Goal: Task Accomplishment & Management: Manage account settings

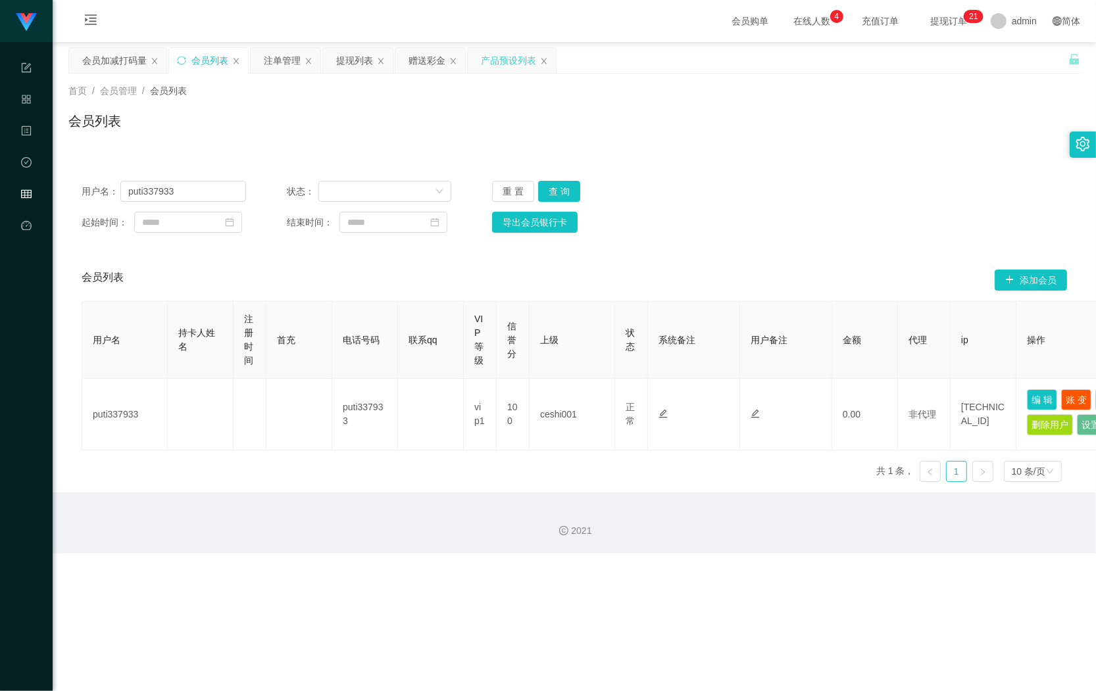
click at [505, 69] on div "产品预设列表" at bounding box center [508, 60] width 55 height 25
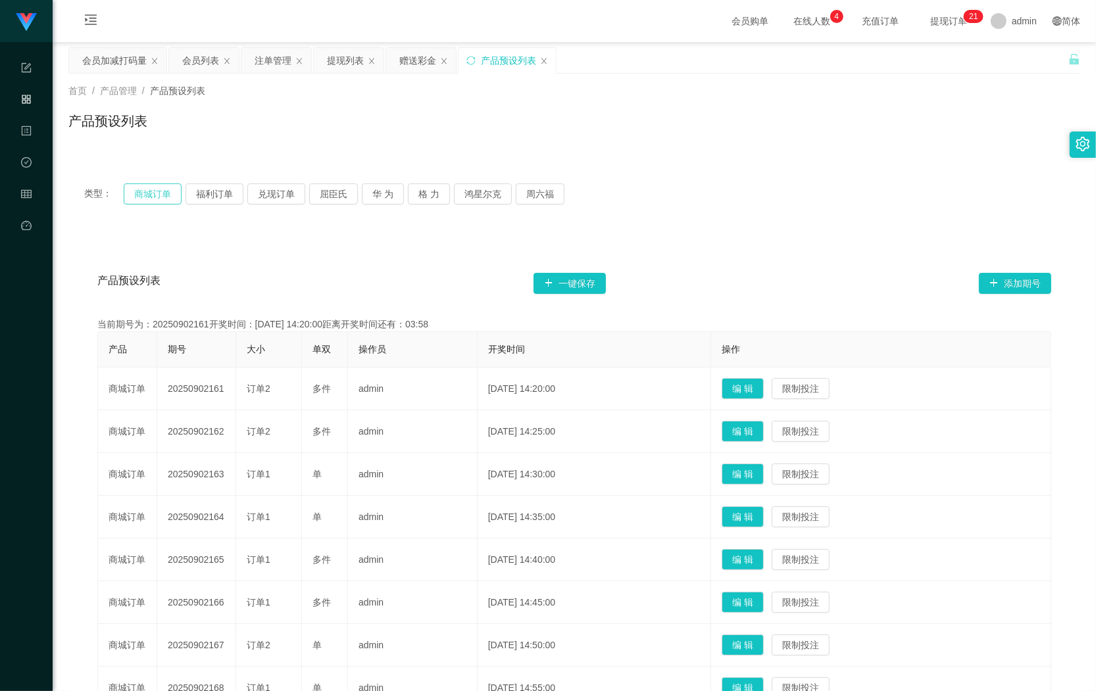
click at [149, 192] on button "商城订单" at bounding box center [153, 194] width 58 height 21
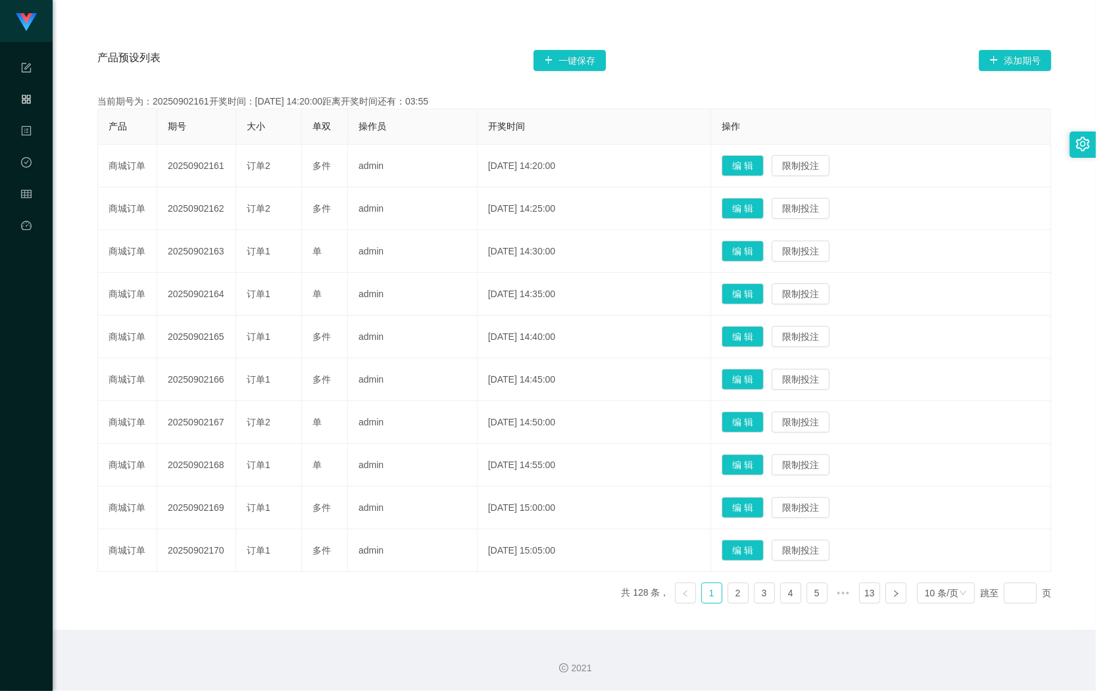
scroll to position [60, 0]
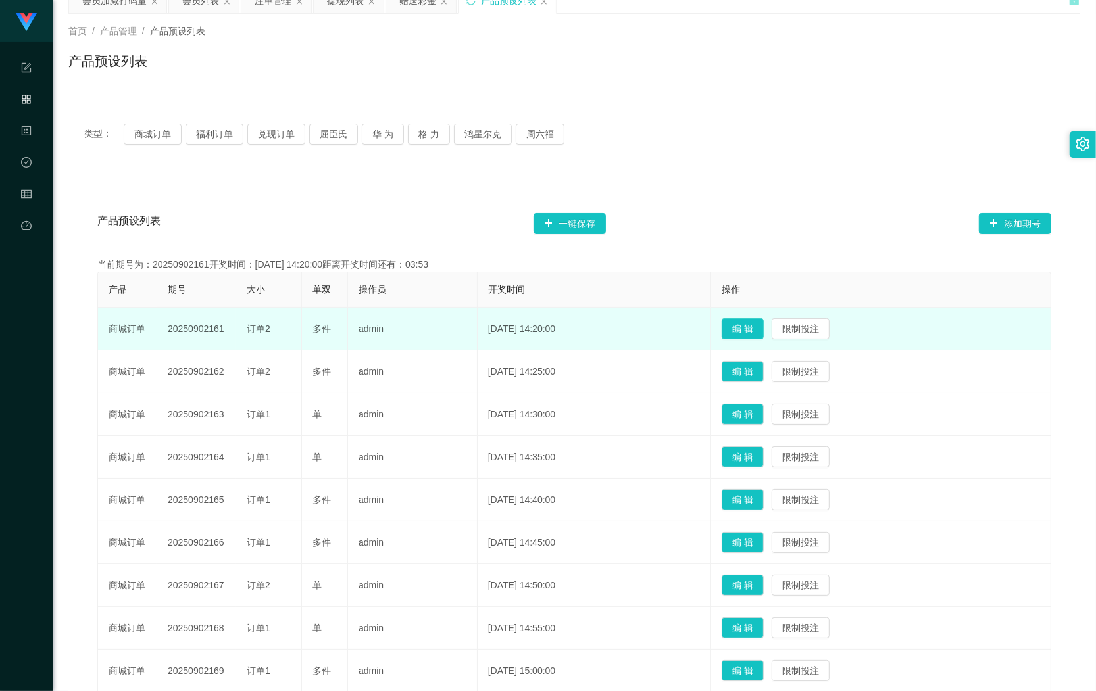
click at [748, 329] on button "编 辑" at bounding box center [743, 328] width 42 height 21
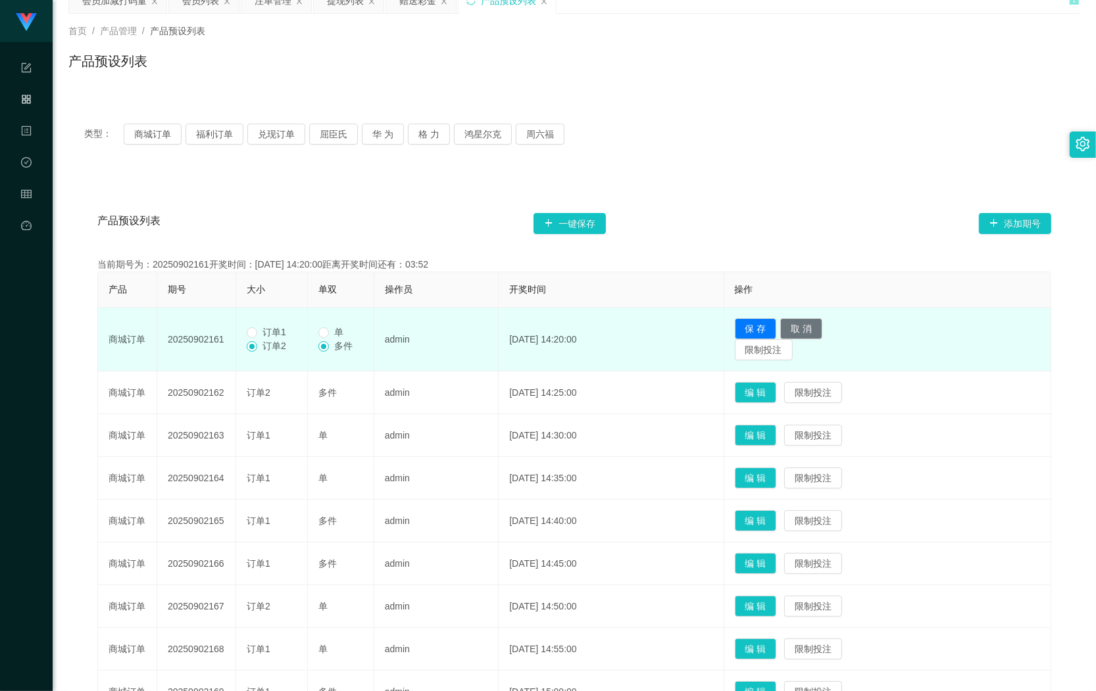
click at [263, 332] on span "订单1" at bounding box center [274, 332] width 34 height 11
click at [332, 333] on span "单" at bounding box center [339, 332] width 20 height 11
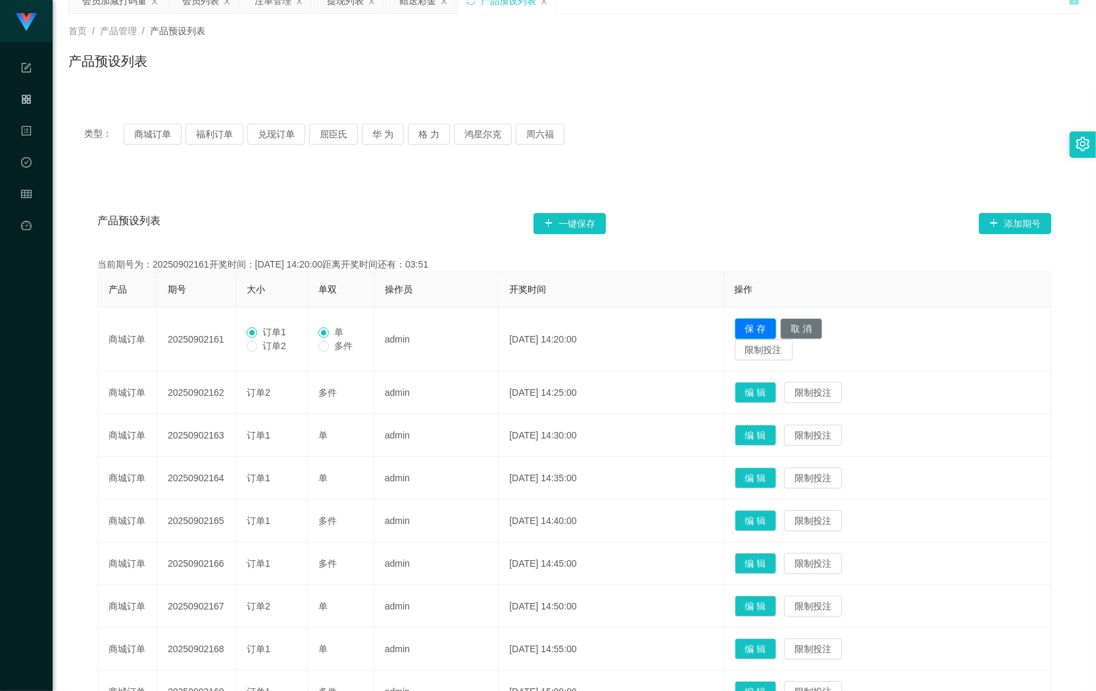
click at [776, 330] on button "保 存" at bounding box center [756, 328] width 42 height 21
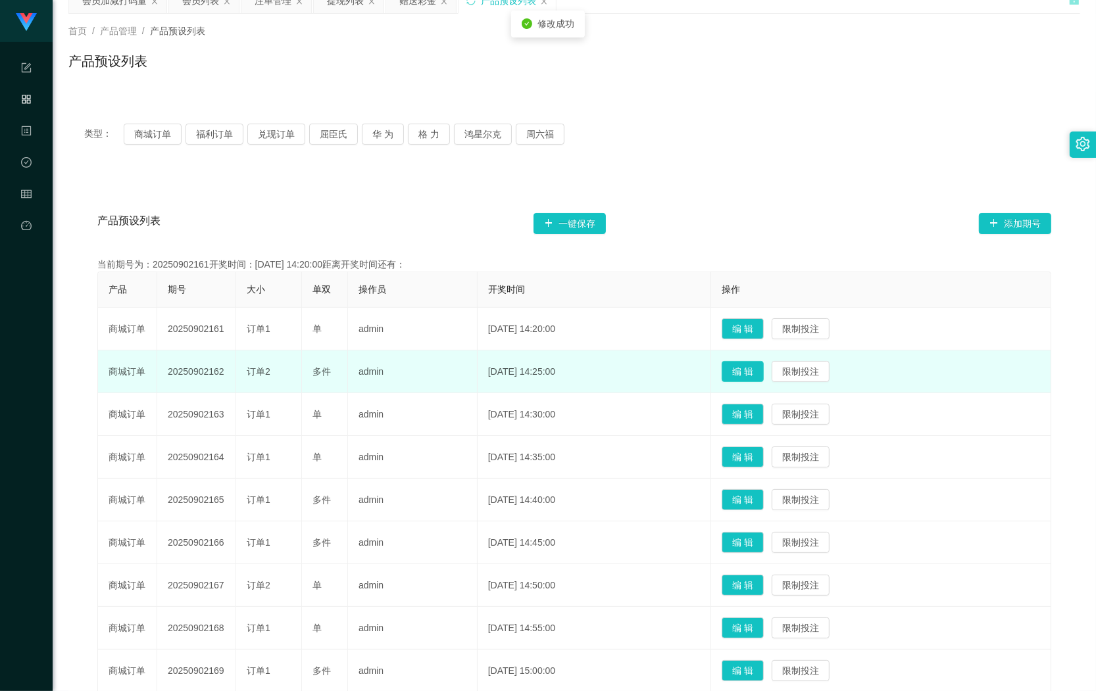
click at [758, 374] on button "编 辑" at bounding box center [743, 371] width 42 height 21
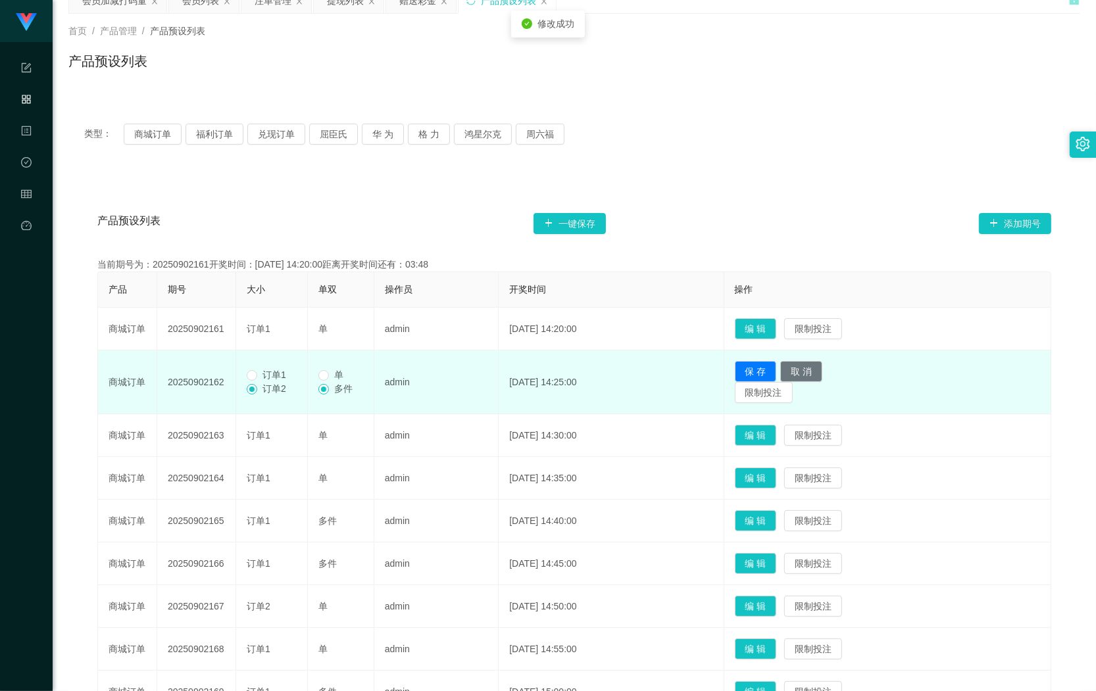
click at [283, 376] on span "订单1" at bounding box center [274, 375] width 34 height 11
click at [777, 367] on button "保 存" at bounding box center [756, 371] width 42 height 21
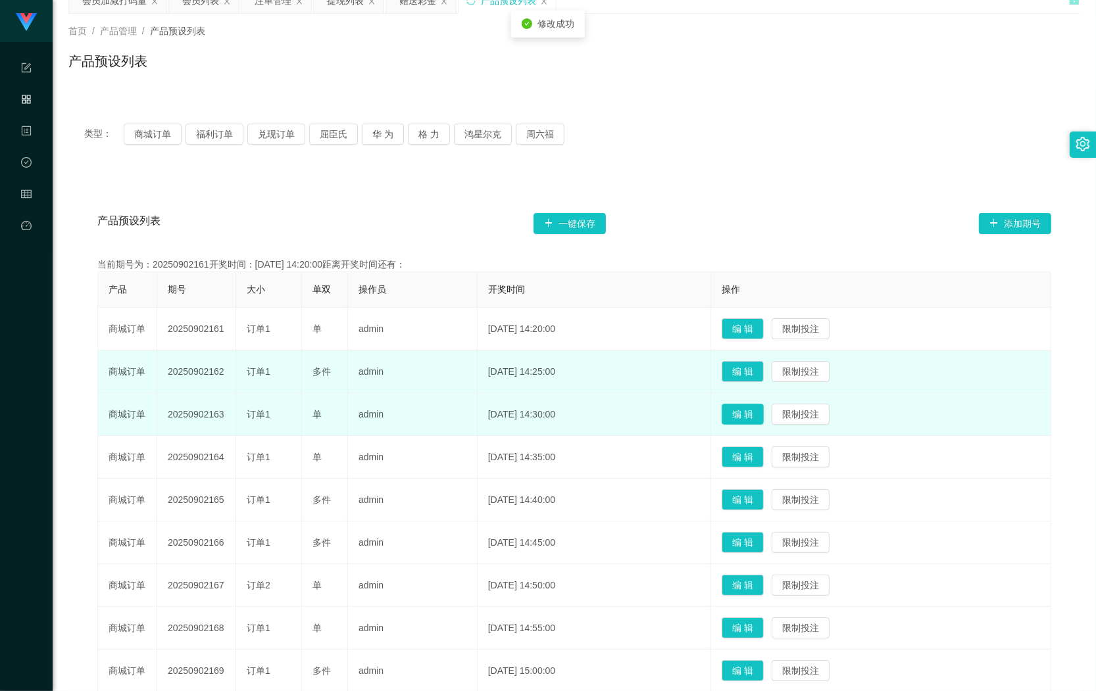
click at [755, 416] on button "编 辑" at bounding box center [743, 414] width 42 height 21
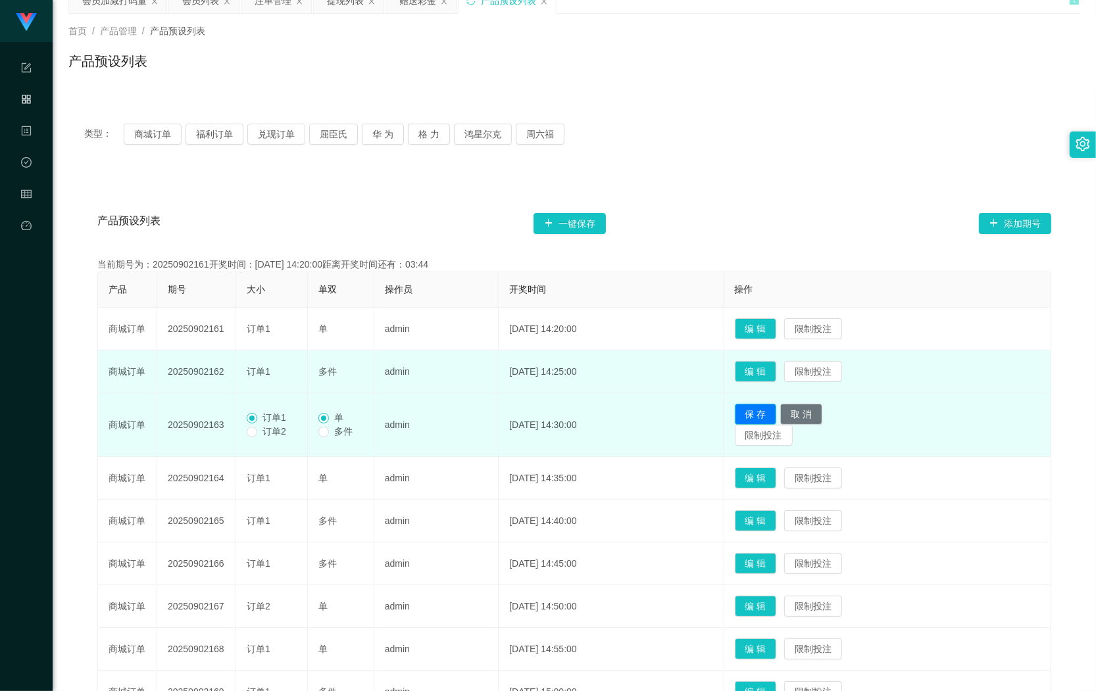
click at [760, 414] on button "保 存" at bounding box center [756, 414] width 42 height 21
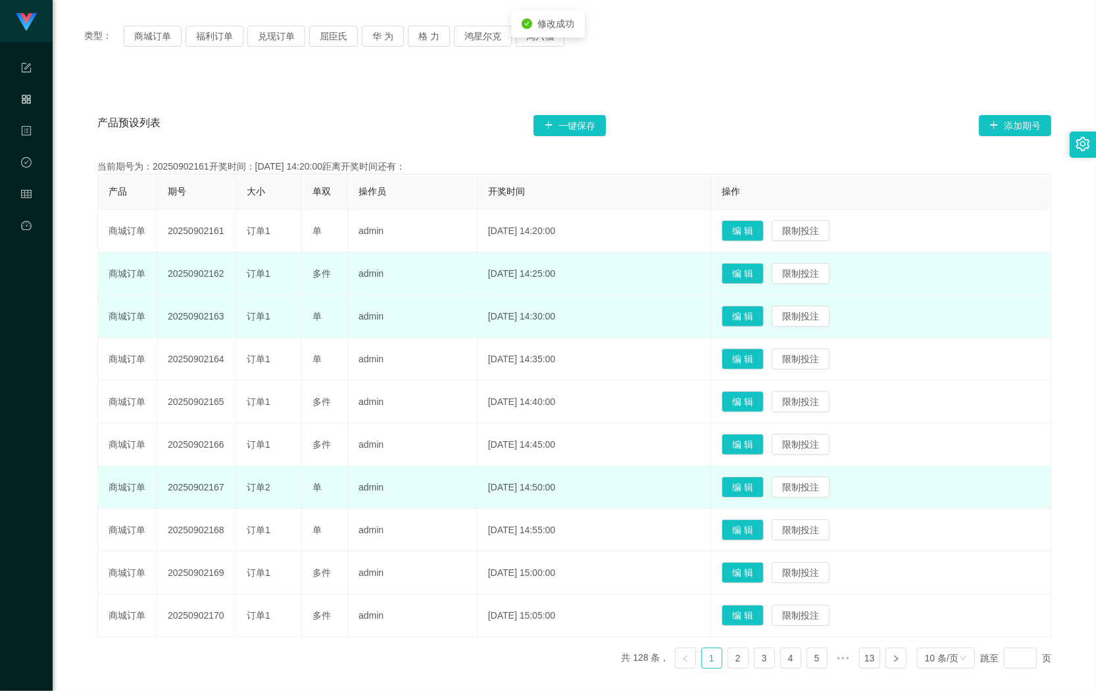
scroll to position [224, 0]
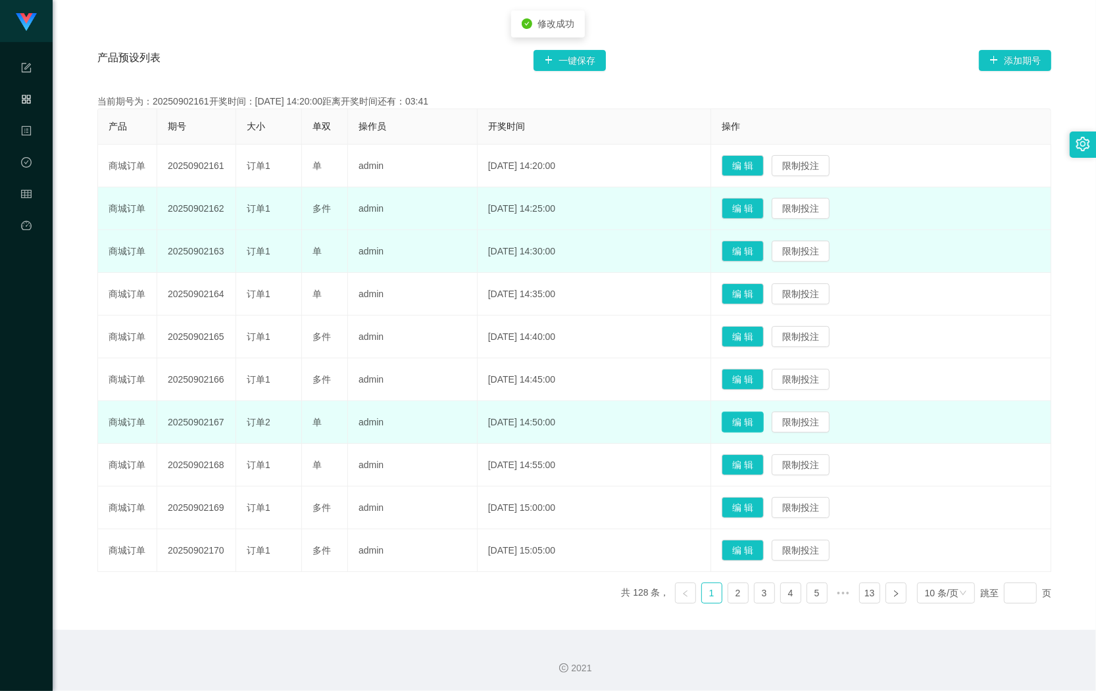
click at [754, 418] on button "编 辑" at bounding box center [743, 422] width 42 height 21
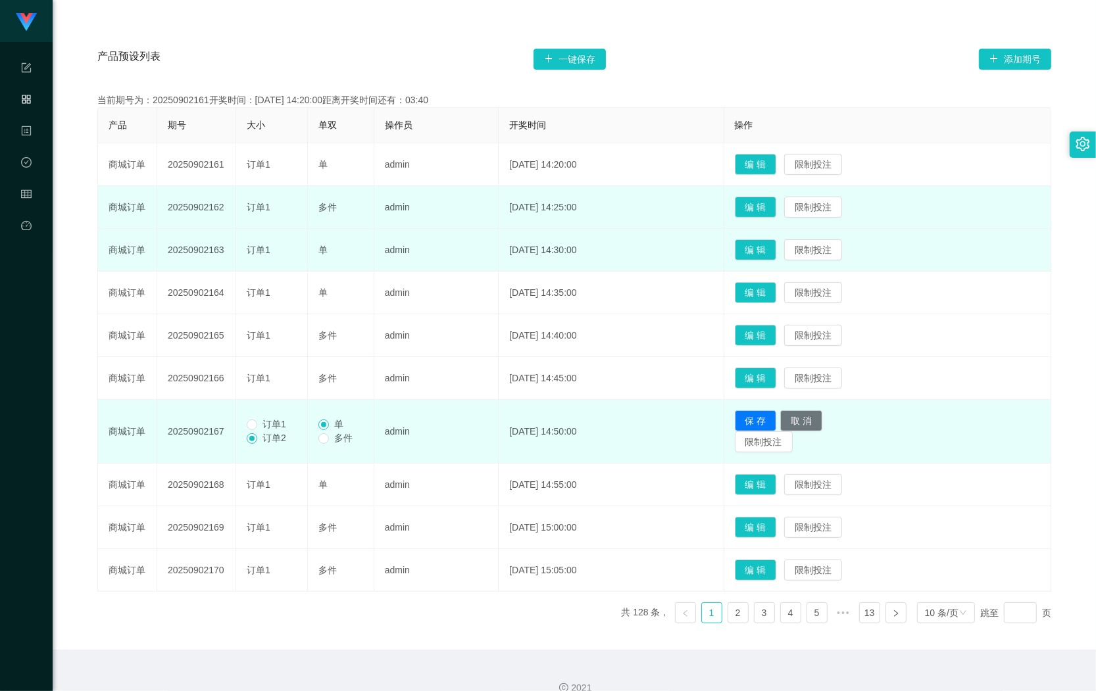
click at [268, 419] on span "订单1" at bounding box center [274, 424] width 34 height 11
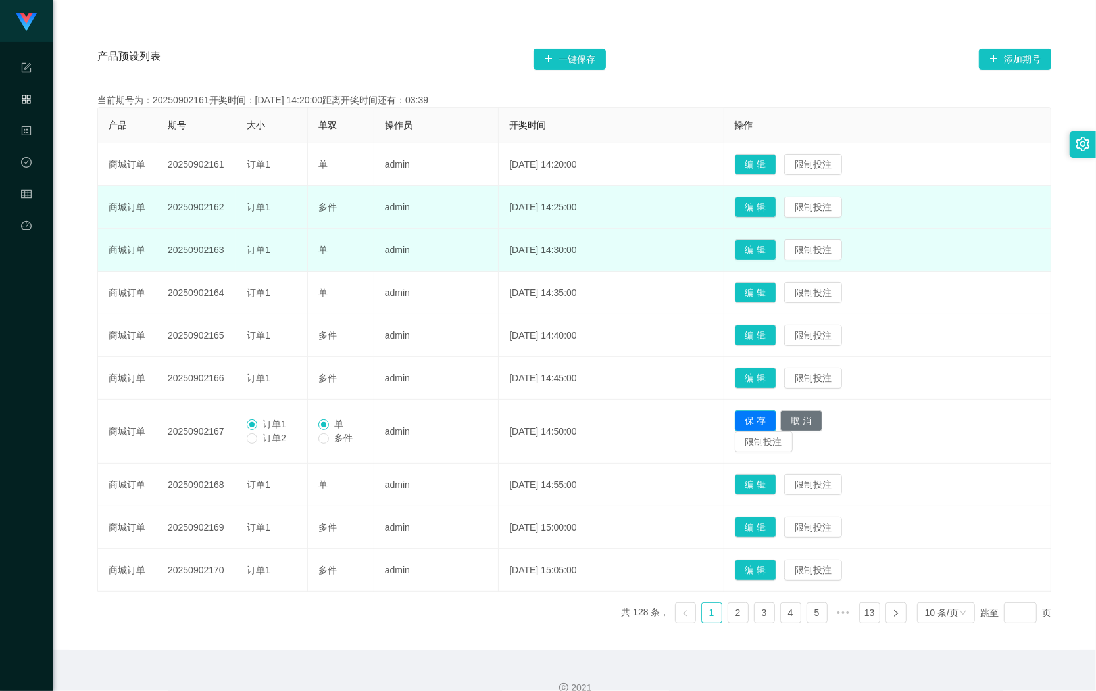
click at [757, 421] on button "保 存" at bounding box center [756, 420] width 42 height 21
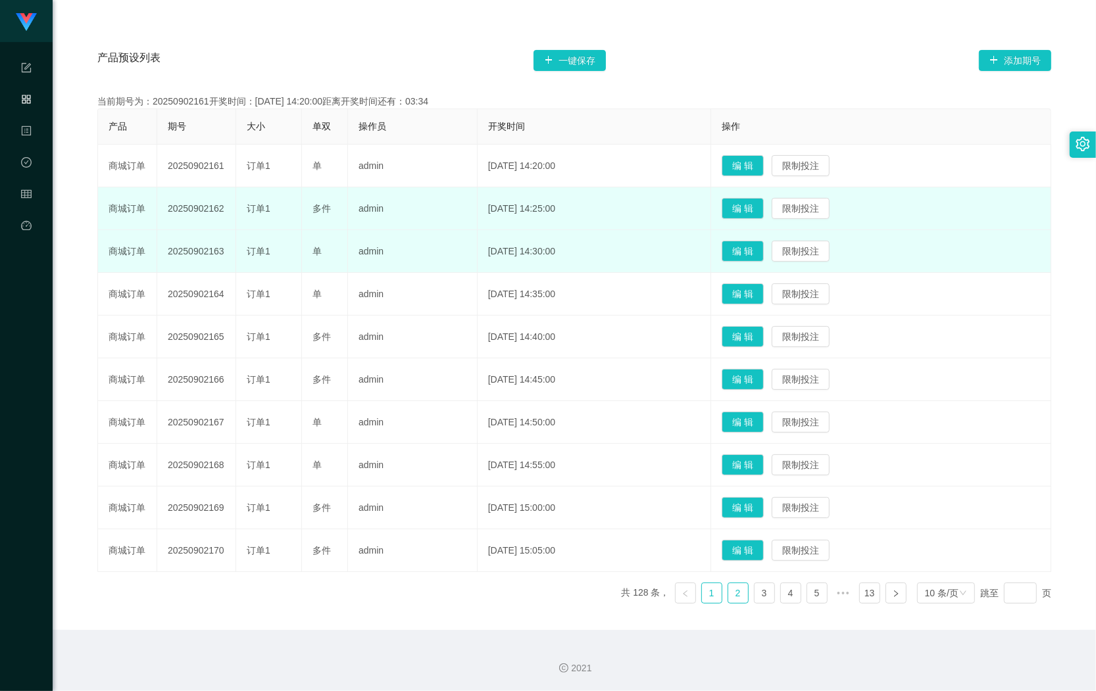
click at [728, 590] on link "2" at bounding box center [738, 593] width 20 height 20
click at [752, 201] on button "编 辑" at bounding box center [743, 208] width 42 height 21
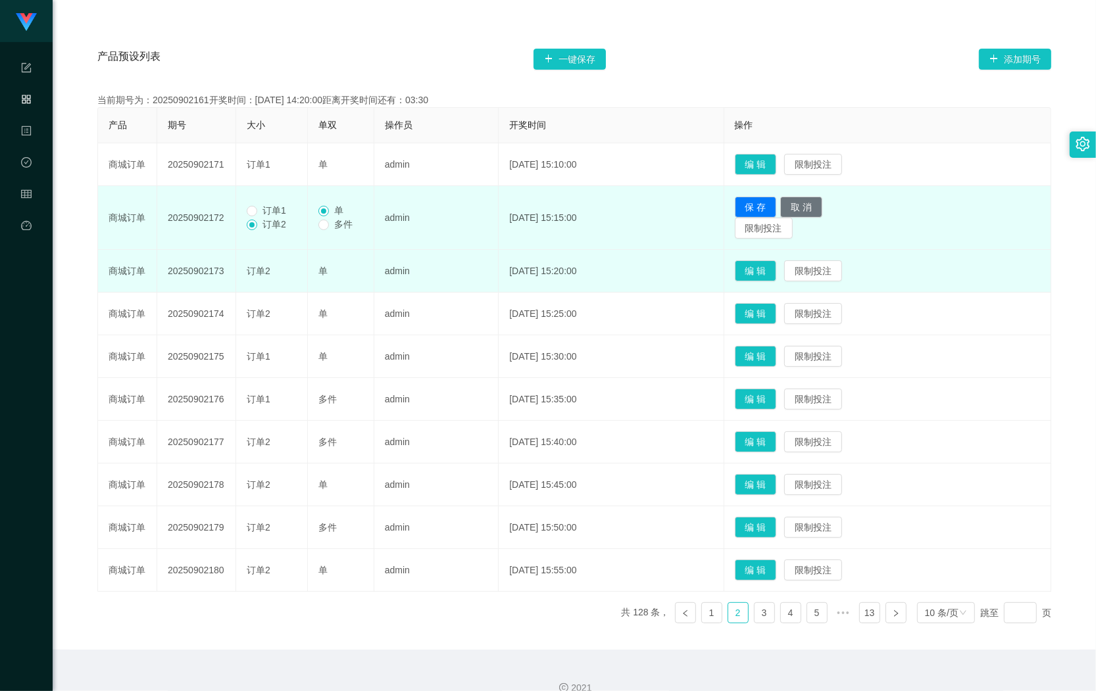
click at [280, 216] on label "订单1" at bounding box center [269, 211] width 45 height 14
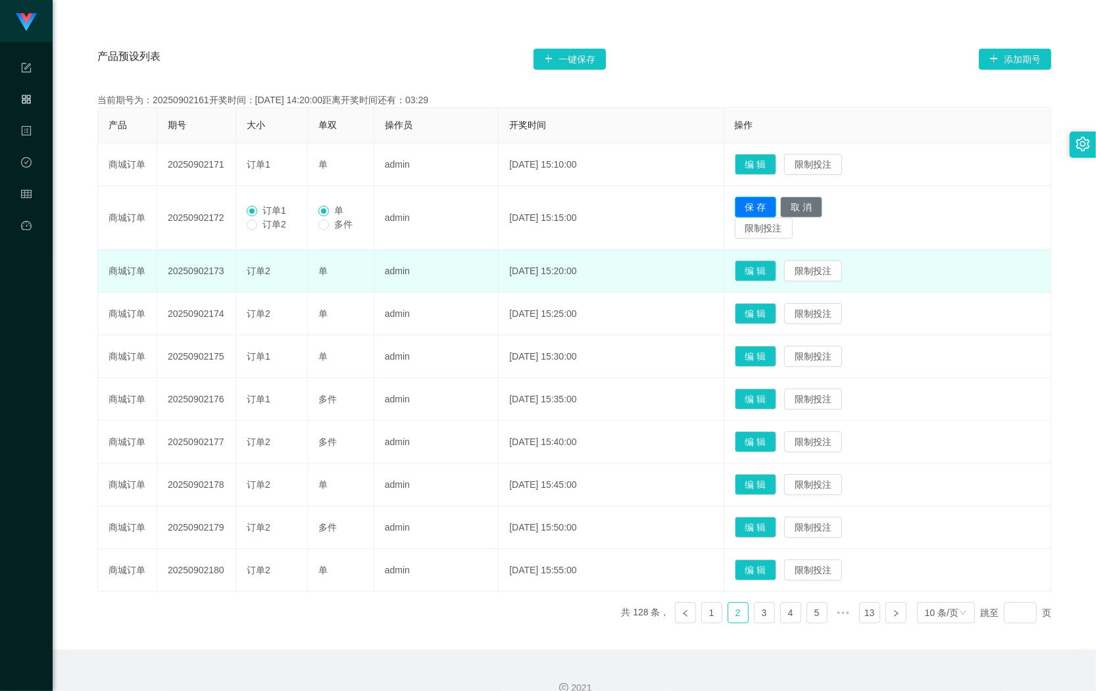
click at [768, 204] on button "保 存" at bounding box center [756, 207] width 42 height 21
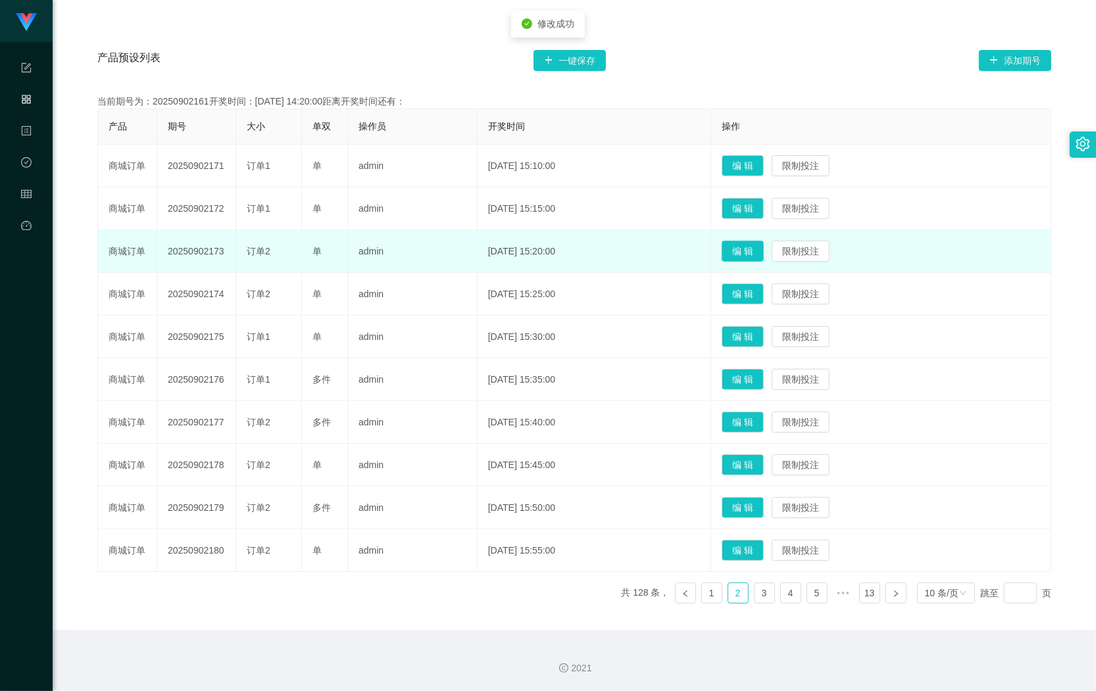
click at [756, 252] on button "编 辑" at bounding box center [743, 251] width 42 height 21
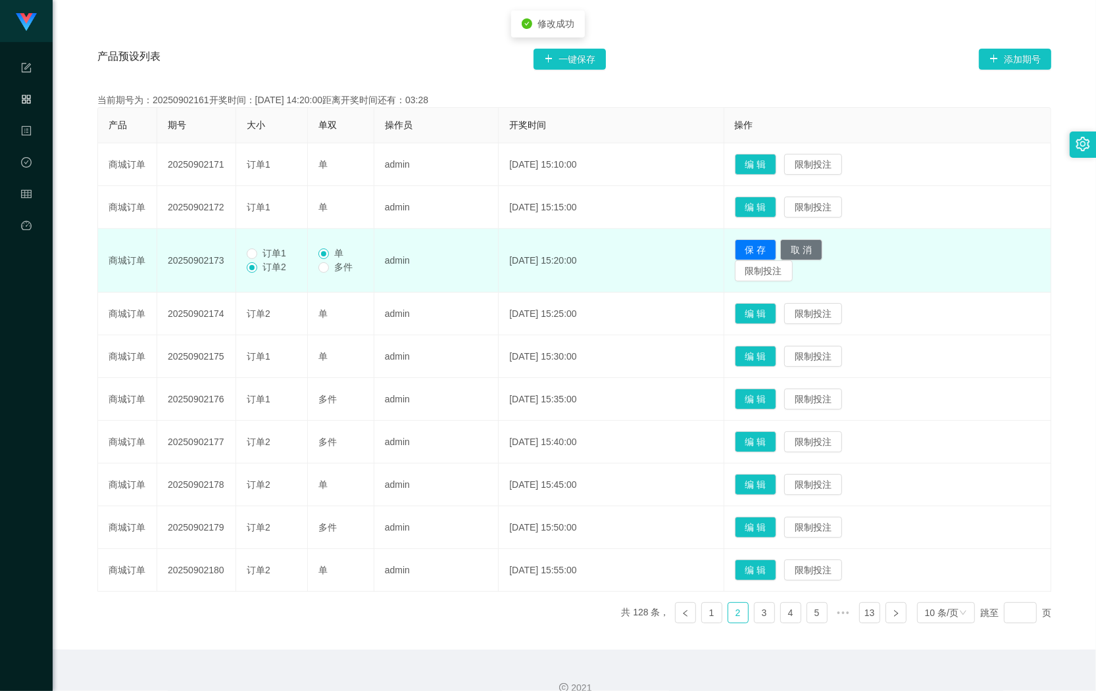
click at [289, 255] on span "订单1" at bounding box center [274, 253] width 34 height 11
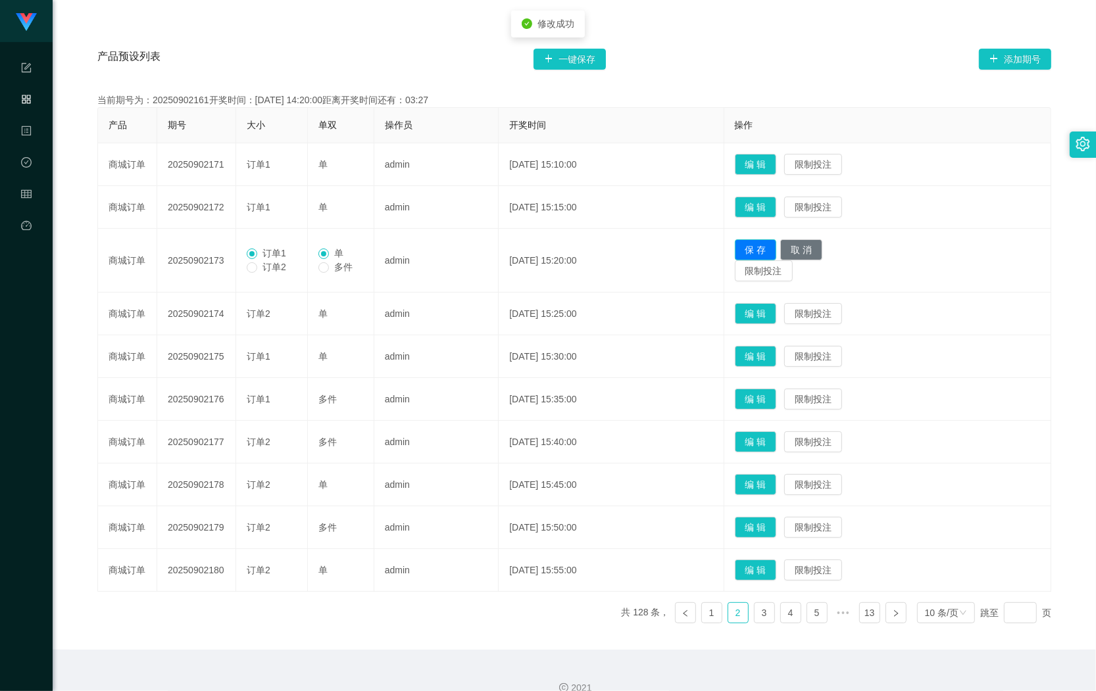
click at [751, 251] on button "保 存" at bounding box center [756, 249] width 42 height 21
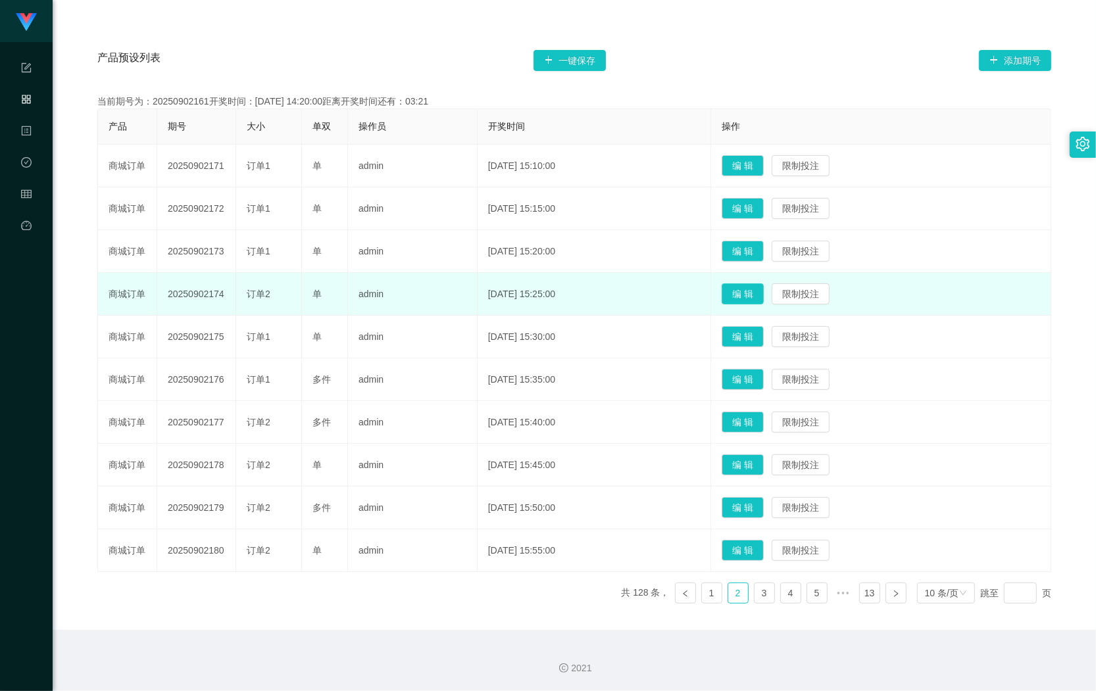
click at [750, 301] on button "编 辑" at bounding box center [743, 293] width 42 height 21
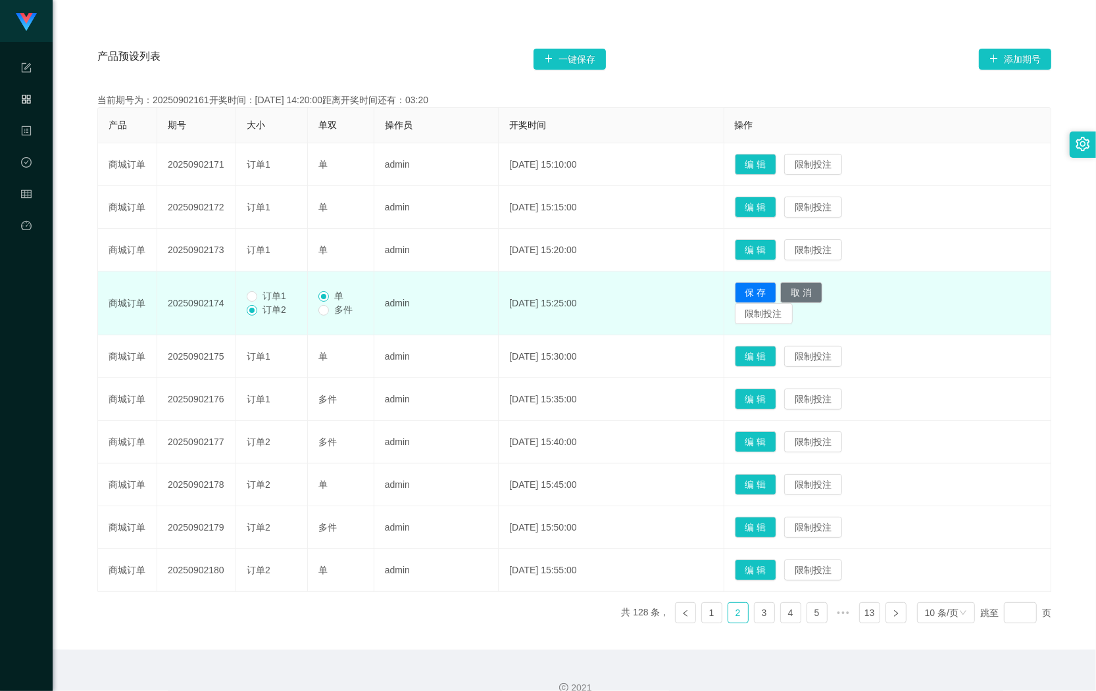
click at [299, 297] on td "订单1 订单2" at bounding box center [272, 304] width 72 height 64
click at [266, 299] on span "订单1" at bounding box center [274, 296] width 34 height 11
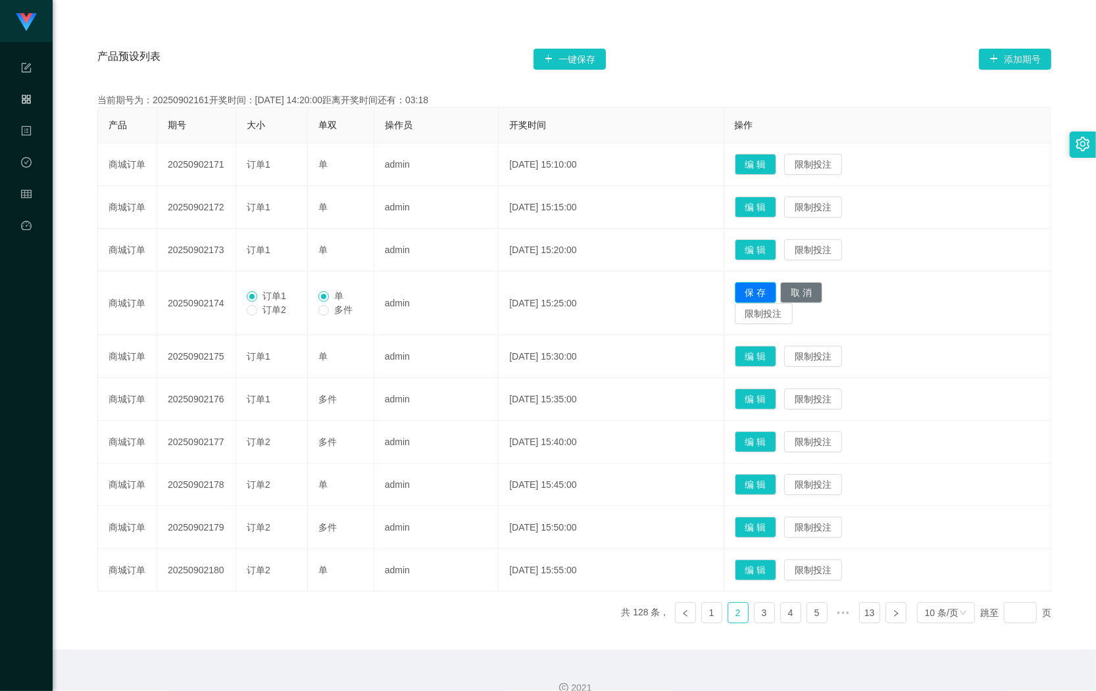
click at [751, 286] on button "保 存" at bounding box center [756, 292] width 42 height 21
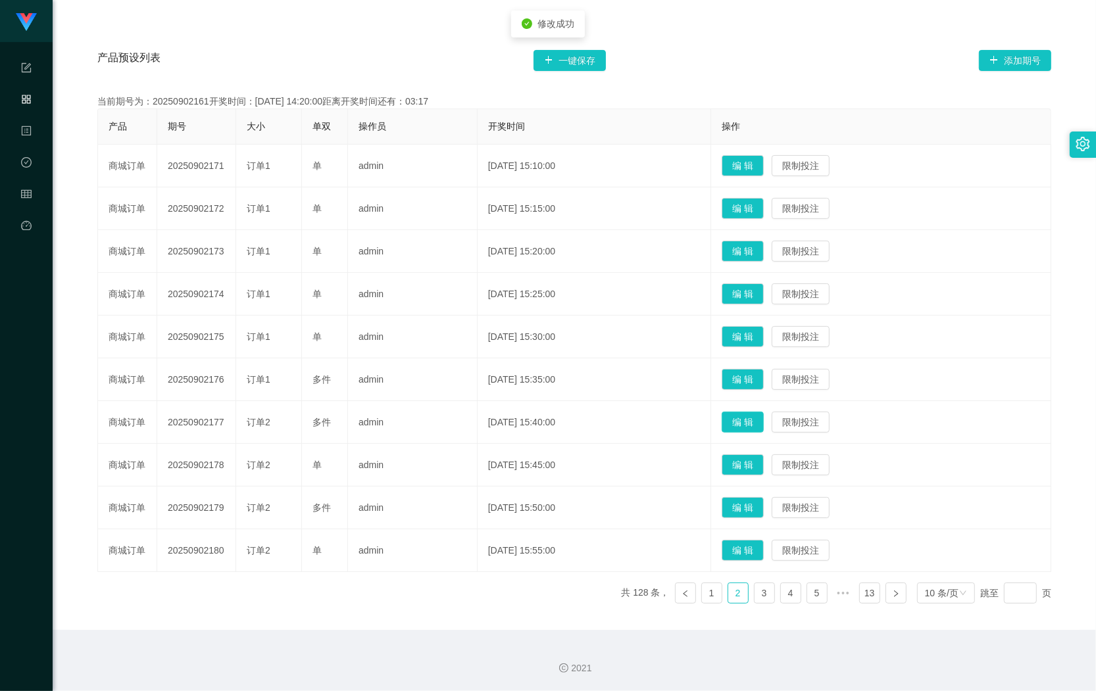
click at [738, 416] on button "编 辑" at bounding box center [743, 422] width 42 height 21
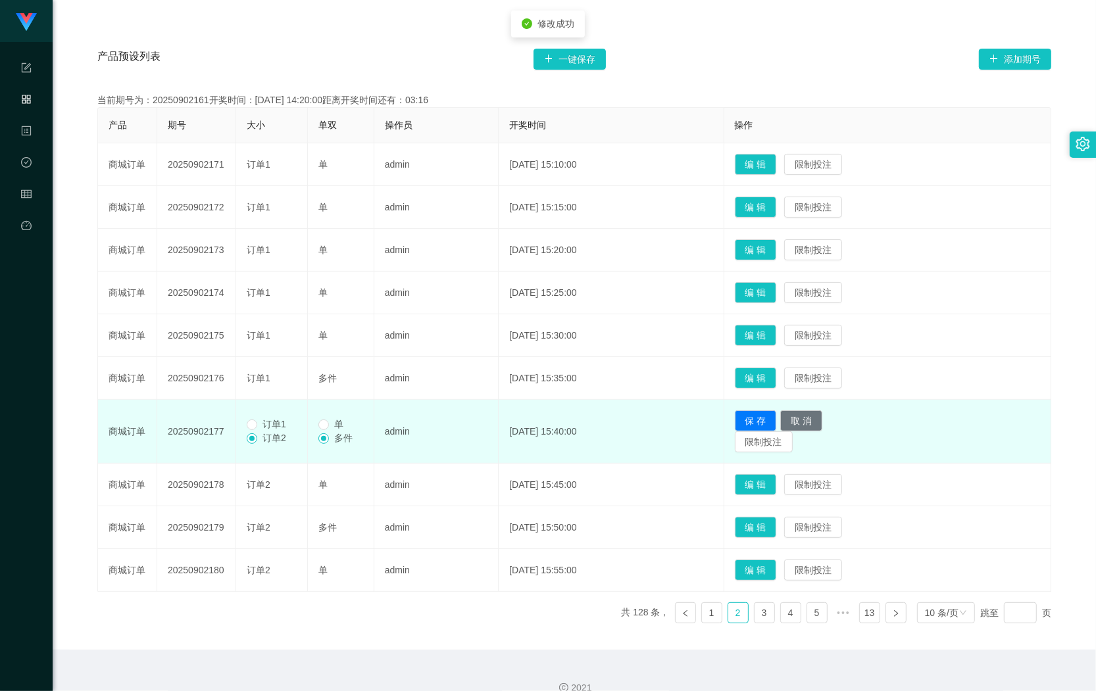
click at [271, 424] on span "订单1" at bounding box center [274, 424] width 34 height 11
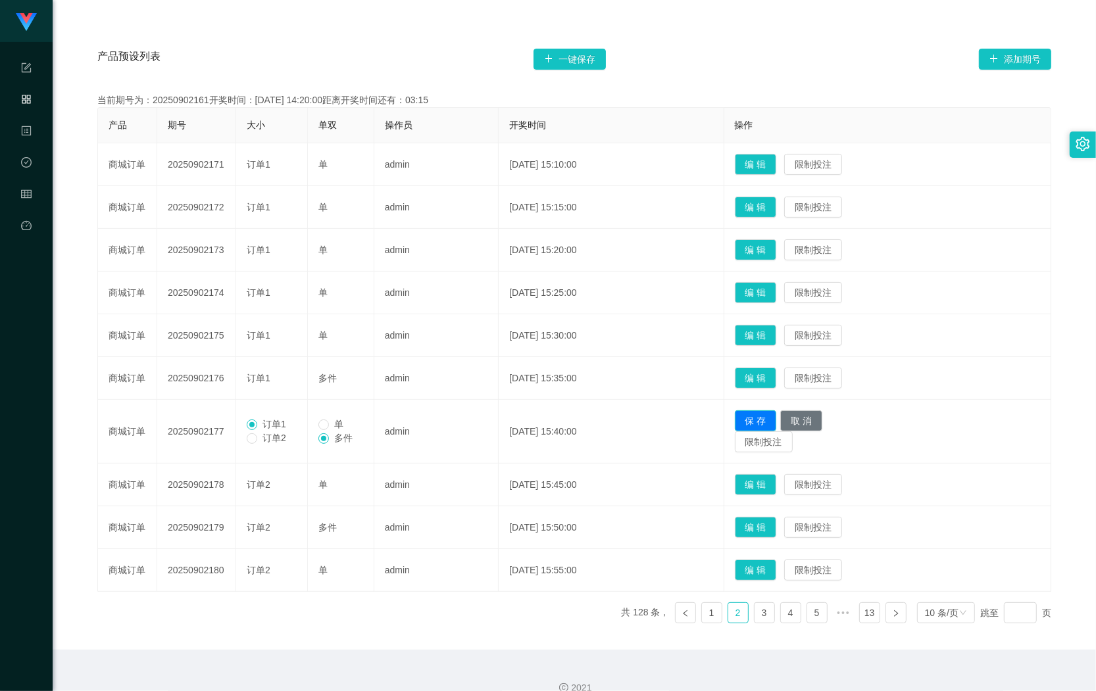
click at [756, 422] on button "保 存" at bounding box center [756, 420] width 42 height 21
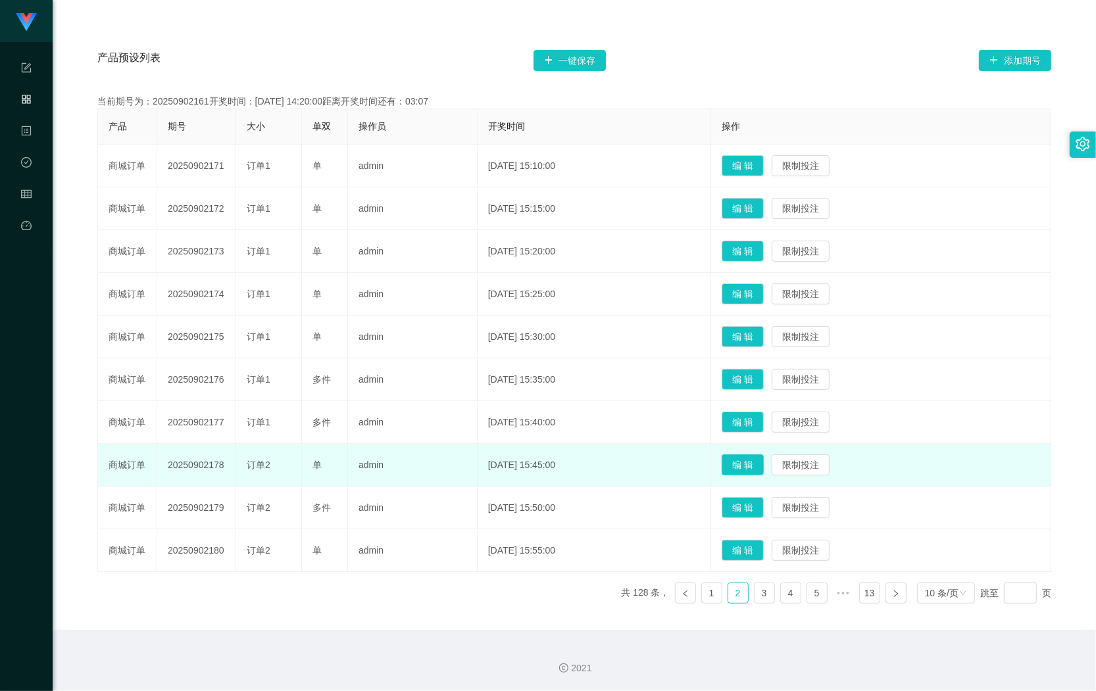
click at [748, 472] on button "编 辑" at bounding box center [743, 464] width 42 height 21
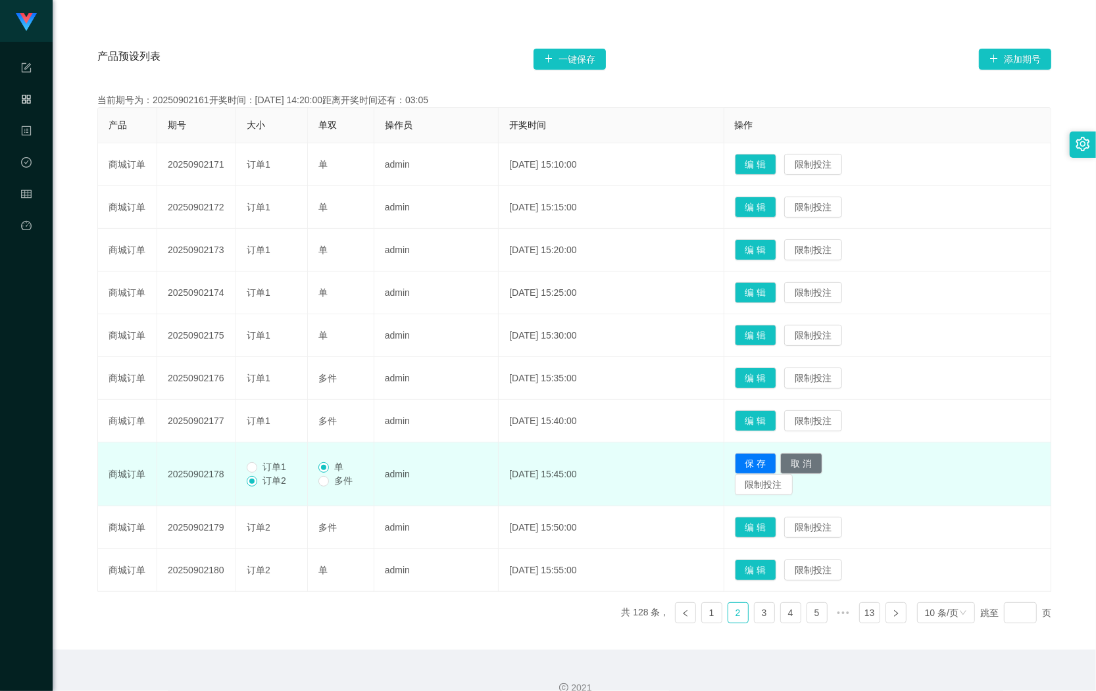
click at [264, 470] on span "订单1" at bounding box center [274, 467] width 34 height 11
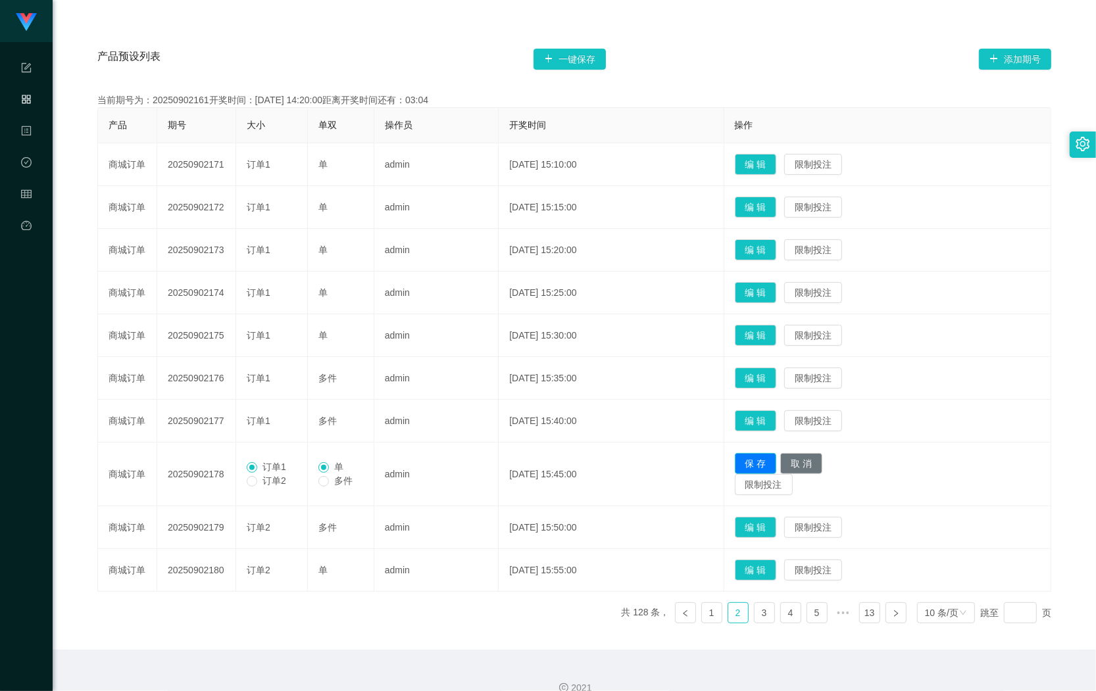
click at [765, 459] on button "保 存" at bounding box center [756, 463] width 42 height 21
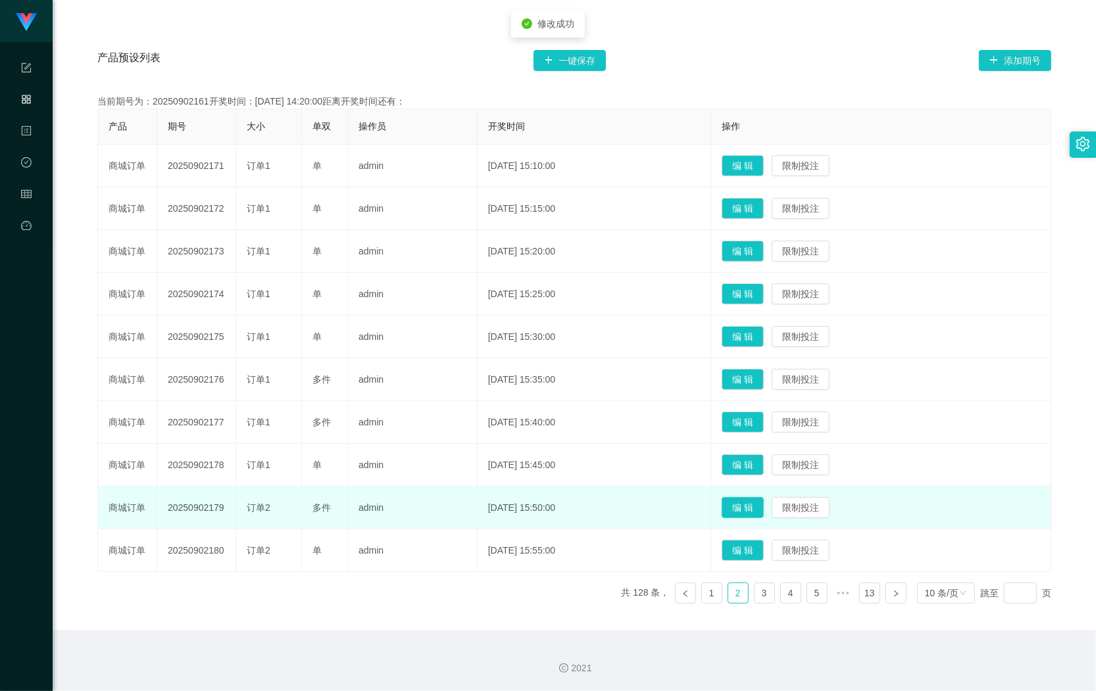
click at [760, 508] on button "编 辑" at bounding box center [743, 507] width 42 height 21
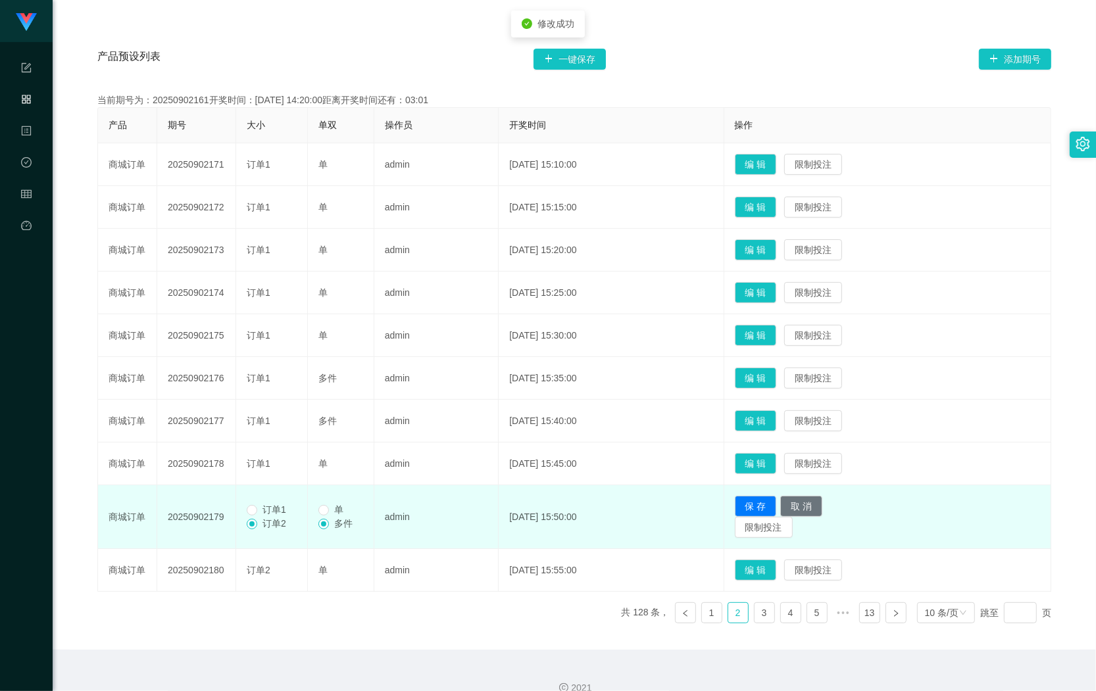
click at [296, 514] on div "订单1 订单2" at bounding box center [272, 517] width 50 height 28
click at [280, 514] on span "订单1" at bounding box center [274, 509] width 34 height 11
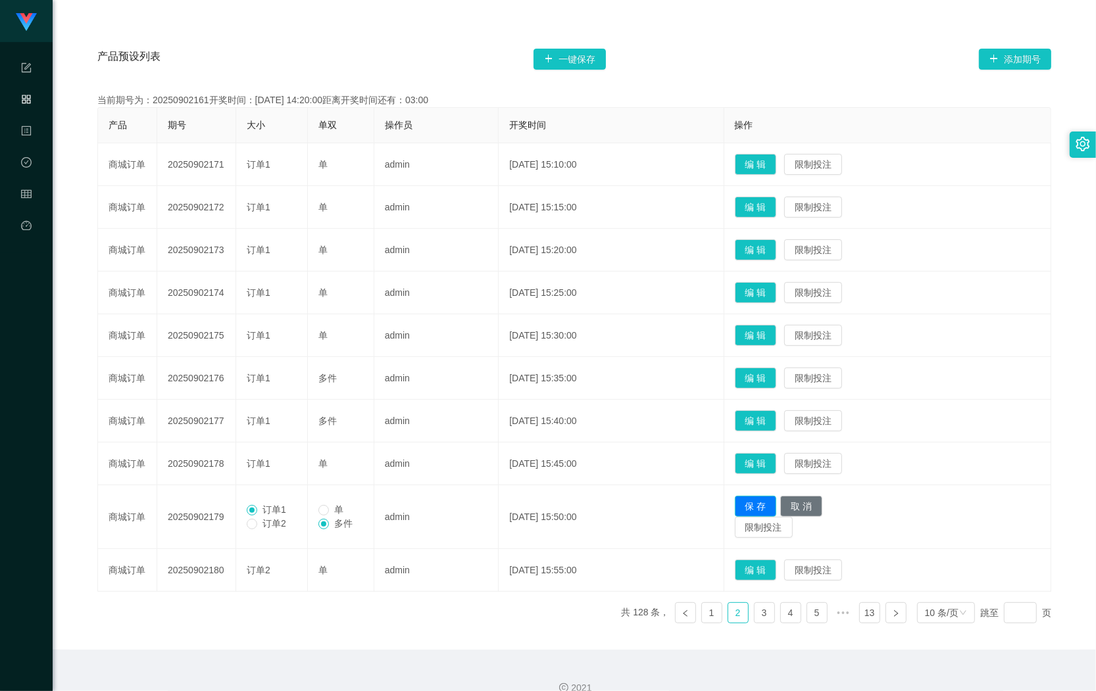
click at [764, 502] on button "保 存" at bounding box center [756, 506] width 42 height 21
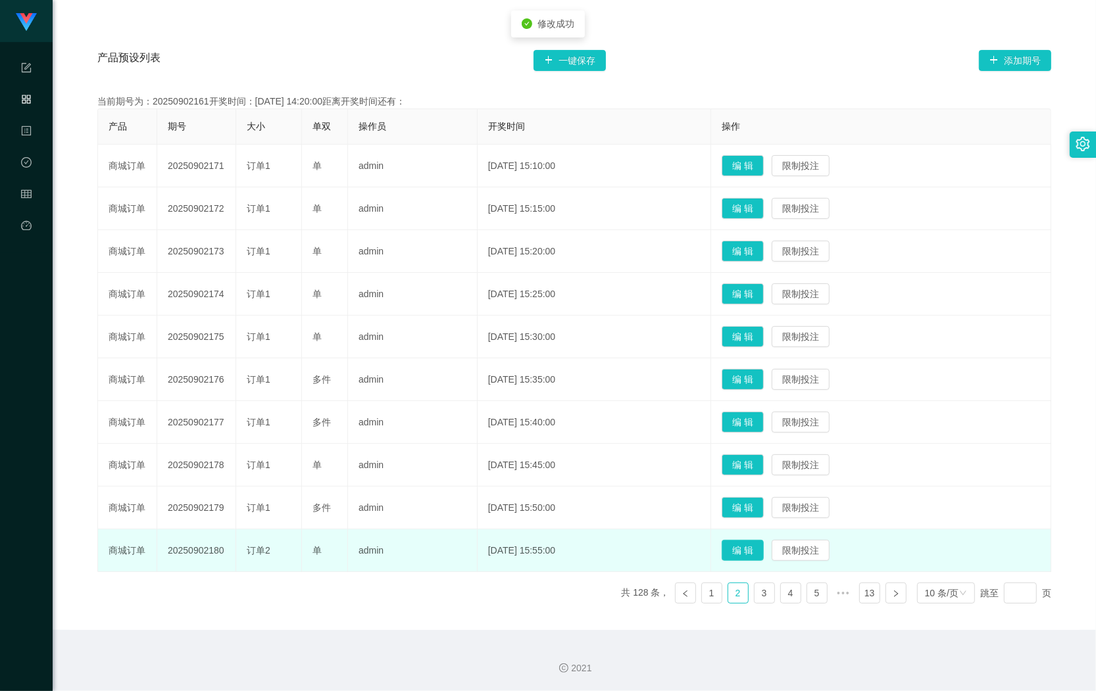
click at [748, 547] on button "编 辑" at bounding box center [743, 550] width 42 height 21
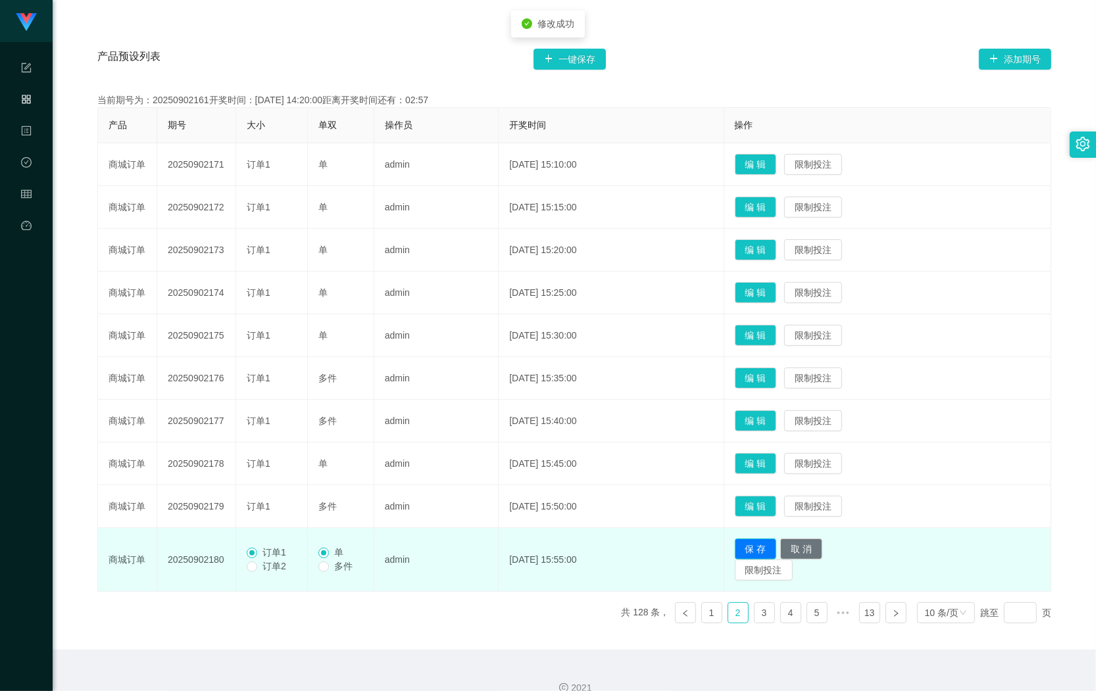
click at [776, 549] on button "保 存" at bounding box center [756, 549] width 42 height 21
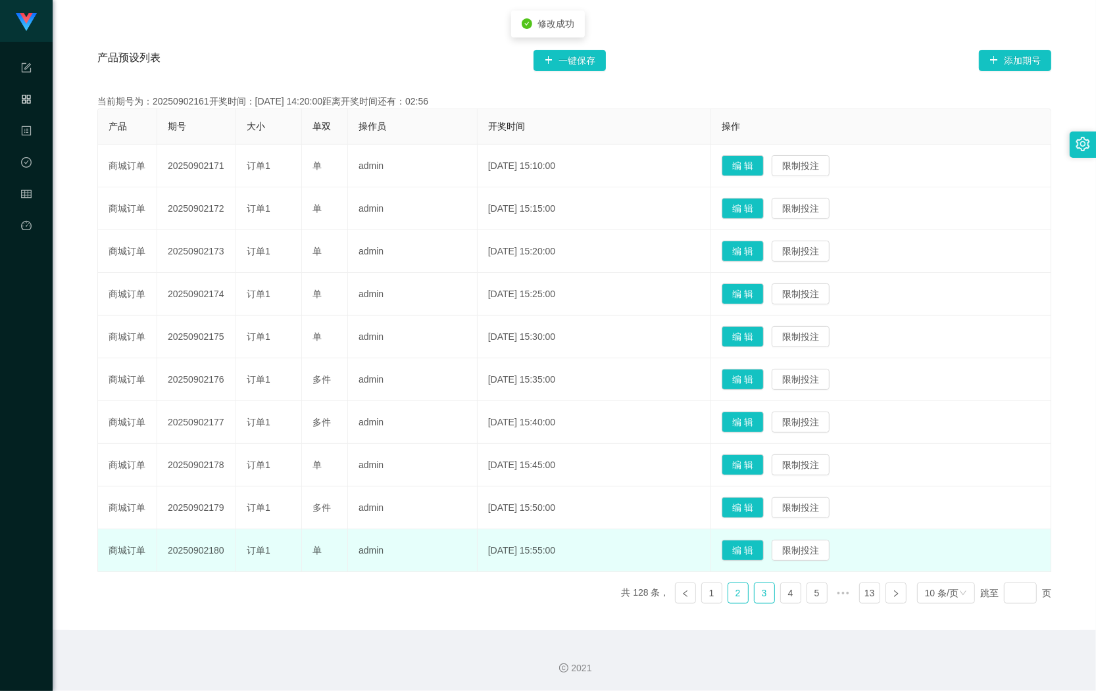
click at [754, 591] on link "3" at bounding box center [764, 593] width 20 height 20
click at [758, 245] on button "编 辑" at bounding box center [743, 251] width 42 height 21
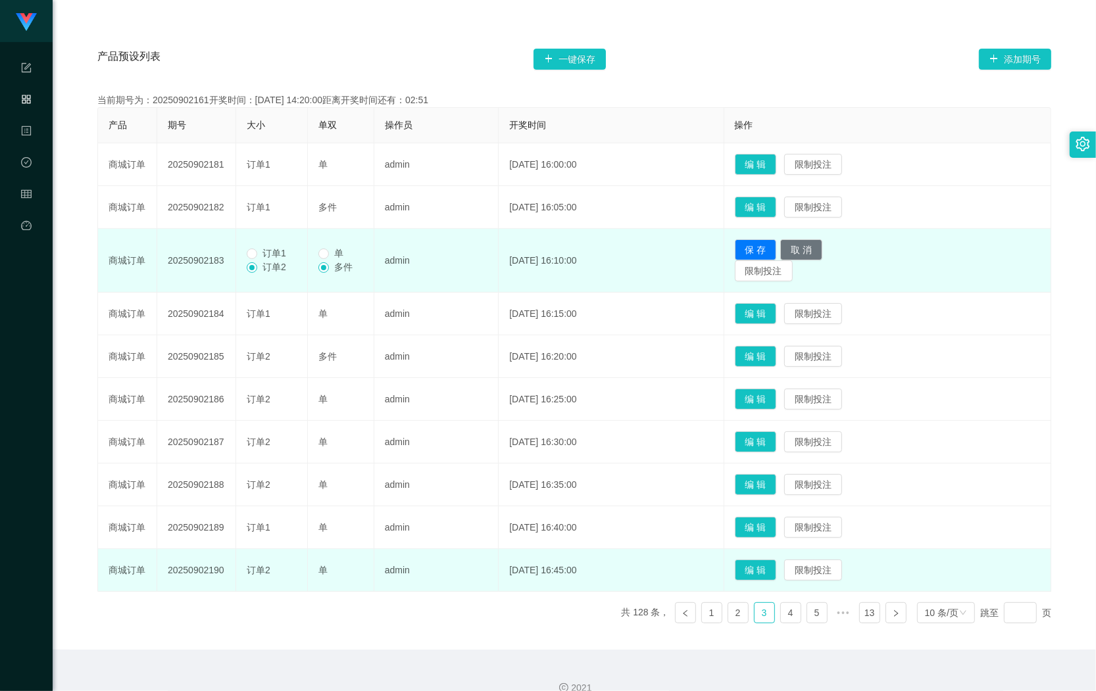
click at [274, 258] on span "订单1" at bounding box center [274, 253] width 34 height 11
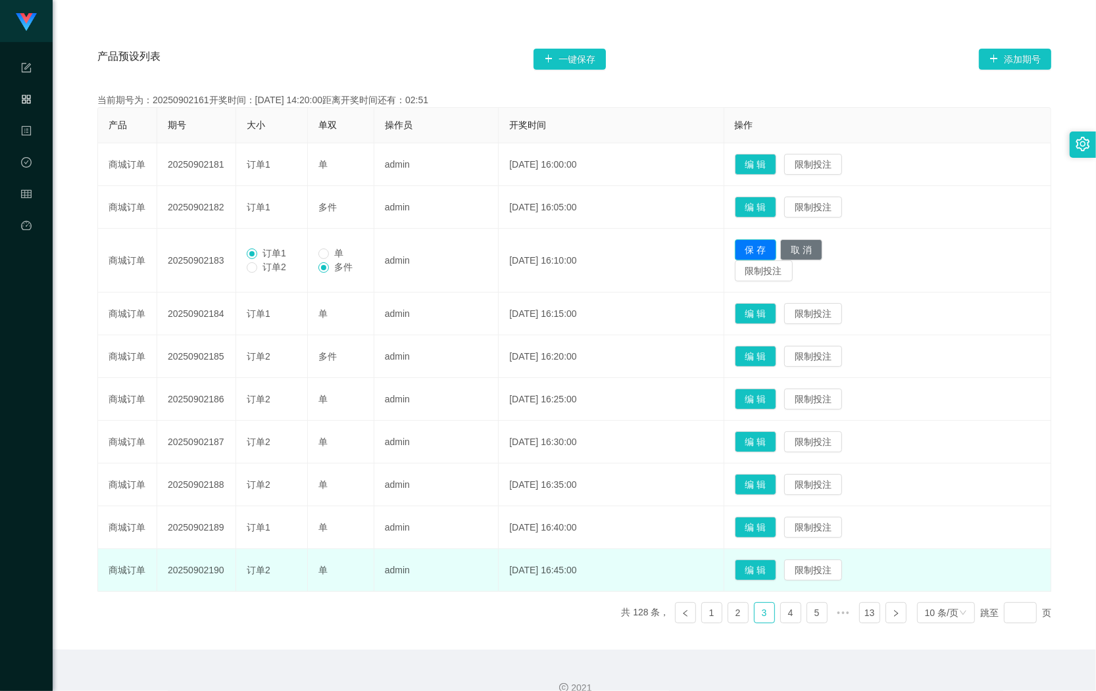
click at [763, 241] on button "保 存" at bounding box center [756, 249] width 42 height 21
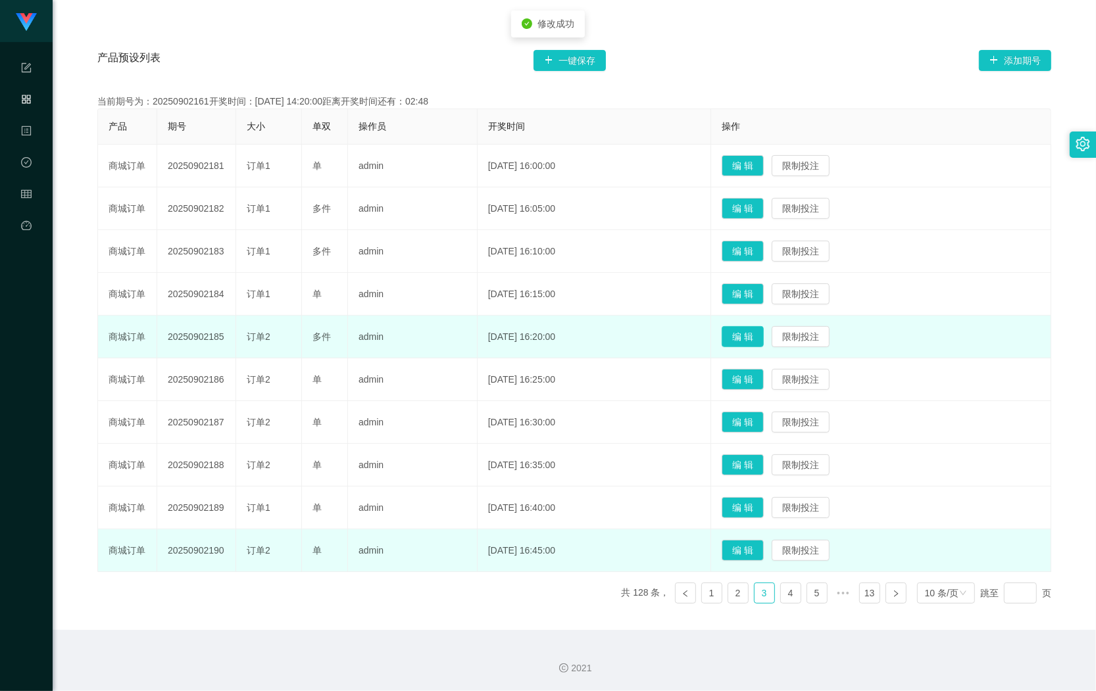
click at [748, 333] on button "编 辑" at bounding box center [743, 336] width 42 height 21
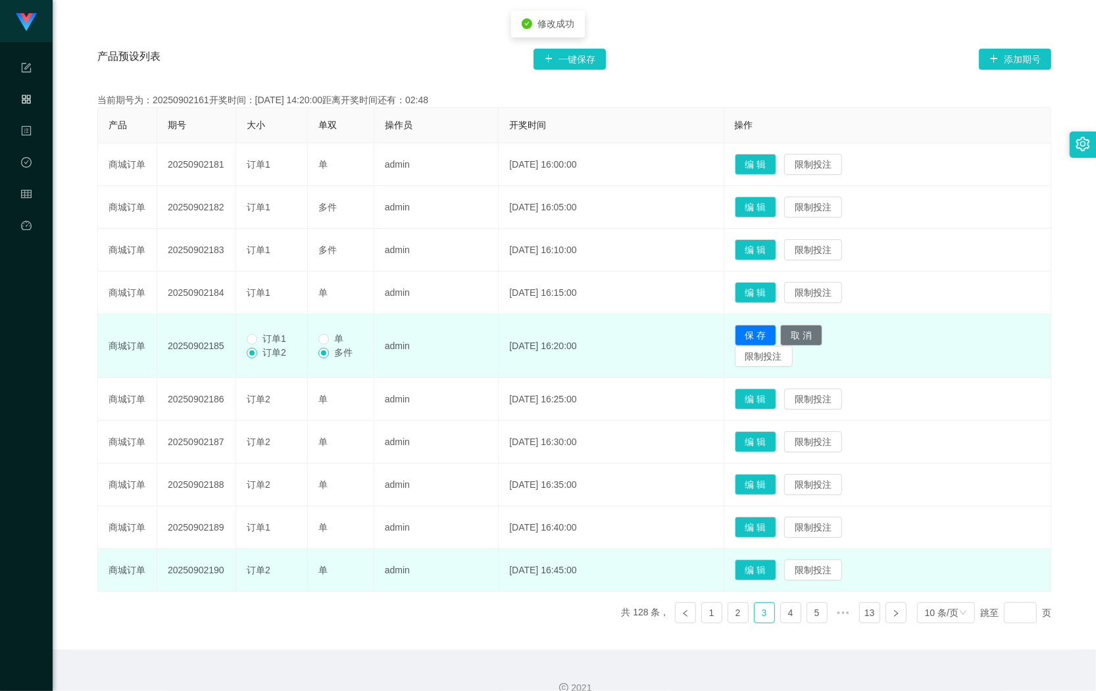
click at [266, 332] on td "订单1 订单2" at bounding box center [272, 346] width 72 height 64
click at [261, 335] on span "订单1" at bounding box center [274, 338] width 34 height 11
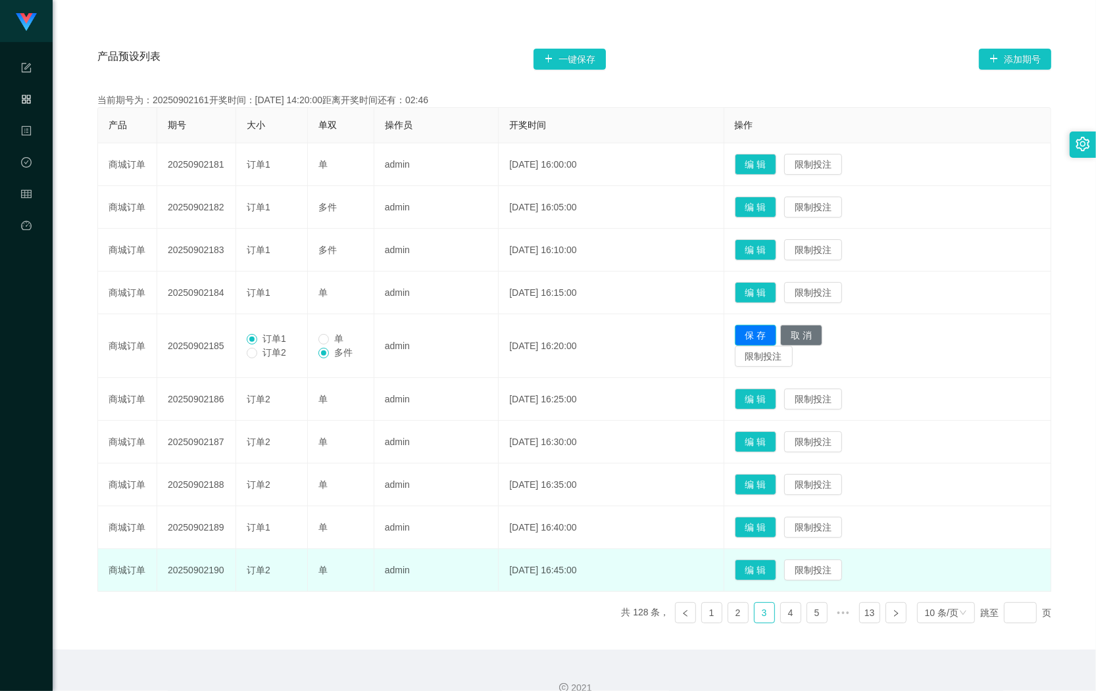
click at [765, 332] on button "保 存" at bounding box center [756, 335] width 42 height 21
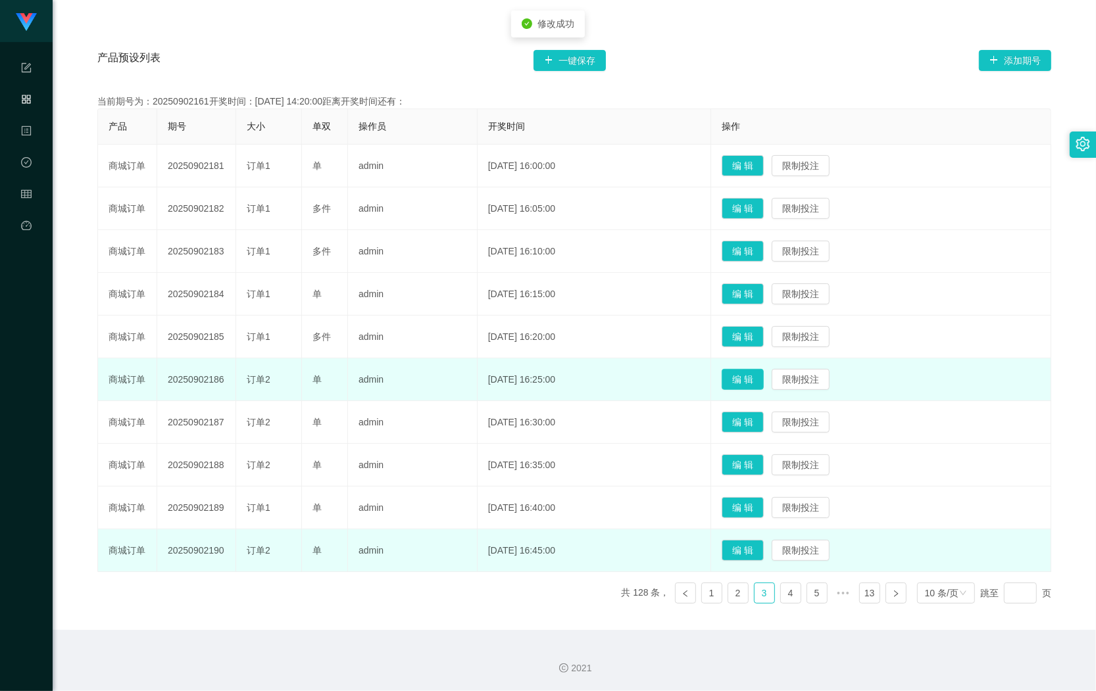
click at [753, 378] on button "编 辑" at bounding box center [743, 379] width 42 height 21
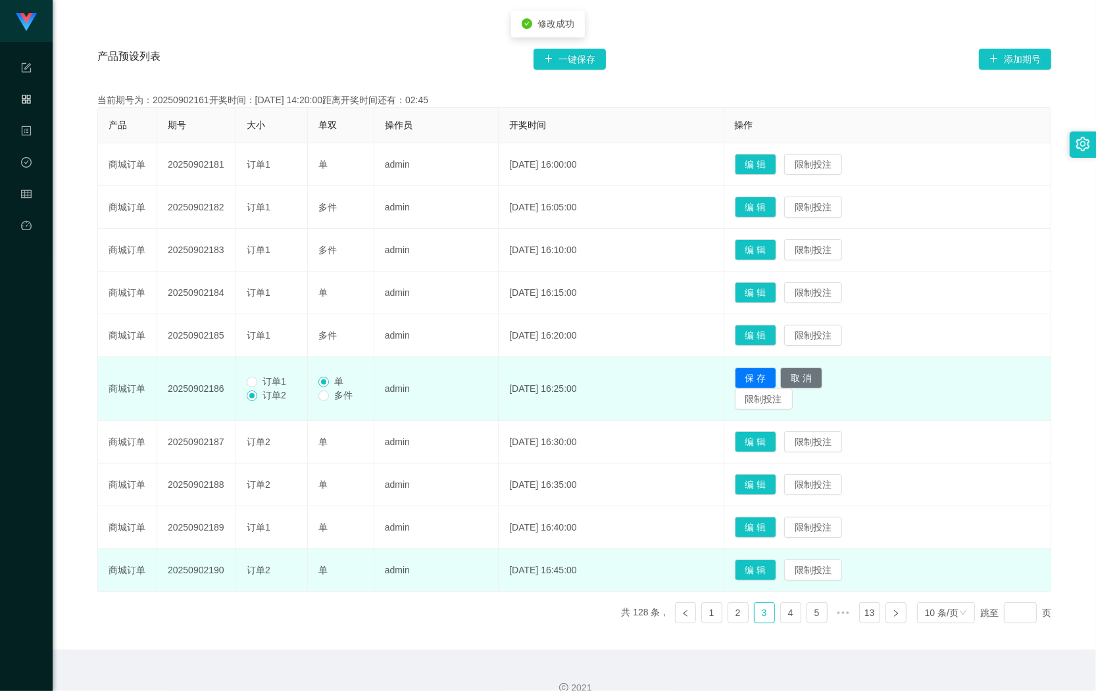
click at [287, 383] on span "订单1" at bounding box center [274, 381] width 34 height 11
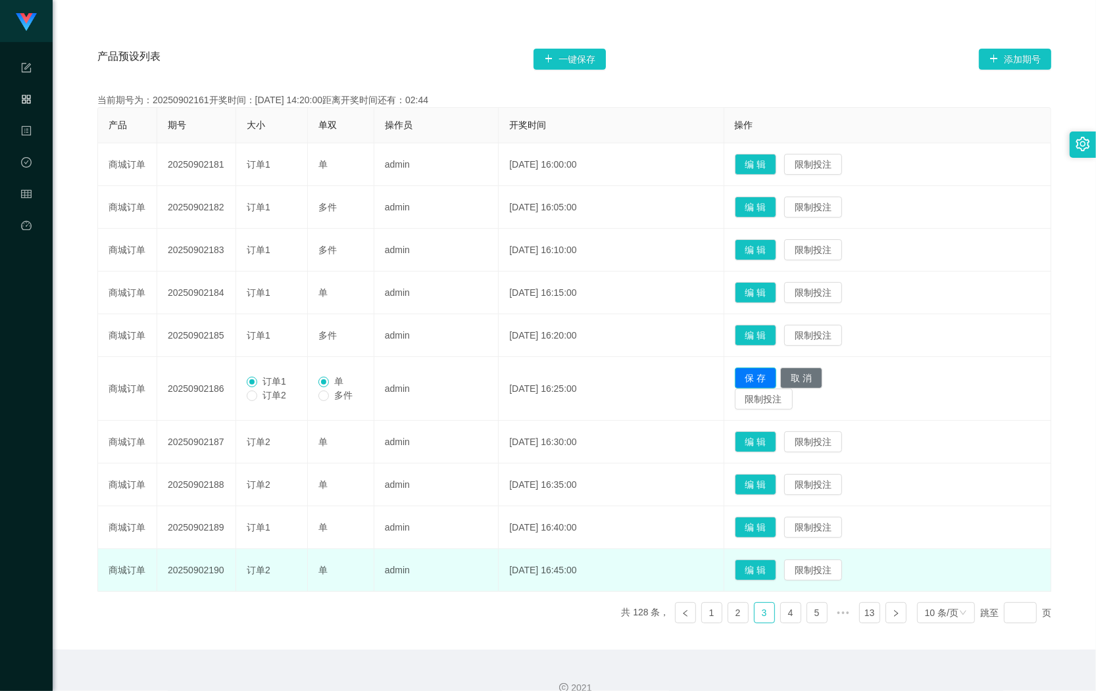
click at [771, 379] on button "保 存" at bounding box center [756, 378] width 42 height 21
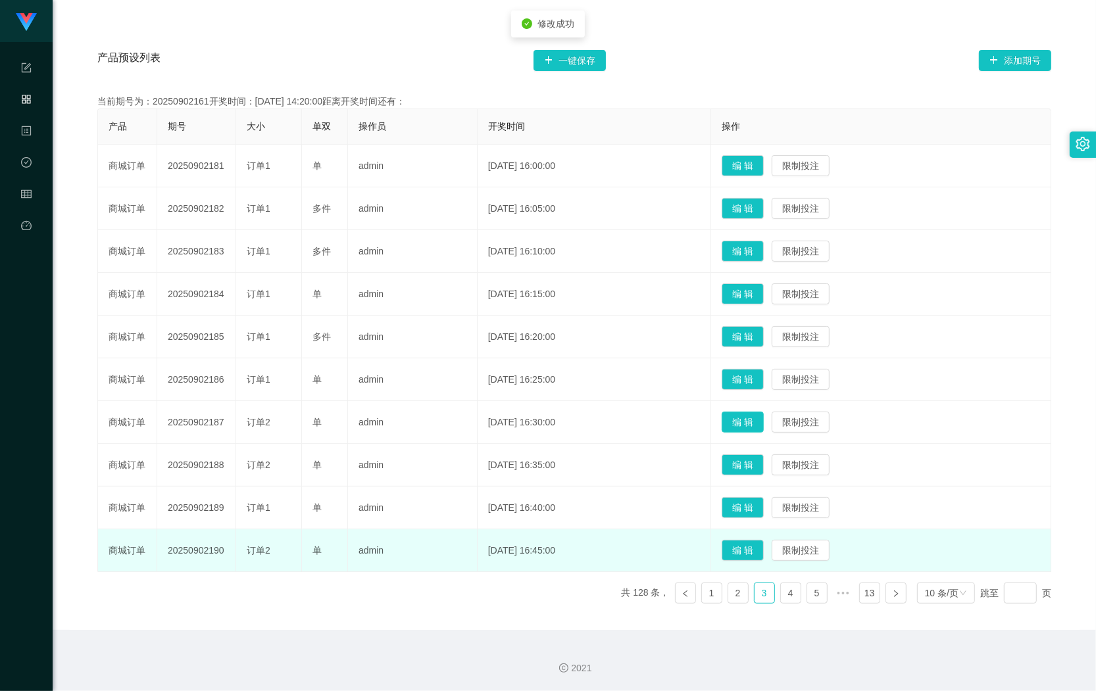
click at [748, 422] on button "编 辑" at bounding box center [743, 422] width 42 height 21
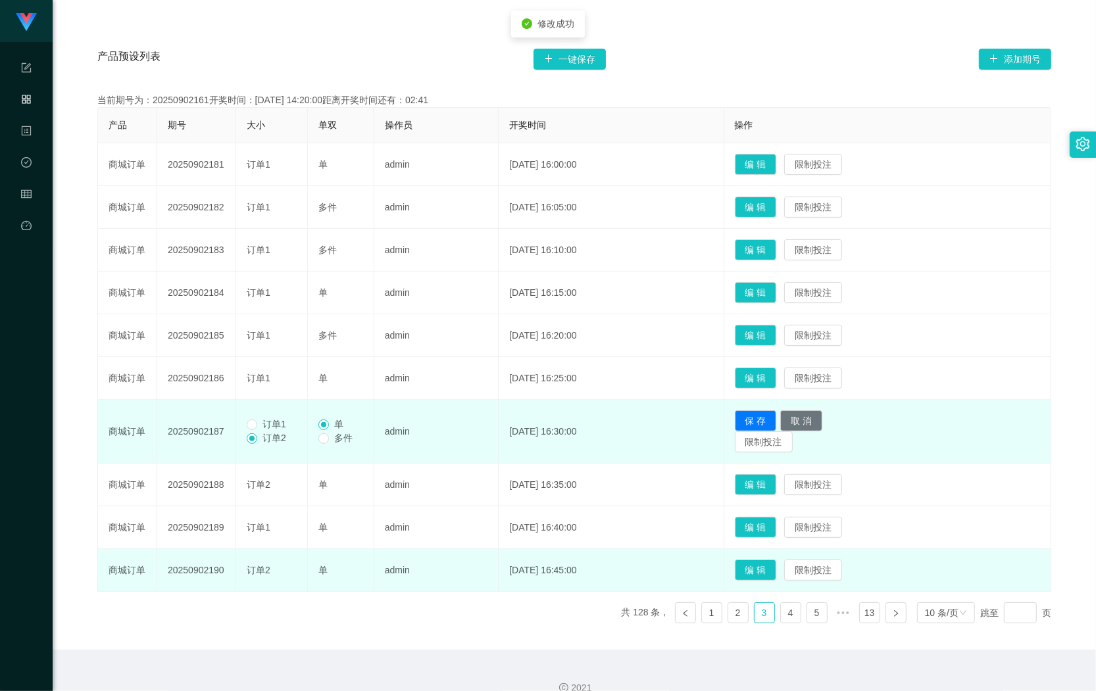
click at [278, 424] on span "订单1" at bounding box center [274, 424] width 34 height 11
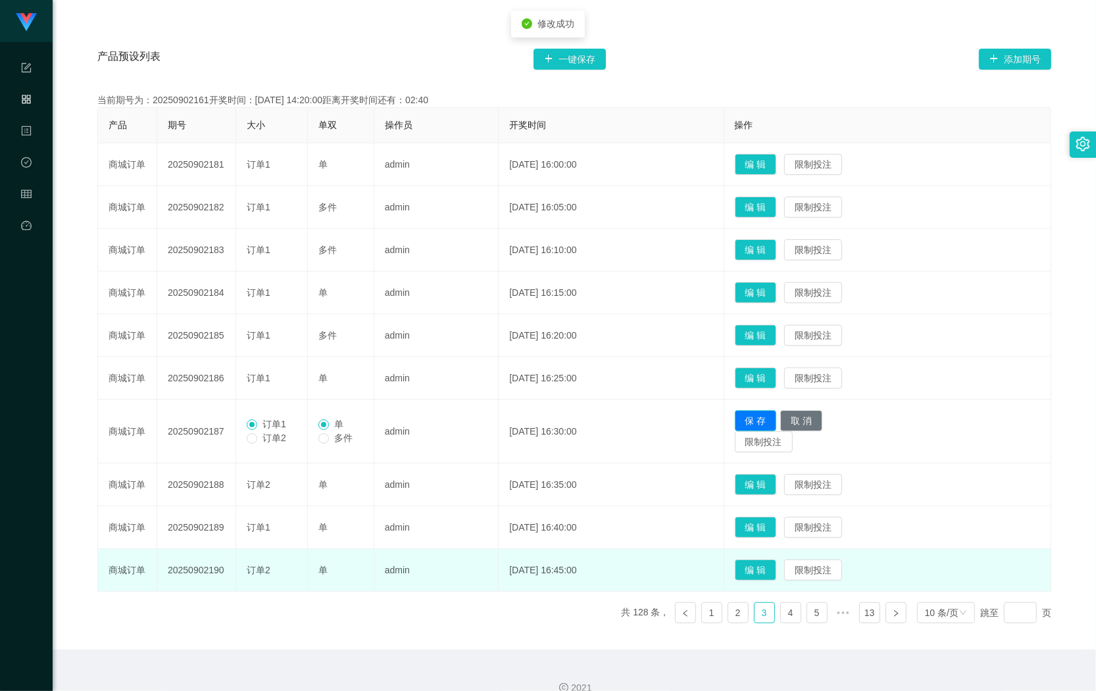
click at [760, 420] on button "保 存" at bounding box center [756, 420] width 42 height 21
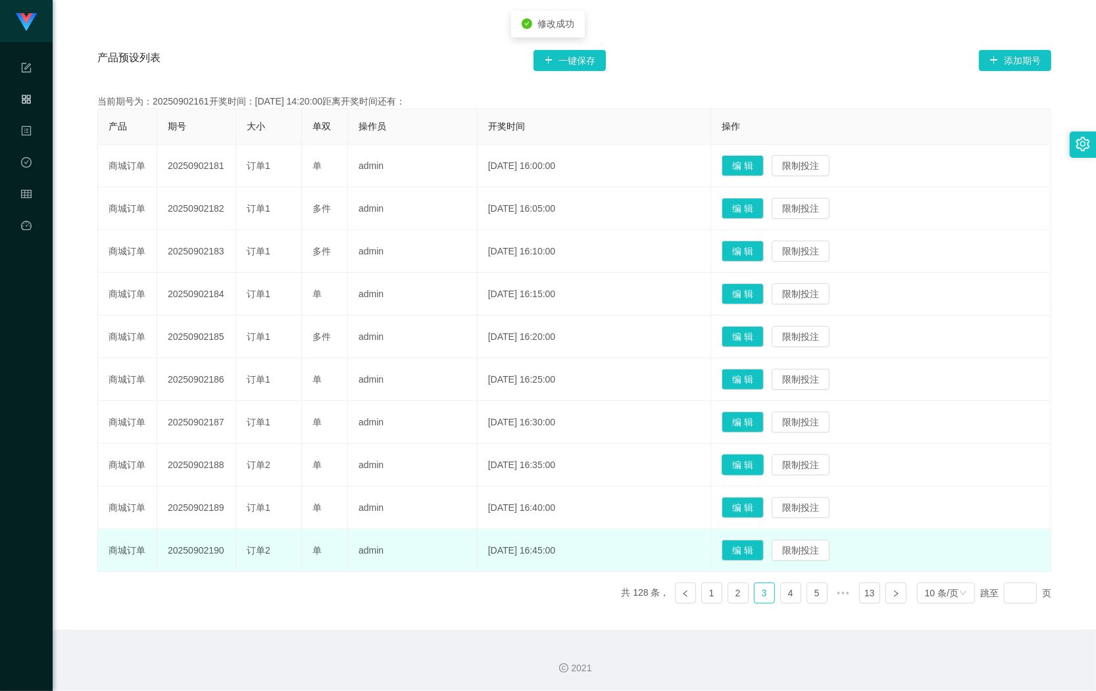
click at [745, 471] on button "编 辑" at bounding box center [743, 464] width 42 height 21
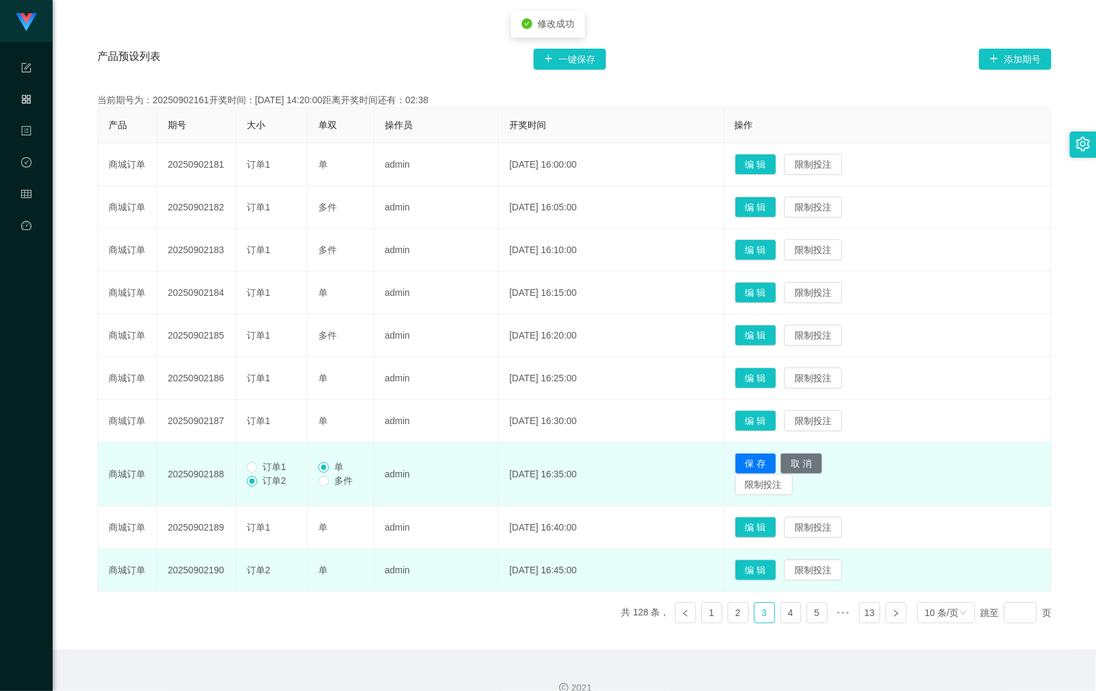
click at [283, 465] on span "订单1" at bounding box center [274, 467] width 34 height 11
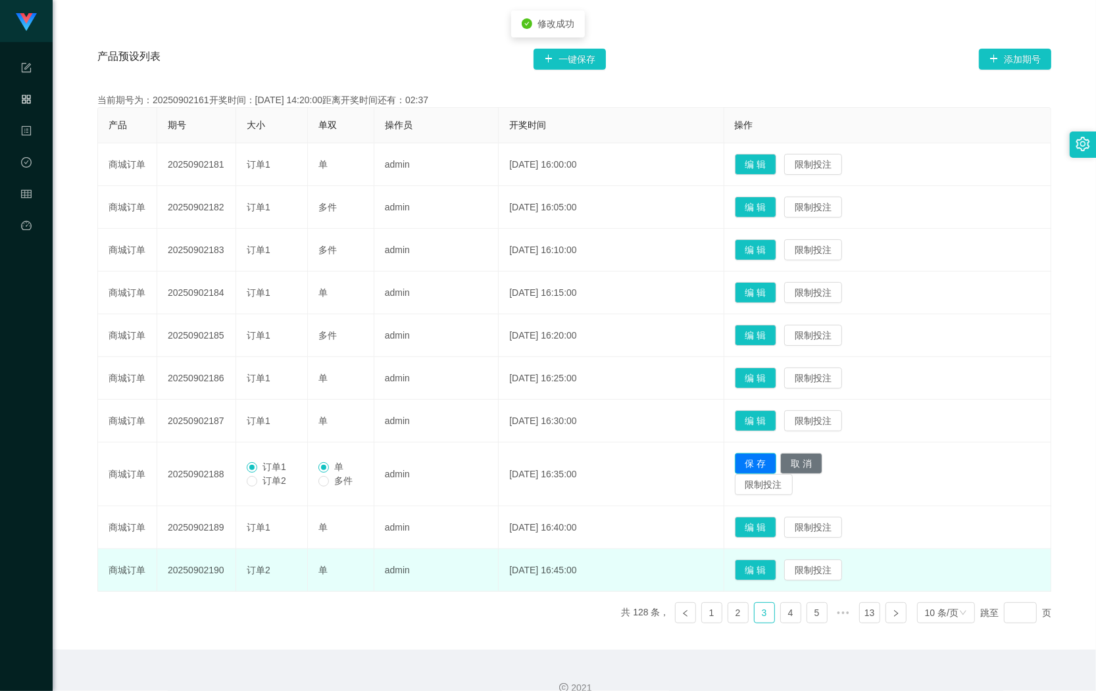
click at [763, 466] on button "保 存" at bounding box center [756, 463] width 42 height 21
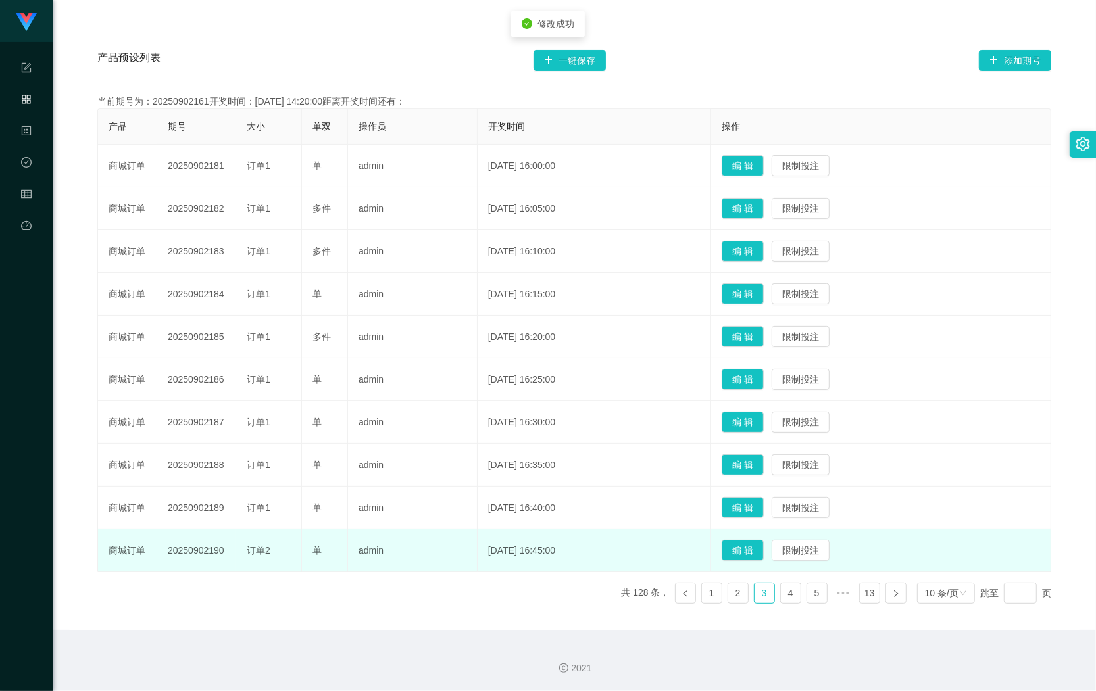
click at [730, 547] on td "编 辑 限制投注" at bounding box center [881, 550] width 340 height 43
click at [737, 548] on button "编 辑" at bounding box center [743, 550] width 42 height 21
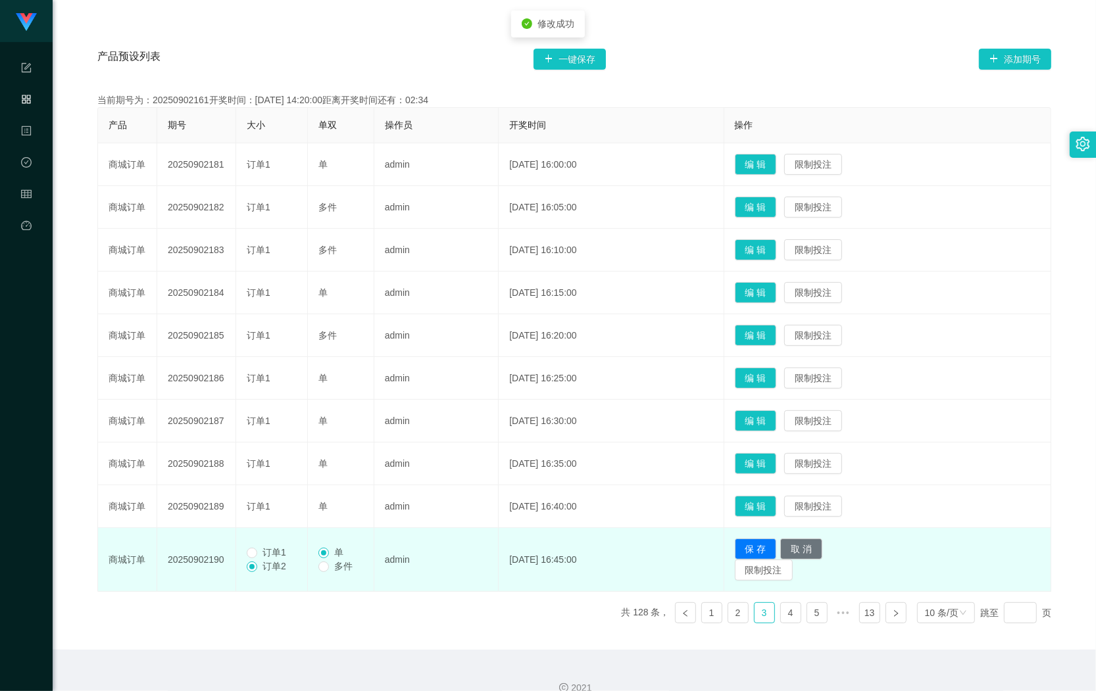
drag, startPoint x: 266, startPoint y: 553, endPoint x: 405, endPoint y: 562, distance: 139.1
click at [268, 551] on span "订单1" at bounding box center [274, 552] width 34 height 11
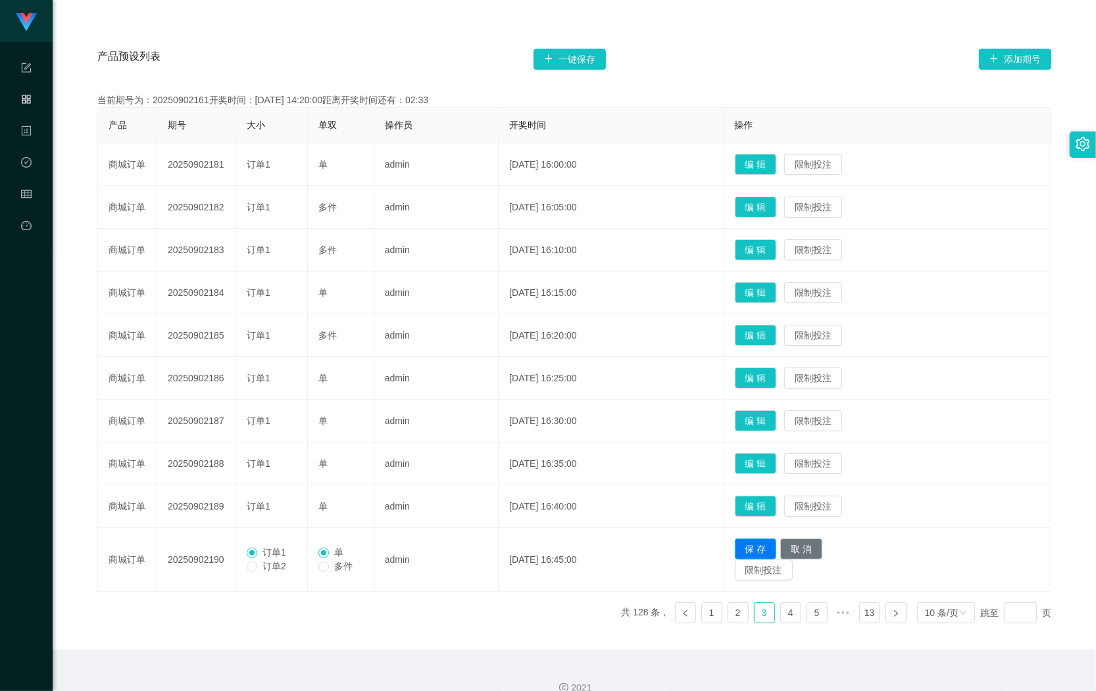
click at [777, 543] on button "保 存" at bounding box center [756, 549] width 42 height 21
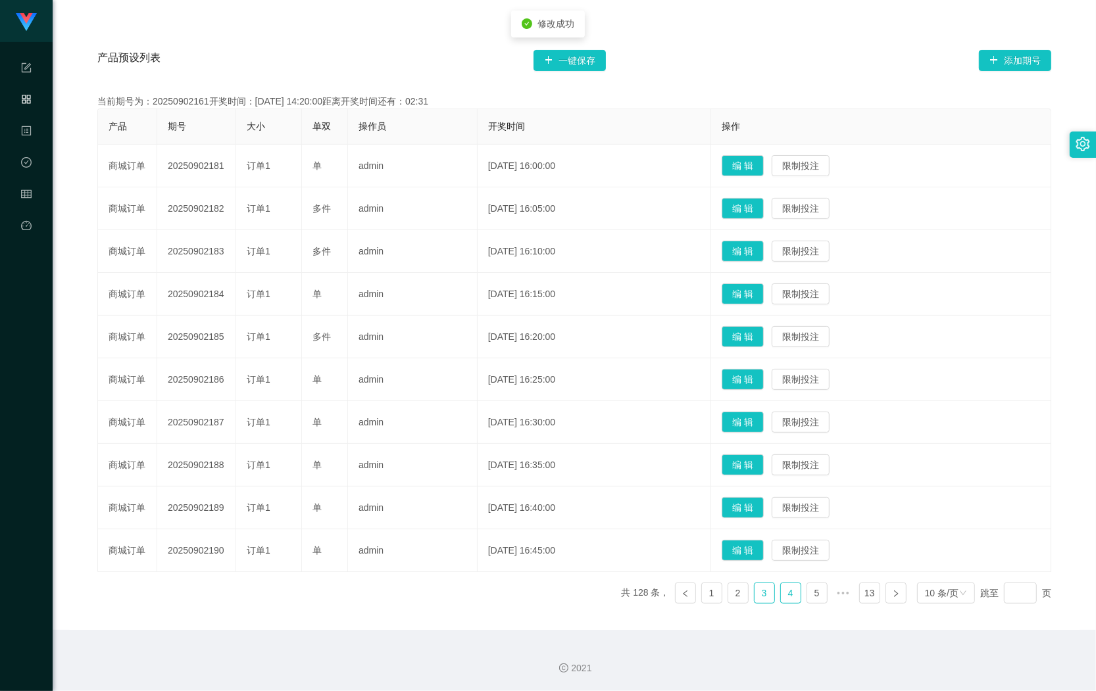
click at [781, 600] on link "4" at bounding box center [791, 593] width 20 height 20
click at [751, 161] on button "编 辑" at bounding box center [743, 165] width 42 height 21
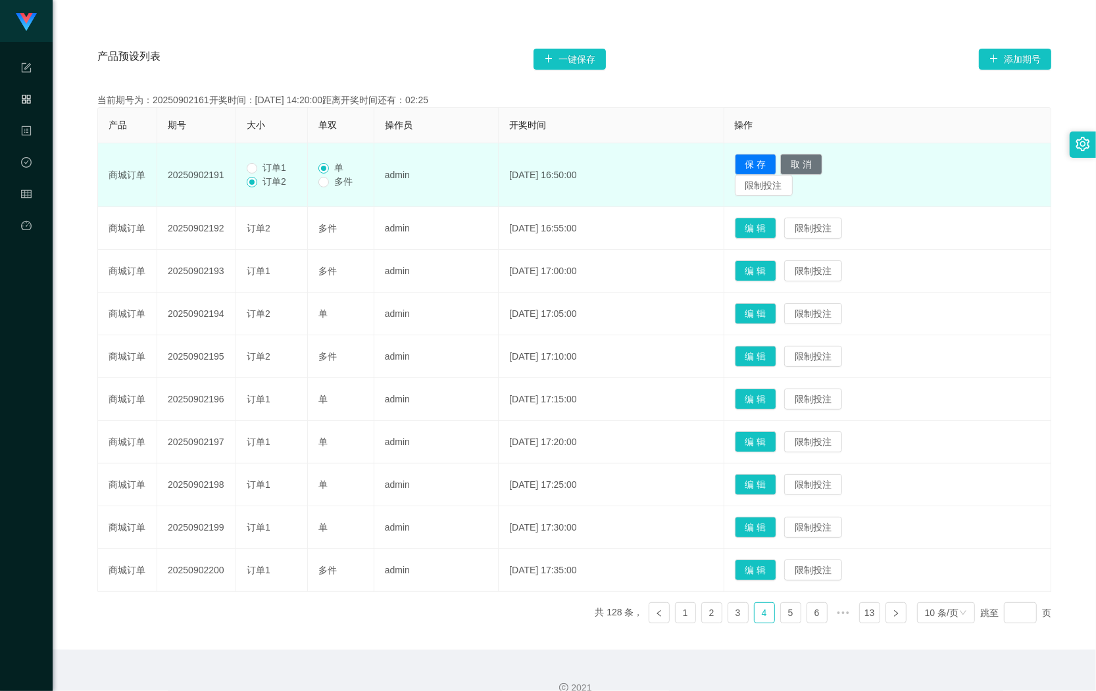
drag, startPoint x: 273, startPoint y: 173, endPoint x: 285, endPoint y: 172, distance: 11.9
click at [274, 172] on label "订单1" at bounding box center [269, 168] width 45 height 14
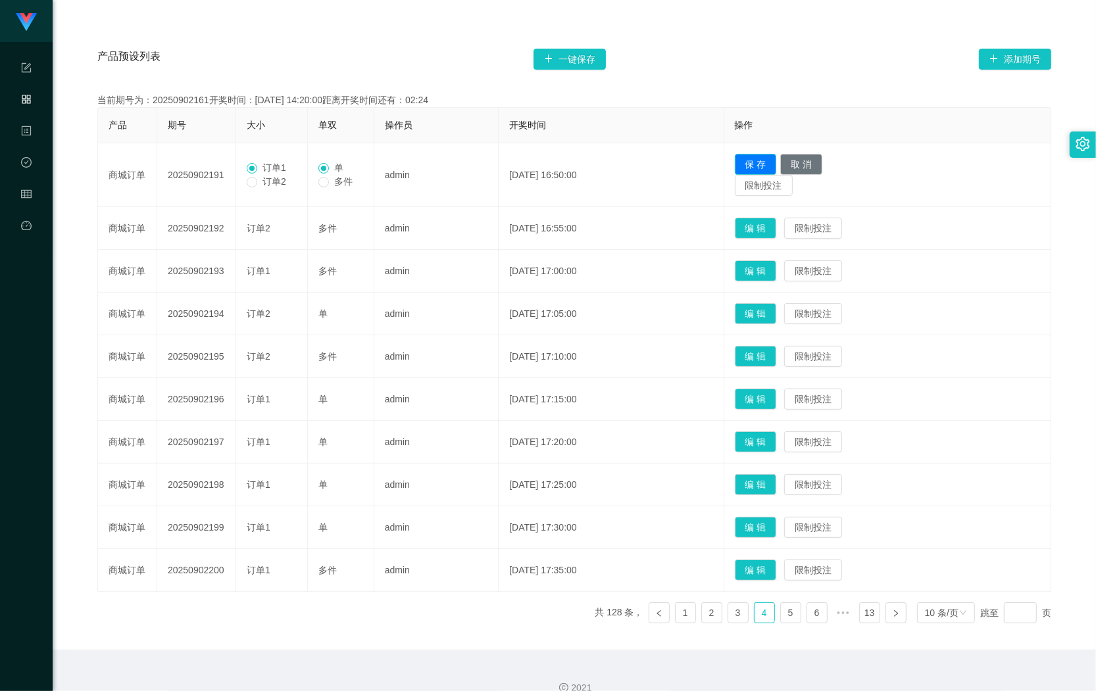
click at [768, 159] on button "保 存" at bounding box center [756, 164] width 42 height 21
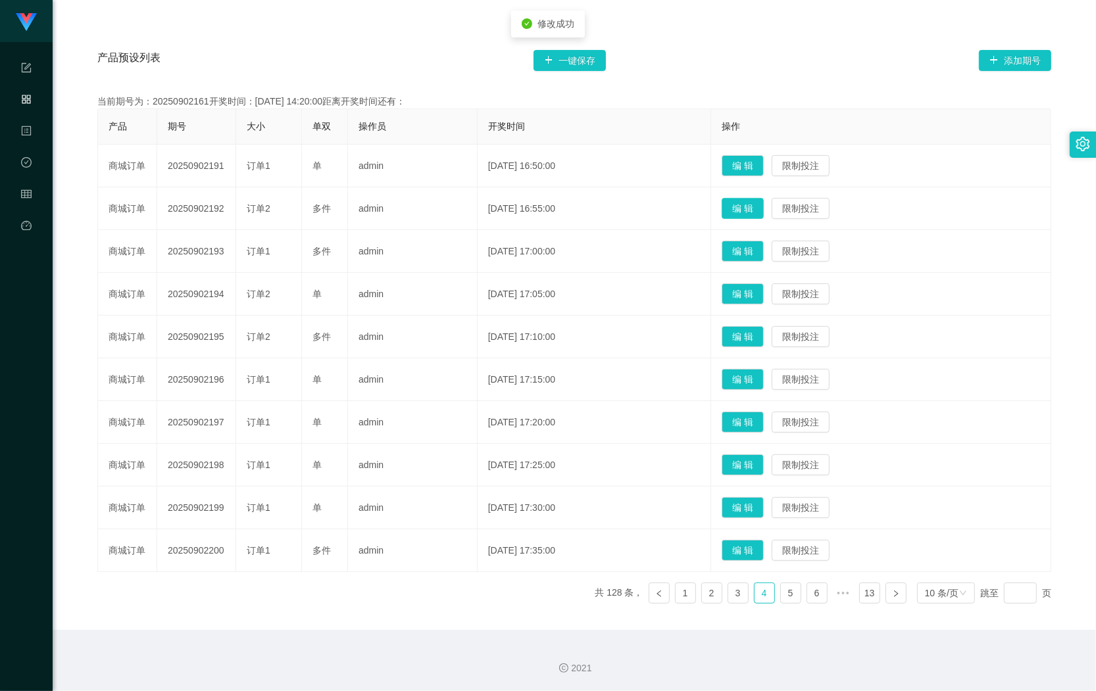
click at [754, 209] on button "编 辑" at bounding box center [743, 208] width 42 height 21
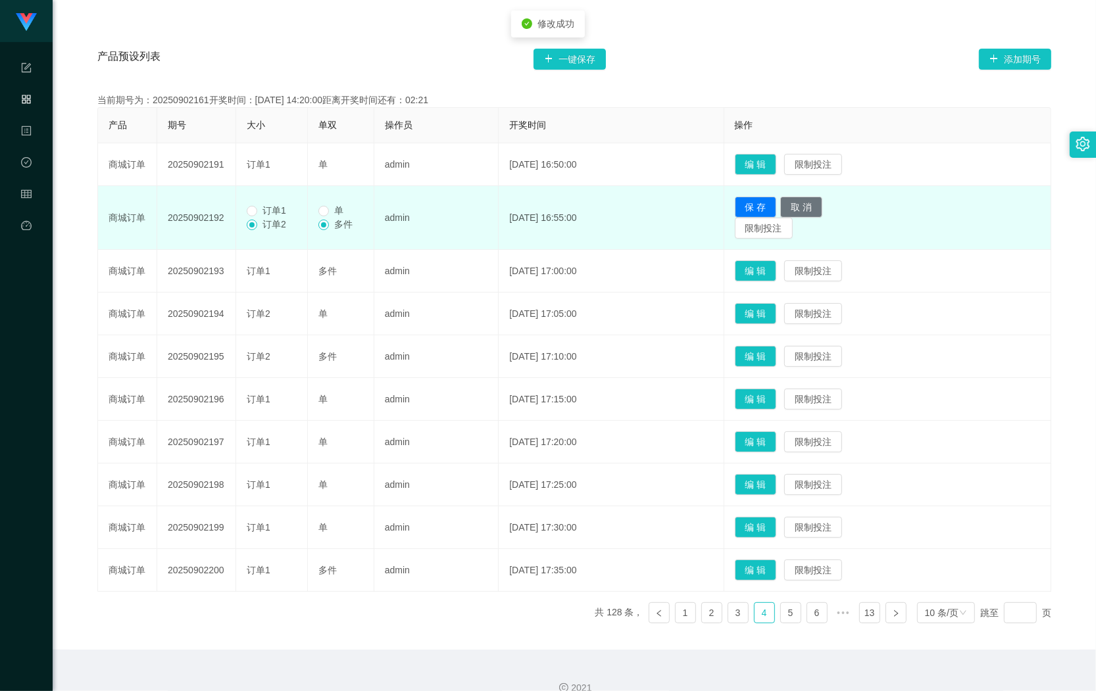
click at [271, 214] on span "订单1" at bounding box center [274, 210] width 34 height 11
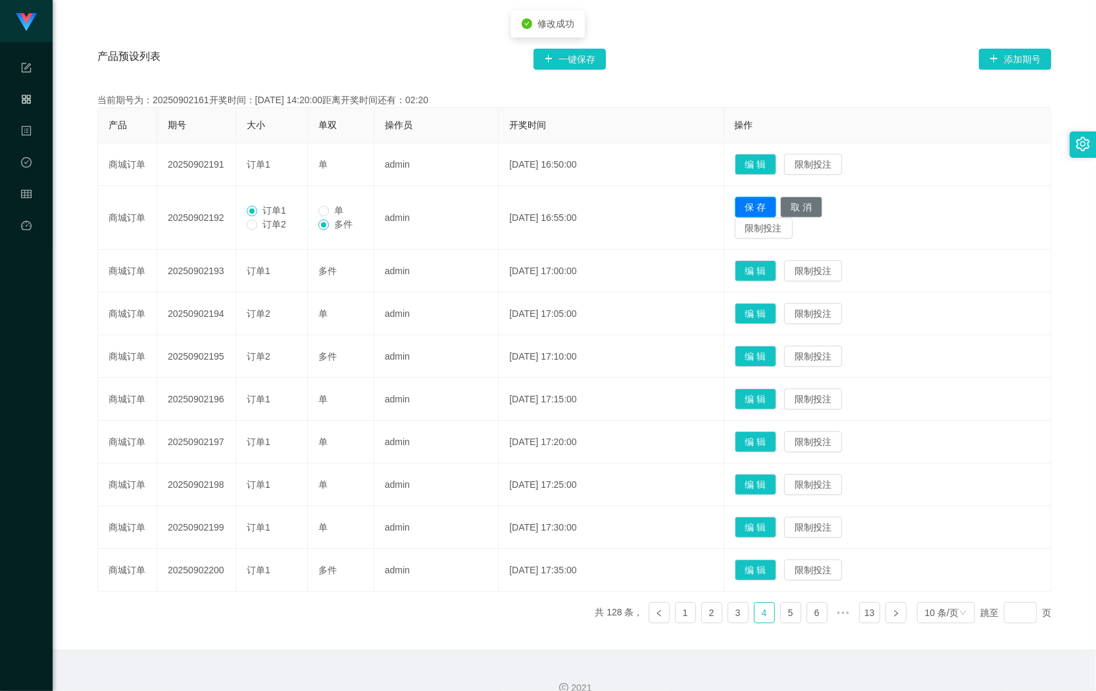
click at [777, 207] on button "保 存" at bounding box center [756, 207] width 42 height 21
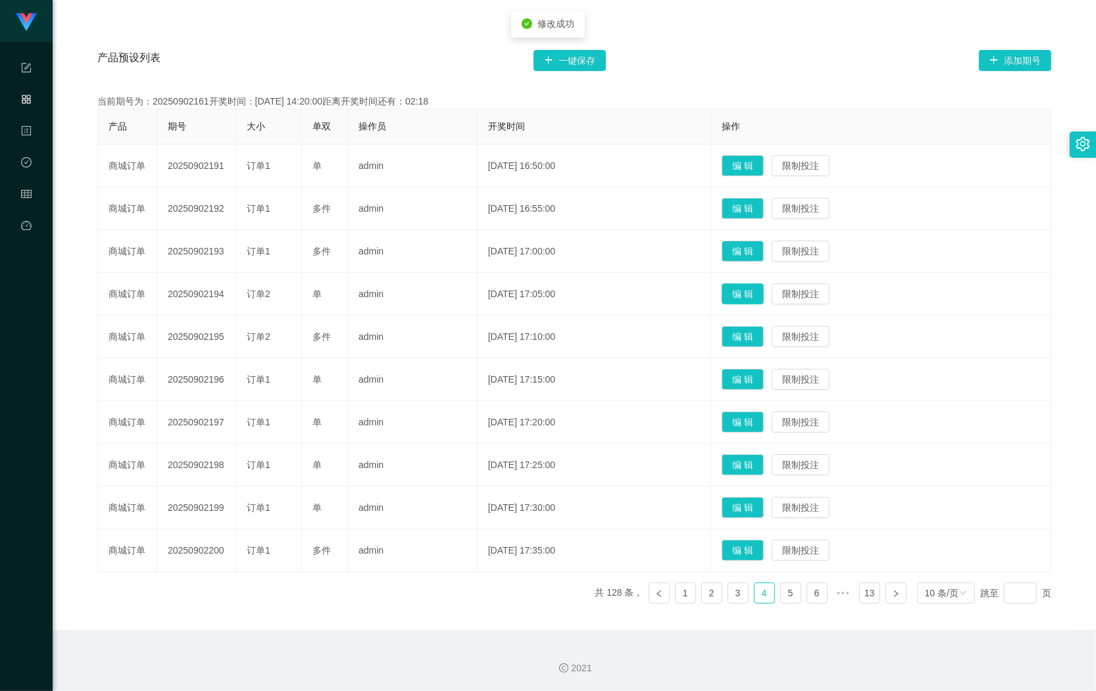
click at [748, 299] on button "编 辑" at bounding box center [743, 293] width 42 height 21
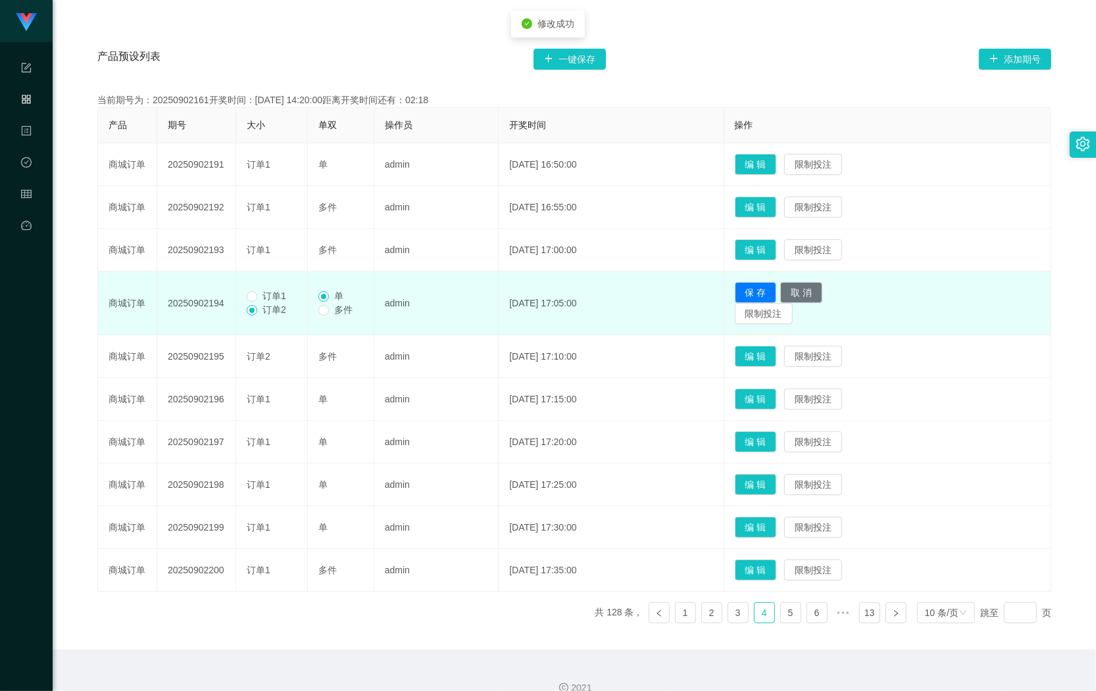
drag, startPoint x: 280, startPoint y: 297, endPoint x: 287, endPoint y: 298, distance: 6.6
click at [283, 297] on span "订单1" at bounding box center [274, 296] width 34 height 11
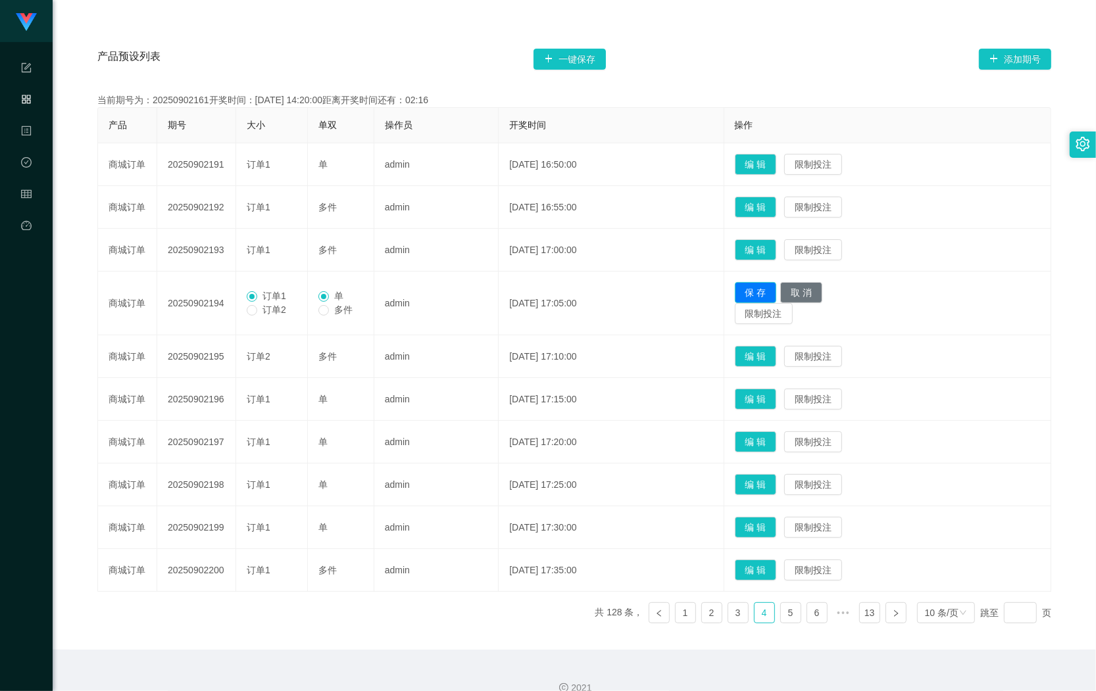
click at [754, 286] on button "保 存" at bounding box center [756, 292] width 42 height 21
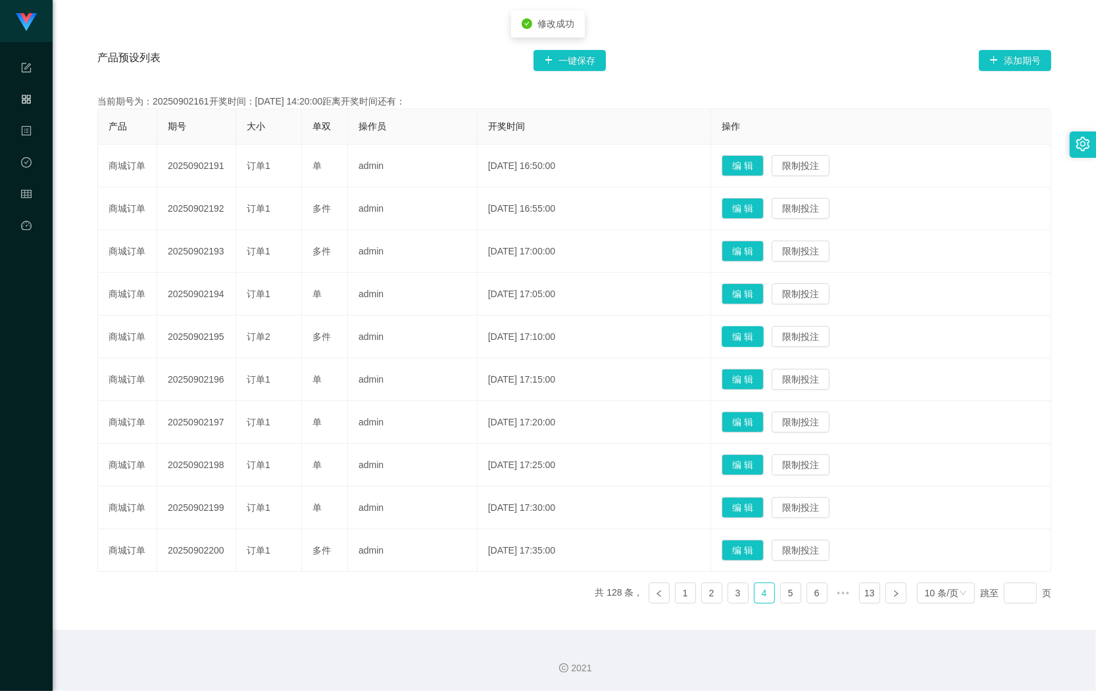
click at [757, 337] on button "编 辑" at bounding box center [743, 336] width 42 height 21
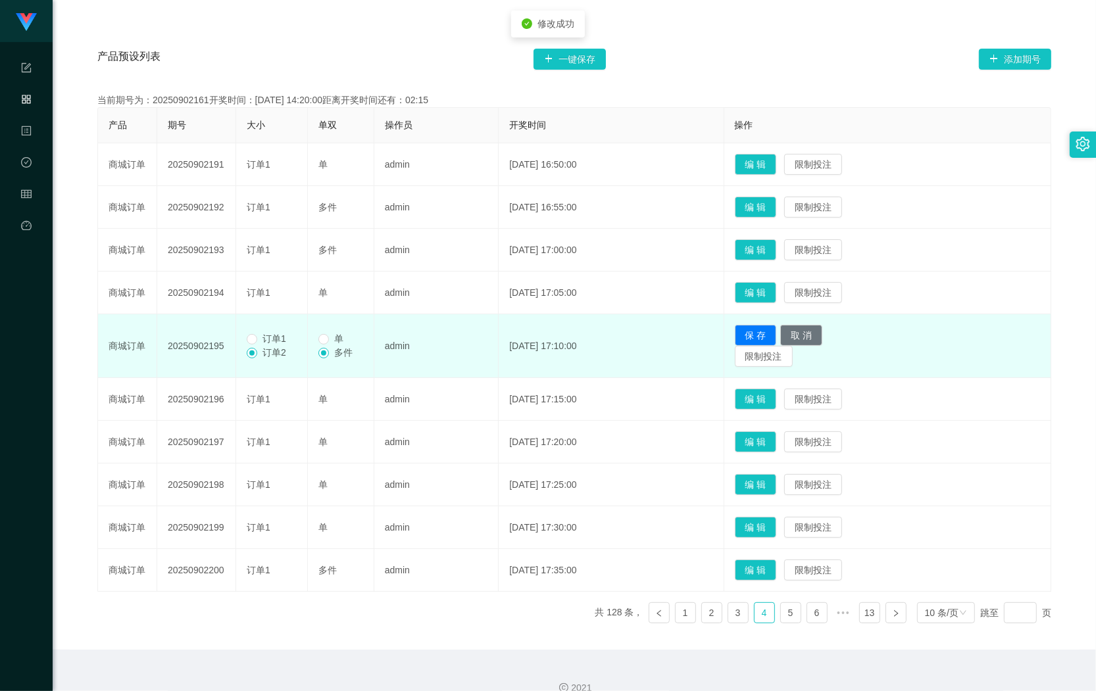
click at [276, 331] on td "订单1 订单2" at bounding box center [272, 346] width 72 height 64
click at [272, 333] on span "订单1" at bounding box center [274, 338] width 34 height 11
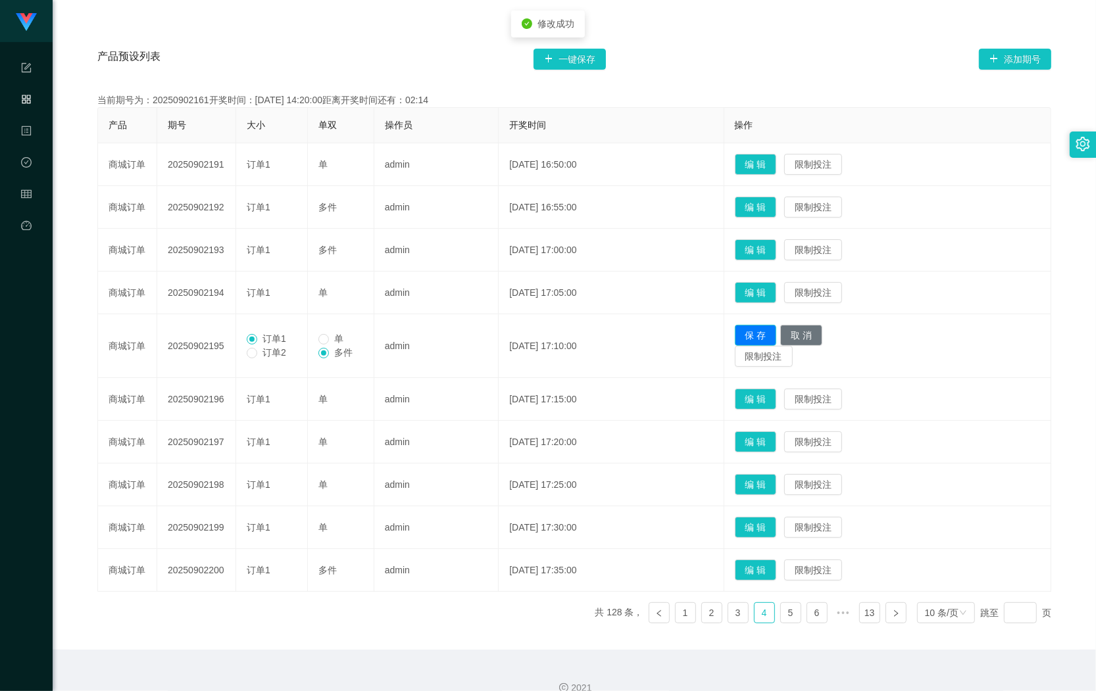
click at [760, 337] on button "保 存" at bounding box center [756, 335] width 42 height 21
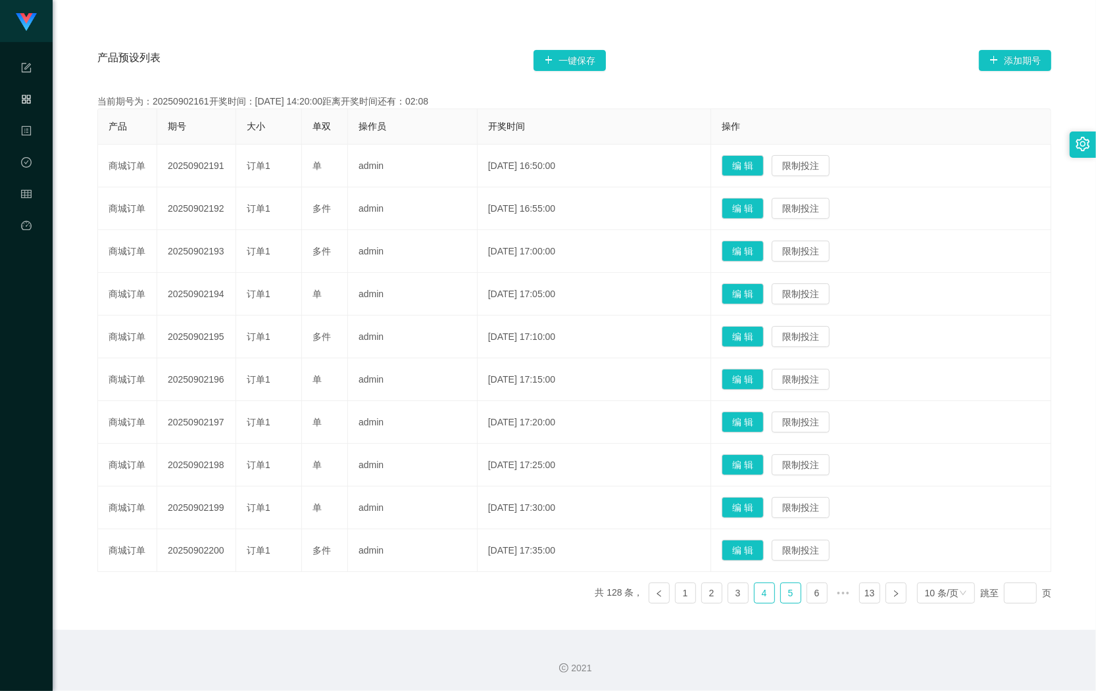
click at [781, 597] on link "5" at bounding box center [791, 593] width 20 height 20
click at [754, 202] on button "编 辑" at bounding box center [743, 208] width 42 height 21
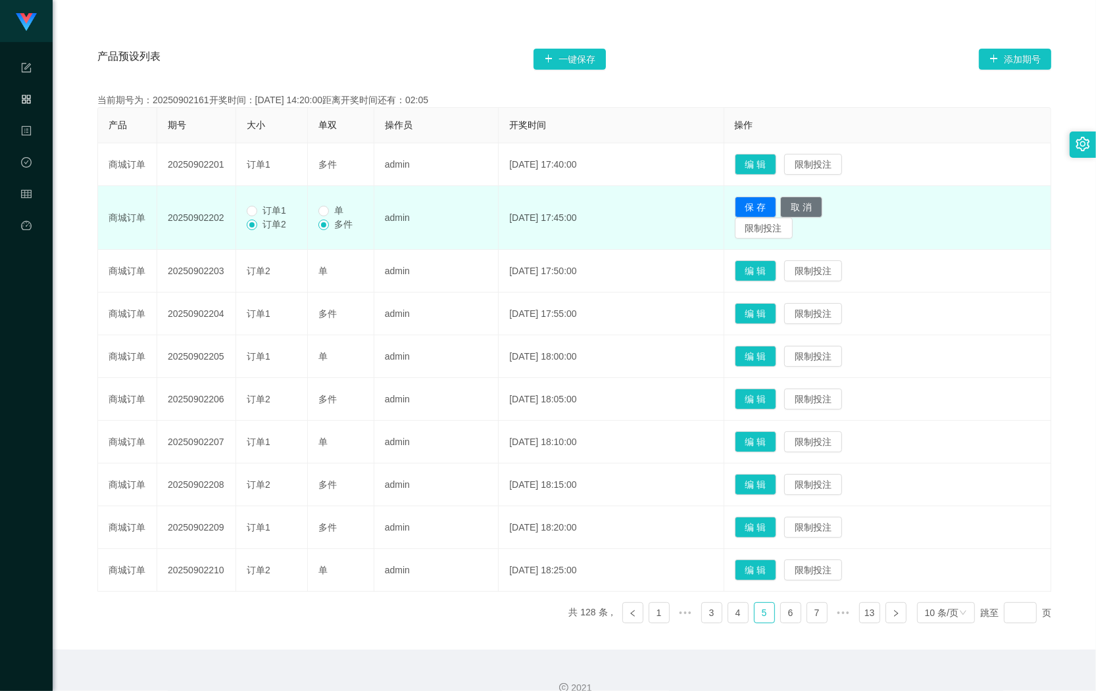
click at [282, 209] on span "订单1" at bounding box center [274, 210] width 34 height 11
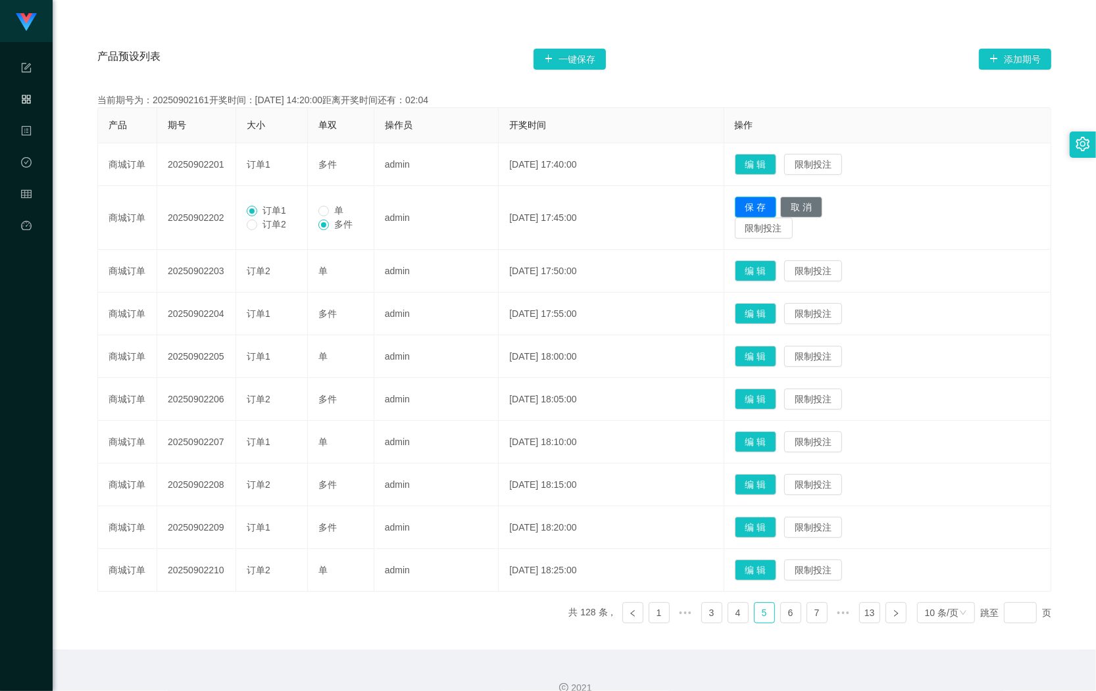
click at [758, 197] on button "保 存" at bounding box center [756, 207] width 42 height 21
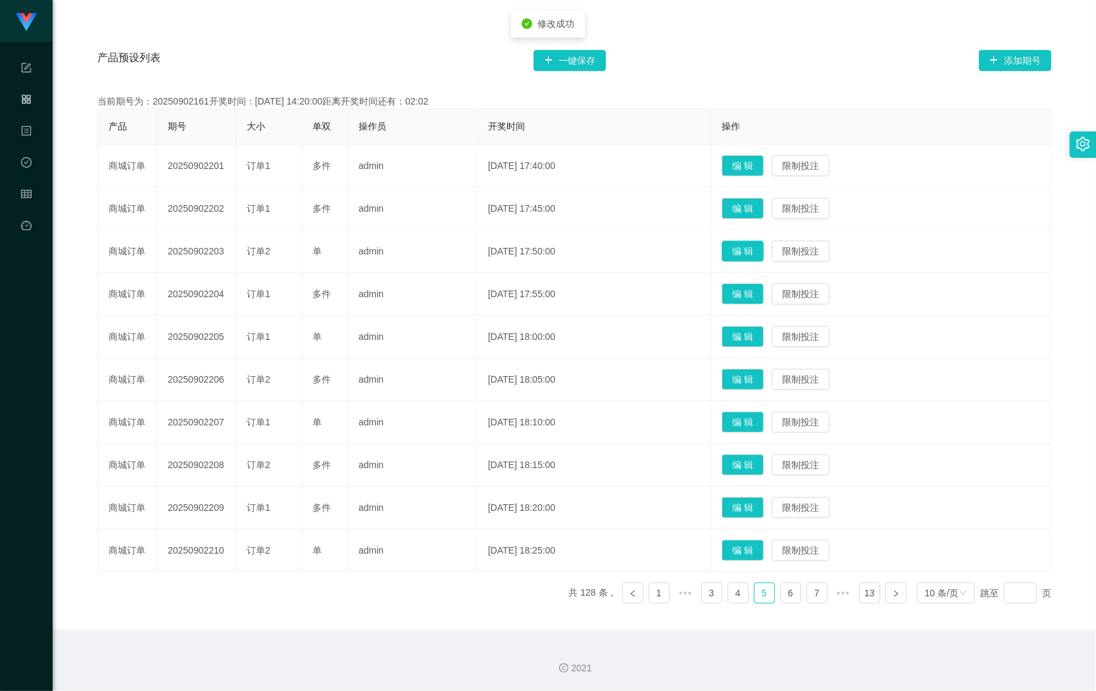
click at [758, 255] on button "编 辑" at bounding box center [743, 251] width 42 height 21
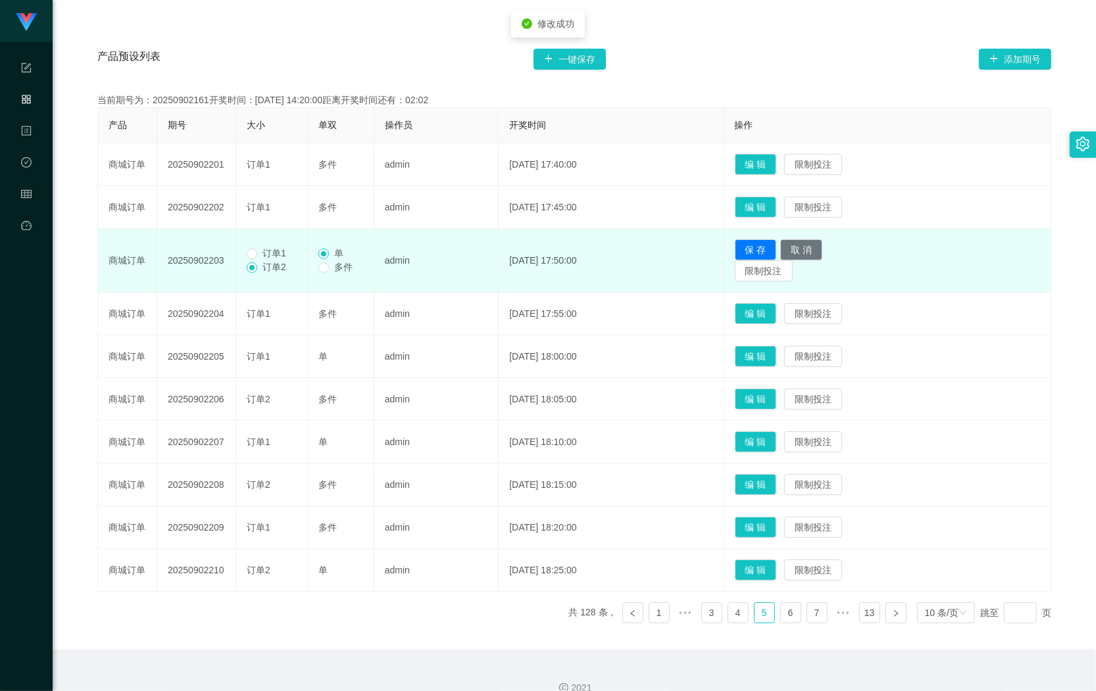
drag, startPoint x: 282, startPoint y: 255, endPoint x: 304, endPoint y: 260, distance: 23.0
click at [282, 254] on span "订单1" at bounding box center [274, 253] width 34 height 11
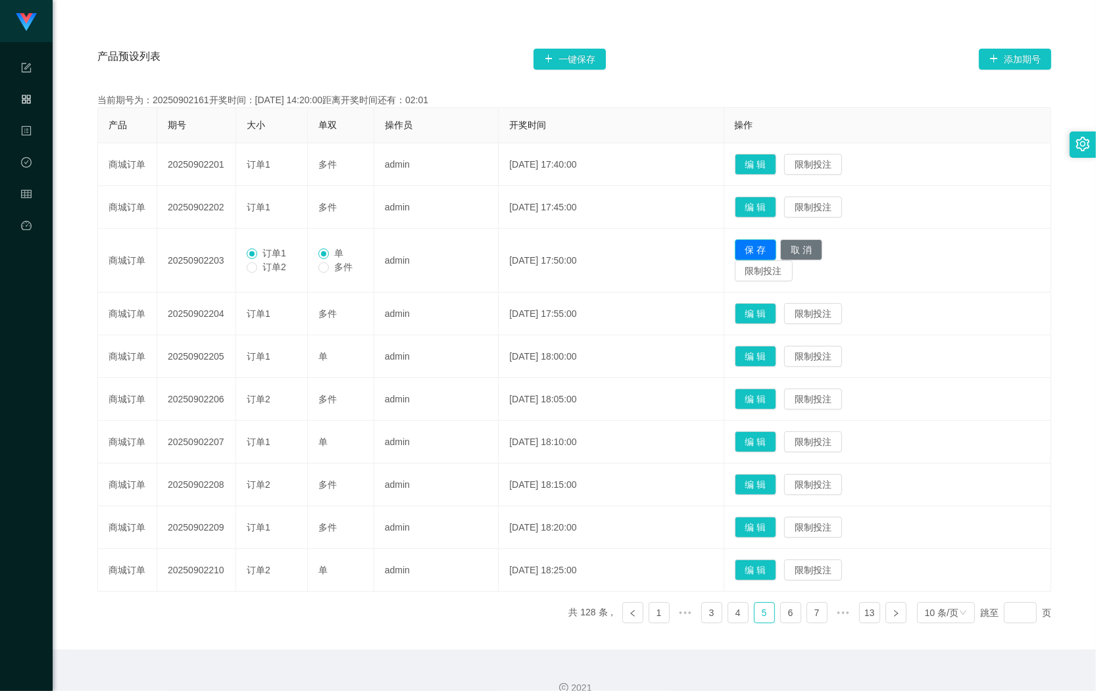
click at [758, 245] on button "保 存" at bounding box center [756, 249] width 42 height 21
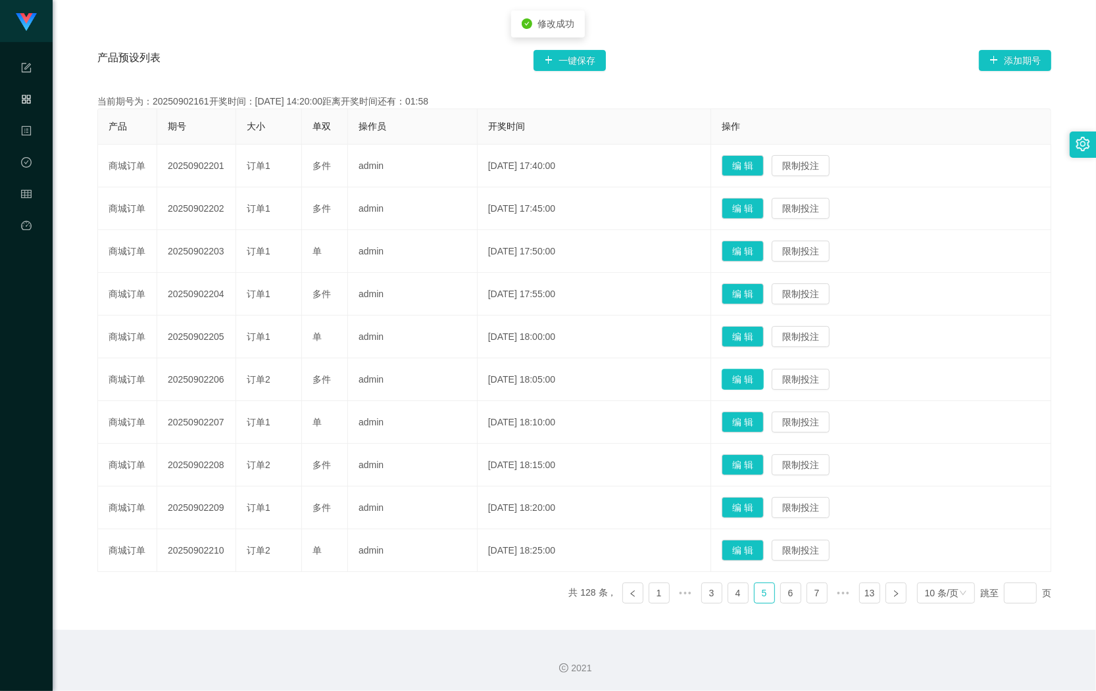
click at [740, 378] on button "编 辑" at bounding box center [743, 379] width 42 height 21
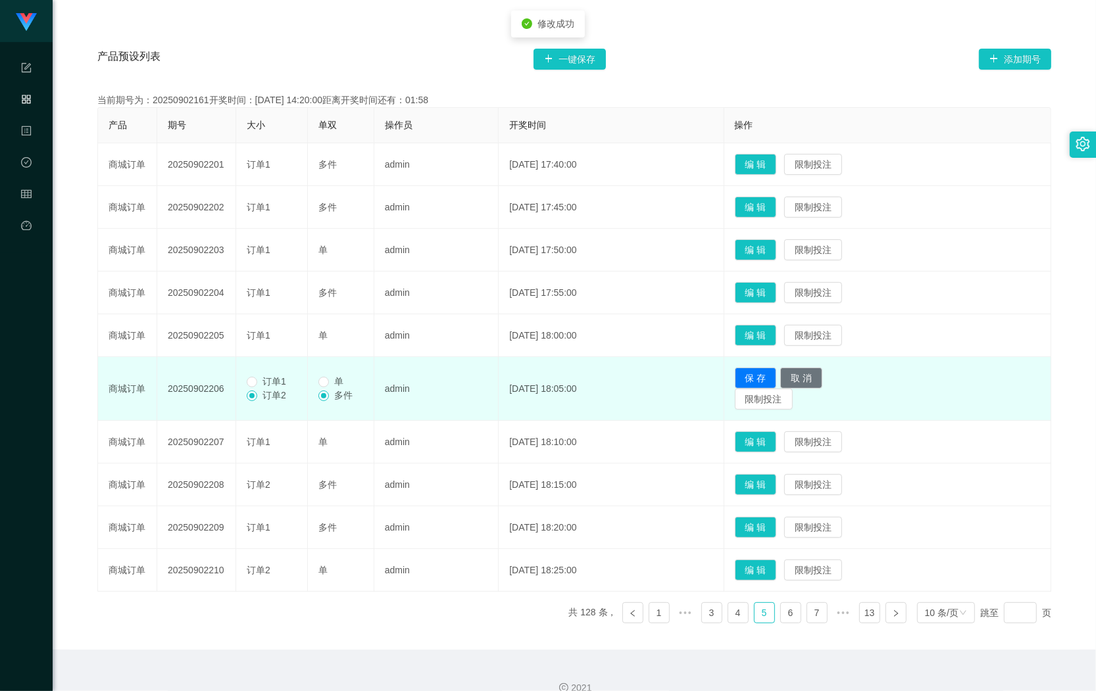
click at [307, 383] on td "订单1 订单2" at bounding box center [272, 389] width 72 height 64
click at [282, 383] on span "订单1" at bounding box center [274, 381] width 34 height 11
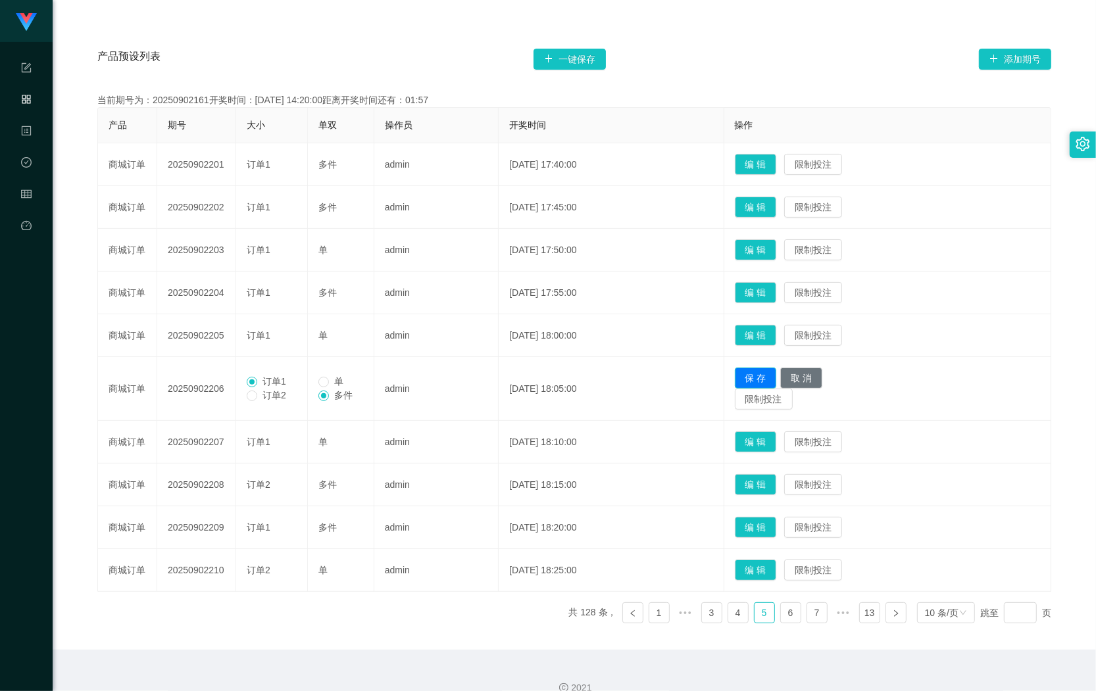
click at [760, 372] on button "保 存" at bounding box center [756, 378] width 42 height 21
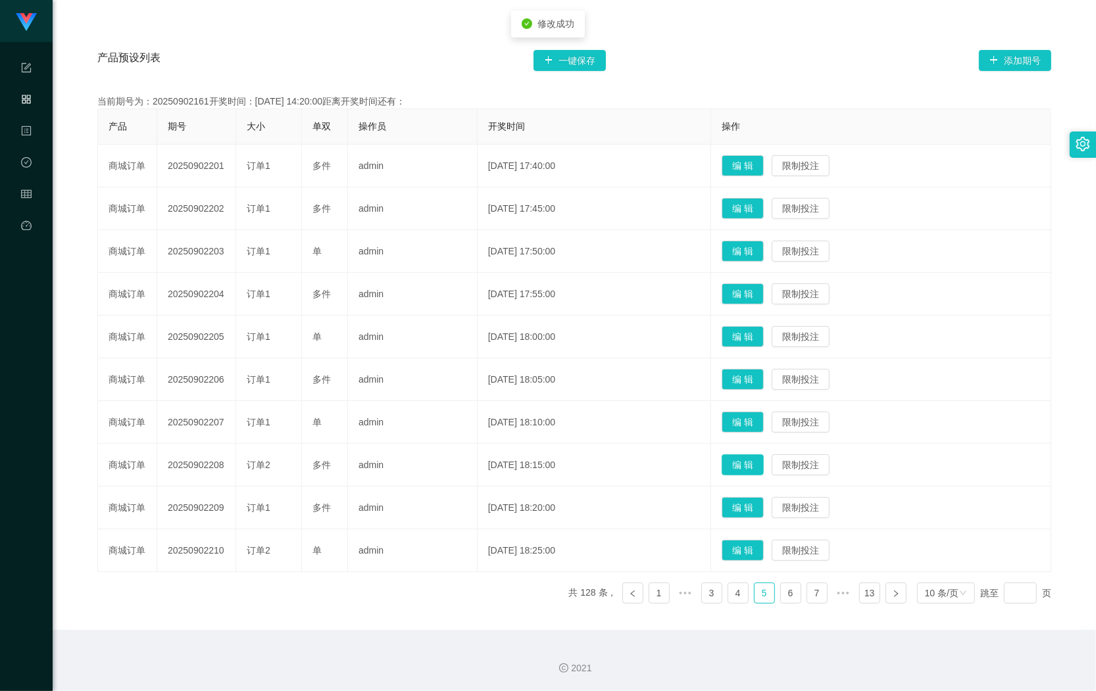
click at [745, 468] on button "编 辑" at bounding box center [743, 464] width 42 height 21
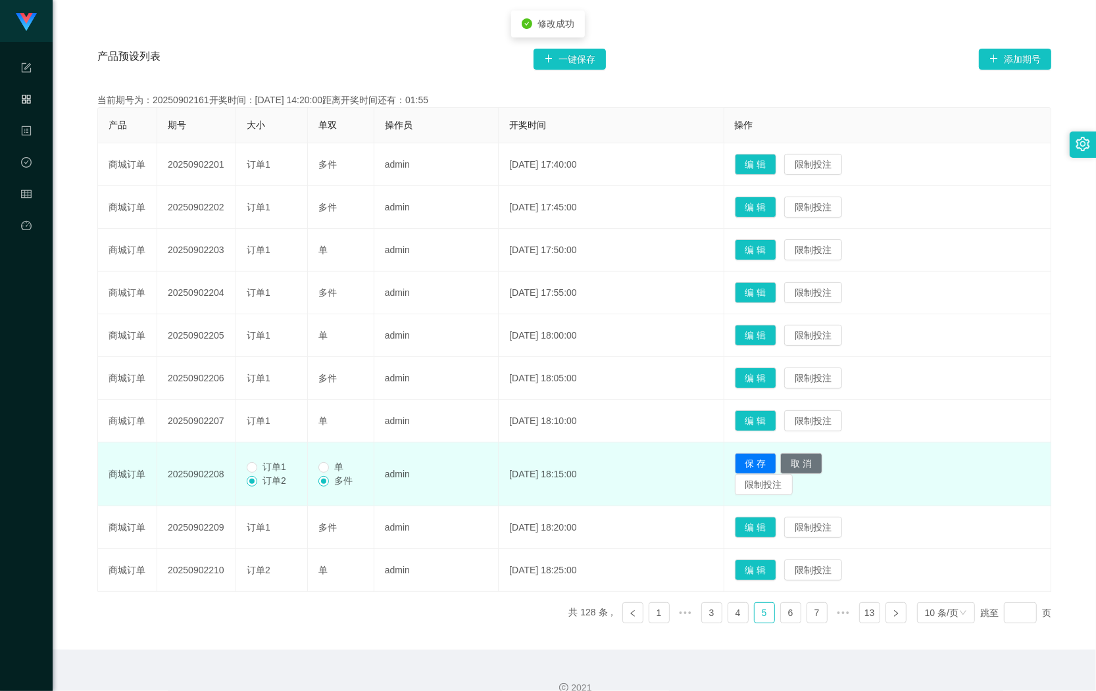
click at [260, 476] on span "订单2" at bounding box center [274, 481] width 34 height 11
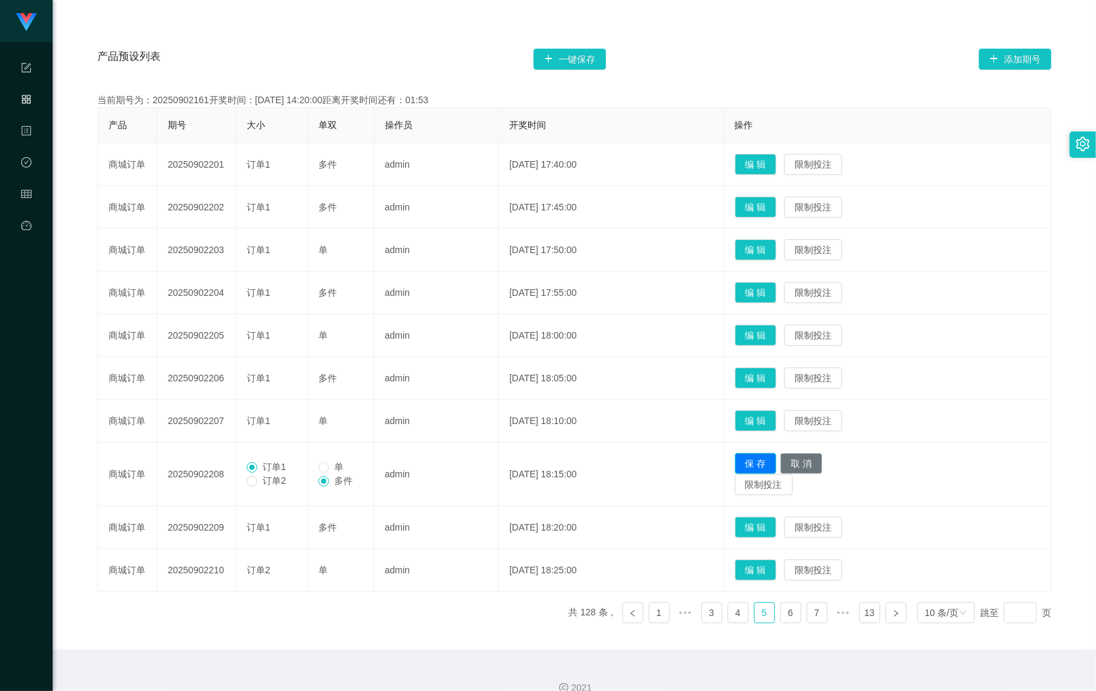
click at [777, 456] on button "保 存" at bounding box center [756, 463] width 42 height 21
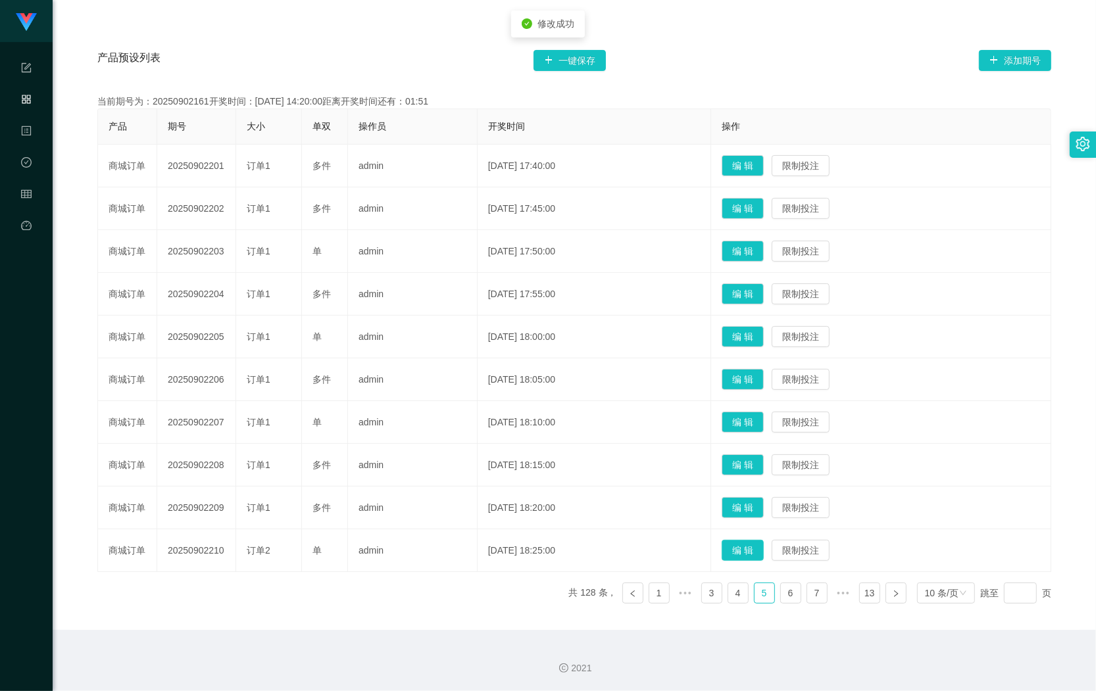
click at [741, 552] on button "编 辑" at bounding box center [743, 550] width 42 height 21
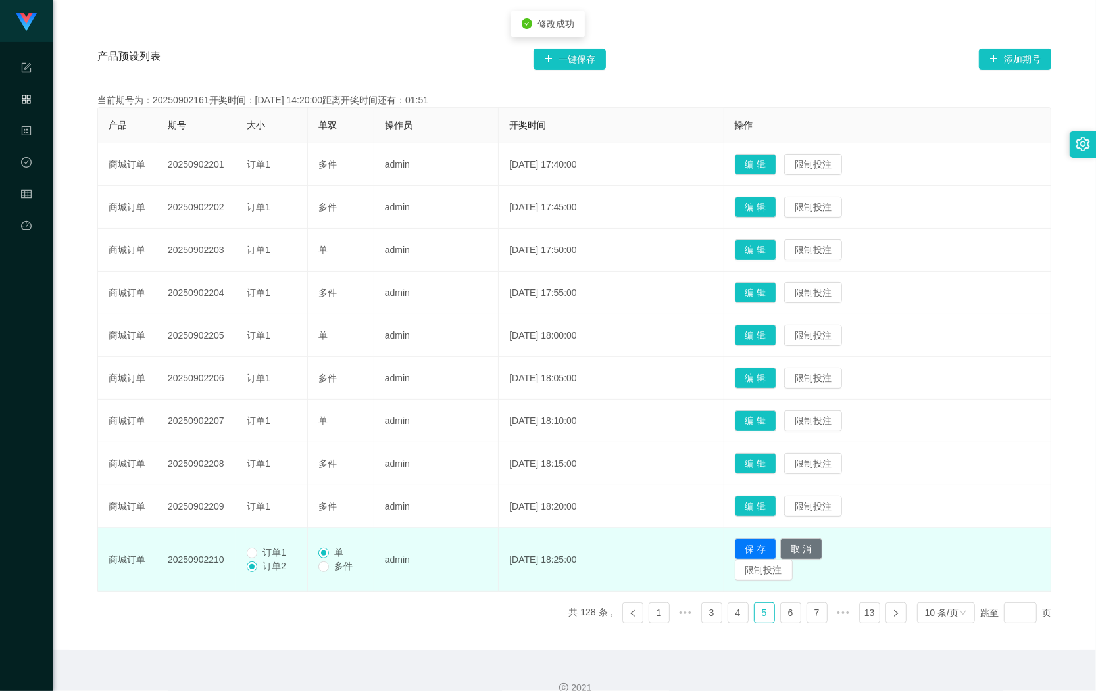
click at [277, 551] on span "订单1" at bounding box center [274, 552] width 34 height 11
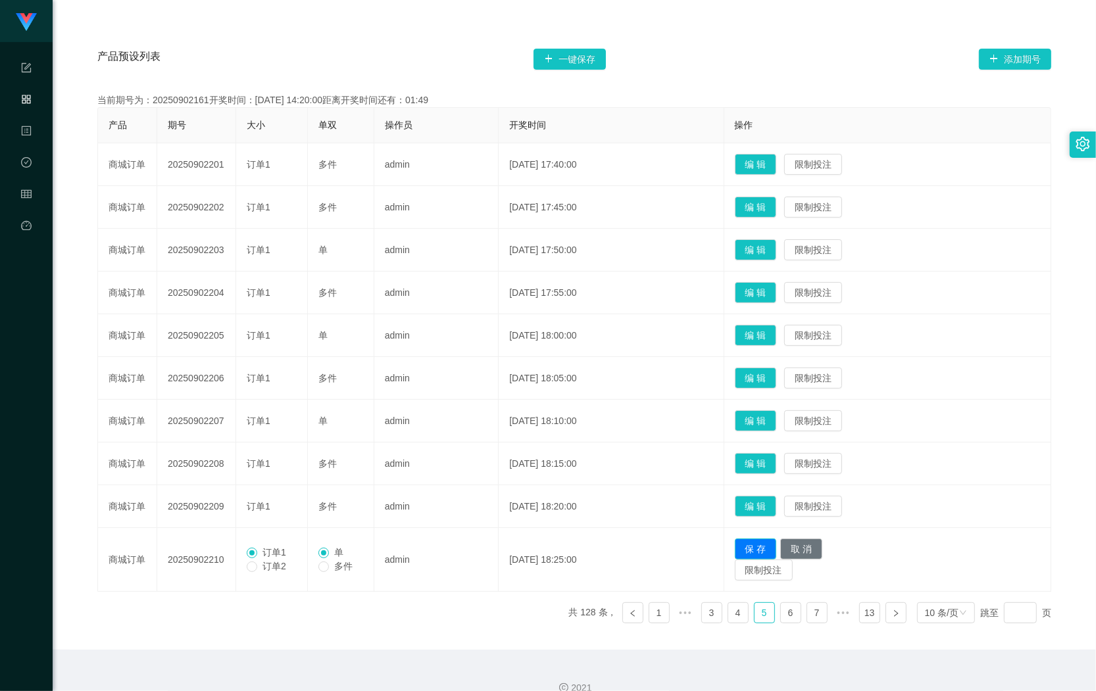
click at [761, 547] on button "保 存" at bounding box center [756, 549] width 42 height 21
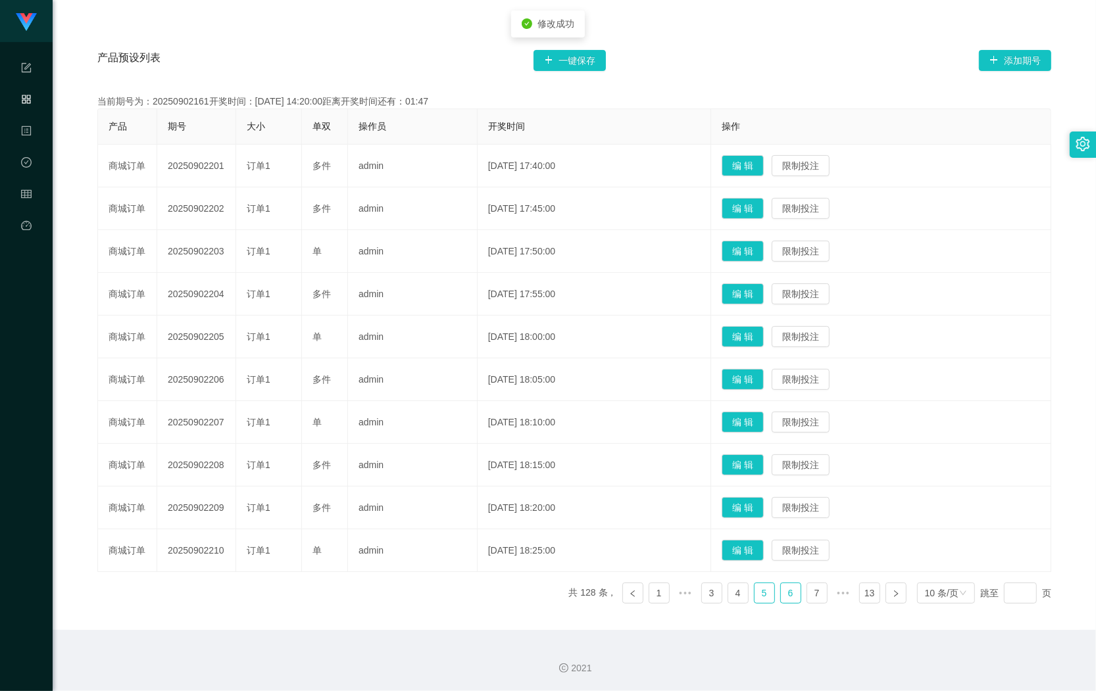
click at [781, 592] on link "6" at bounding box center [791, 593] width 20 height 20
click at [747, 199] on button "编 辑" at bounding box center [743, 208] width 42 height 21
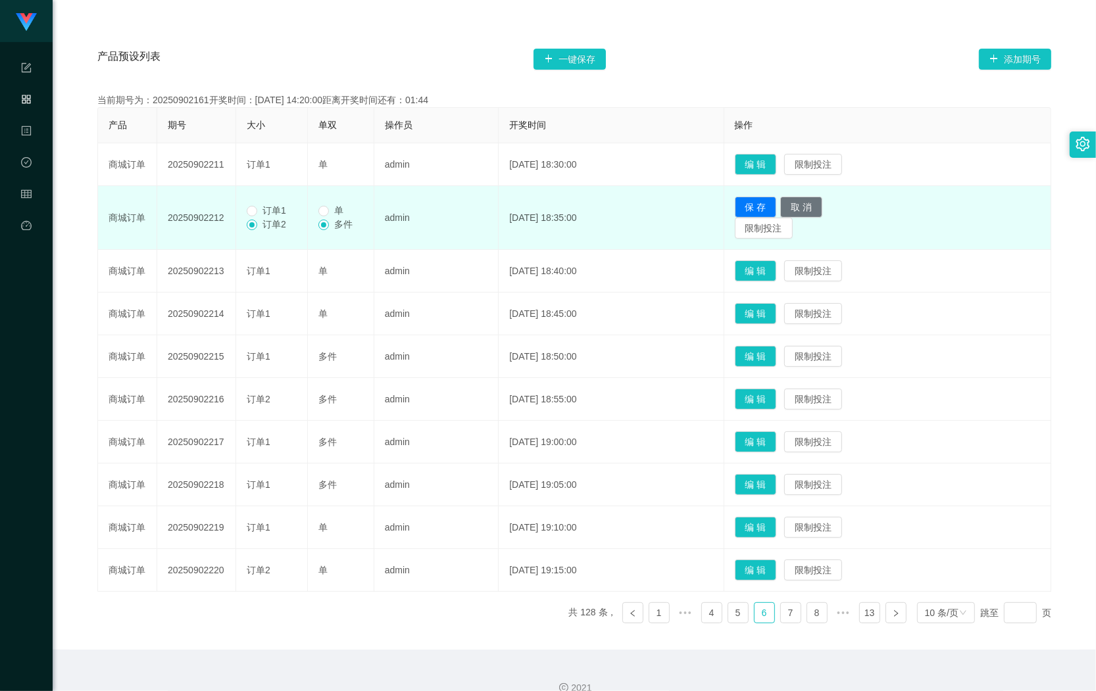
click at [270, 205] on span "订单1" at bounding box center [274, 210] width 34 height 11
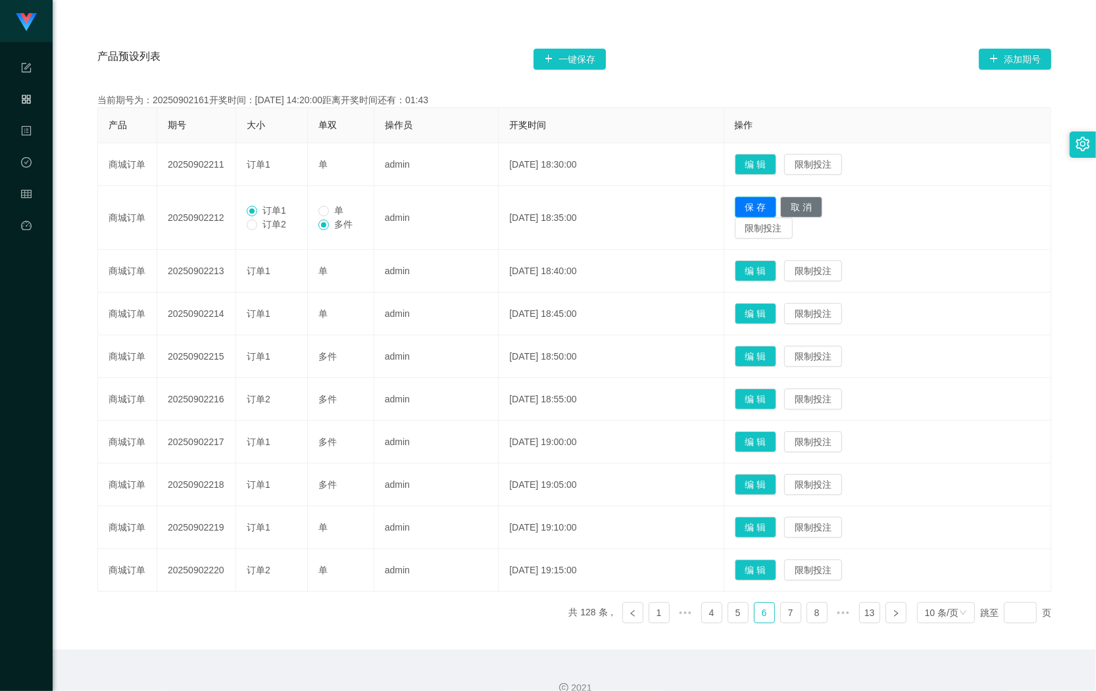
click at [758, 208] on button "保 存" at bounding box center [756, 207] width 42 height 21
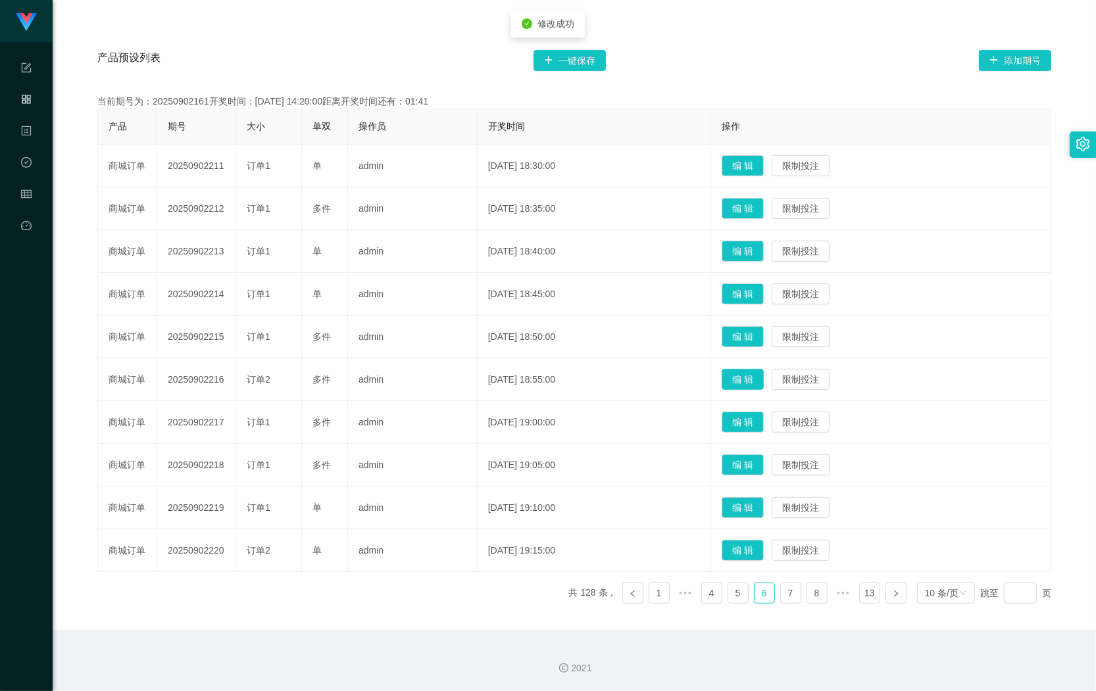
click at [748, 370] on button "编 辑" at bounding box center [743, 379] width 42 height 21
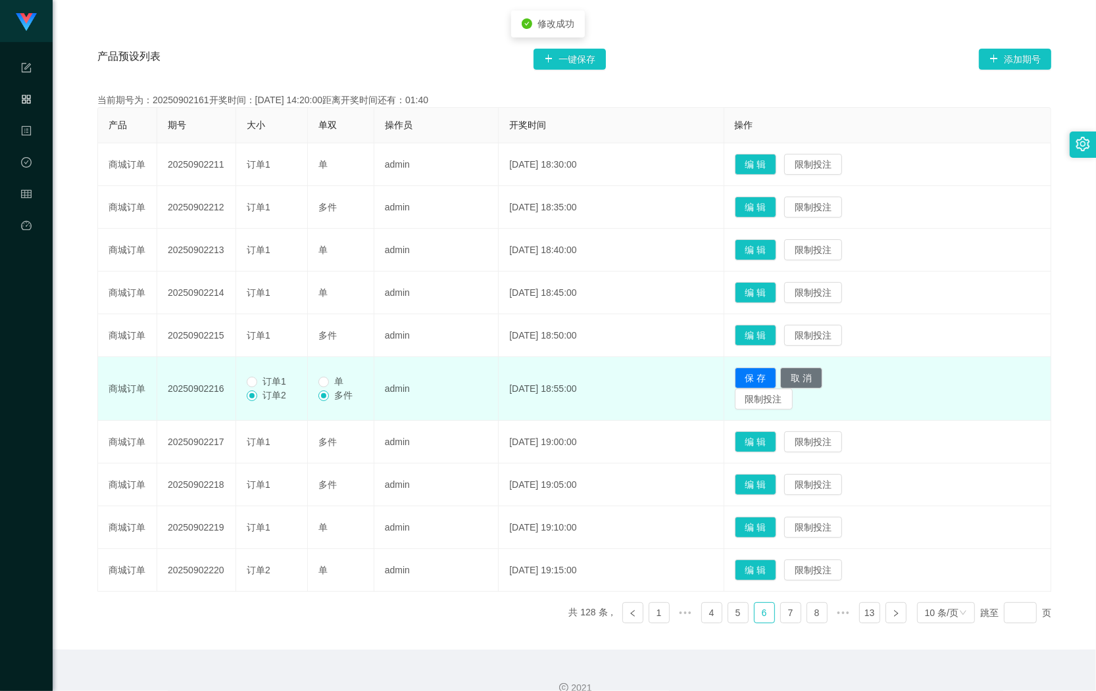
click at [271, 383] on span "订单1" at bounding box center [274, 381] width 34 height 11
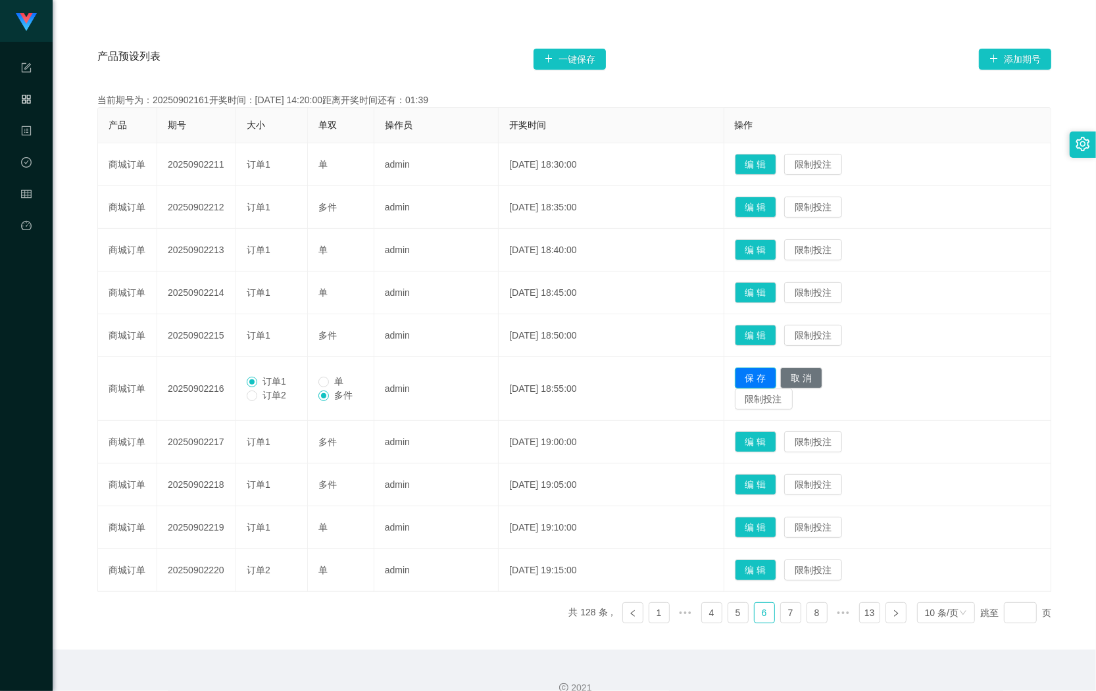
click at [770, 383] on button "保 存" at bounding box center [756, 378] width 42 height 21
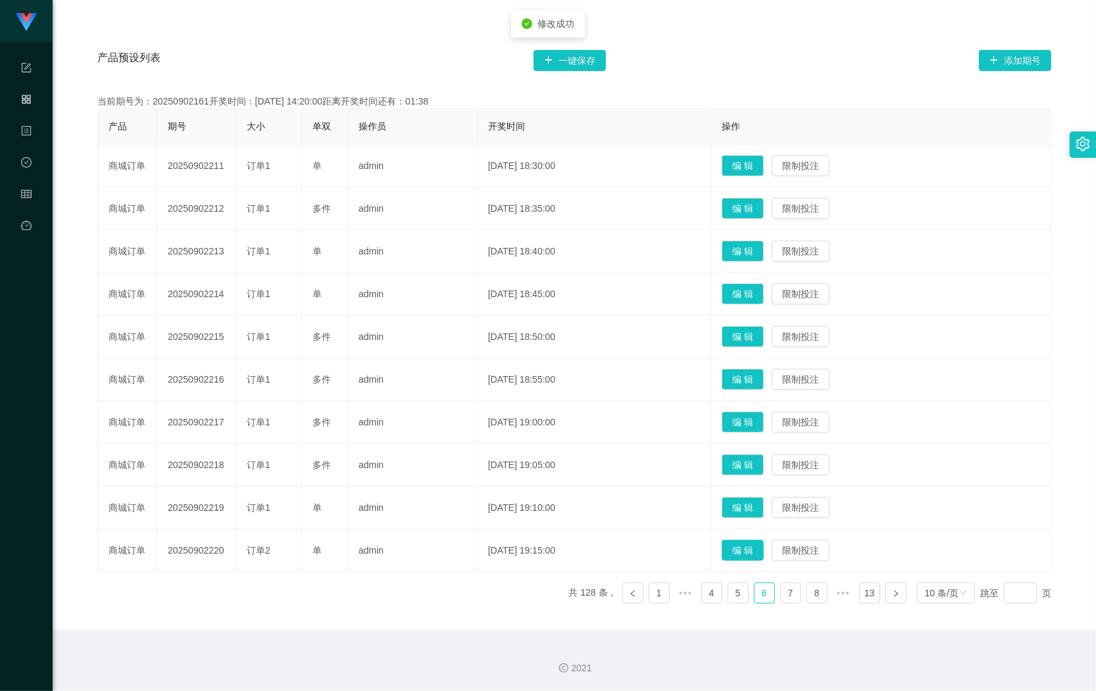
click at [753, 551] on button "编 辑" at bounding box center [743, 550] width 42 height 21
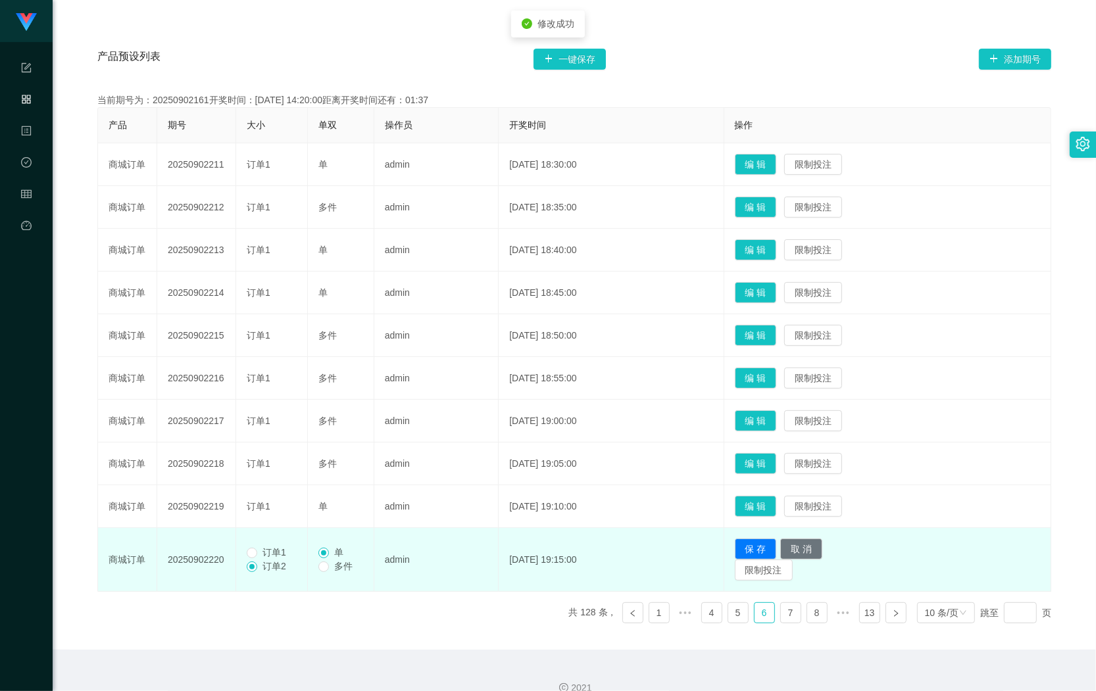
click at [261, 551] on span "订单1" at bounding box center [274, 552] width 34 height 11
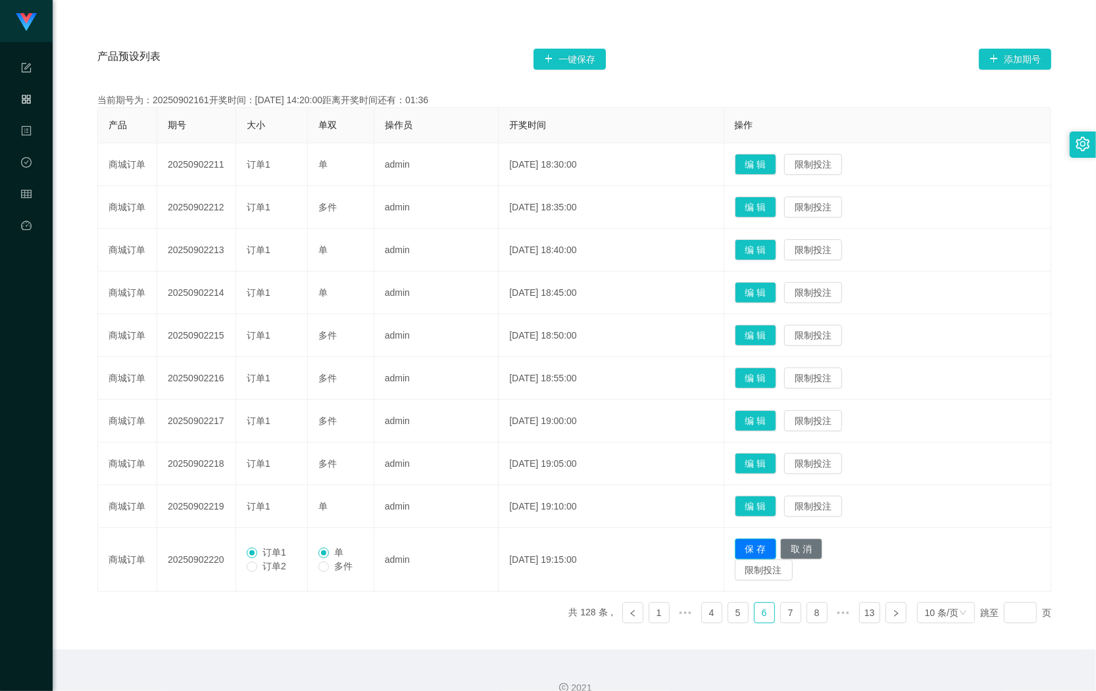
click at [755, 548] on button "保 存" at bounding box center [756, 549] width 42 height 21
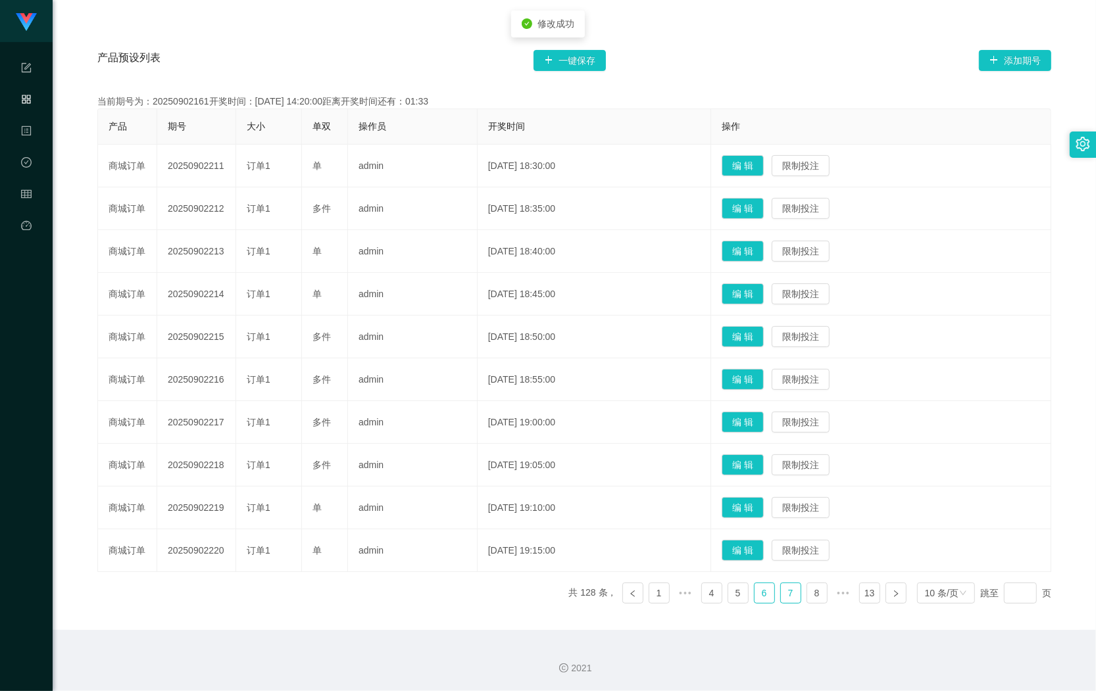
click at [783, 597] on link "7" at bounding box center [791, 593] width 20 height 20
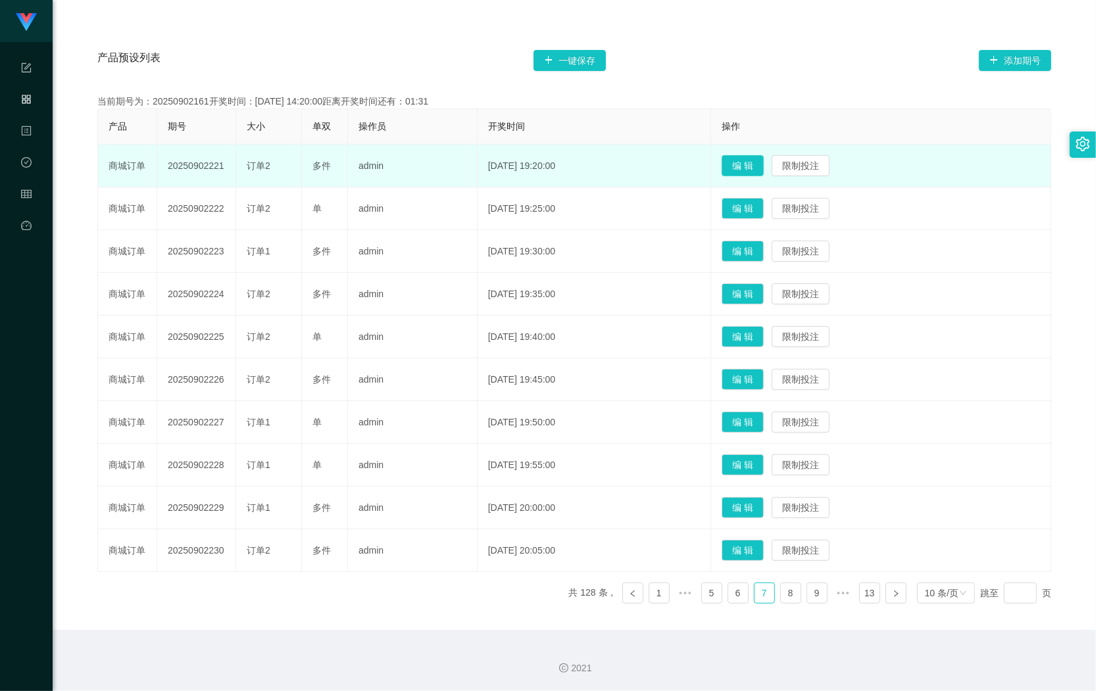
drag, startPoint x: 745, startPoint y: 159, endPoint x: 702, endPoint y: 183, distance: 48.9
click at [747, 160] on button "编 辑" at bounding box center [743, 165] width 42 height 21
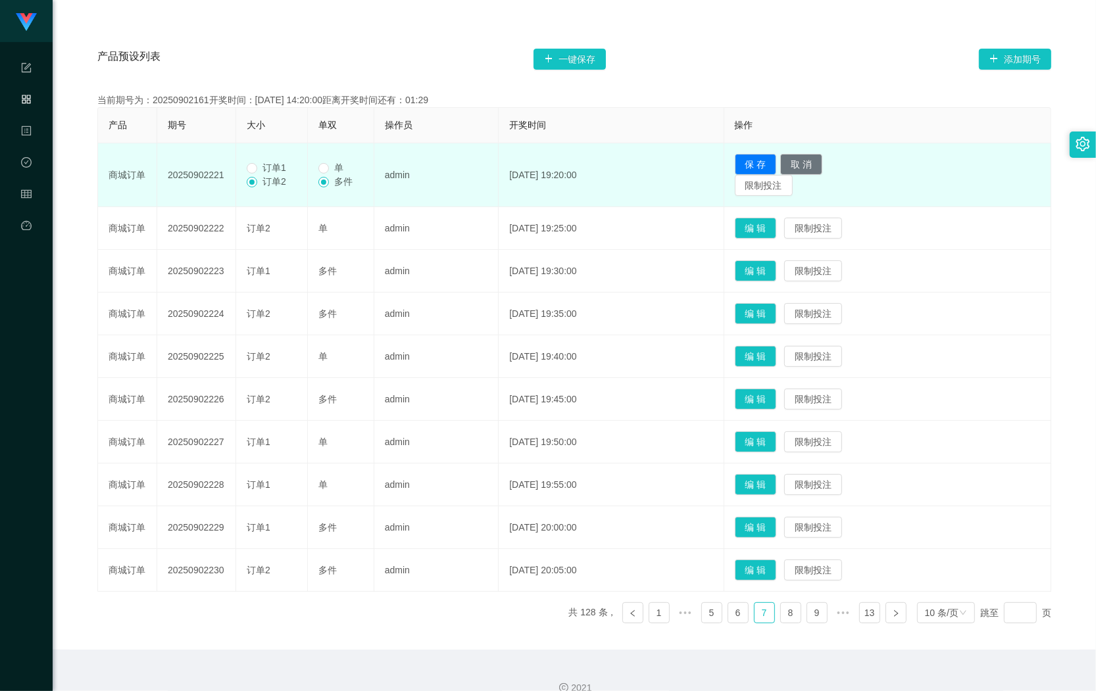
click at [278, 166] on span "订单1" at bounding box center [274, 167] width 34 height 11
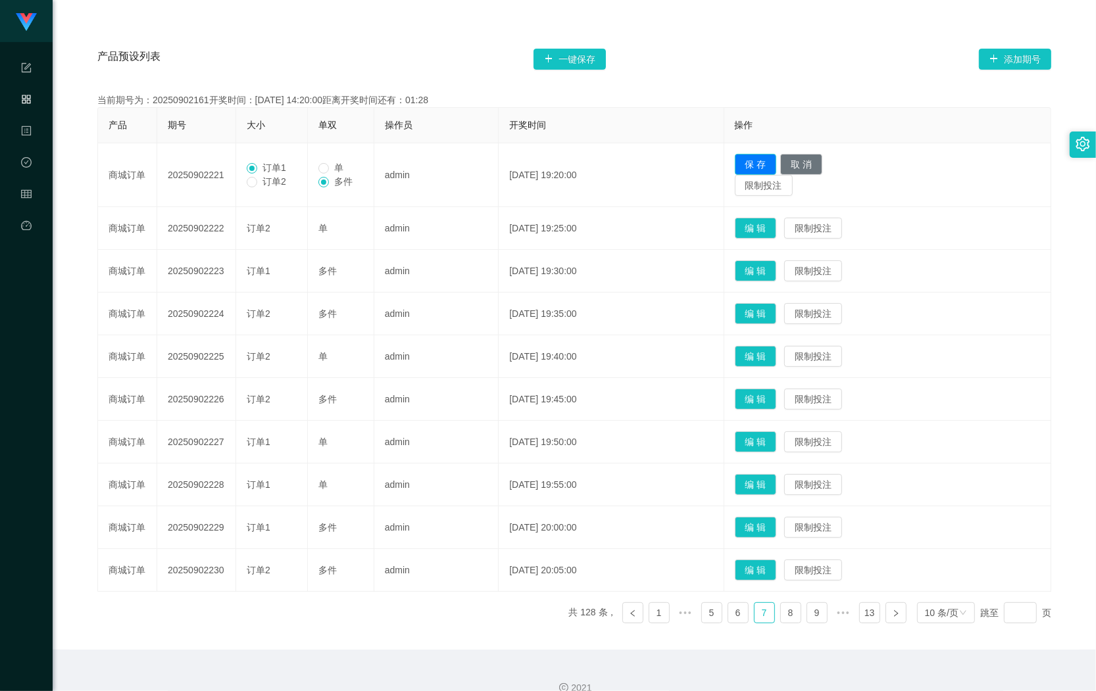
click at [763, 162] on button "保 存" at bounding box center [756, 164] width 42 height 21
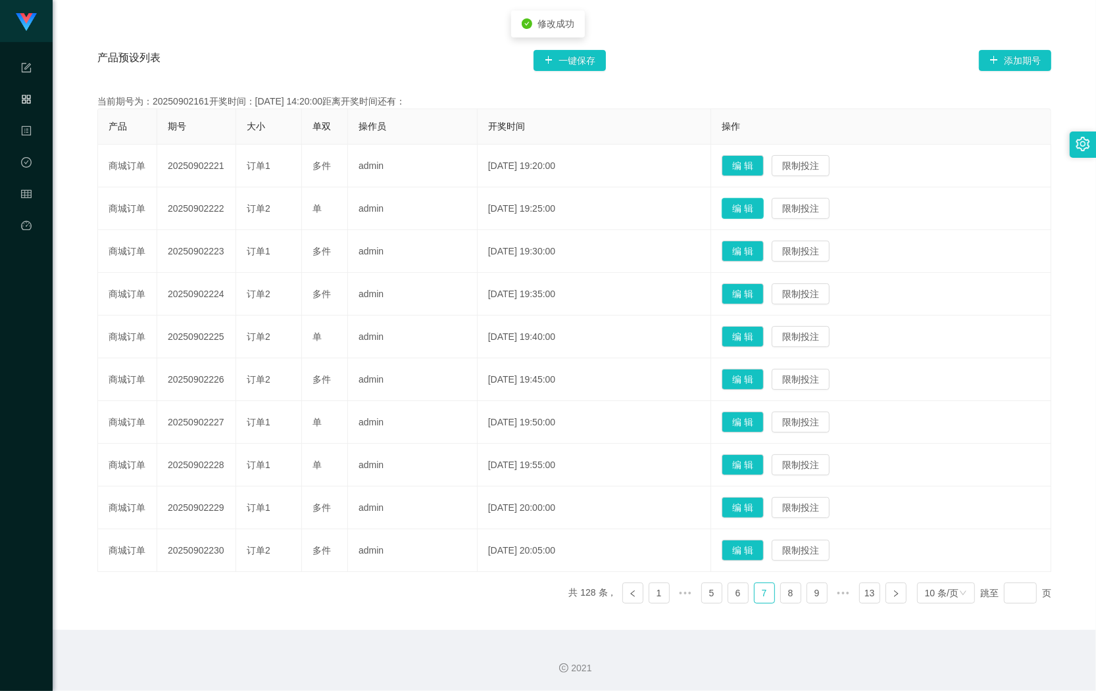
click at [743, 206] on button "编 辑" at bounding box center [743, 208] width 42 height 21
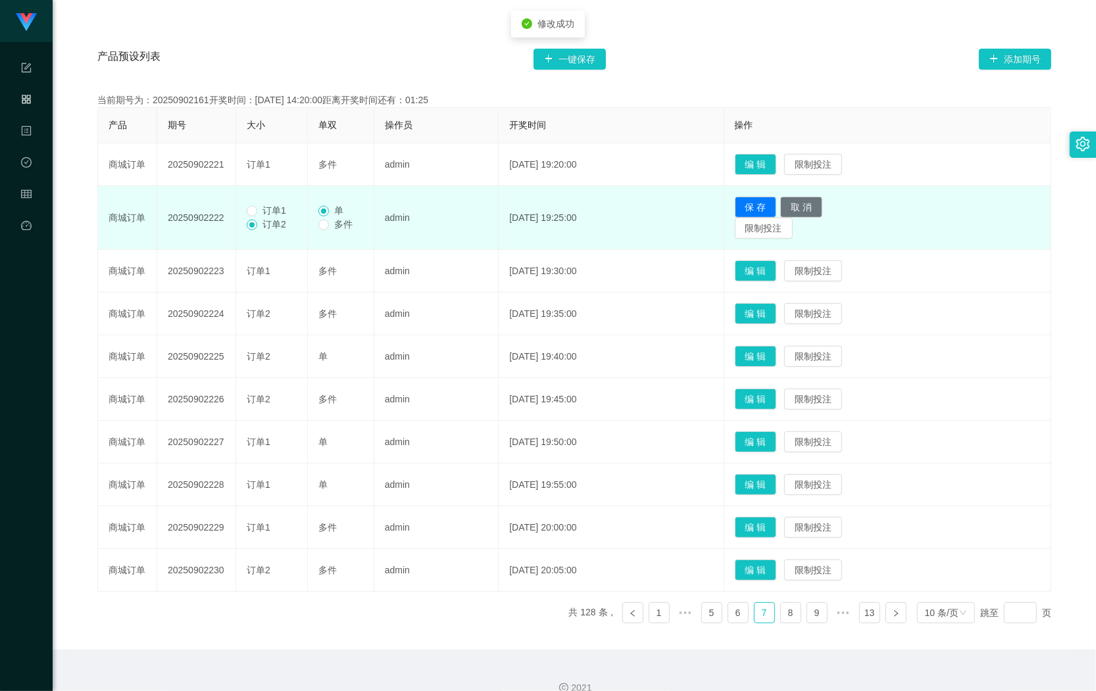
click at [272, 207] on span "订单1" at bounding box center [274, 210] width 34 height 11
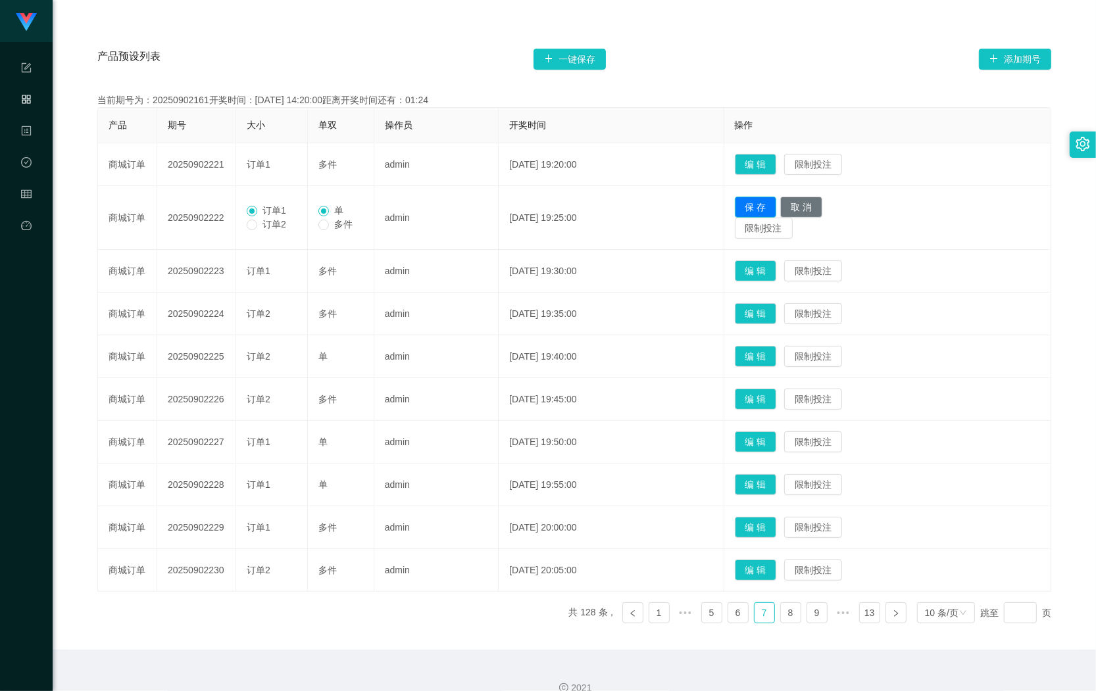
click at [754, 199] on button "保 存" at bounding box center [756, 207] width 42 height 21
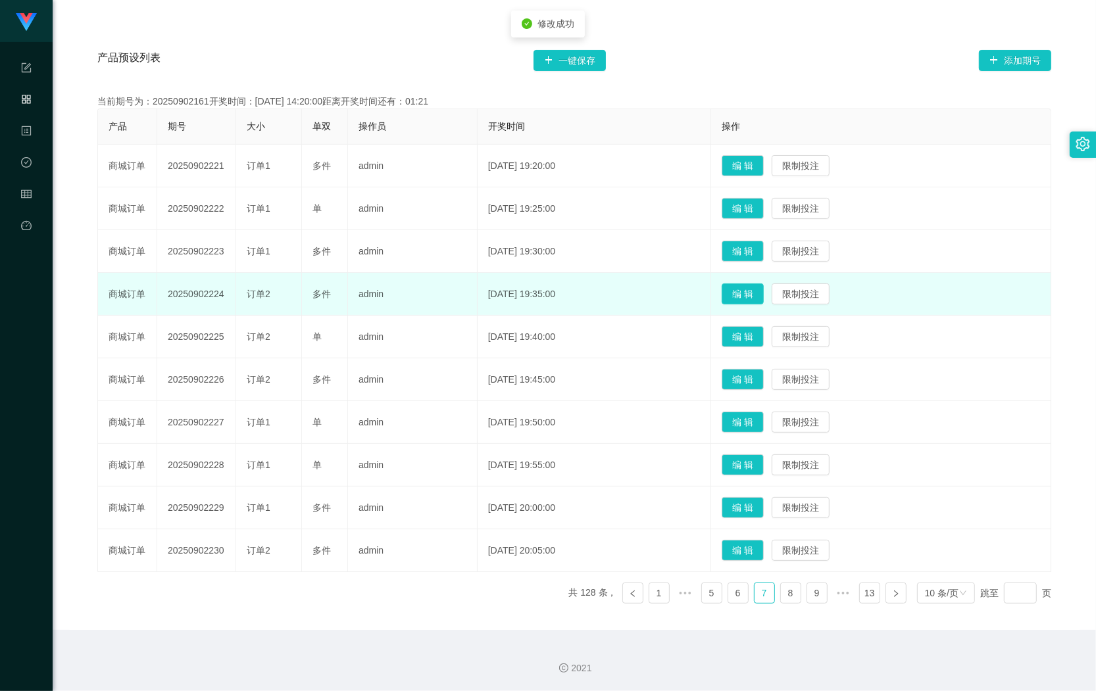
drag, startPoint x: 762, startPoint y: 293, endPoint x: 617, endPoint y: 297, distance: 144.8
click at [761, 293] on button "编 辑" at bounding box center [743, 293] width 42 height 21
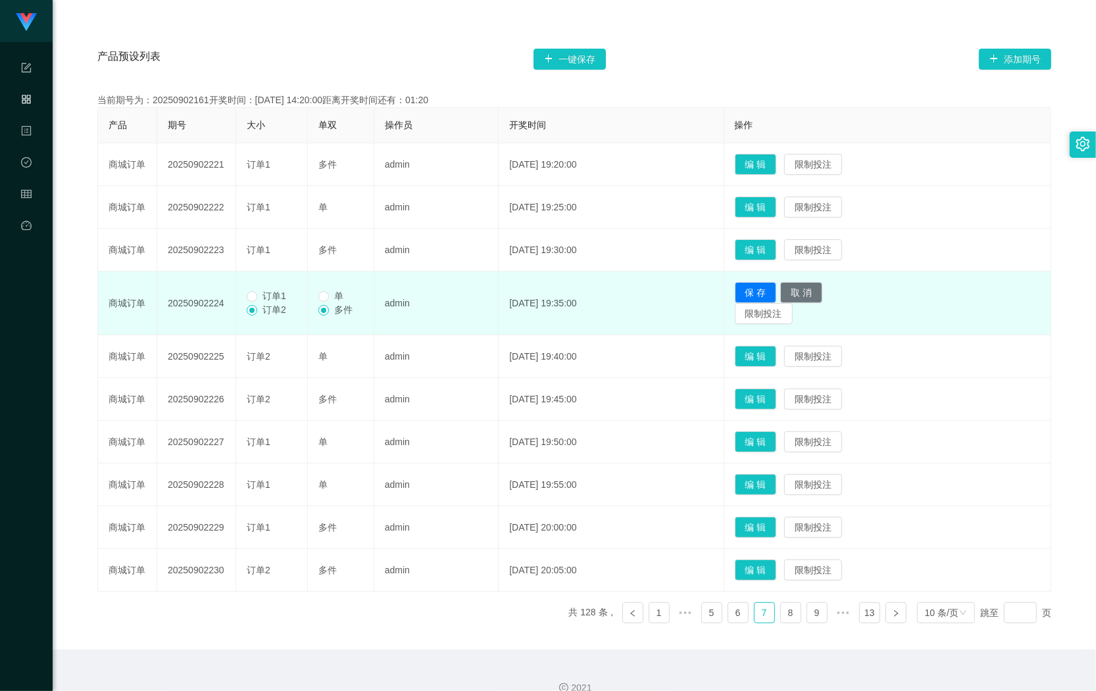
click at [286, 291] on span "订单1" at bounding box center [274, 296] width 34 height 11
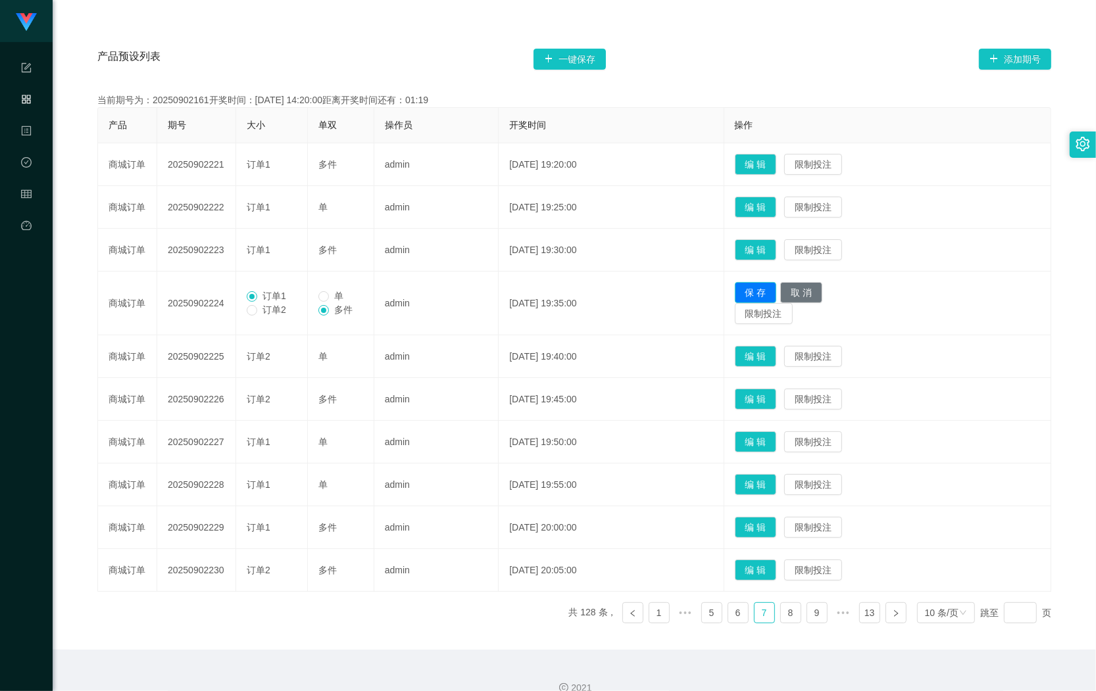
click at [758, 296] on button "保 存" at bounding box center [756, 292] width 42 height 21
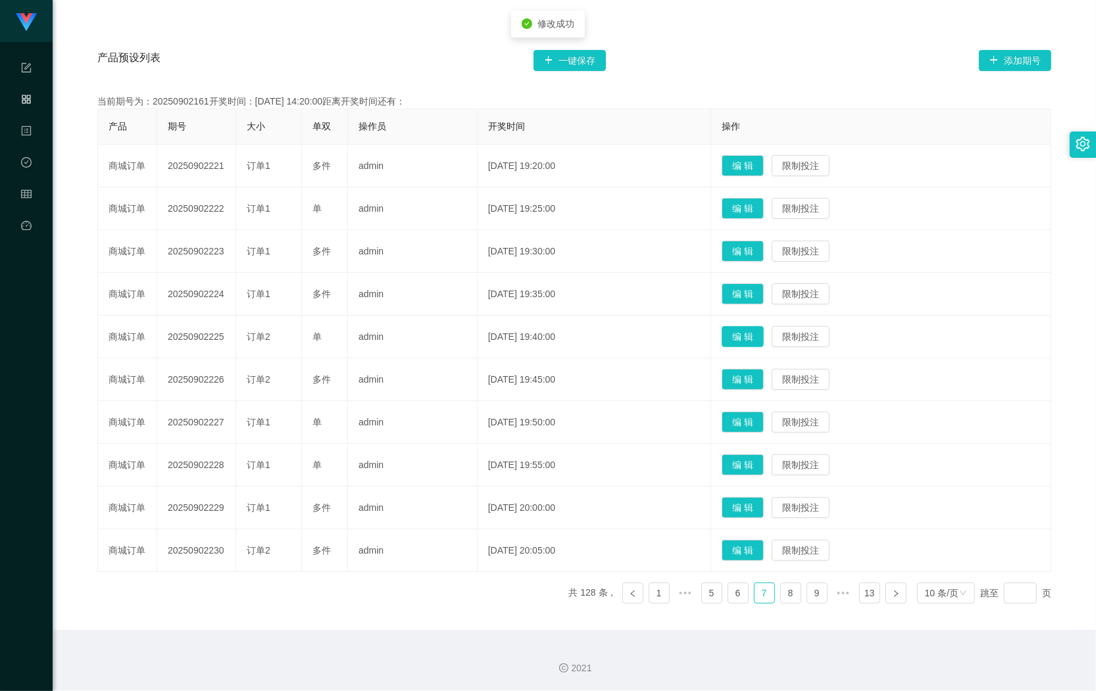
click at [753, 334] on button "编 辑" at bounding box center [743, 336] width 42 height 21
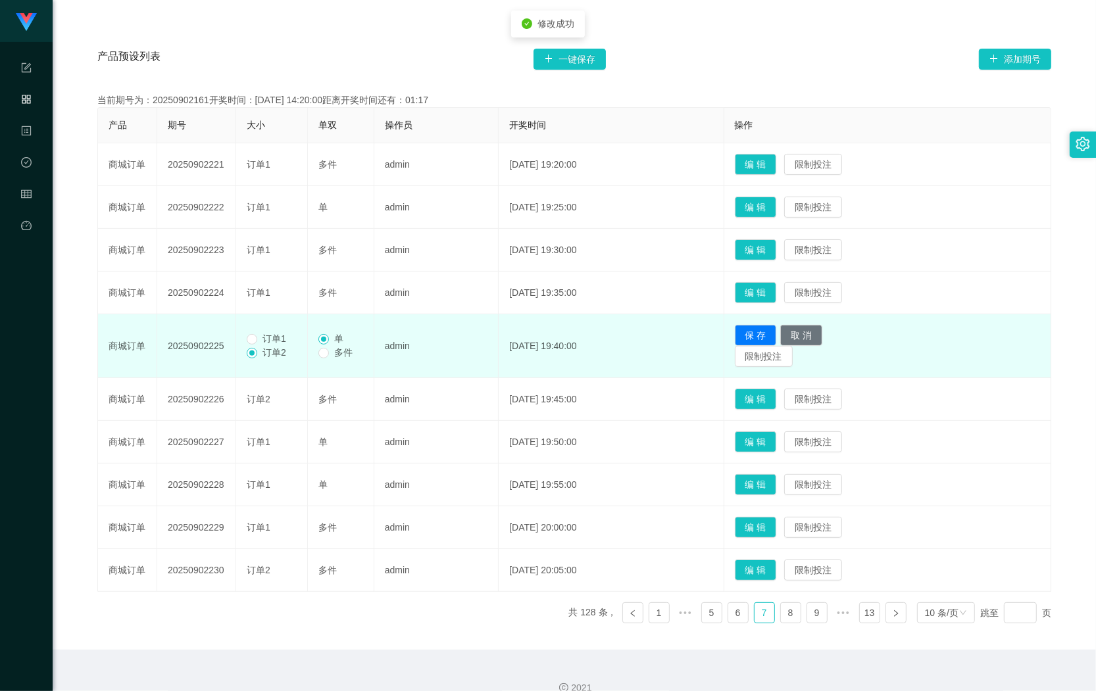
click at [278, 342] on span "订单1" at bounding box center [274, 338] width 34 height 11
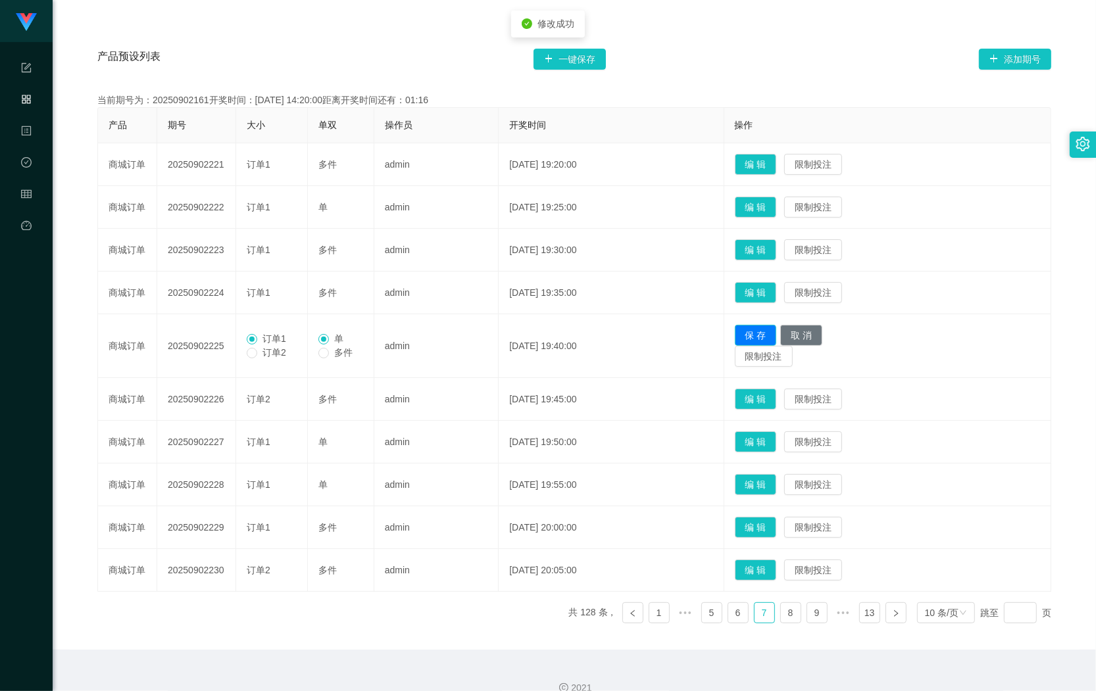
click at [755, 334] on button "保 存" at bounding box center [756, 335] width 42 height 21
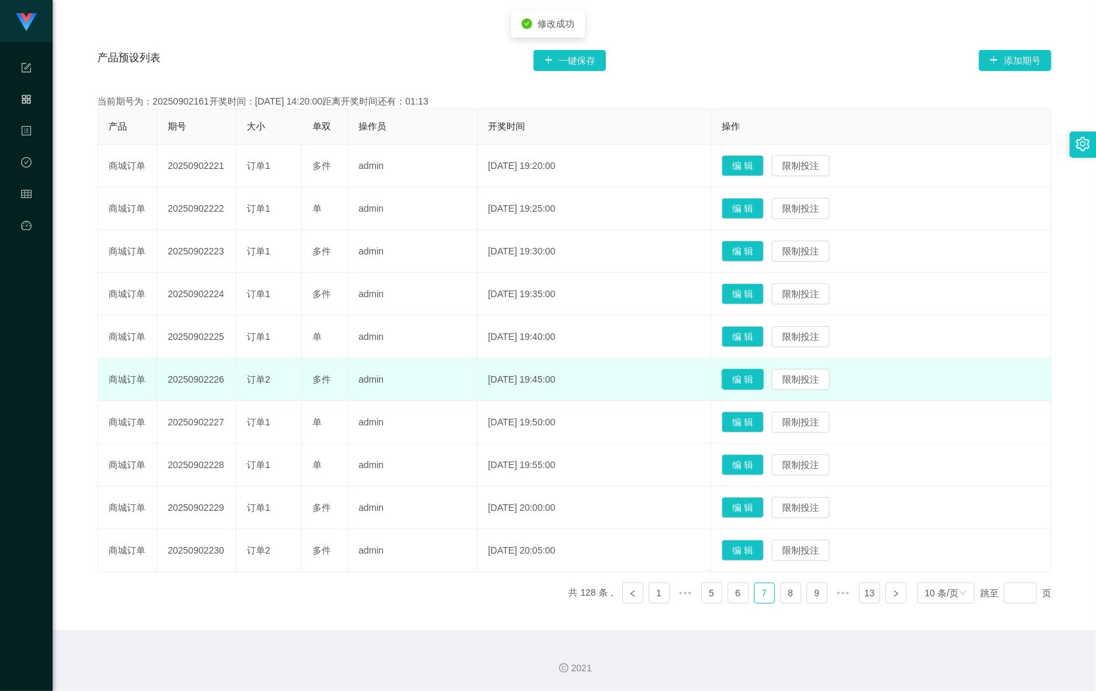
click at [755, 385] on button "编 辑" at bounding box center [743, 379] width 42 height 21
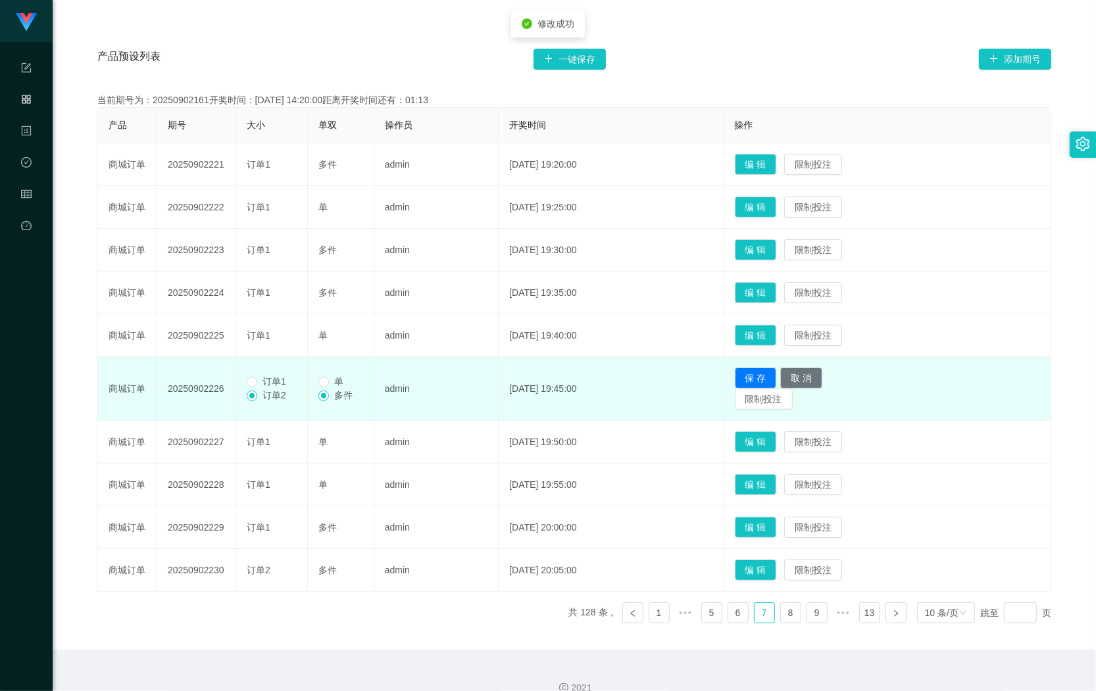
click at [288, 385] on span "订单1" at bounding box center [274, 381] width 34 height 11
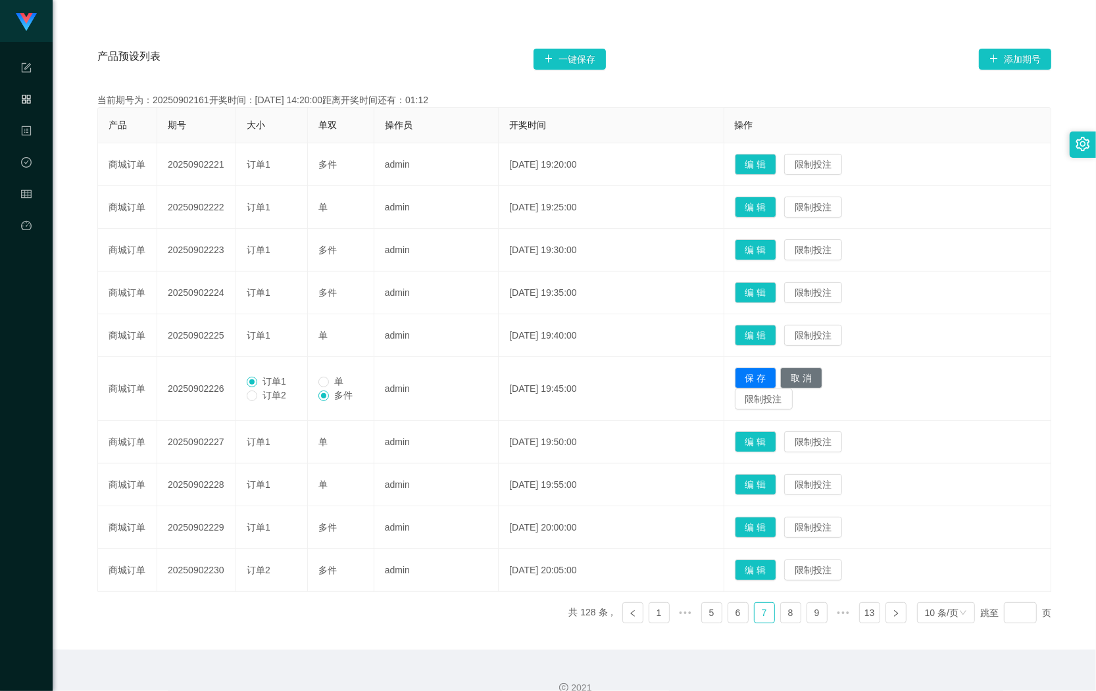
click at [748, 378] on td "保 存 取 消 限制投注" at bounding box center [887, 389] width 327 height 64
click at [764, 380] on button "保 存" at bounding box center [756, 378] width 42 height 21
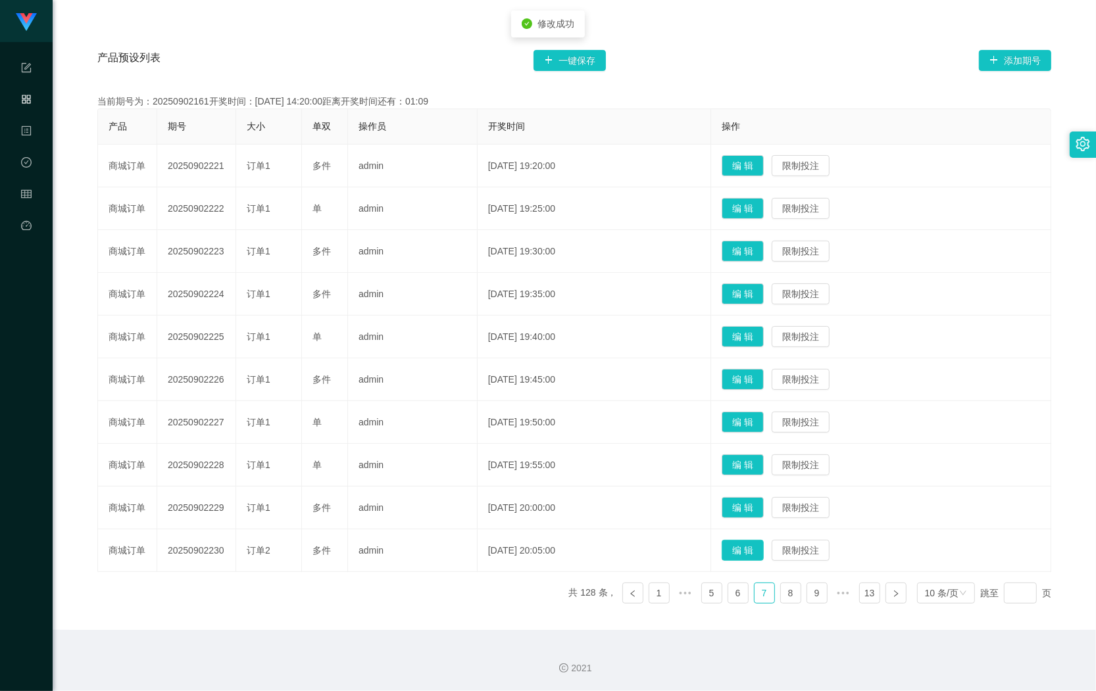
click at [752, 544] on button "编 辑" at bounding box center [743, 550] width 42 height 21
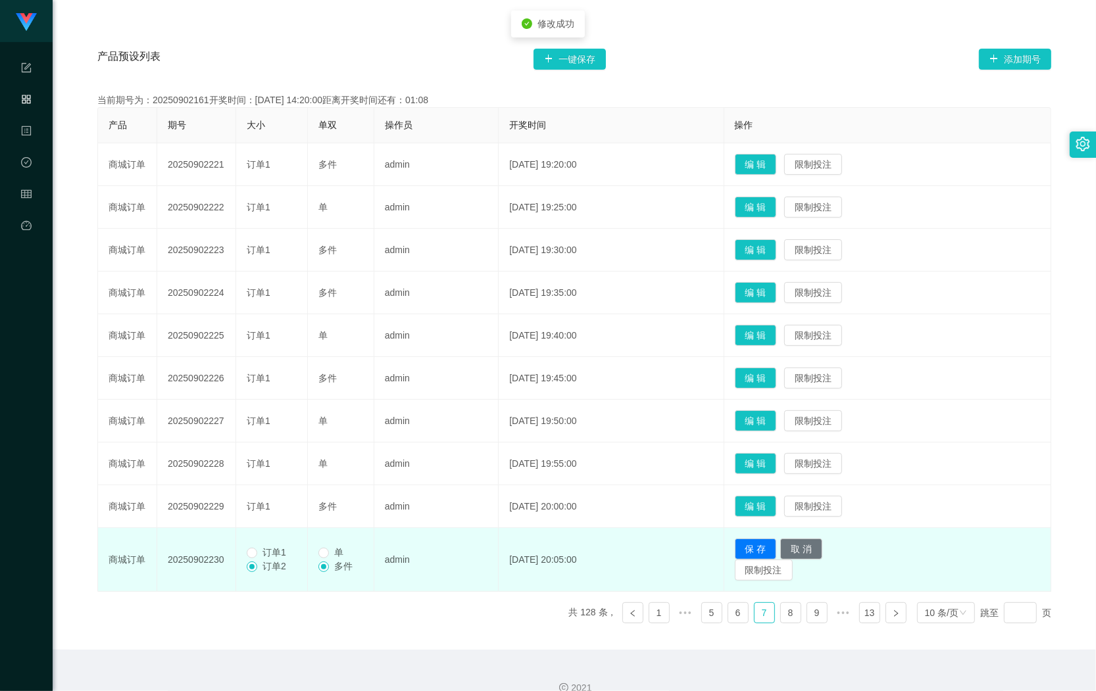
click at [291, 550] on span "订单1" at bounding box center [274, 552] width 34 height 11
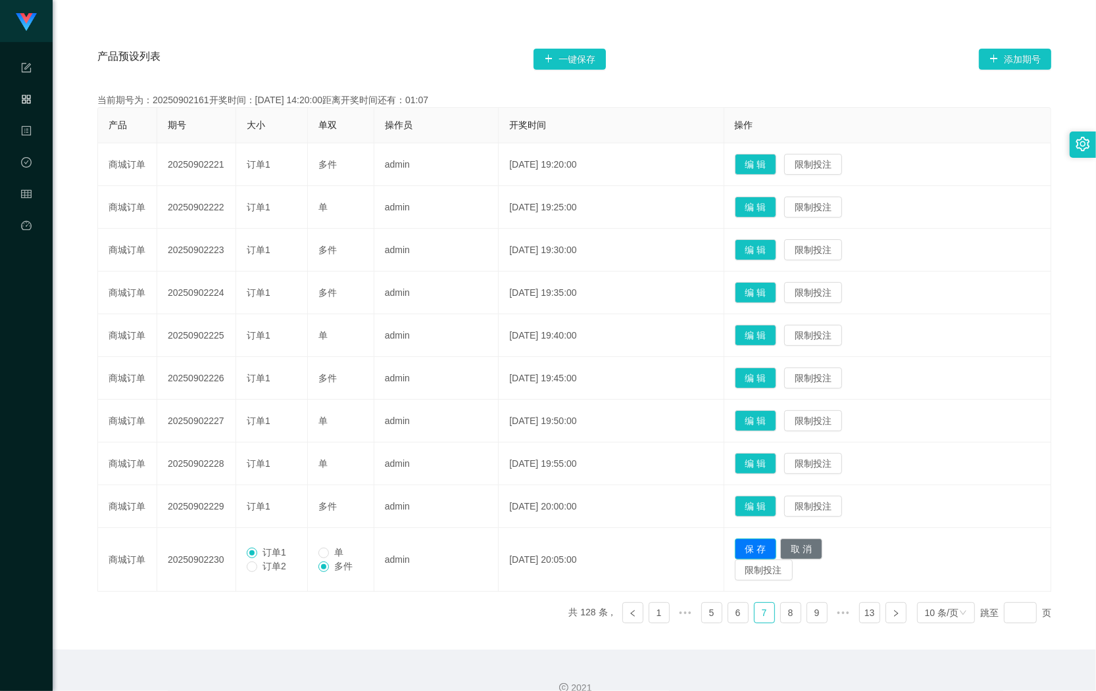
click at [766, 549] on button "保 存" at bounding box center [756, 549] width 42 height 21
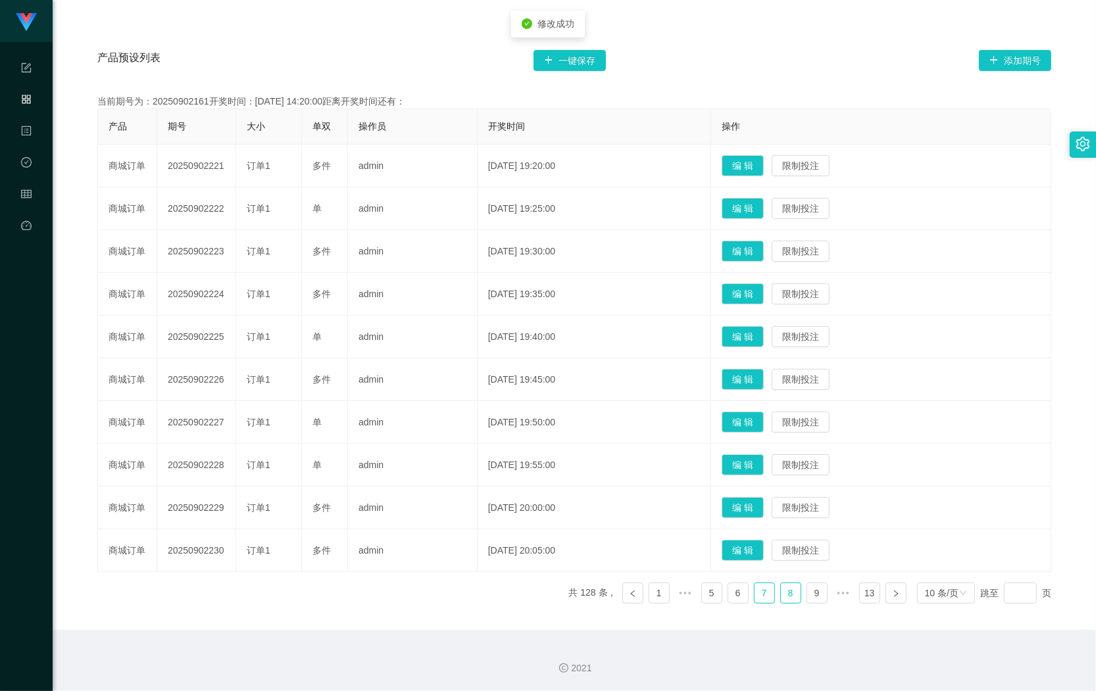
click at [781, 593] on link "8" at bounding box center [791, 593] width 20 height 20
click at [748, 162] on button "编 辑" at bounding box center [743, 165] width 42 height 21
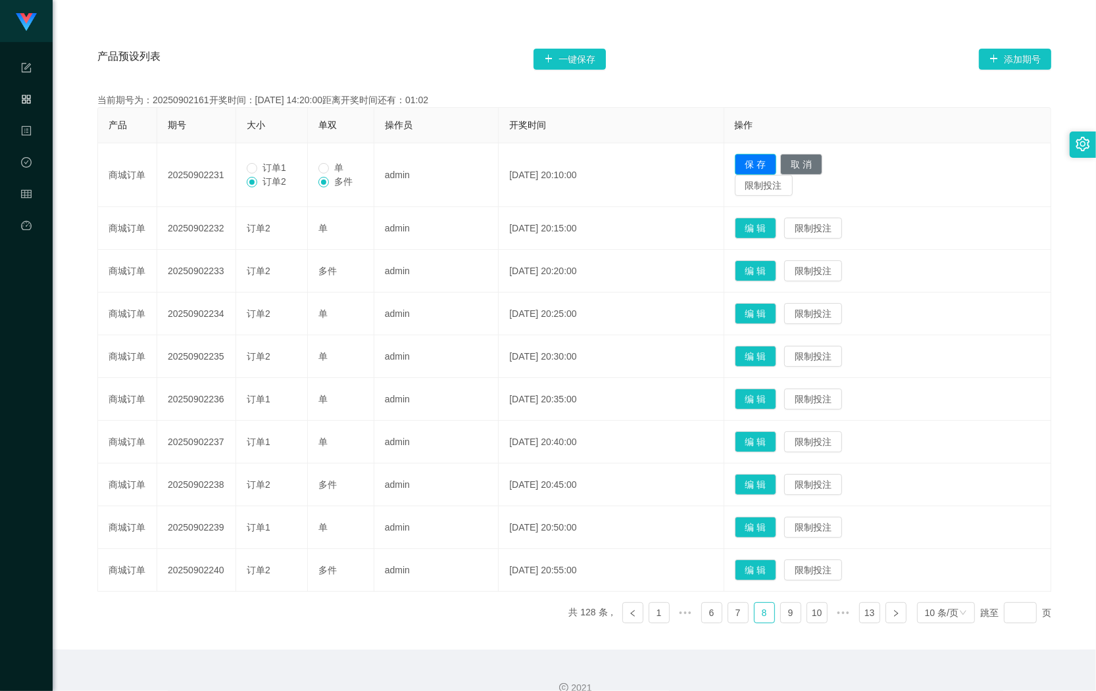
click at [750, 159] on button "保 存" at bounding box center [756, 164] width 42 height 21
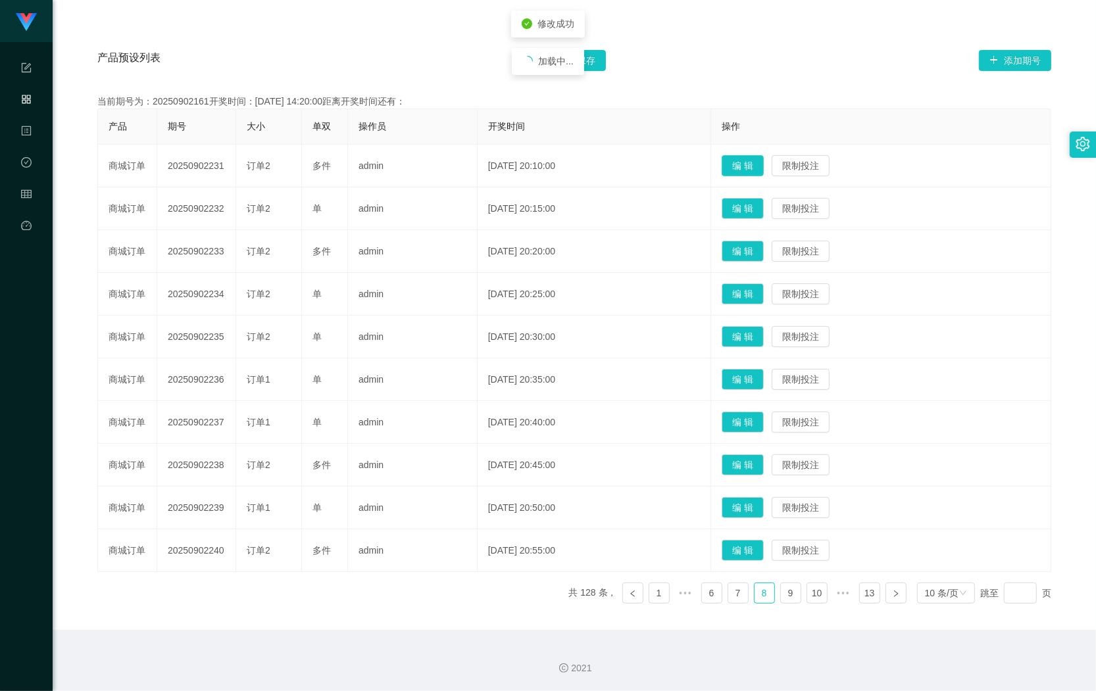
click at [764, 162] on button "编 辑" at bounding box center [743, 165] width 42 height 21
click at [754, 165] on button "编 辑" at bounding box center [743, 165] width 42 height 21
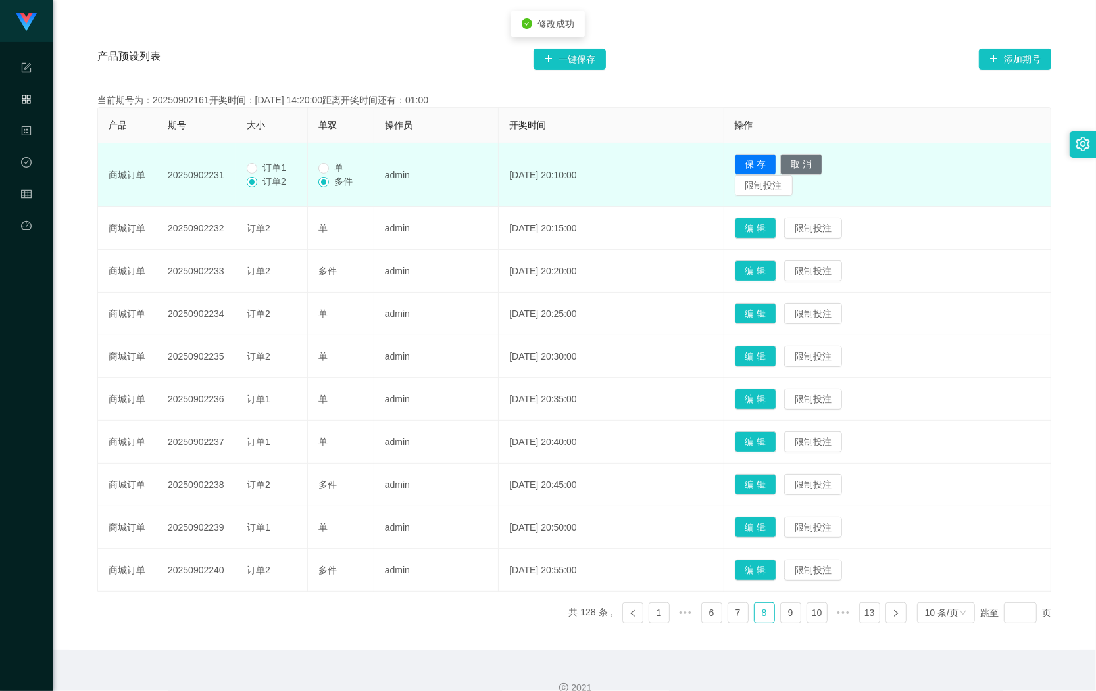
click at [280, 157] on td "订单1 订单2" at bounding box center [272, 175] width 72 height 64
click at [271, 159] on td "订单1 订单2" at bounding box center [272, 175] width 72 height 64
click at [267, 170] on span "订单1" at bounding box center [274, 167] width 34 height 11
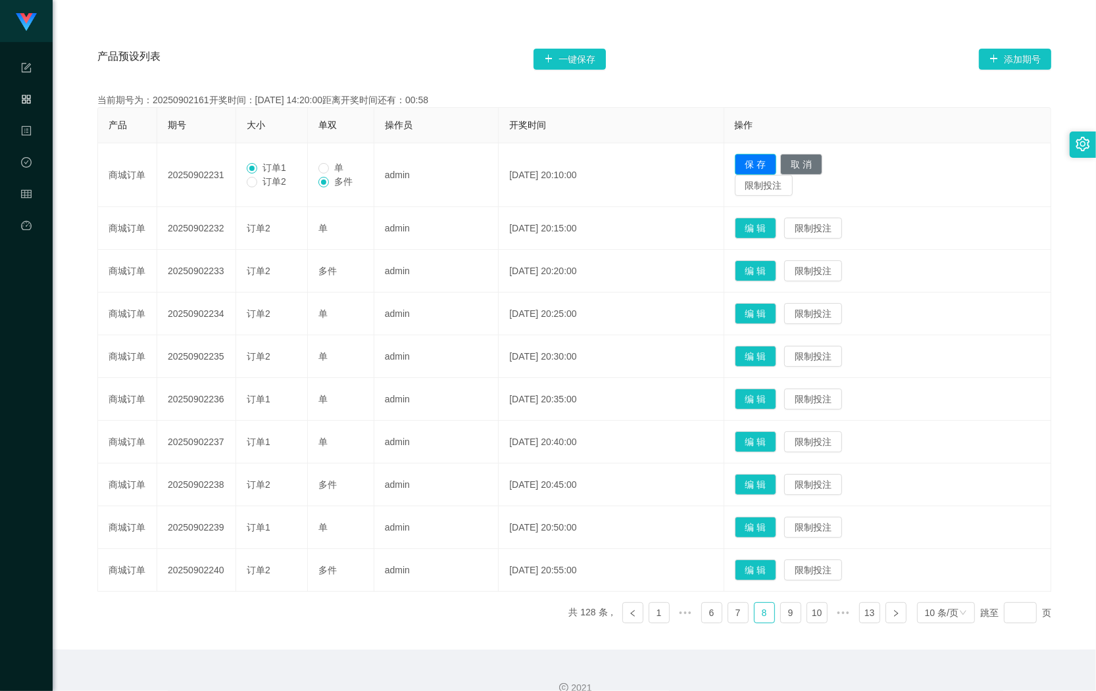
click at [760, 159] on button "保 存" at bounding box center [756, 164] width 42 height 21
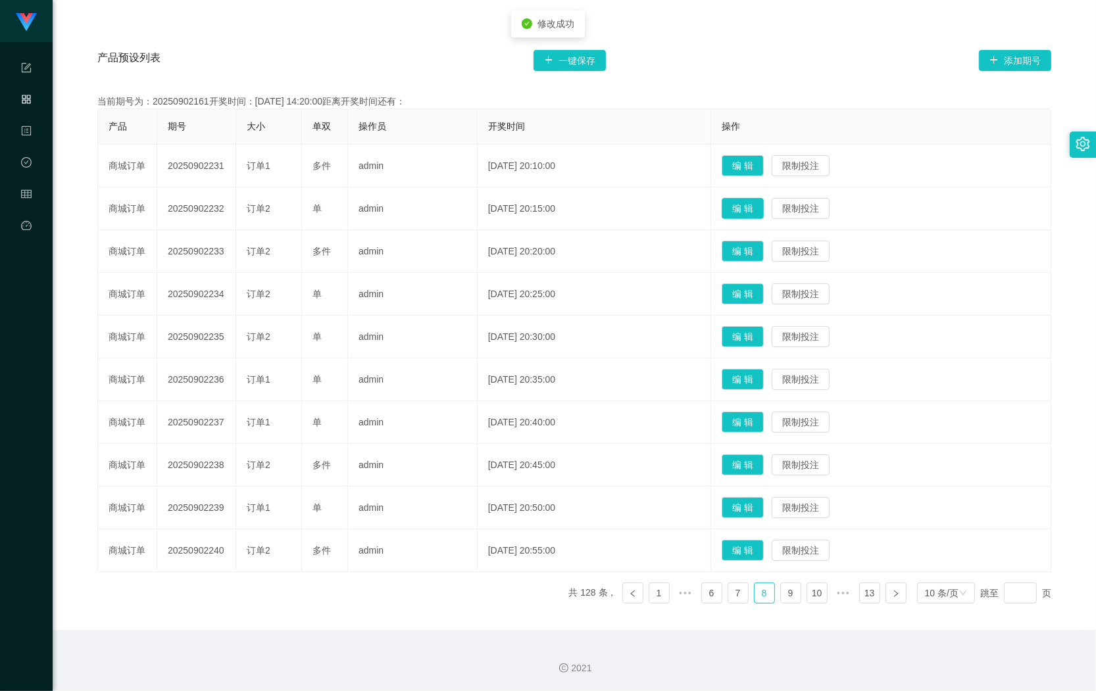
click at [751, 203] on button "编 辑" at bounding box center [743, 208] width 42 height 21
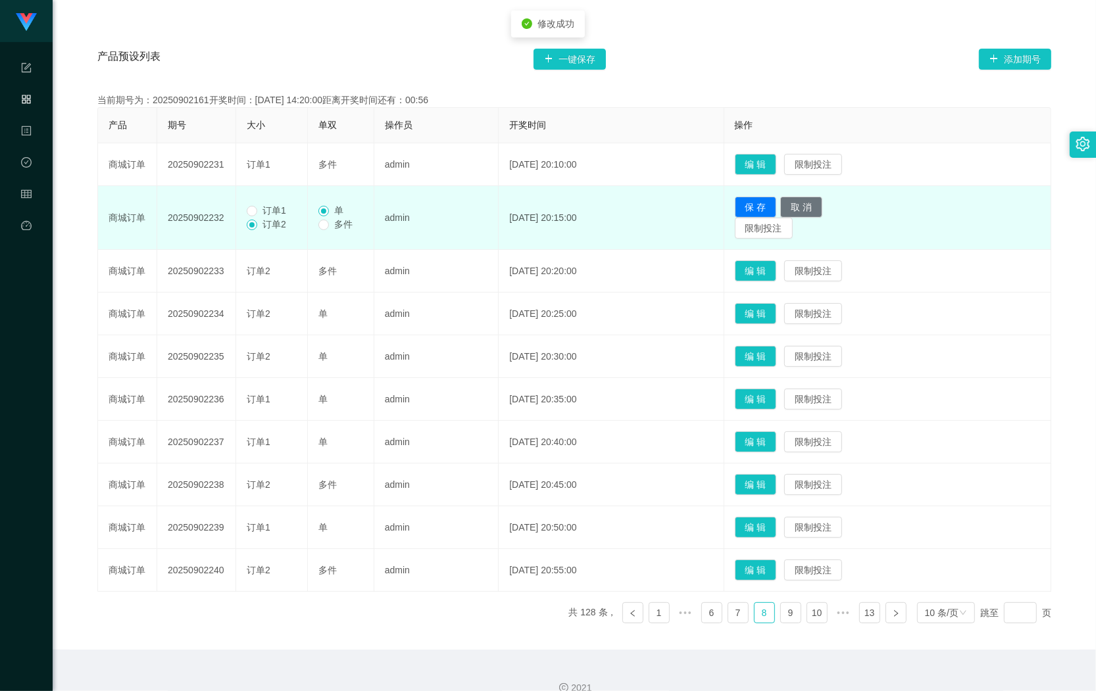
click at [307, 199] on td "订单1 订单2" at bounding box center [272, 218] width 72 height 64
drag, startPoint x: 283, startPoint y: 211, endPoint x: 293, endPoint y: 215, distance: 10.0
click at [283, 211] on span "订单1" at bounding box center [274, 210] width 34 height 11
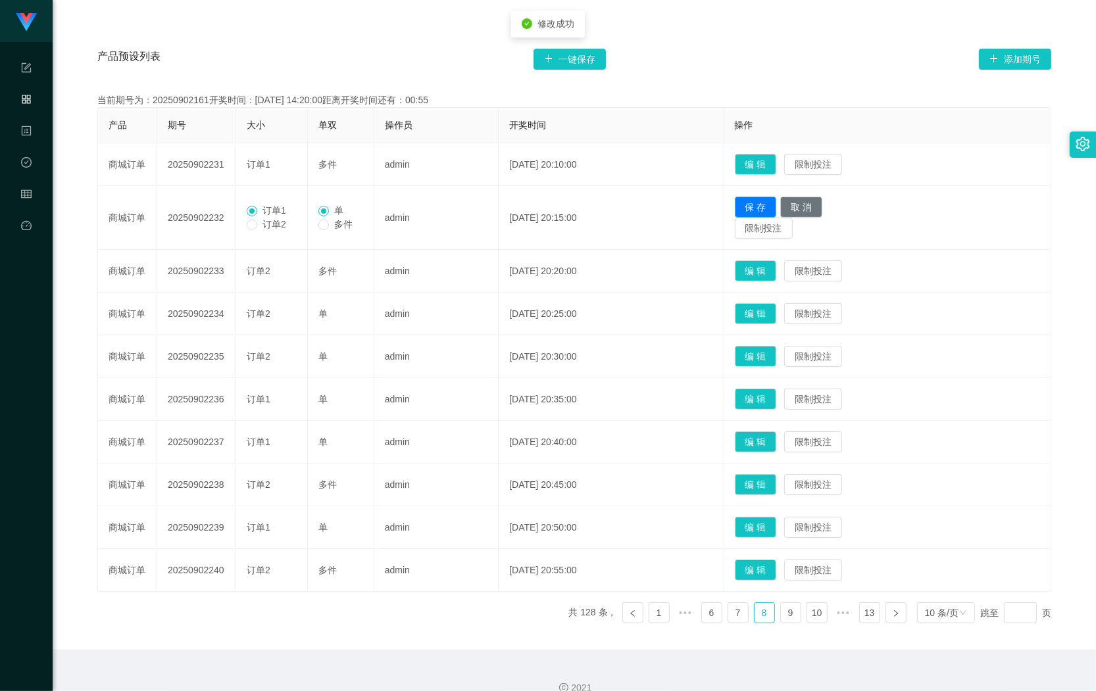
click at [763, 211] on button "保 存" at bounding box center [756, 207] width 42 height 21
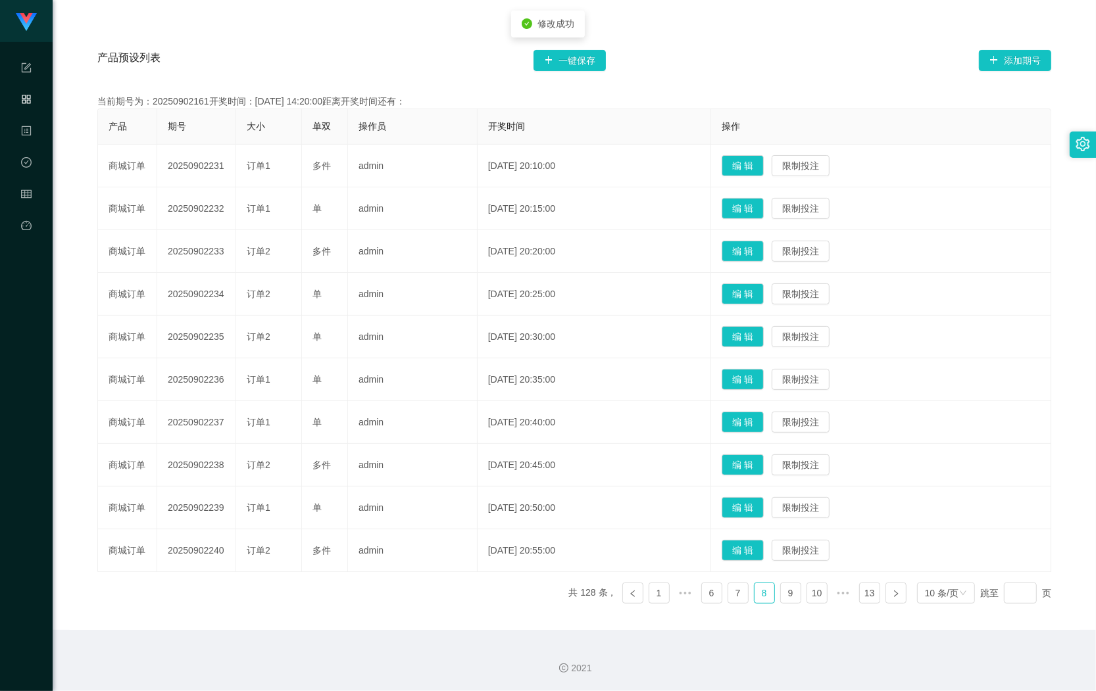
click at [758, 261] on td "编 辑 限制投注" at bounding box center [881, 251] width 340 height 43
click at [752, 252] on button "编 辑" at bounding box center [743, 251] width 42 height 21
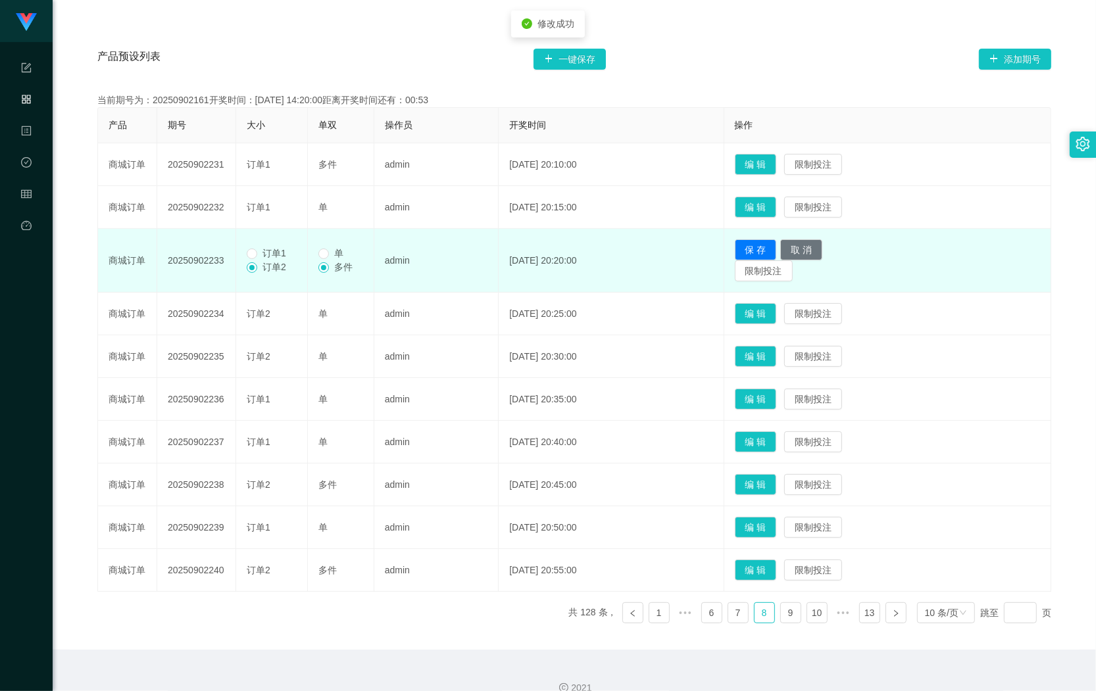
click at [265, 248] on span "订单1" at bounding box center [274, 253] width 34 height 11
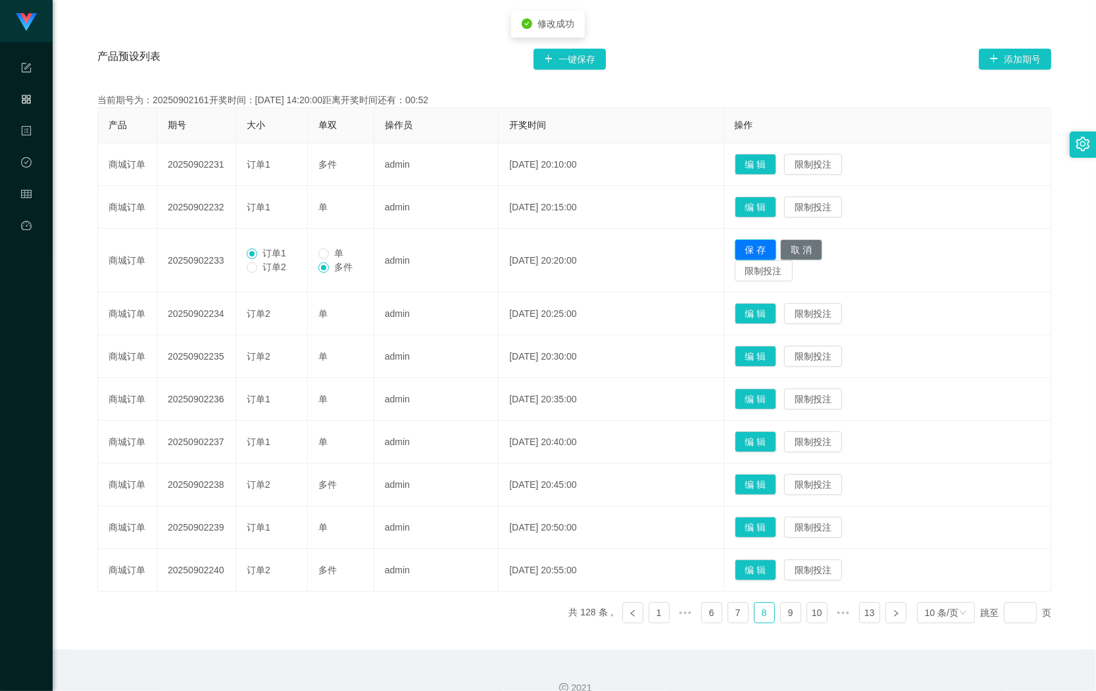
click at [764, 241] on button "保 存" at bounding box center [756, 249] width 42 height 21
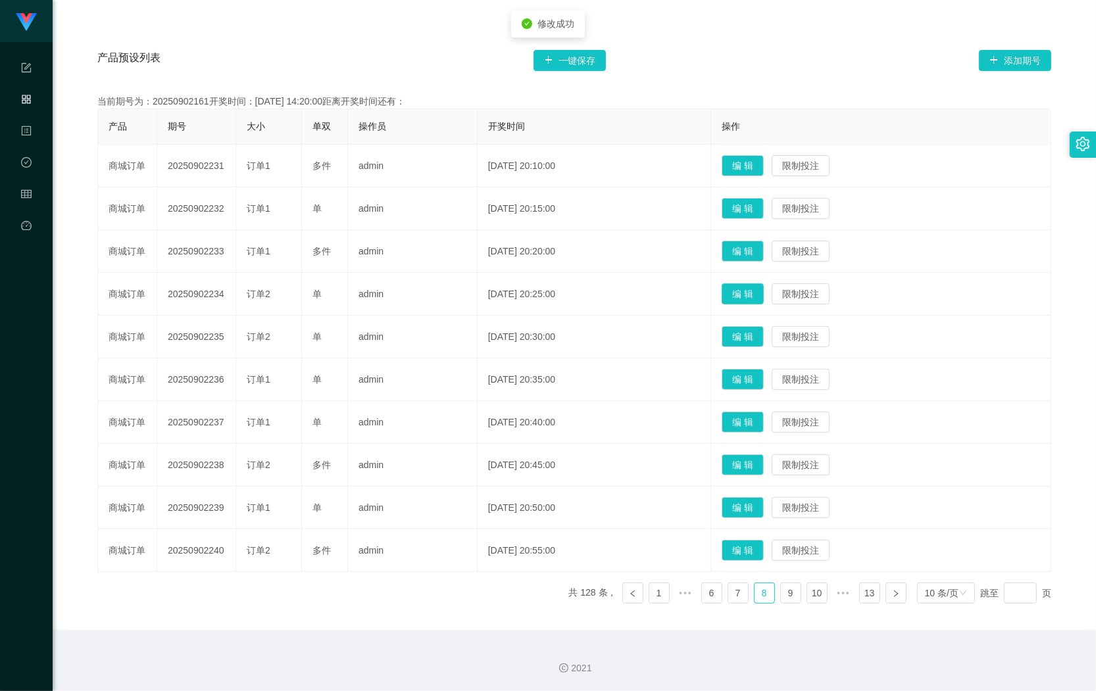
click at [753, 295] on button "编 辑" at bounding box center [743, 293] width 42 height 21
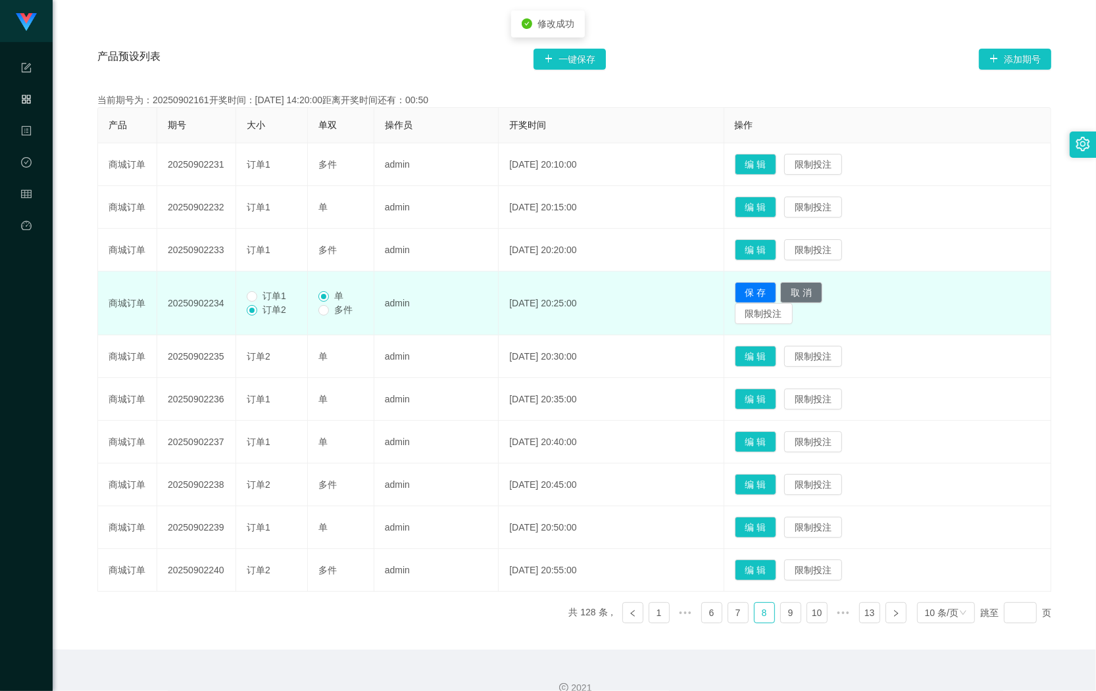
drag, startPoint x: 291, startPoint y: 296, endPoint x: 307, endPoint y: 295, distance: 15.8
click at [299, 296] on td "订单1 订单2" at bounding box center [272, 304] width 72 height 64
click at [283, 294] on span "订单1" at bounding box center [274, 296] width 34 height 11
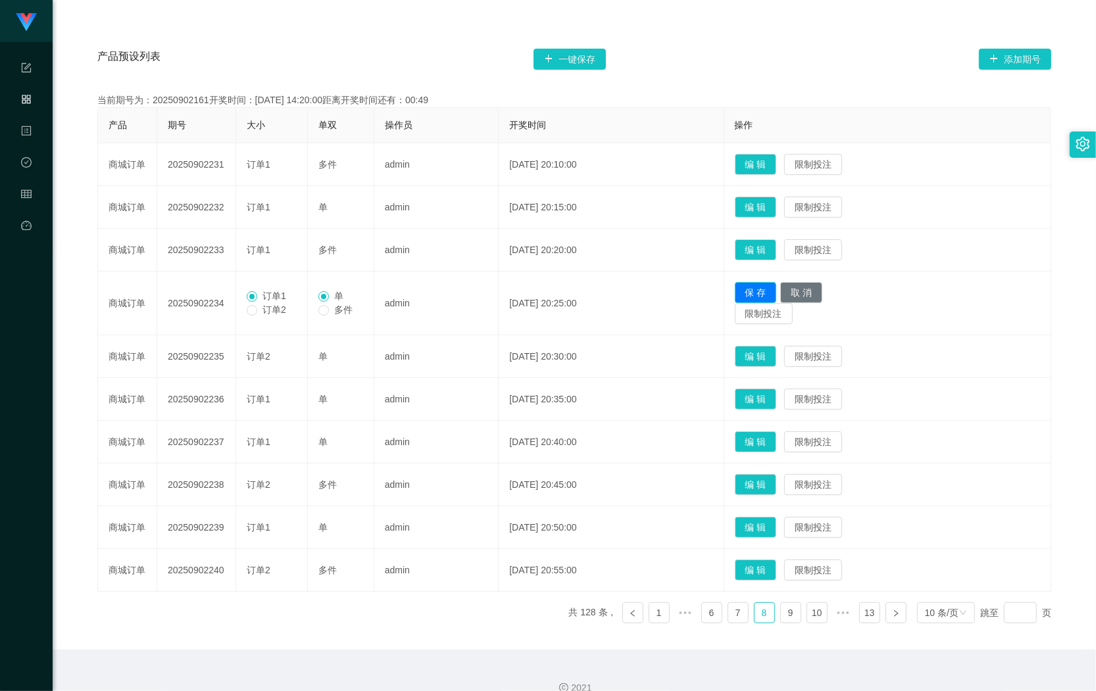
click at [764, 293] on button "保 存" at bounding box center [756, 292] width 42 height 21
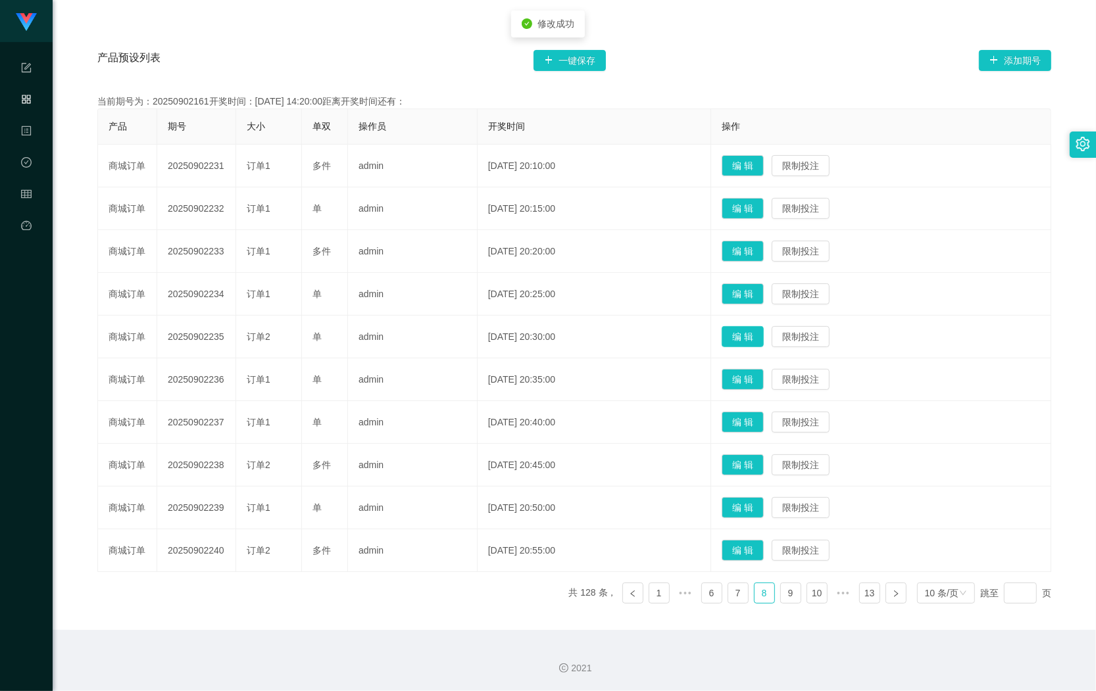
click at [761, 334] on button "编 辑" at bounding box center [743, 336] width 42 height 21
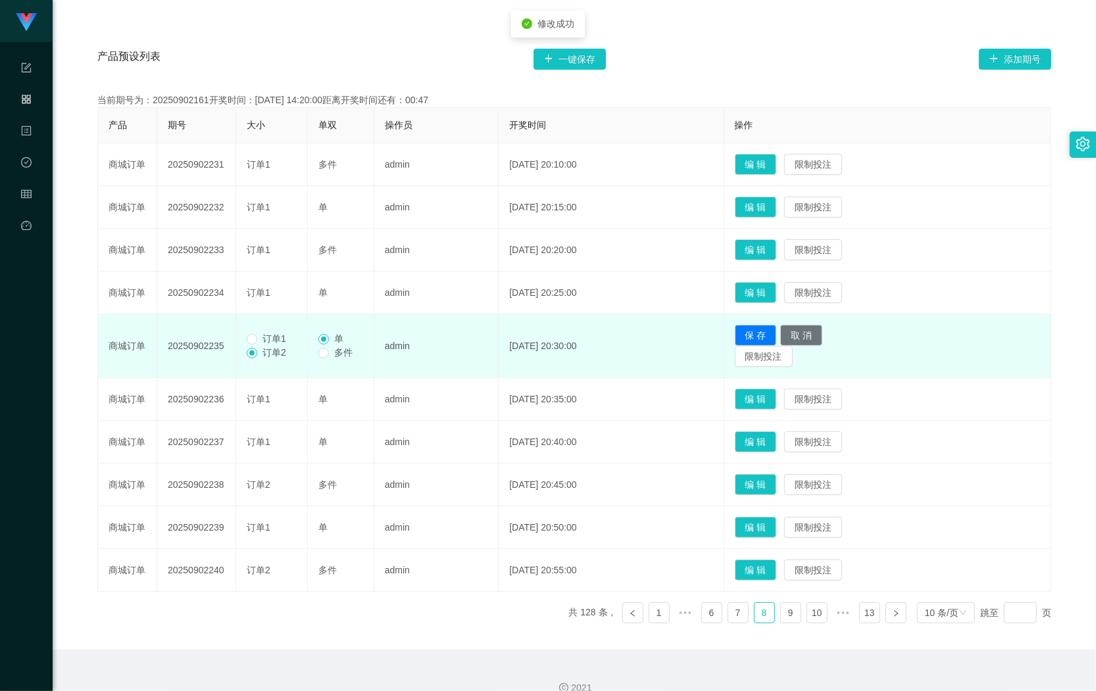
click at [281, 333] on span "订单1" at bounding box center [274, 338] width 34 height 11
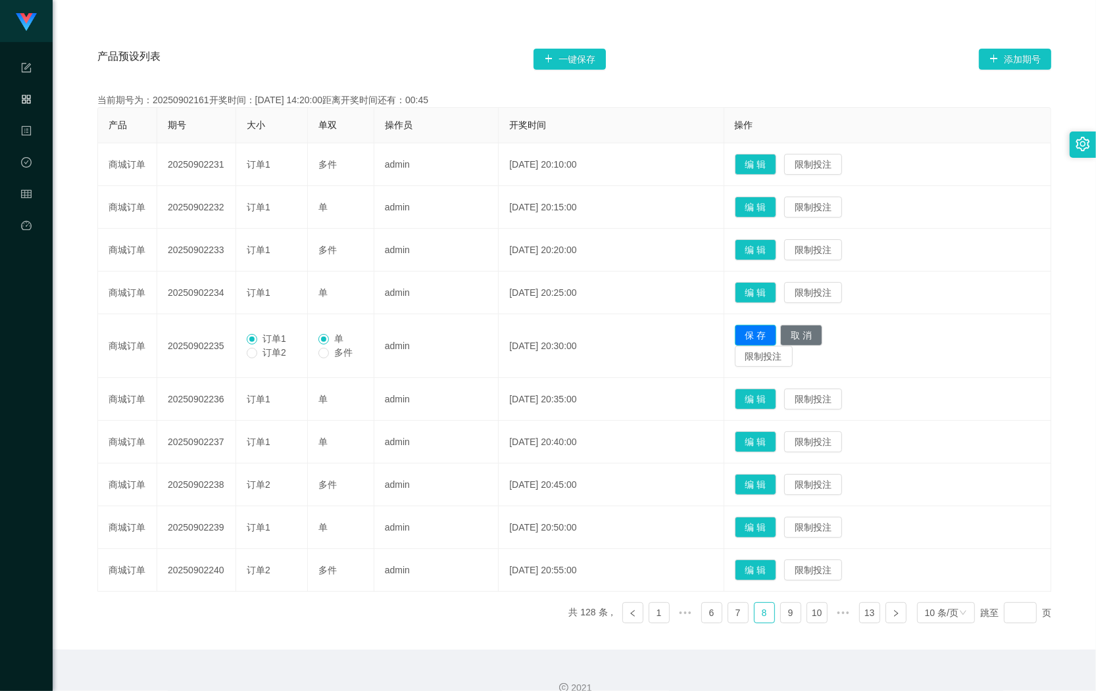
click at [750, 331] on button "保 存" at bounding box center [756, 335] width 42 height 21
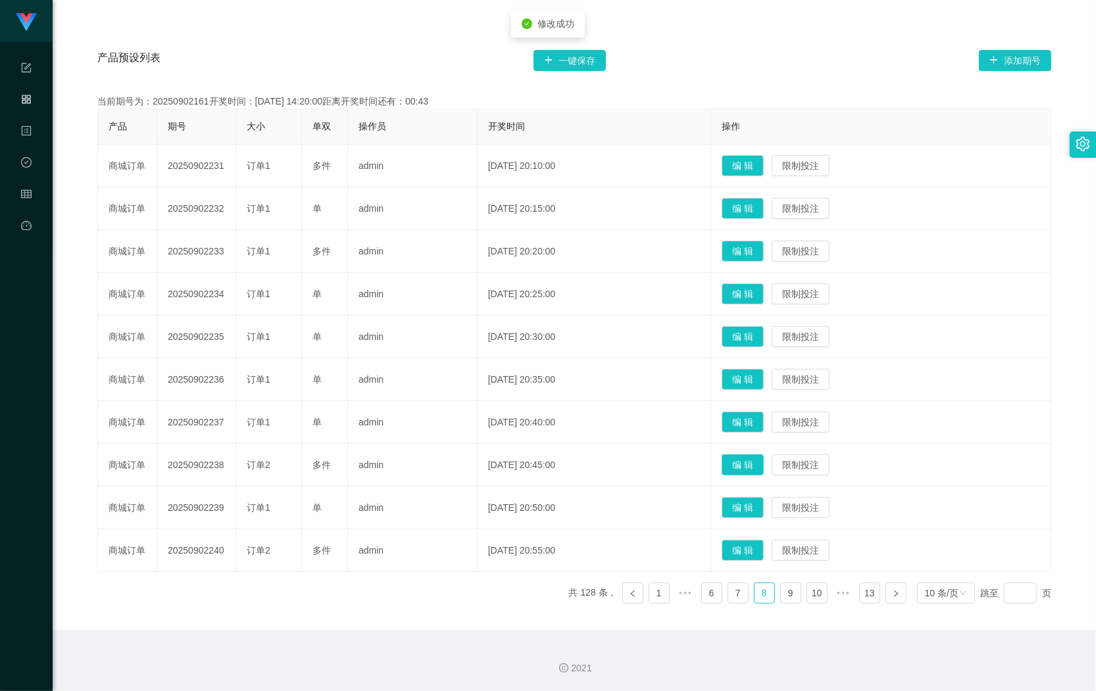
click at [745, 455] on button "编 辑" at bounding box center [743, 464] width 42 height 21
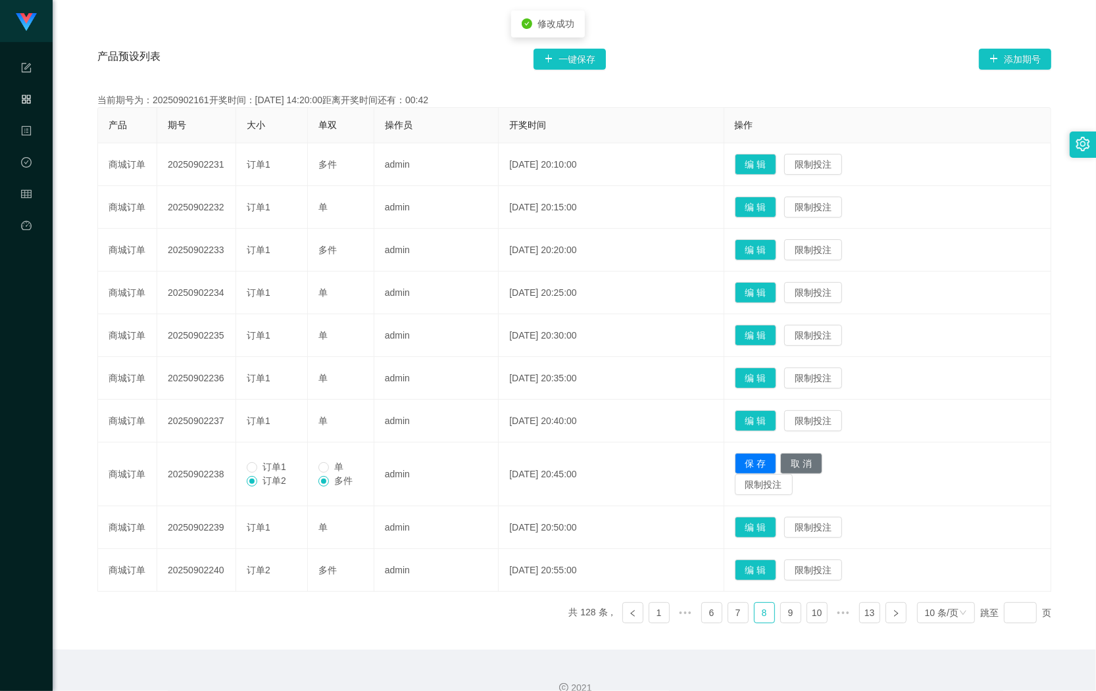
click at [288, 469] on span "订单1" at bounding box center [274, 467] width 34 height 11
click at [765, 461] on button "保 存" at bounding box center [756, 463] width 42 height 21
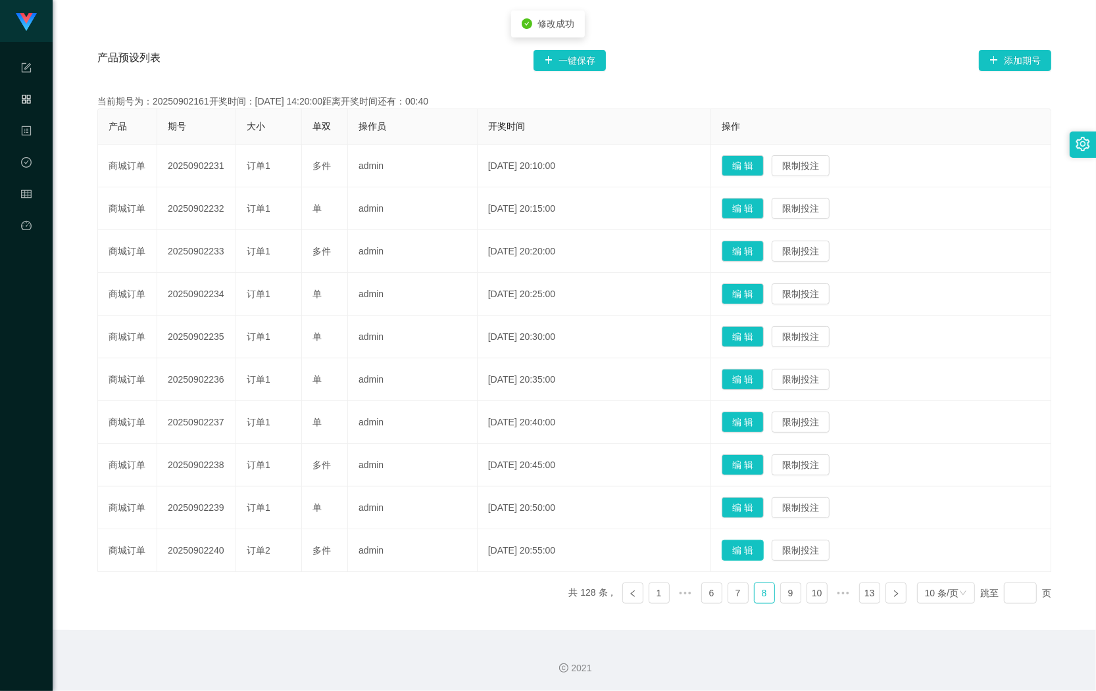
click at [760, 553] on button "编 辑" at bounding box center [743, 550] width 42 height 21
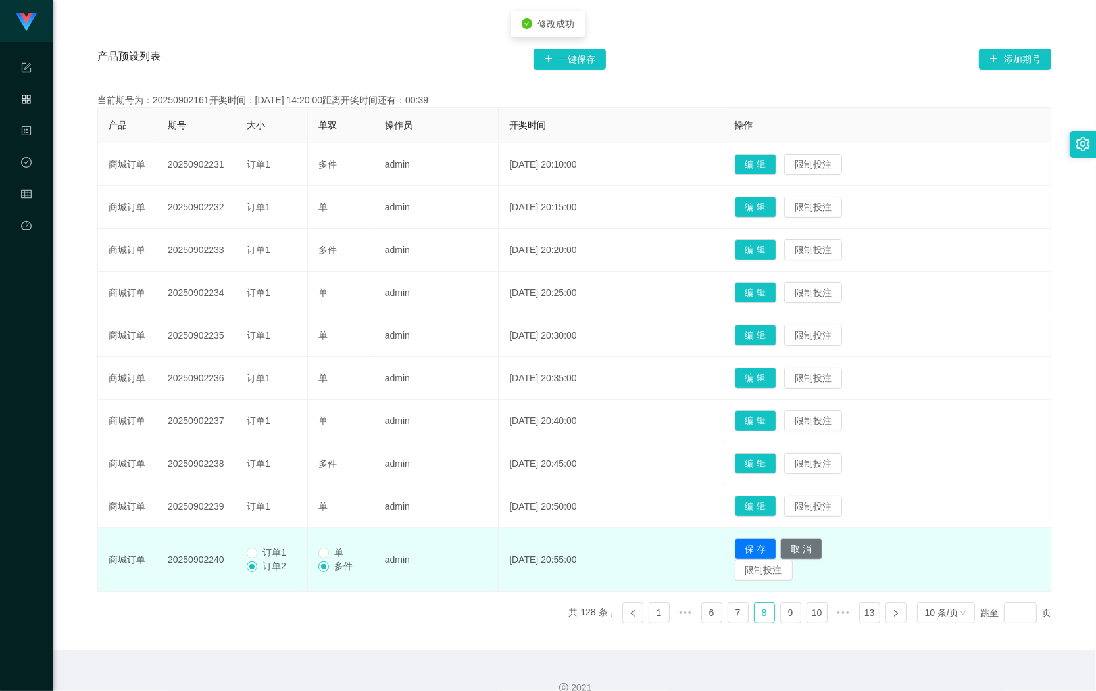
click at [248, 560] on td "订单1 订单2" at bounding box center [272, 560] width 72 height 64
click at [270, 563] on span "订单2" at bounding box center [274, 566] width 34 height 11
click at [272, 558] on span "订单1" at bounding box center [274, 552] width 34 height 11
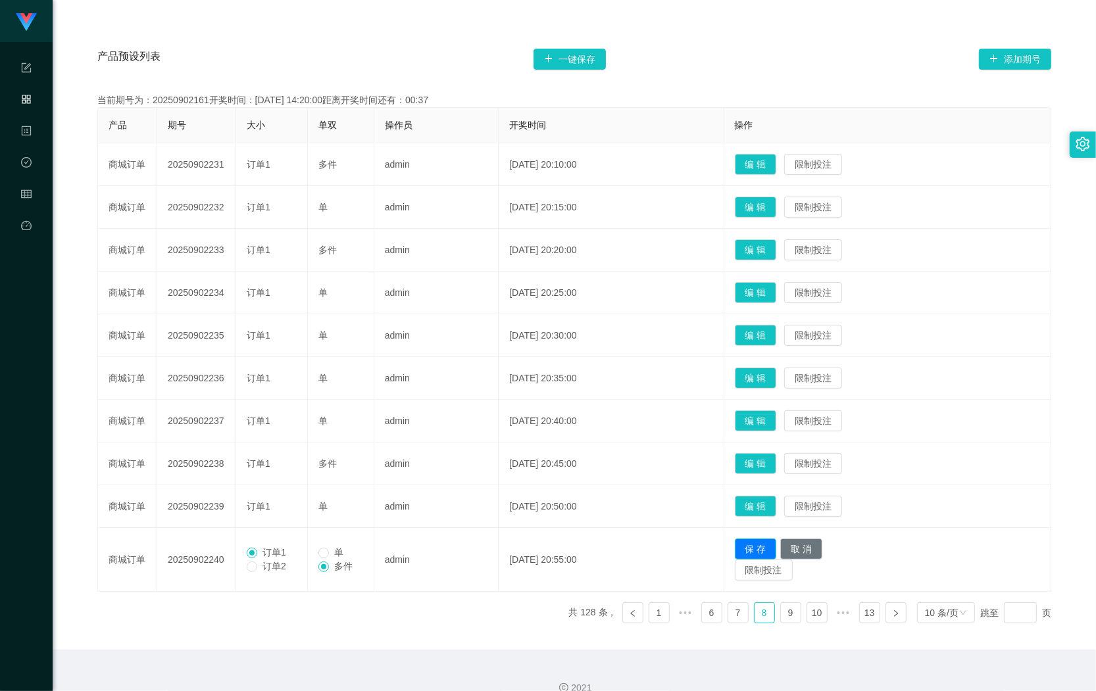
click at [756, 551] on button "保 存" at bounding box center [756, 549] width 42 height 21
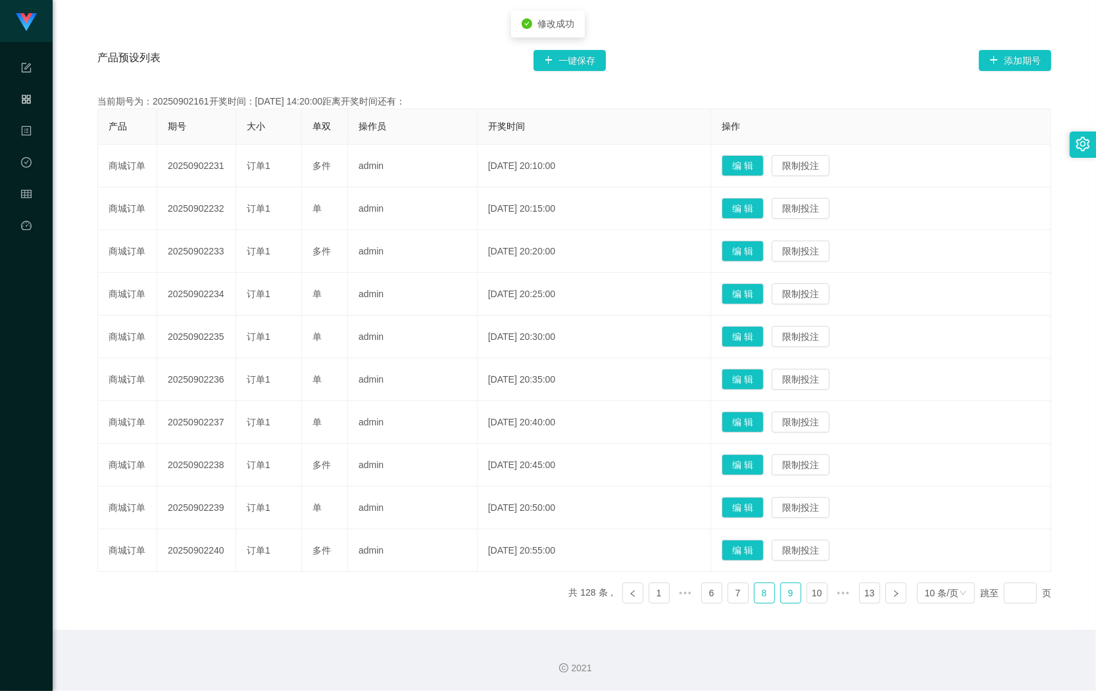
click at [781, 594] on link "9" at bounding box center [791, 593] width 20 height 20
click at [739, 245] on button "编 辑" at bounding box center [743, 251] width 42 height 21
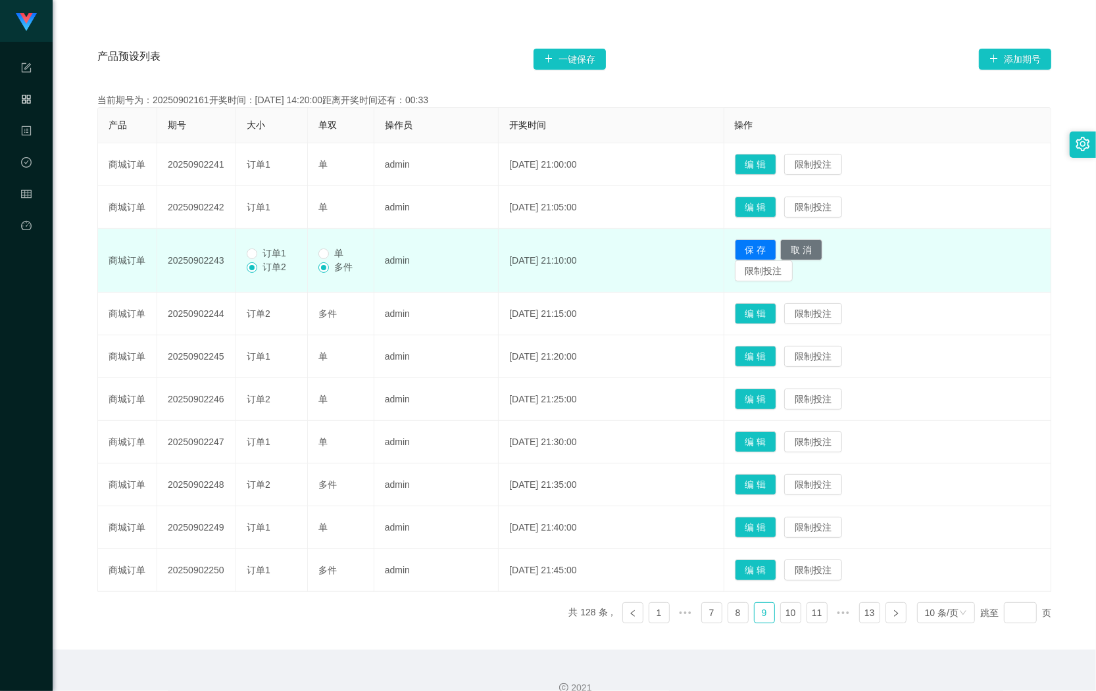
click at [264, 257] on span "订单1" at bounding box center [274, 253] width 34 height 11
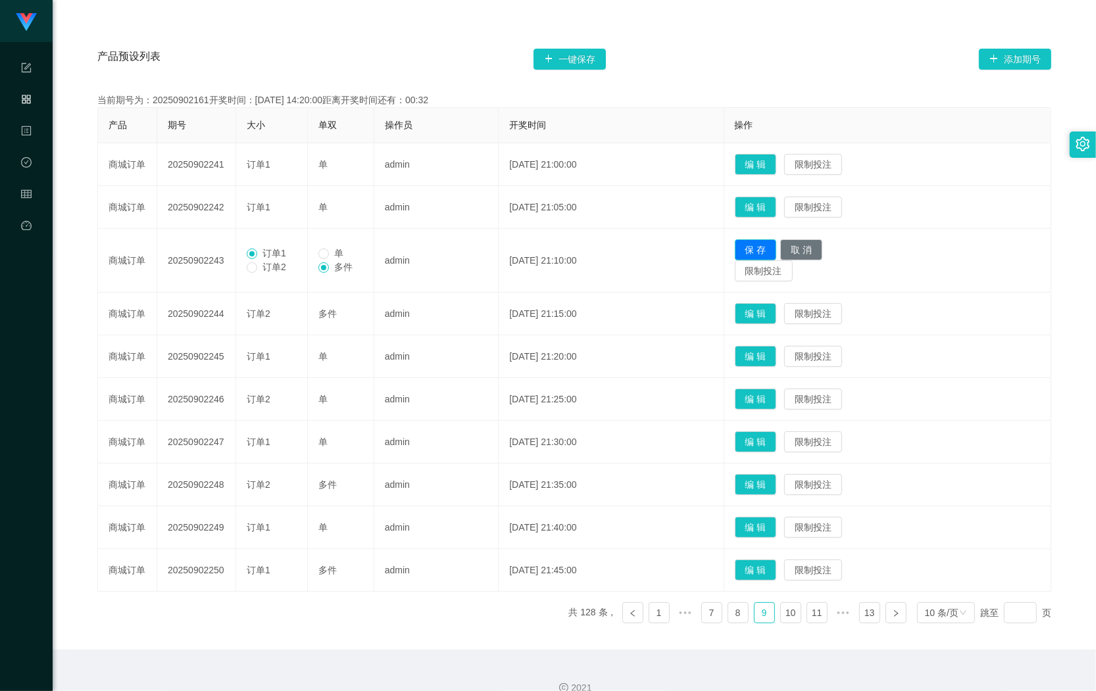
click at [773, 251] on button "保 存" at bounding box center [756, 249] width 42 height 21
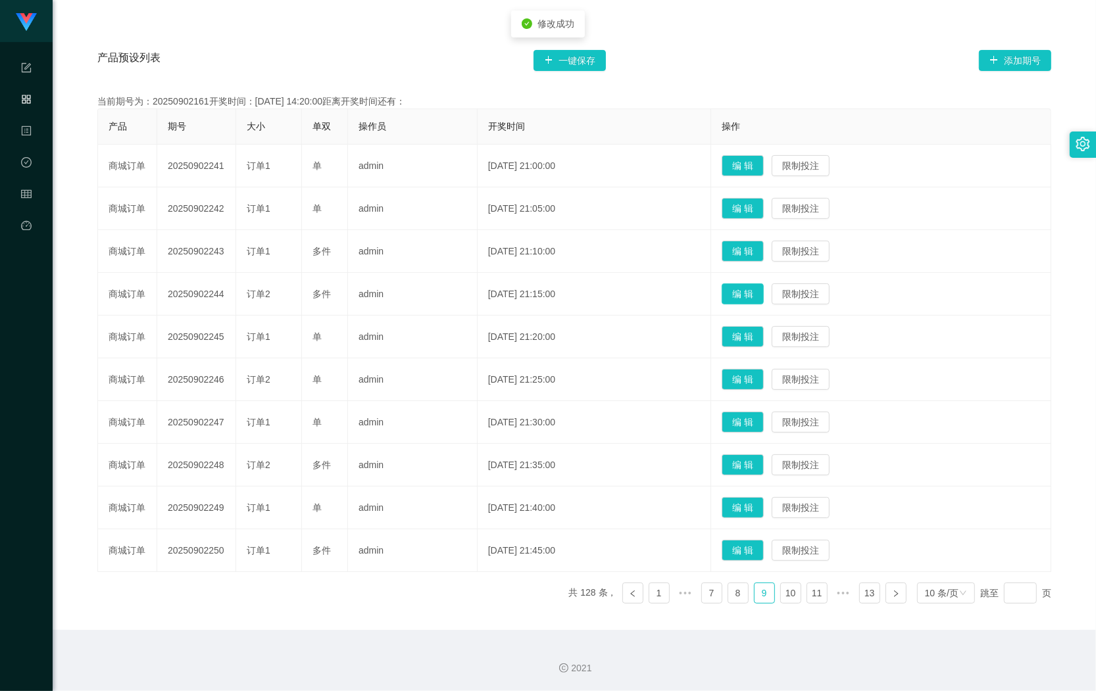
click at [758, 291] on button "编 辑" at bounding box center [743, 293] width 42 height 21
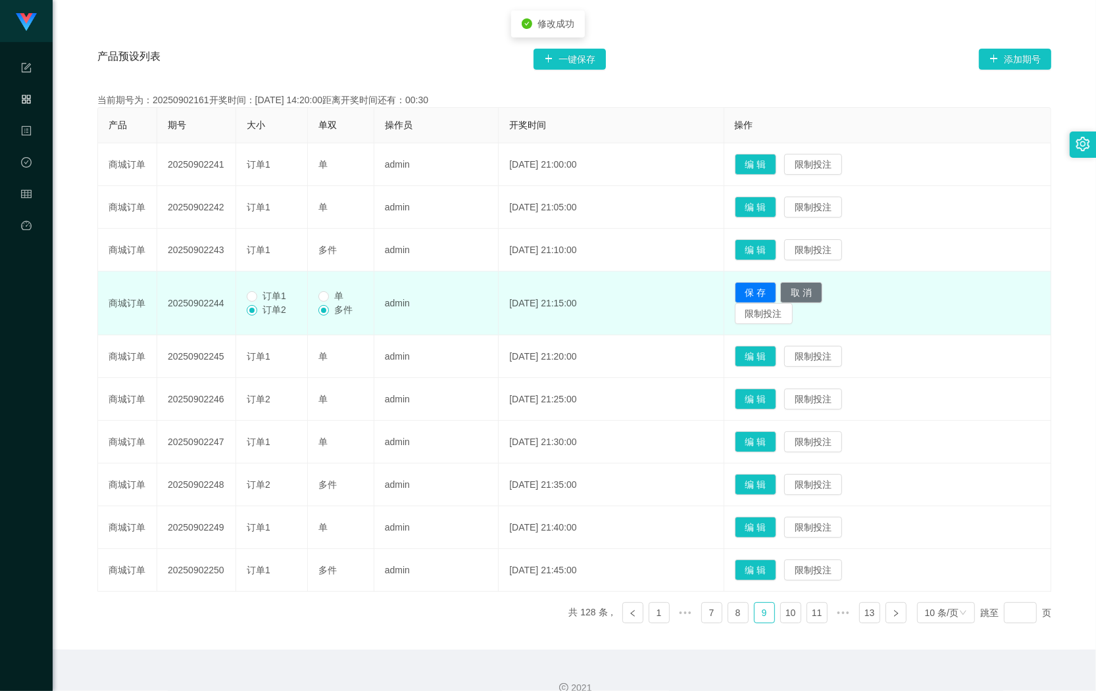
click at [288, 299] on span "订单1" at bounding box center [274, 296] width 34 height 11
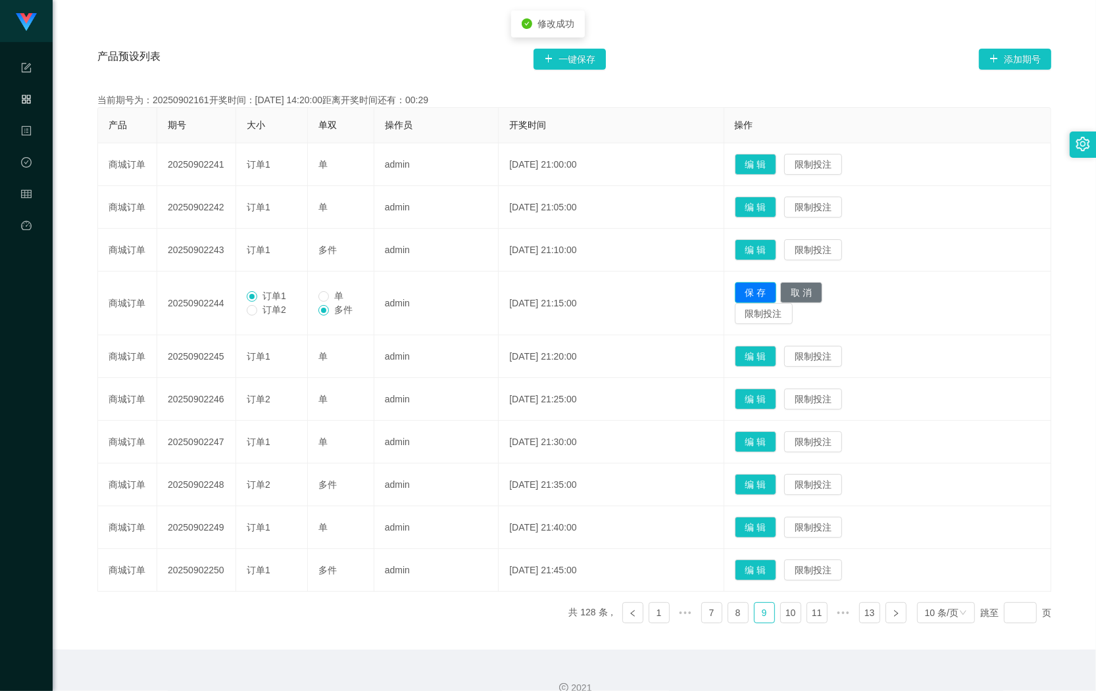
click at [777, 293] on button "保 存" at bounding box center [756, 292] width 42 height 21
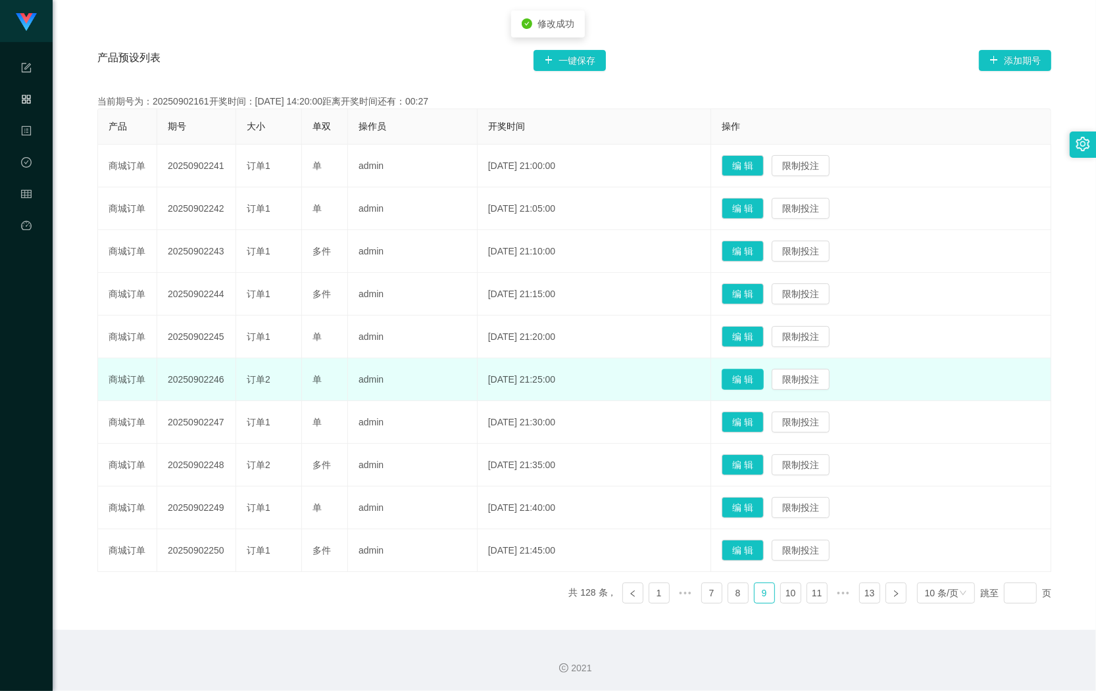
drag, startPoint x: 743, startPoint y: 379, endPoint x: 734, endPoint y: 379, distance: 9.2
click at [741, 379] on button "编 辑" at bounding box center [743, 379] width 42 height 21
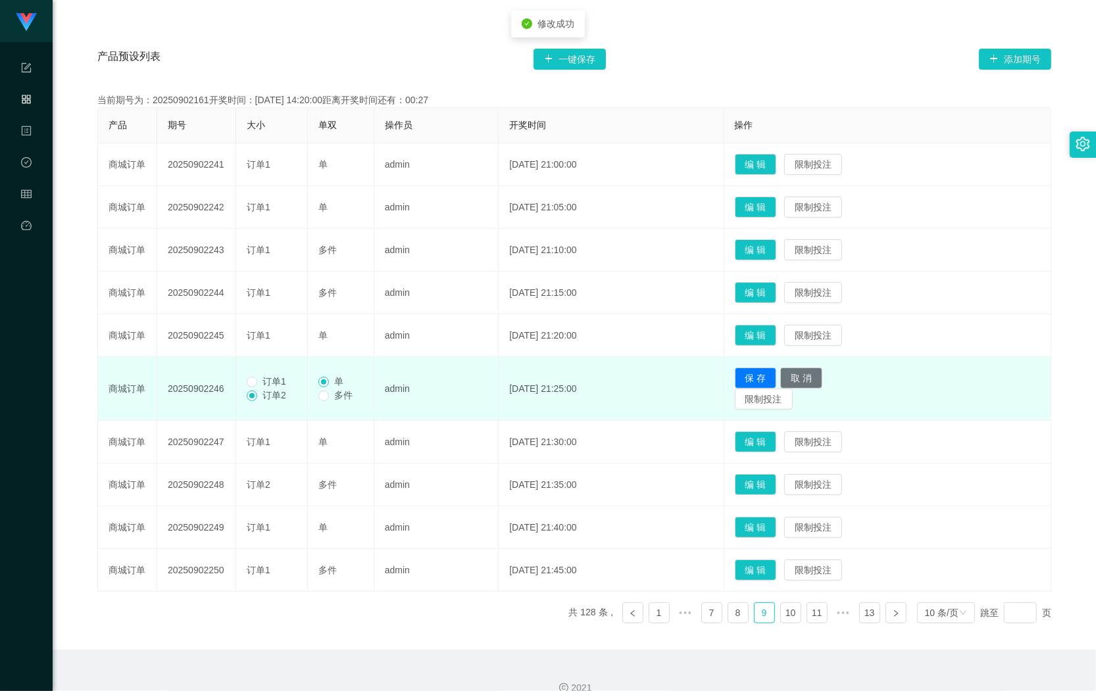
click at [258, 387] on span "订单1" at bounding box center [274, 381] width 34 height 11
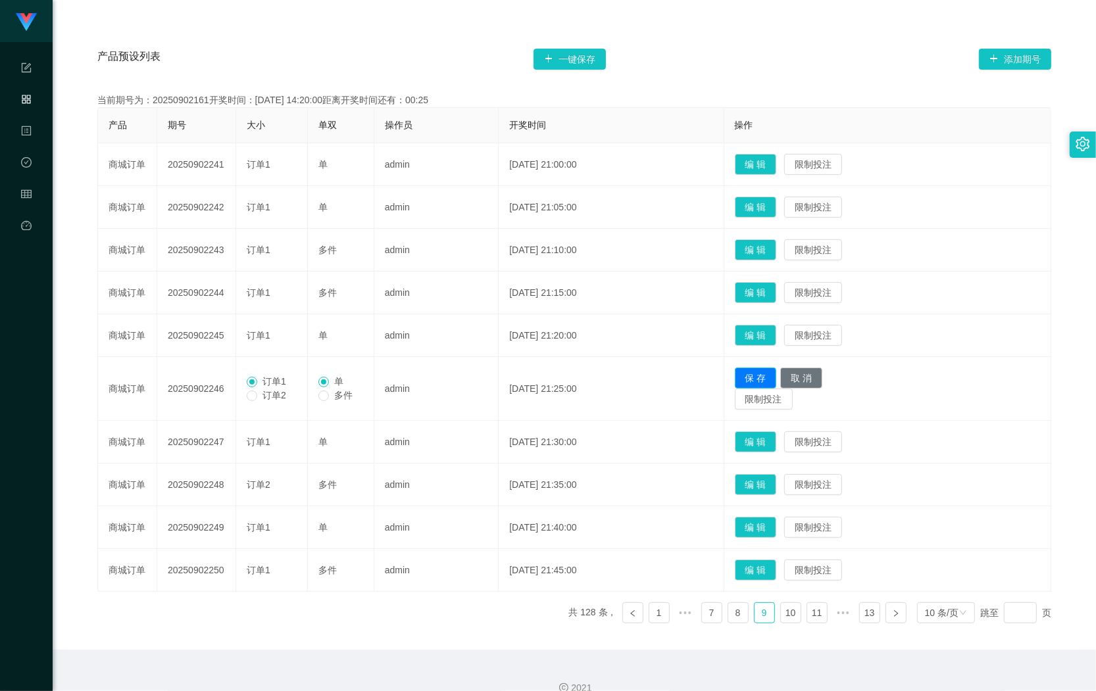
click at [750, 369] on button "保 存" at bounding box center [756, 378] width 42 height 21
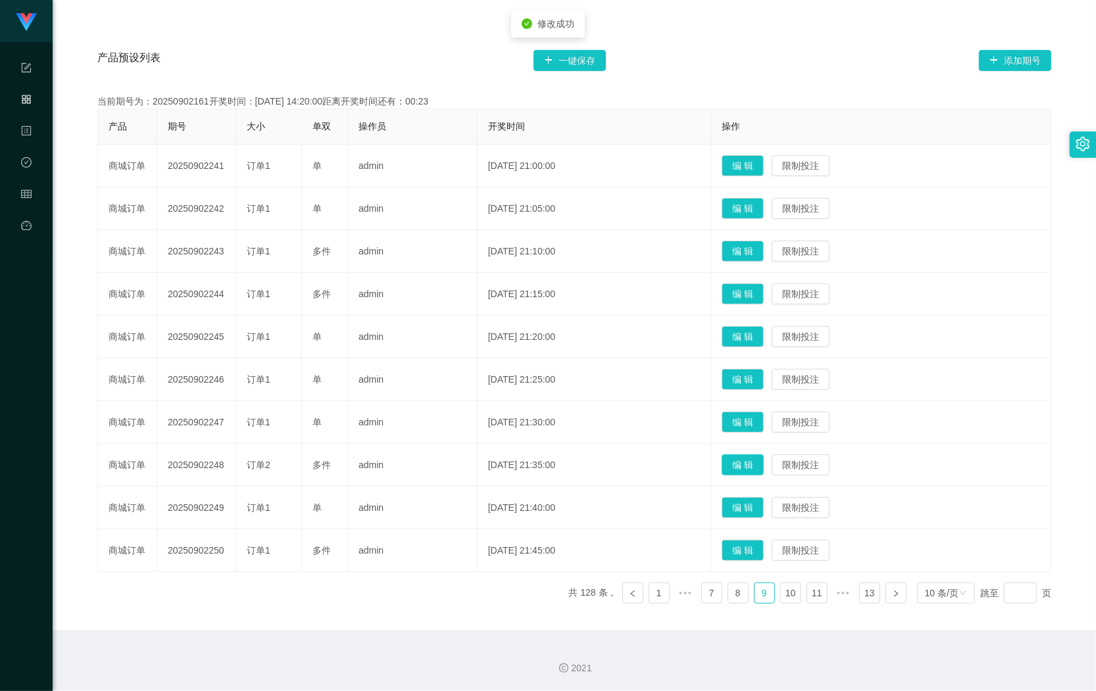
click at [739, 460] on button "编 辑" at bounding box center [743, 464] width 42 height 21
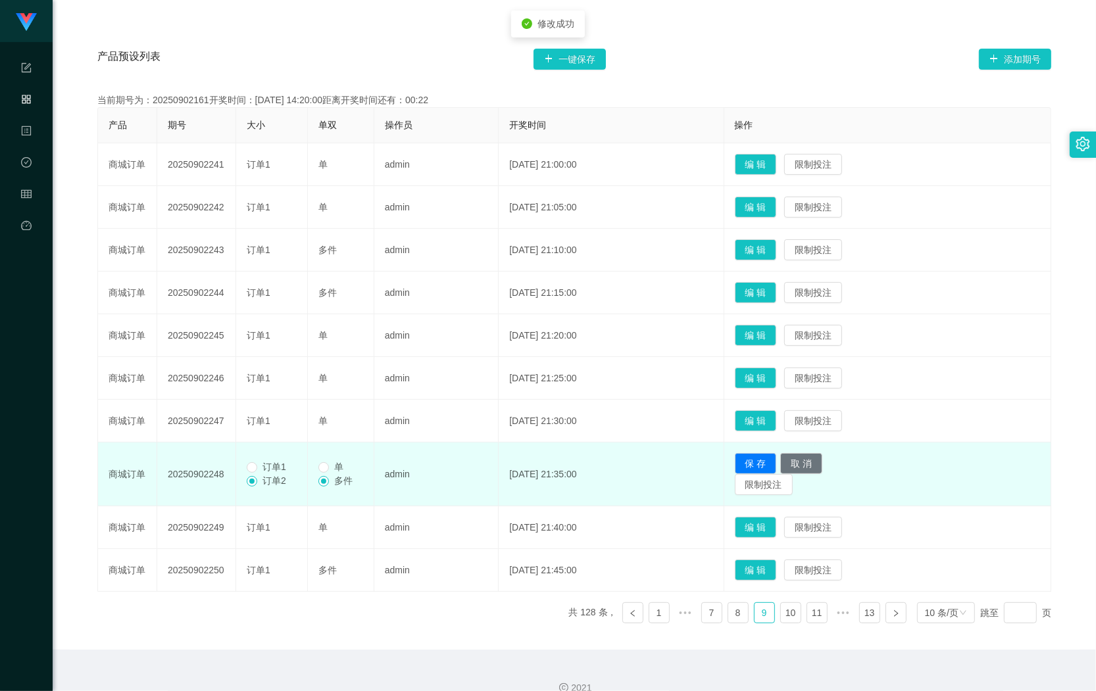
click at [281, 472] on span "订单1" at bounding box center [274, 467] width 34 height 11
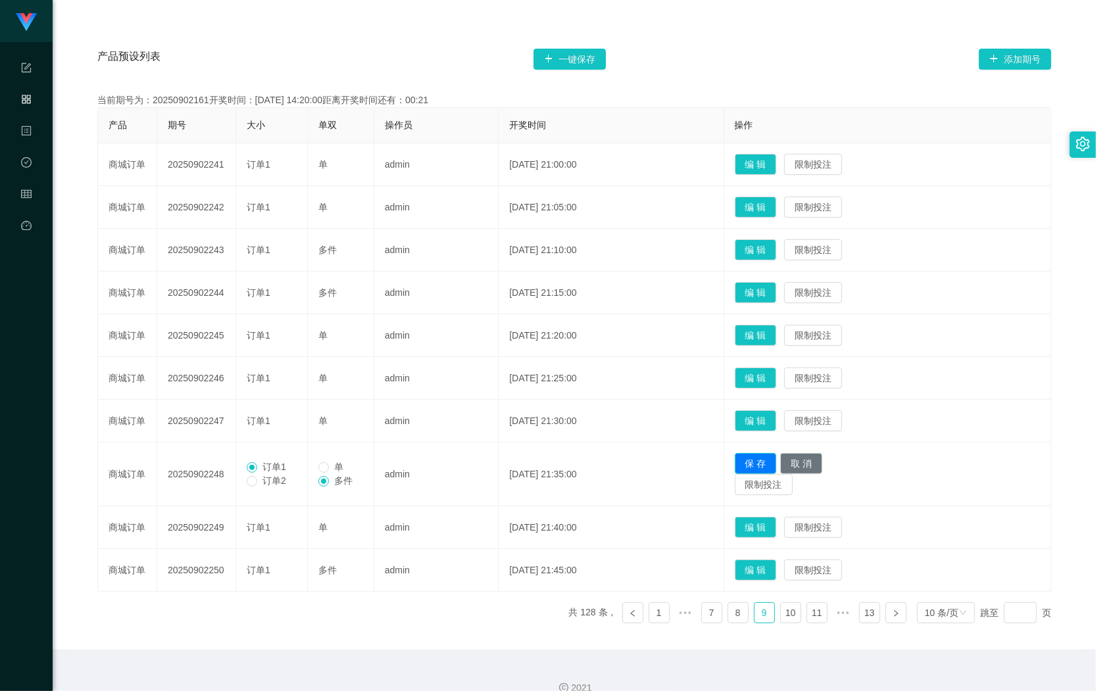
click at [773, 467] on button "保 存" at bounding box center [756, 463] width 42 height 21
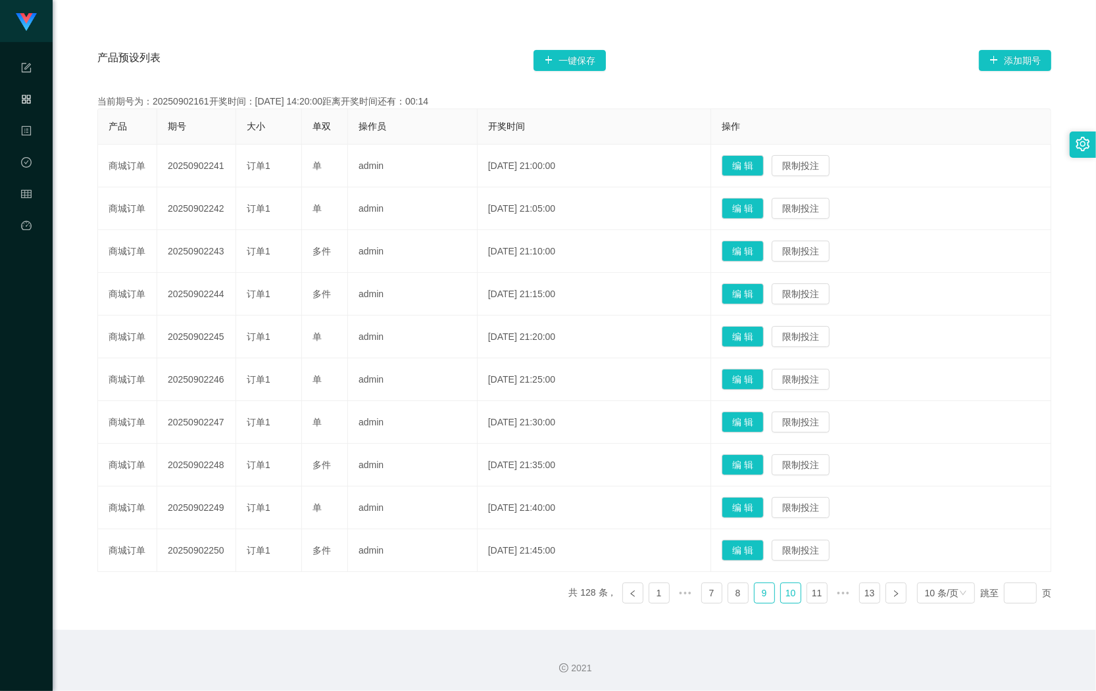
click at [781, 599] on link "10" at bounding box center [791, 593] width 20 height 20
click at [741, 159] on button "编 辑" at bounding box center [743, 165] width 42 height 21
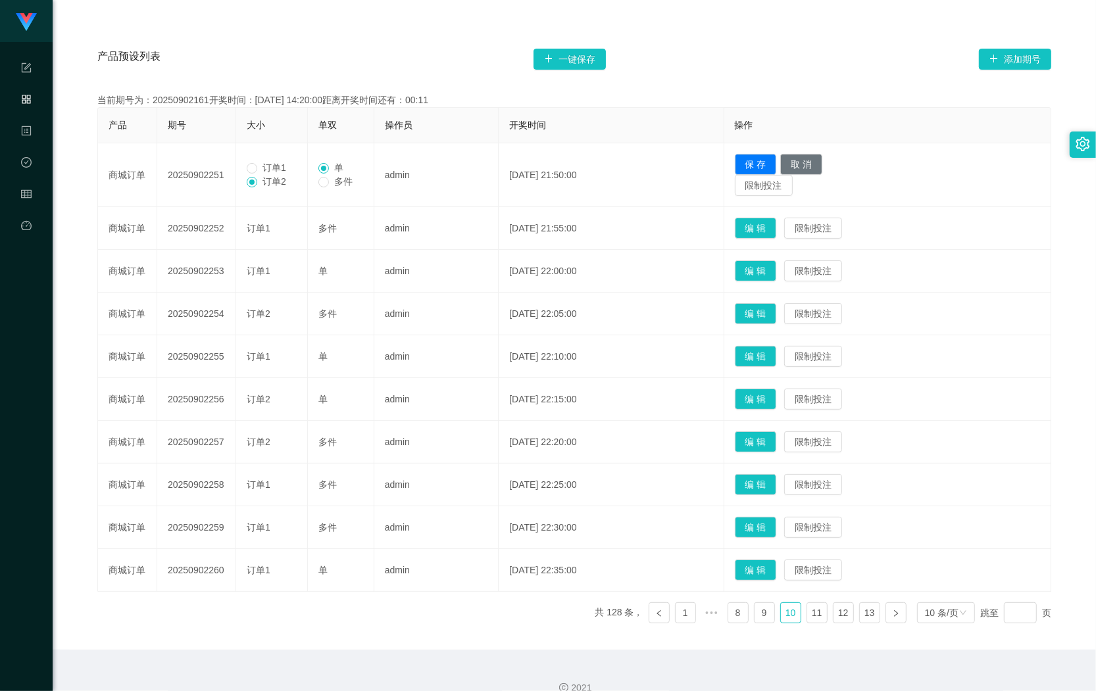
click at [744, 155] on td "保 存 取 消 限制投注" at bounding box center [887, 175] width 327 height 64
click at [273, 160] on td "订单1 订单2" at bounding box center [272, 175] width 72 height 64
click at [262, 163] on span "订单1" at bounding box center [274, 167] width 34 height 11
click at [771, 159] on button "保 存" at bounding box center [756, 164] width 42 height 21
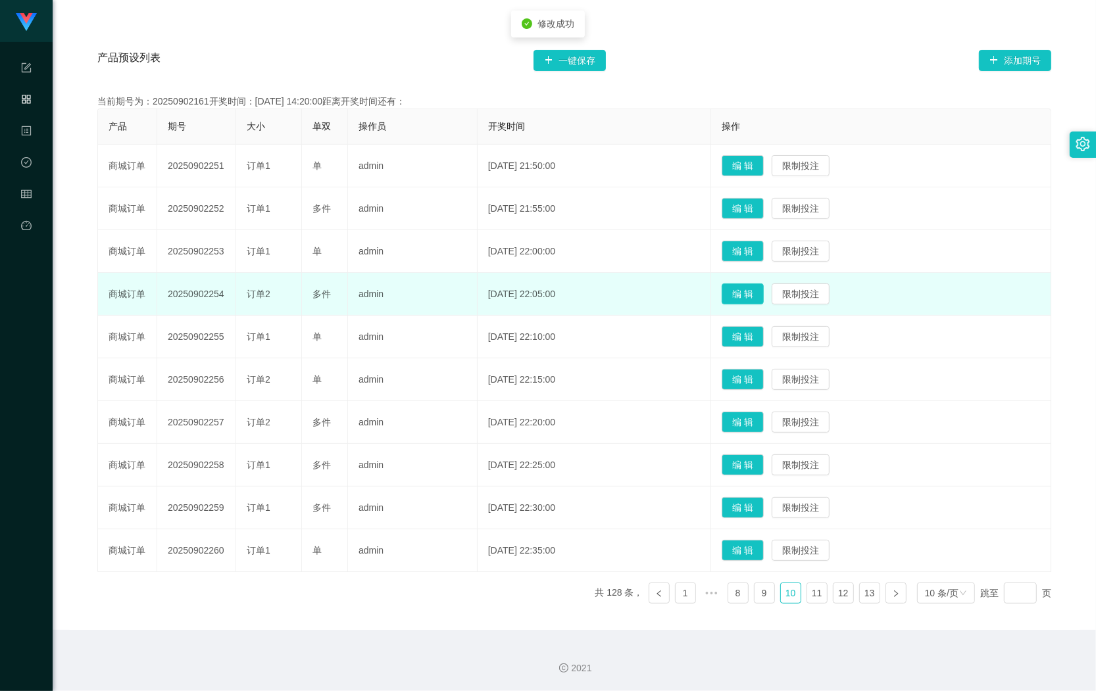
click at [748, 297] on button "编 辑" at bounding box center [743, 293] width 42 height 21
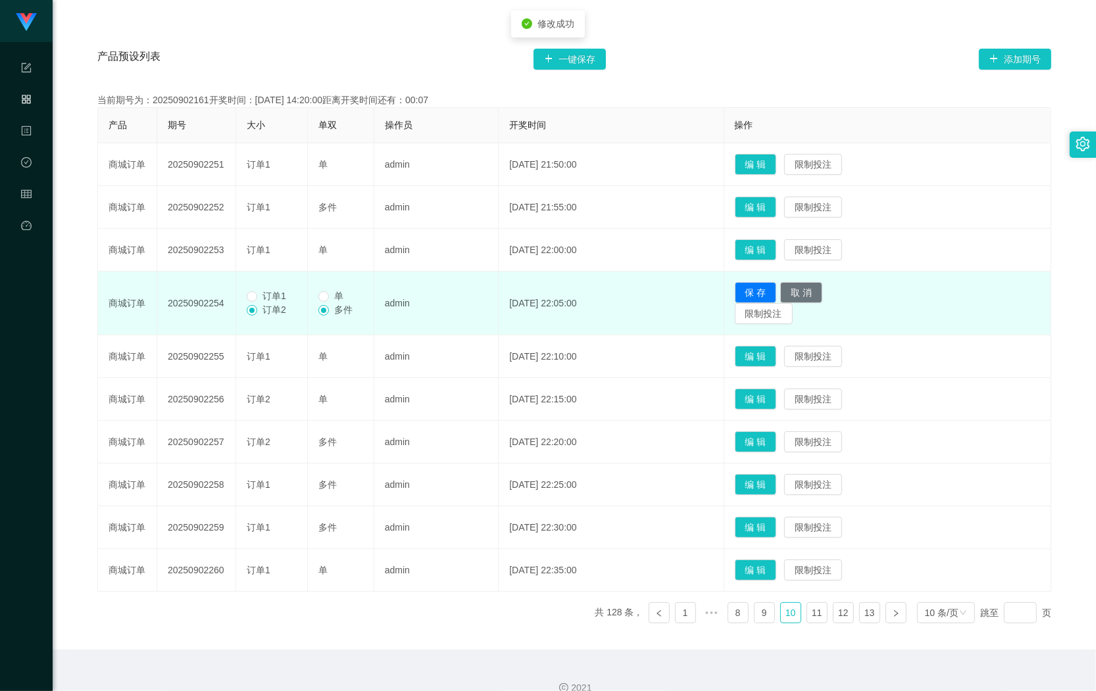
click at [284, 297] on span "订单1" at bounding box center [274, 296] width 34 height 11
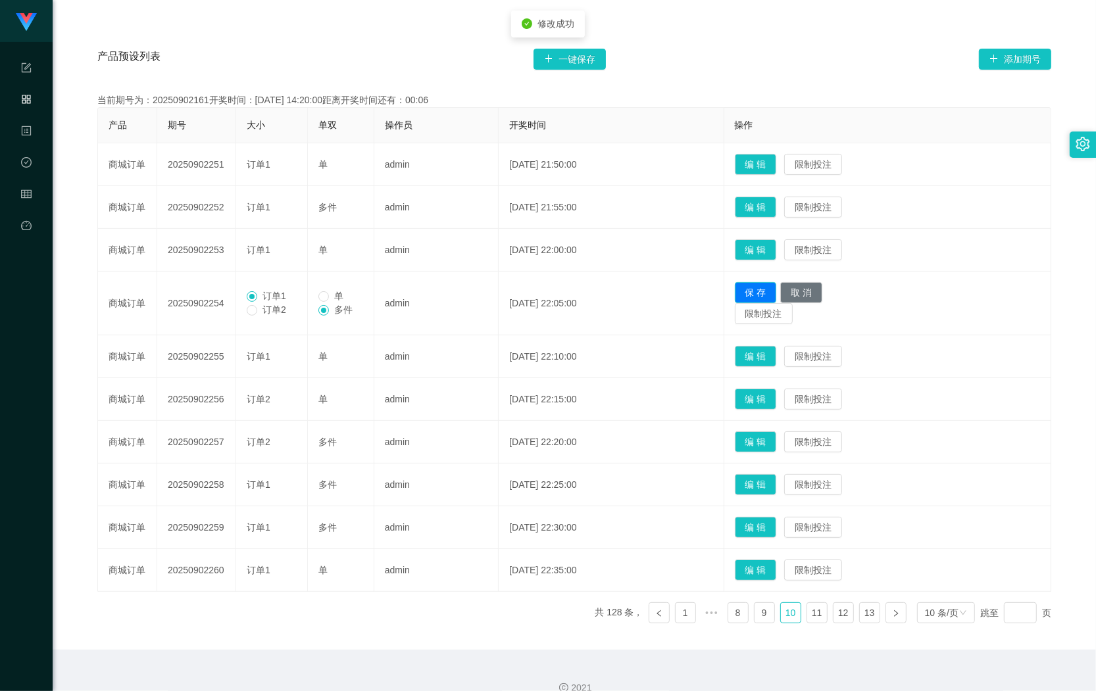
click at [752, 294] on button "保 存" at bounding box center [756, 292] width 42 height 21
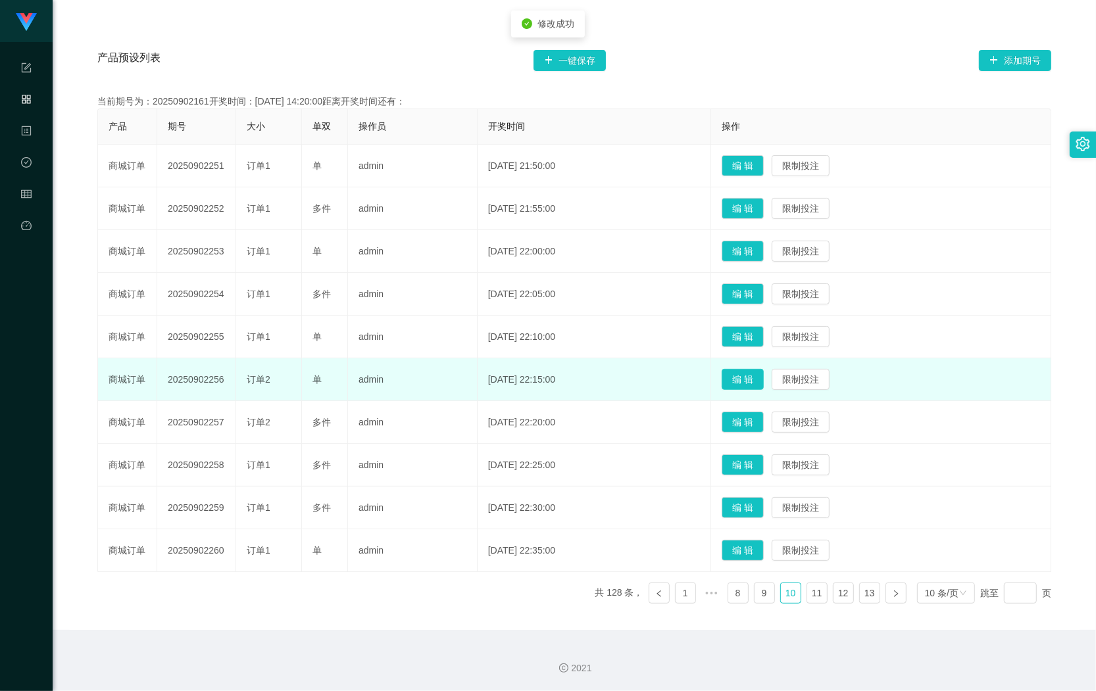
drag, startPoint x: 752, startPoint y: 375, endPoint x: 716, endPoint y: 374, distance: 36.2
click at [754, 375] on button "编 辑" at bounding box center [743, 379] width 42 height 21
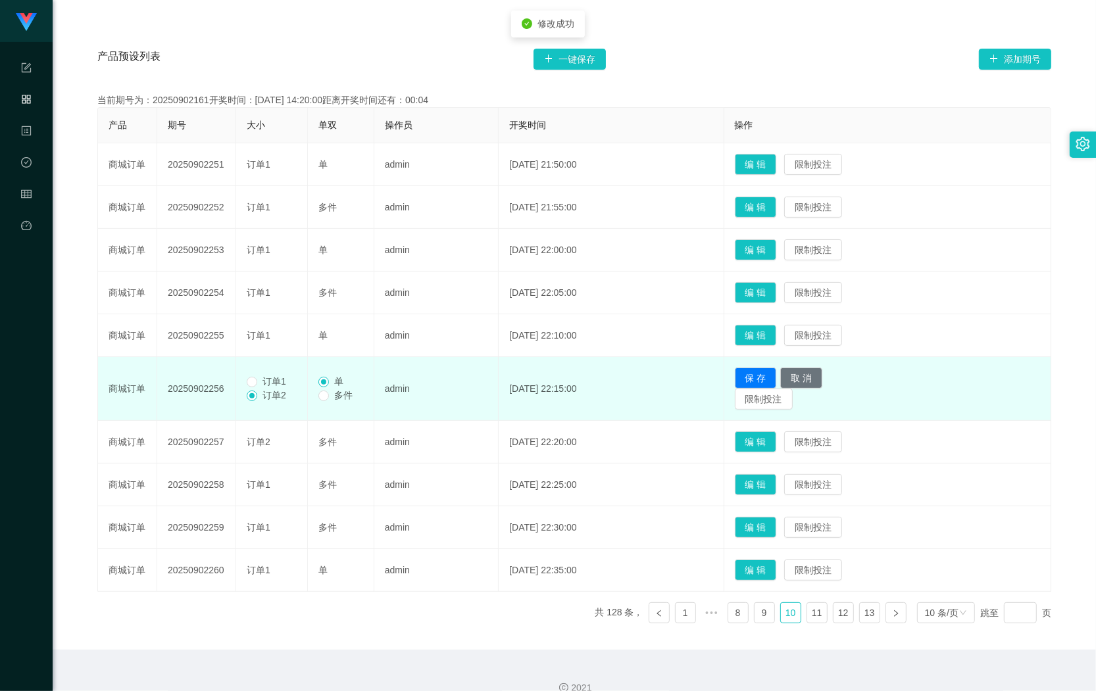
click at [280, 379] on span "订单1" at bounding box center [274, 381] width 34 height 11
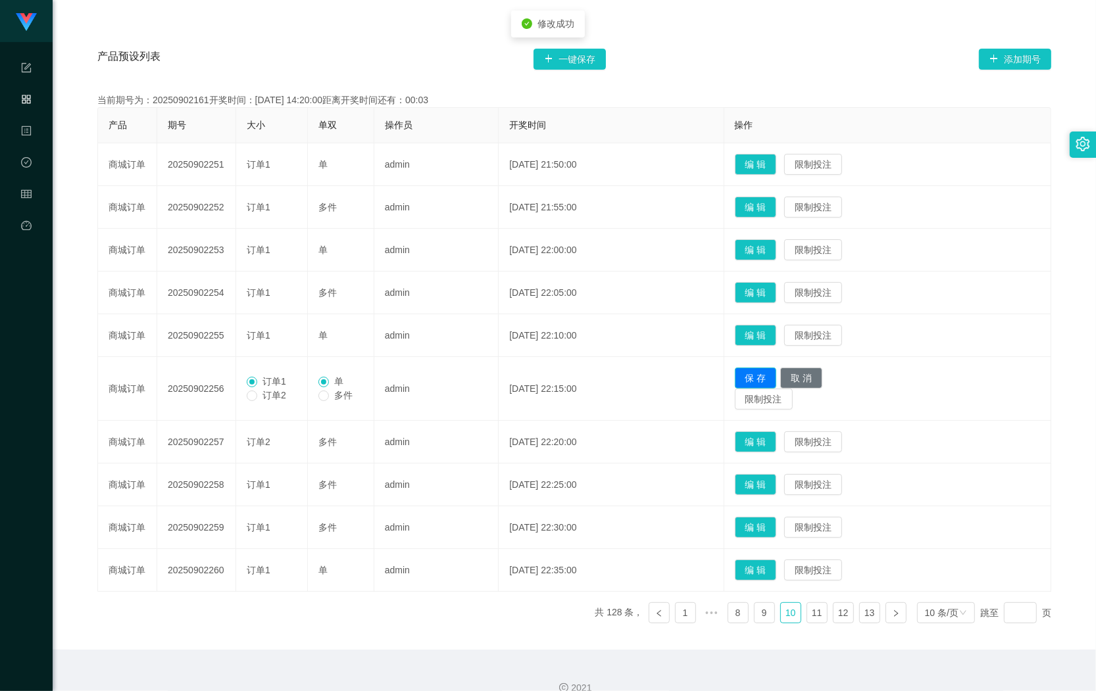
click at [776, 376] on button "保 存" at bounding box center [756, 378] width 42 height 21
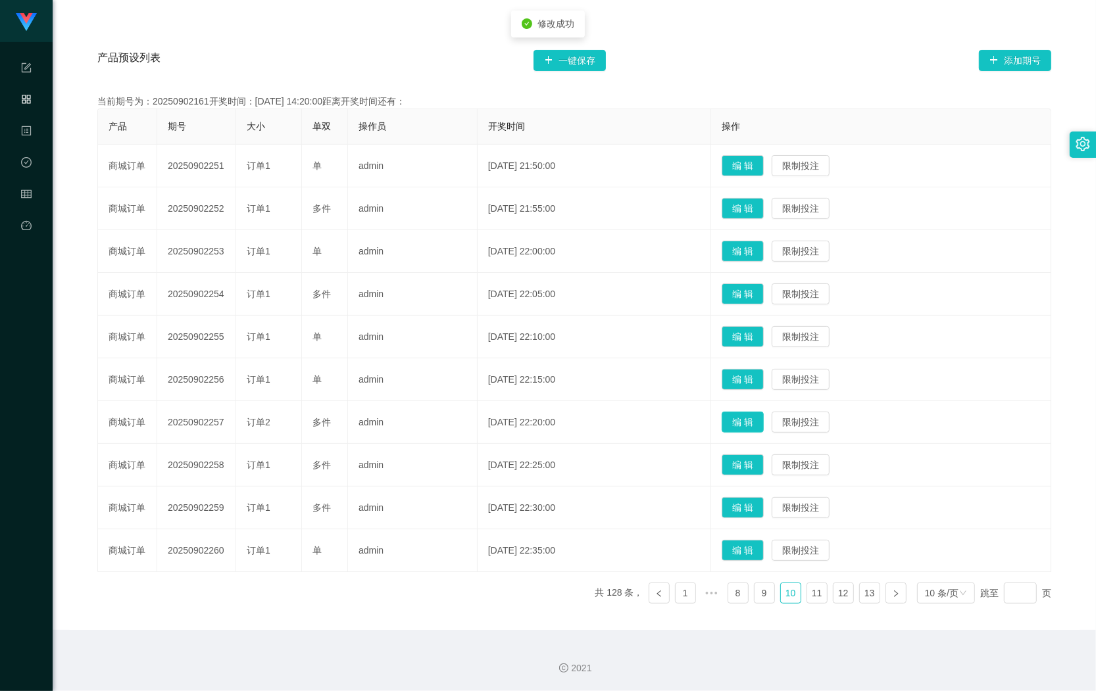
click at [740, 418] on button "编 辑" at bounding box center [743, 422] width 42 height 21
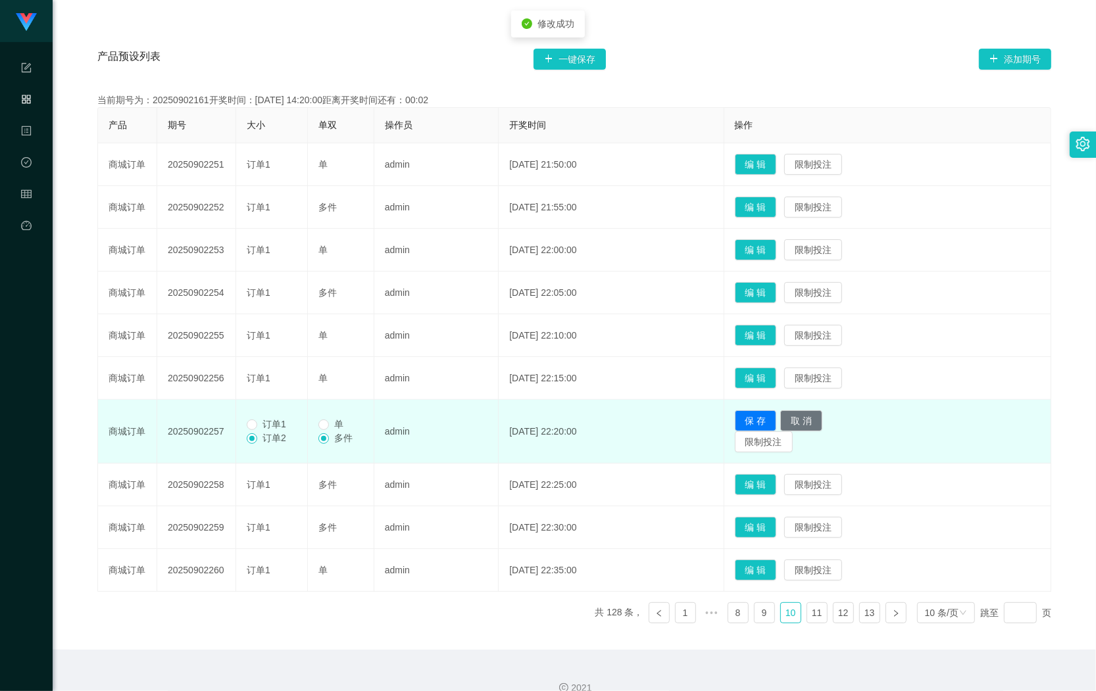
drag, startPoint x: 280, startPoint y: 429, endPoint x: 293, endPoint y: 431, distance: 13.2
click at [282, 429] on span "订单1" at bounding box center [274, 424] width 34 height 11
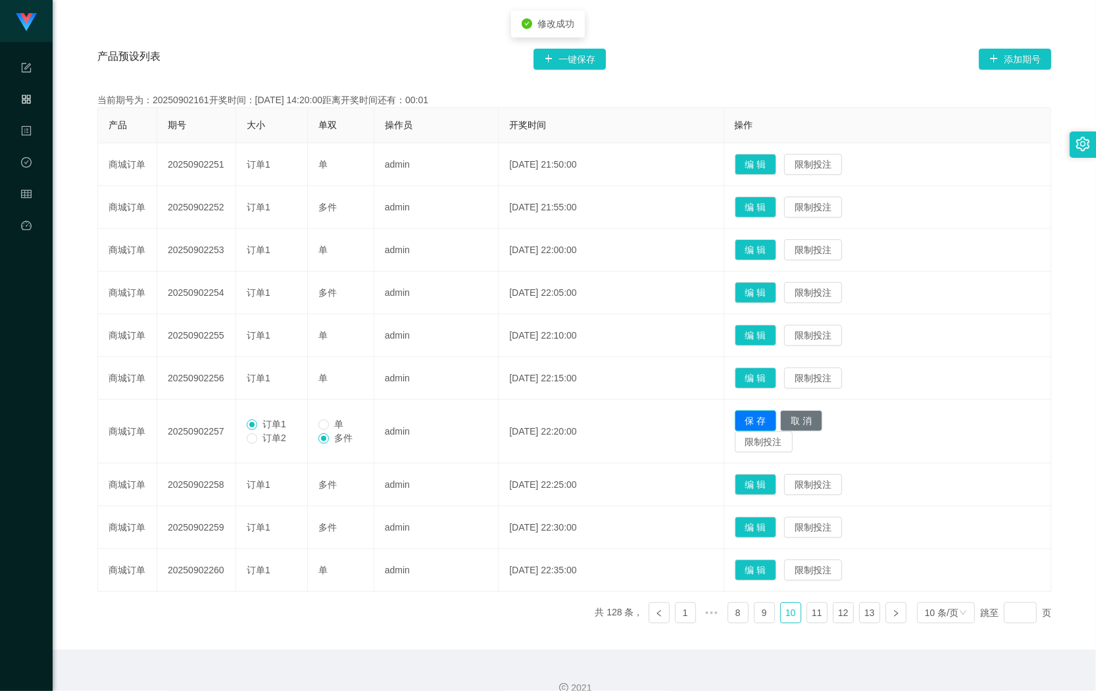
click at [758, 414] on button "保 存" at bounding box center [756, 420] width 42 height 21
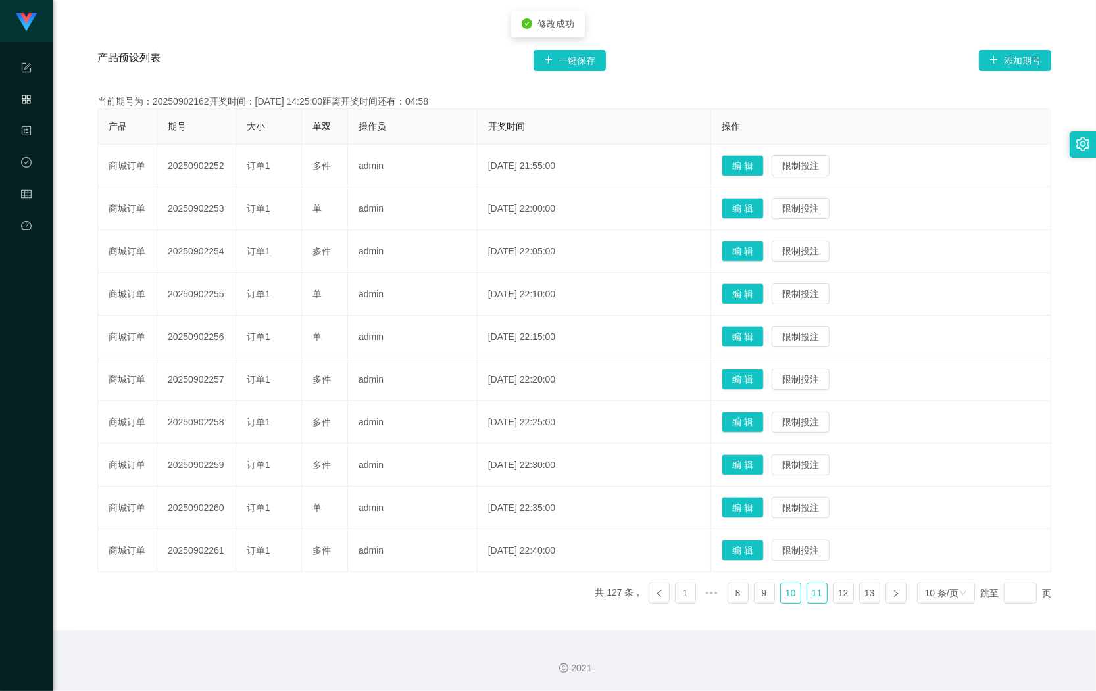
click at [807, 587] on link "11" at bounding box center [817, 593] width 20 height 20
click at [748, 241] on button "编 辑" at bounding box center [743, 251] width 42 height 21
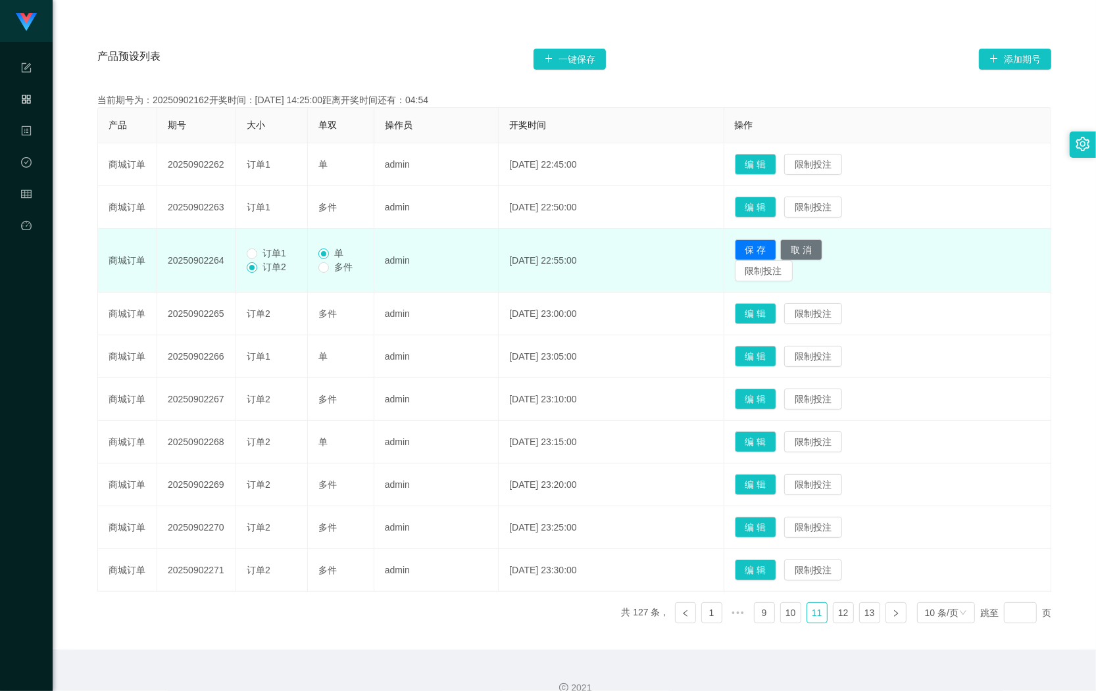
click at [268, 251] on span "订单1" at bounding box center [274, 253] width 34 height 11
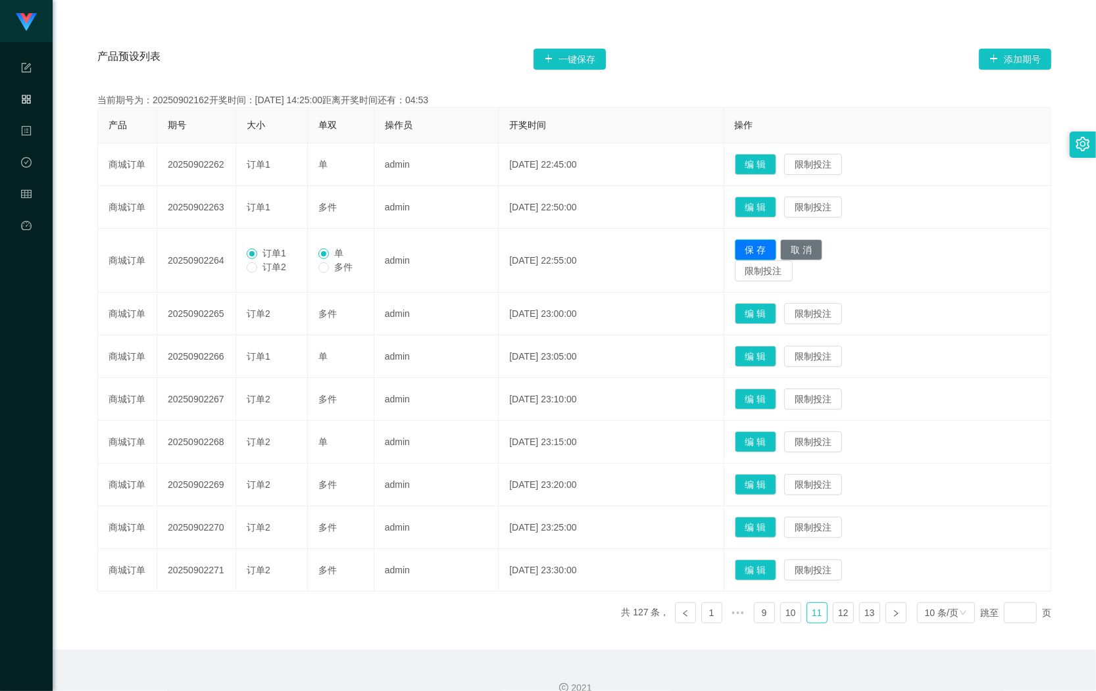
click at [757, 248] on button "保 存" at bounding box center [756, 249] width 42 height 21
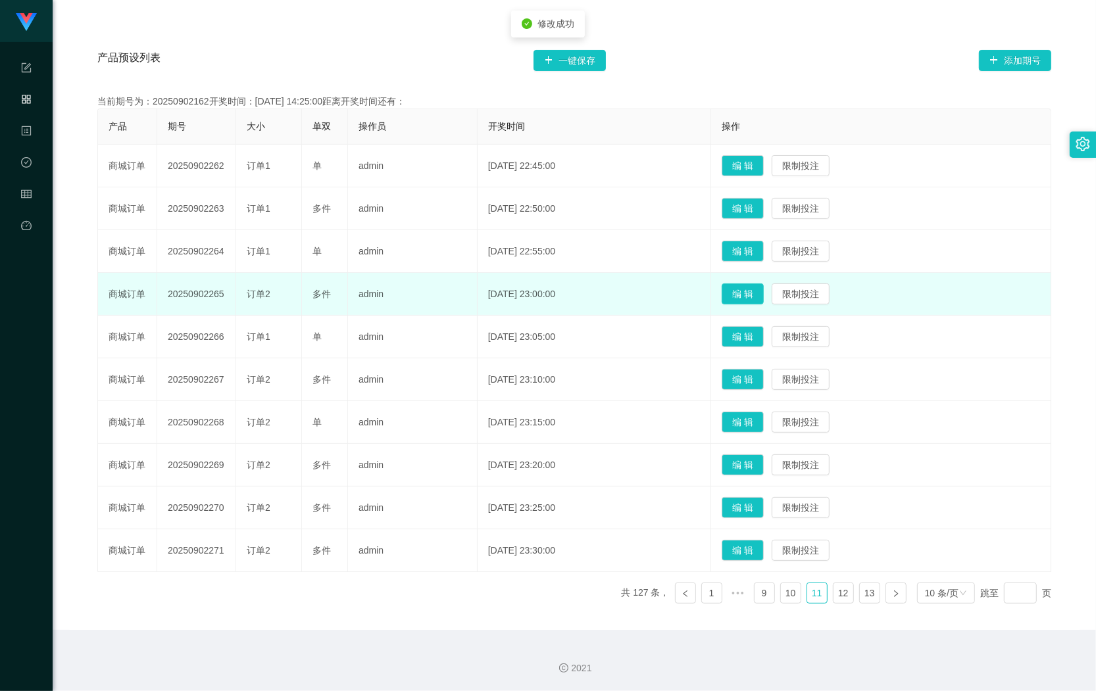
click at [741, 295] on button "编 辑" at bounding box center [743, 293] width 42 height 21
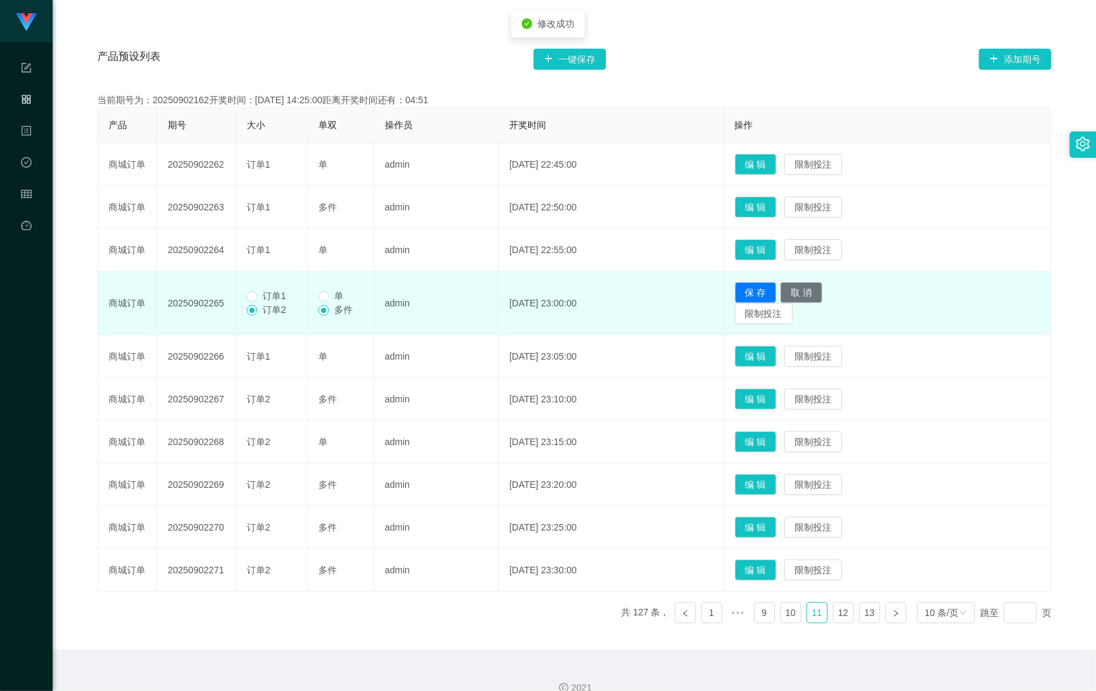
click at [290, 293] on span "订单1" at bounding box center [274, 296] width 34 height 11
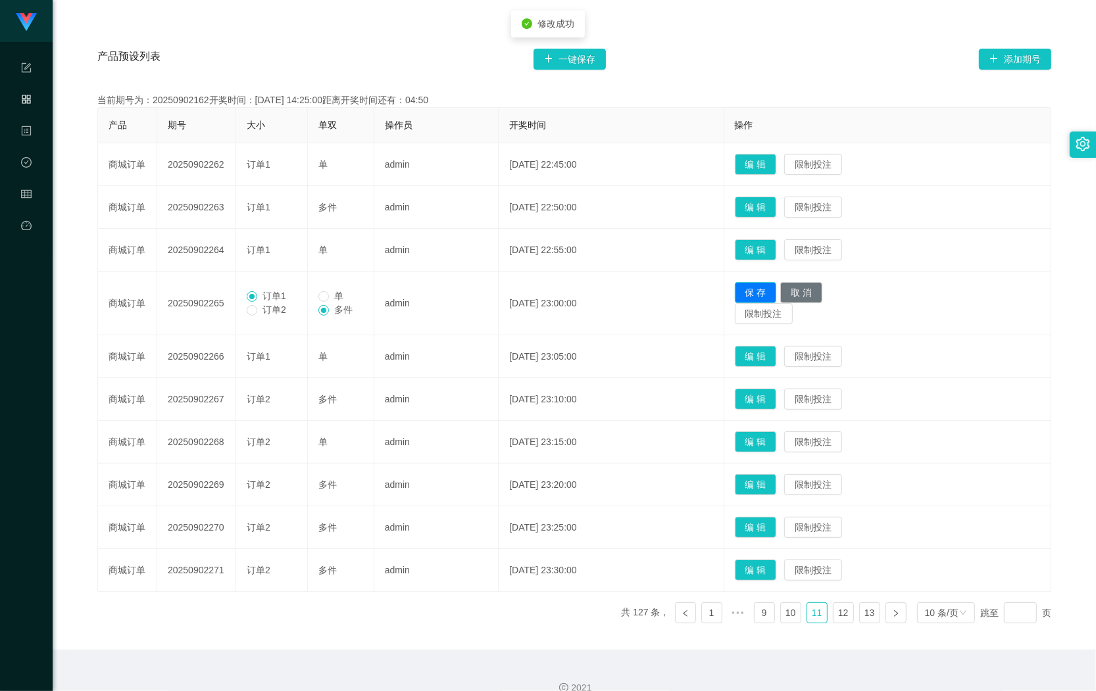
click at [764, 299] on button "保 存" at bounding box center [756, 292] width 42 height 21
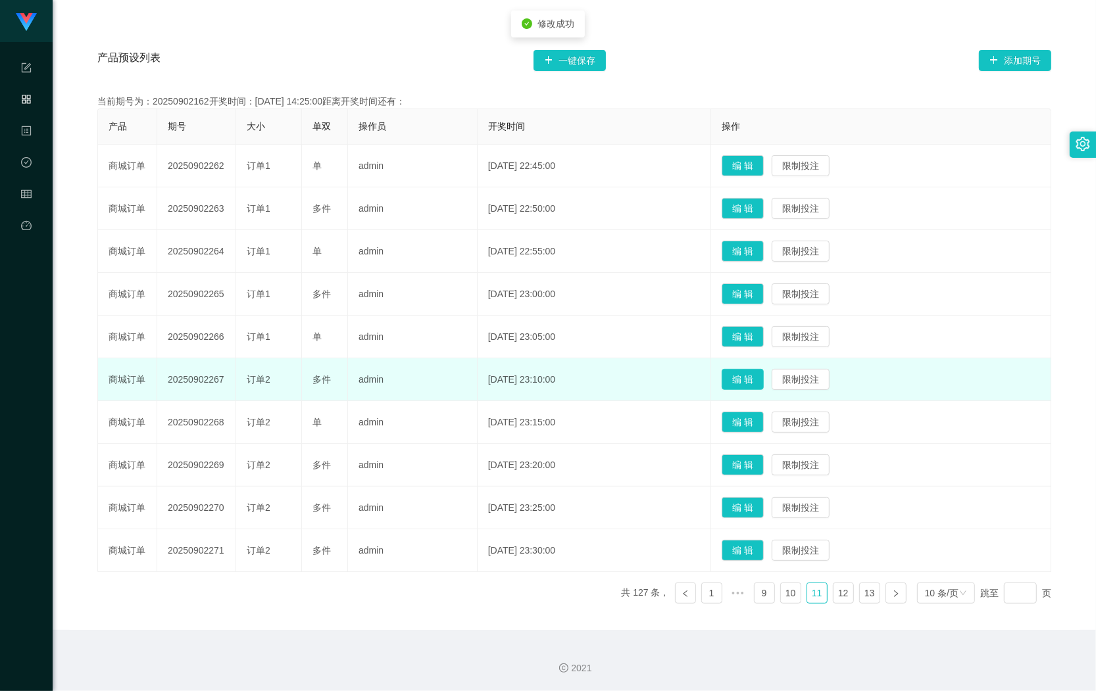
drag, startPoint x: 748, startPoint y: 378, endPoint x: 708, endPoint y: 376, distance: 40.2
click at [743, 377] on button "编 辑" at bounding box center [743, 379] width 42 height 21
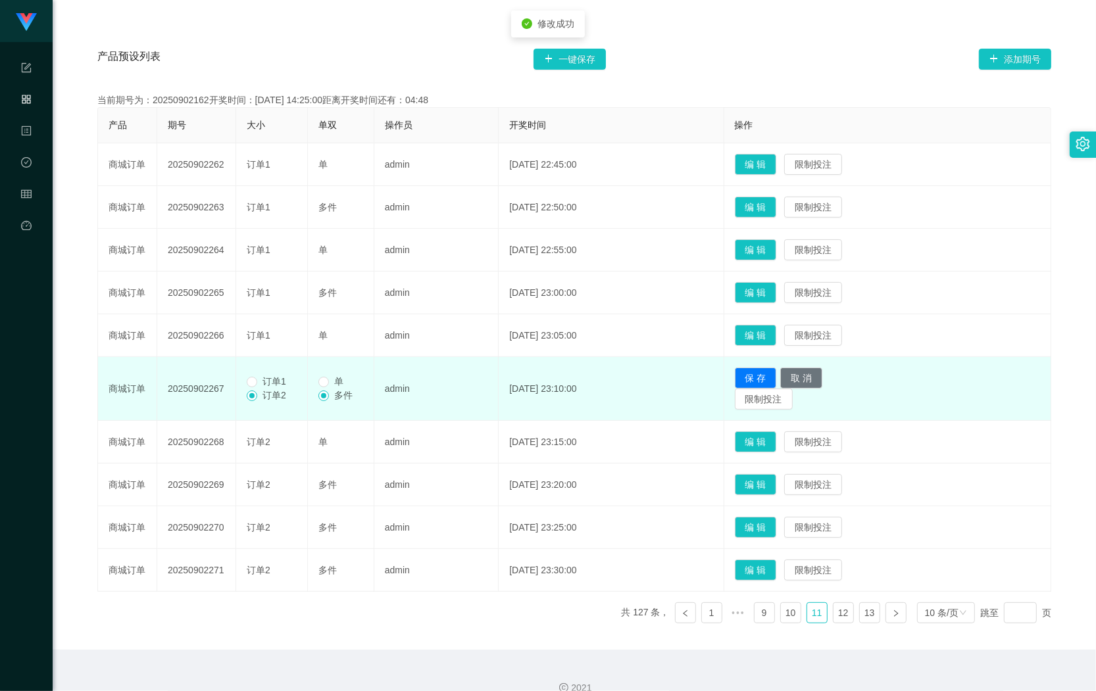
click at [270, 386] on span "订单1" at bounding box center [274, 381] width 34 height 11
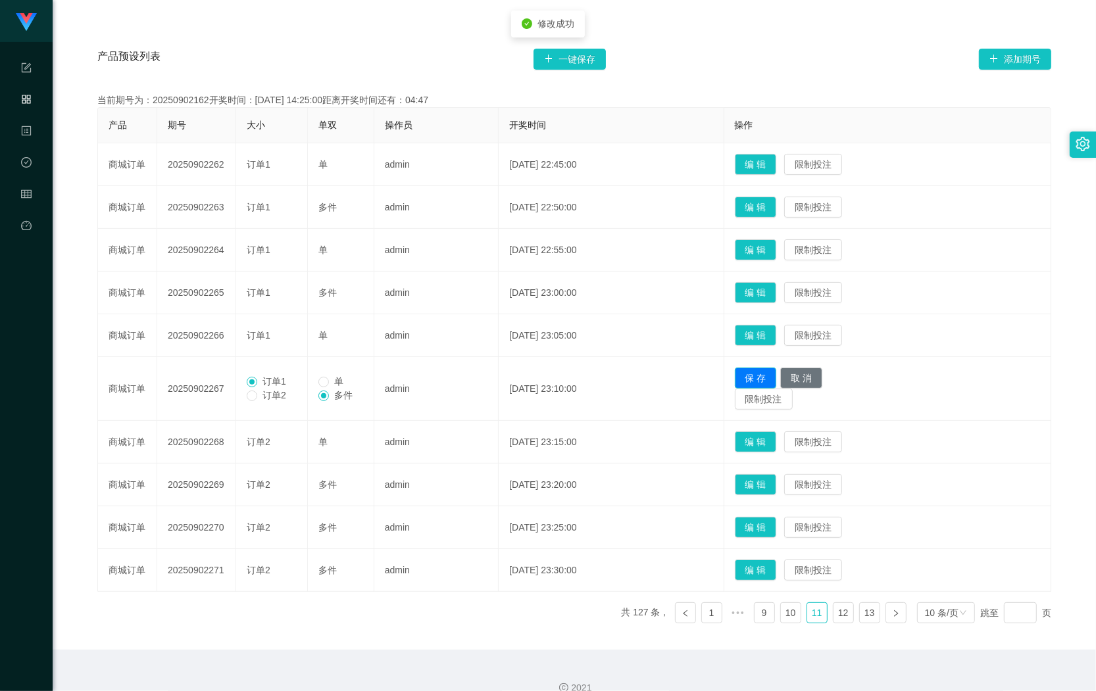
click at [754, 373] on button "保 存" at bounding box center [756, 378] width 42 height 21
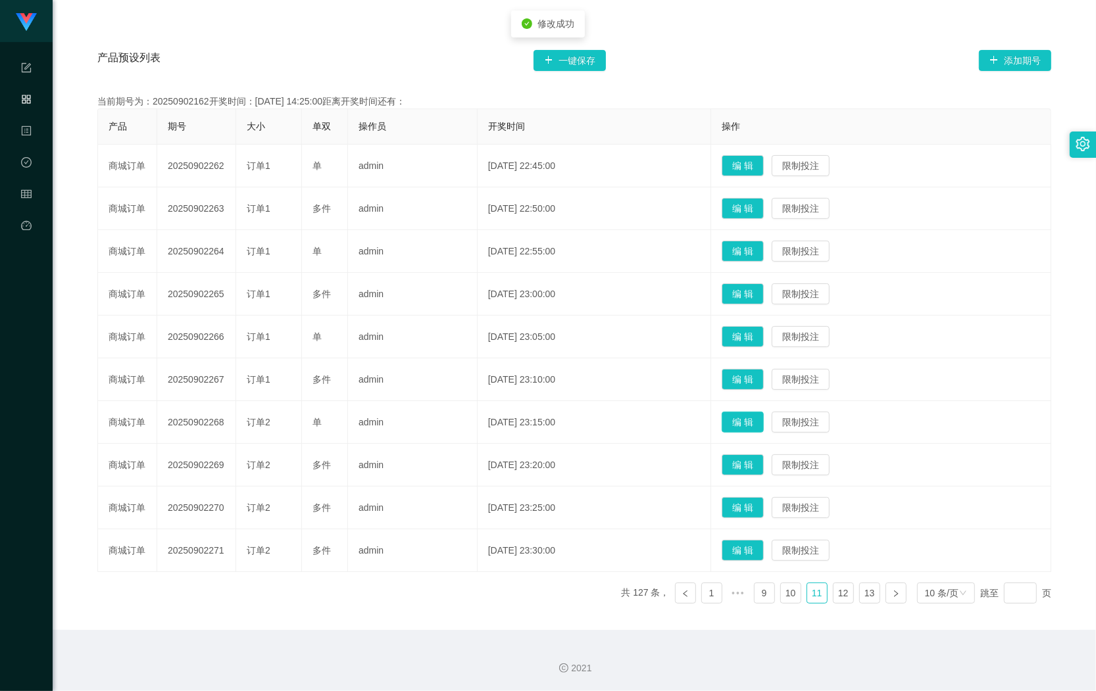
drag, startPoint x: 741, startPoint y: 421, endPoint x: 541, endPoint y: 419, distance: 200.0
click at [741, 421] on button "编 辑" at bounding box center [743, 422] width 42 height 21
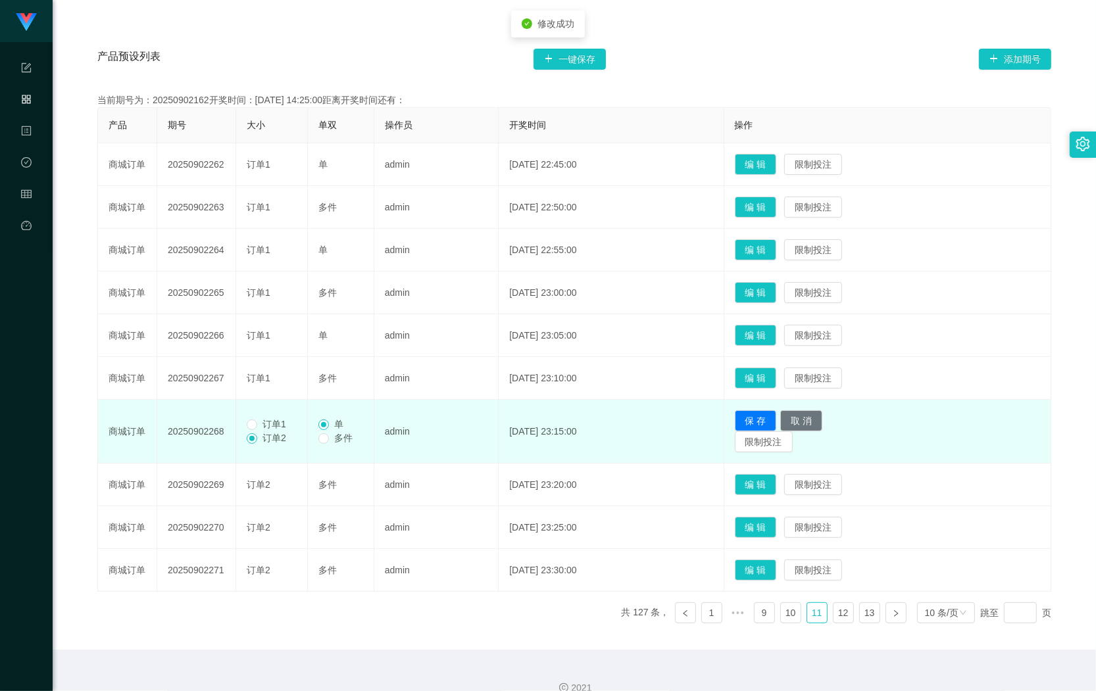
click at [287, 426] on span "订单1" at bounding box center [274, 424] width 34 height 11
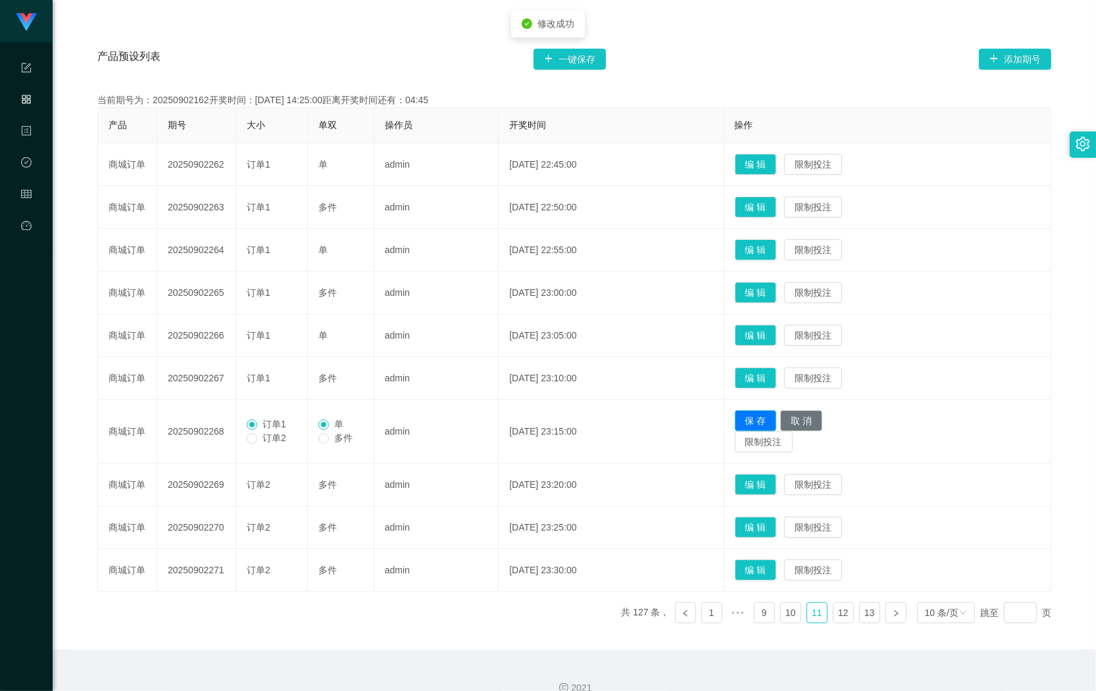
click at [756, 420] on button "保 存" at bounding box center [756, 420] width 42 height 21
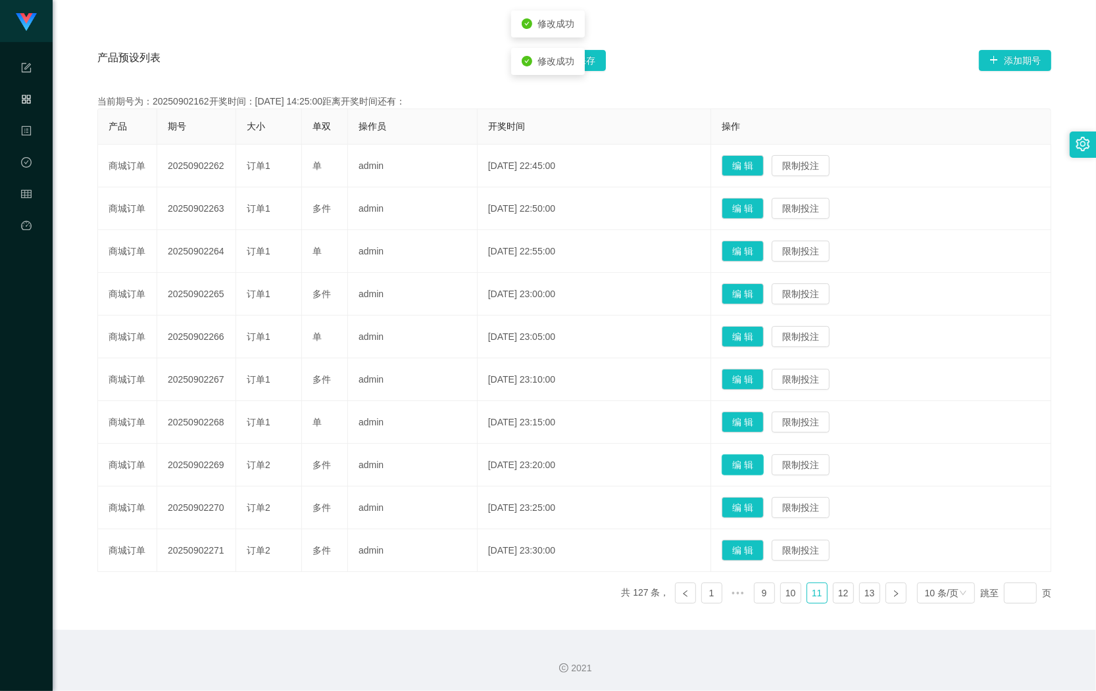
click at [757, 459] on button "编 辑" at bounding box center [743, 464] width 42 height 21
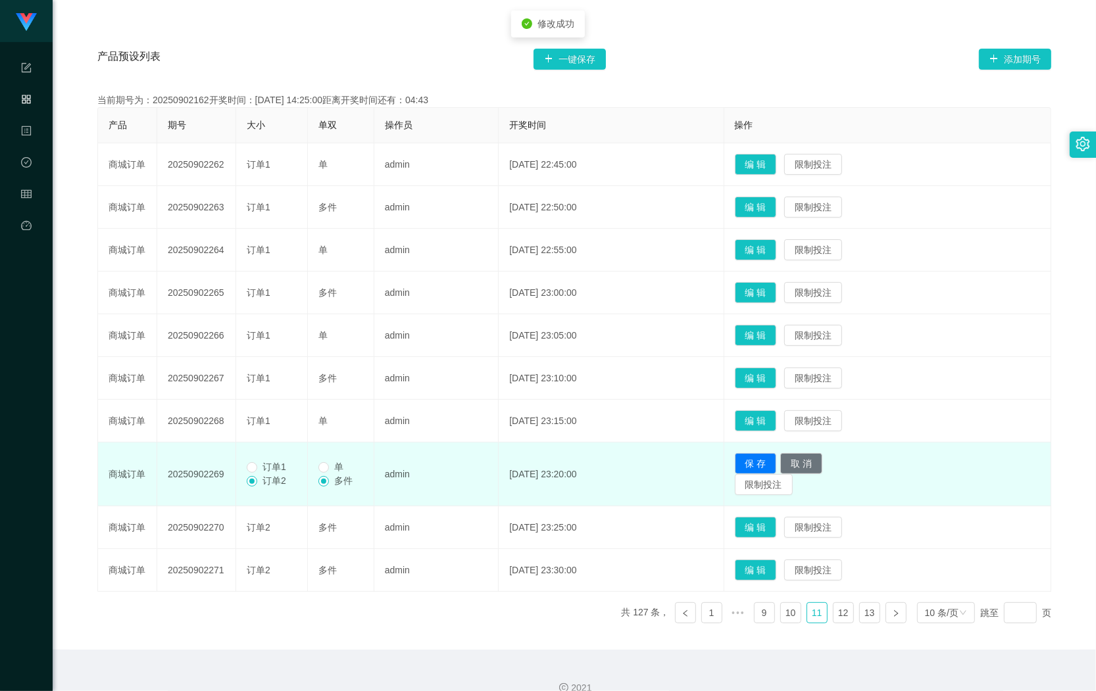
click at [271, 464] on span "订单1" at bounding box center [274, 467] width 34 height 11
drag, startPoint x: 258, startPoint y: 472, endPoint x: 268, endPoint y: 472, distance: 9.2
click at [267, 472] on span "订单1" at bounding box center [274, 467] width 34 height 11
click at [238, 464] on td "订单1 订单2" at bounding box center [272, 475] width 72 height 64
click at [243, 464] on td "订单1 订单2" at bounding box center [272, 475] width 72 height 64
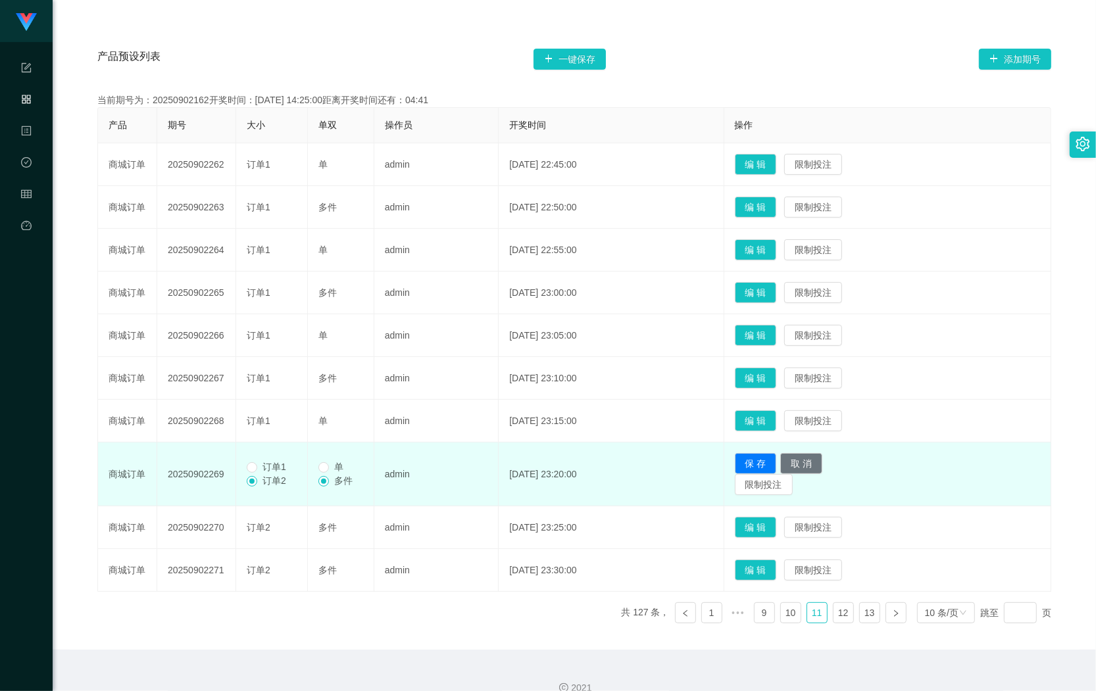
click at [243, 464] on td "订单1 订单2" at bounding box center [272, 475] width 72 height 64
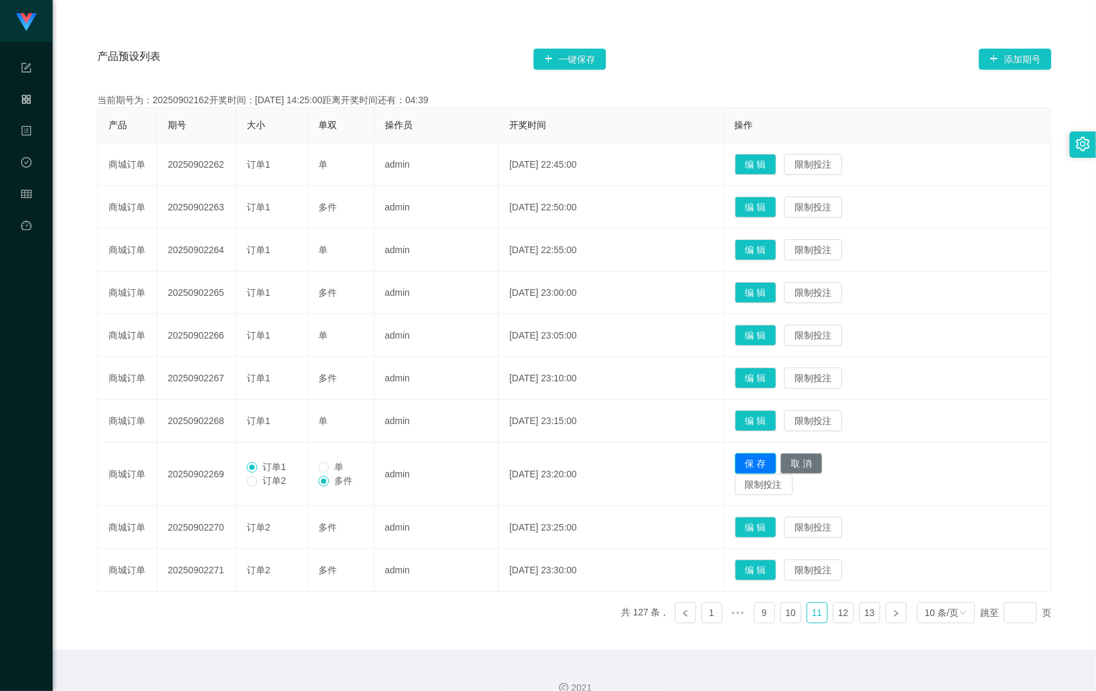
click at [766, 462] on button "保 存" at bounding box center [756, 463] width 42 height 21
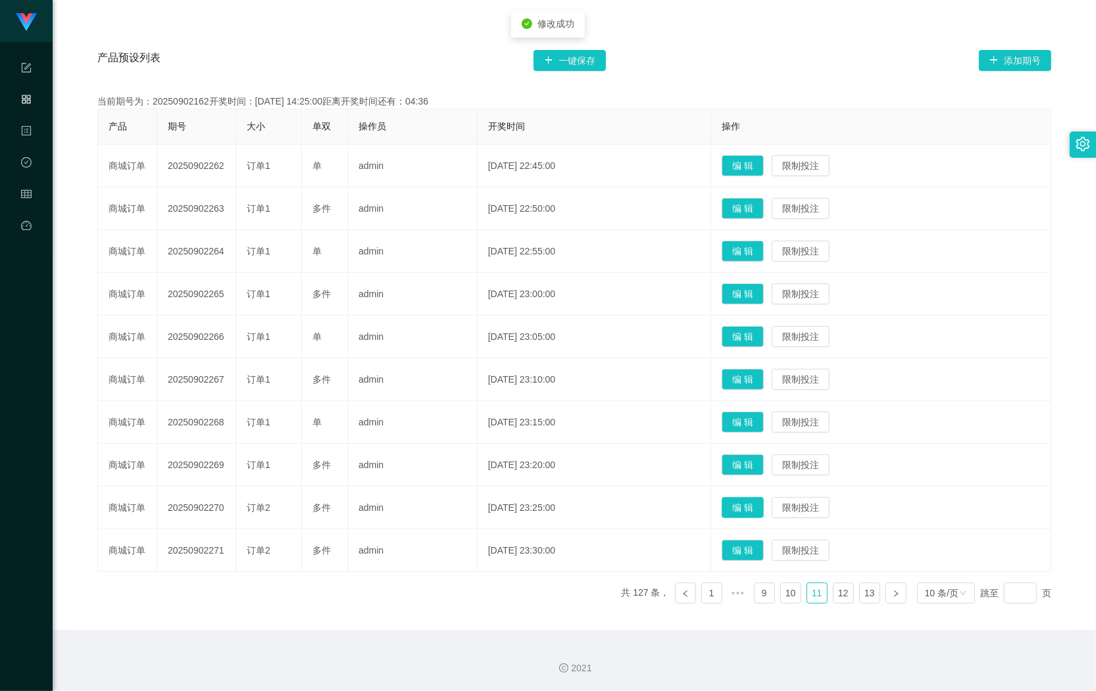
click at [753, 510] on button "编 辑" at bounding box center [743, 507] width 42 height 21
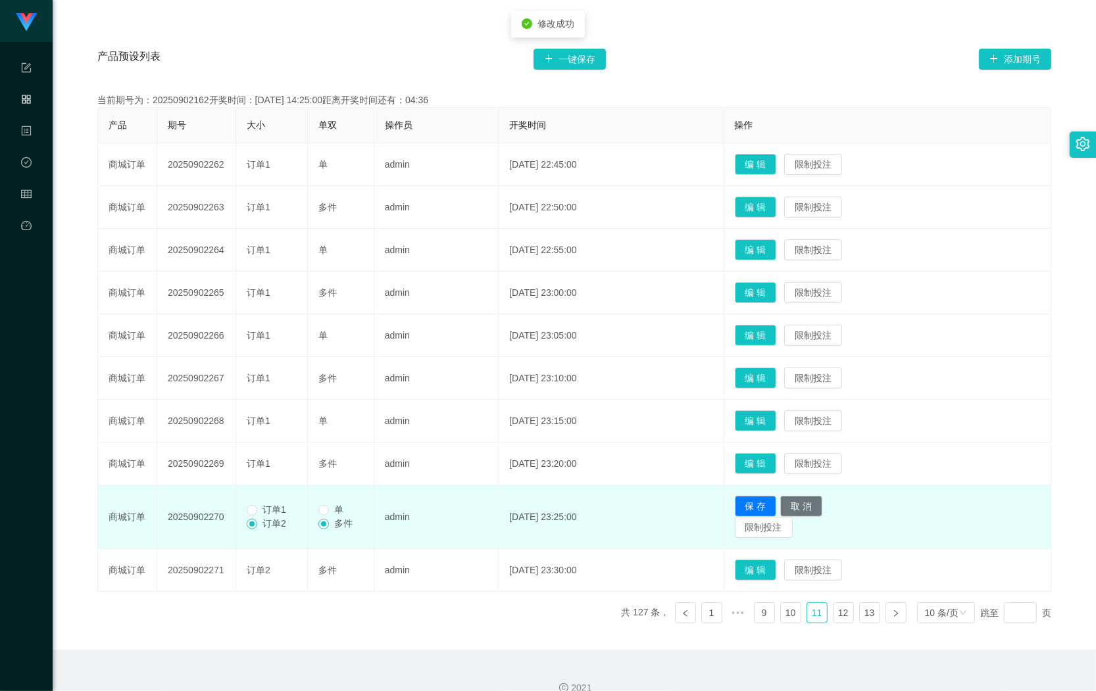
click at [284, 515] on span "订单1" at bounding box center [274, 509] width 34 height 11
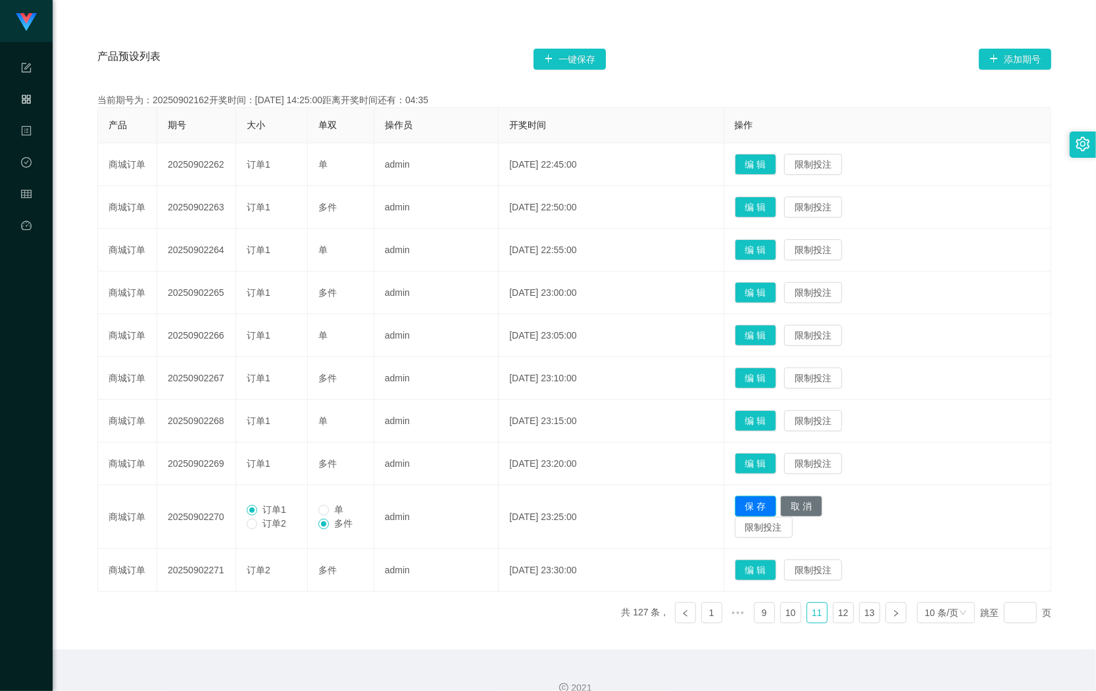
click at [760, 502] on button "保 存" at bounding box center [756, 506] width 42 height 21
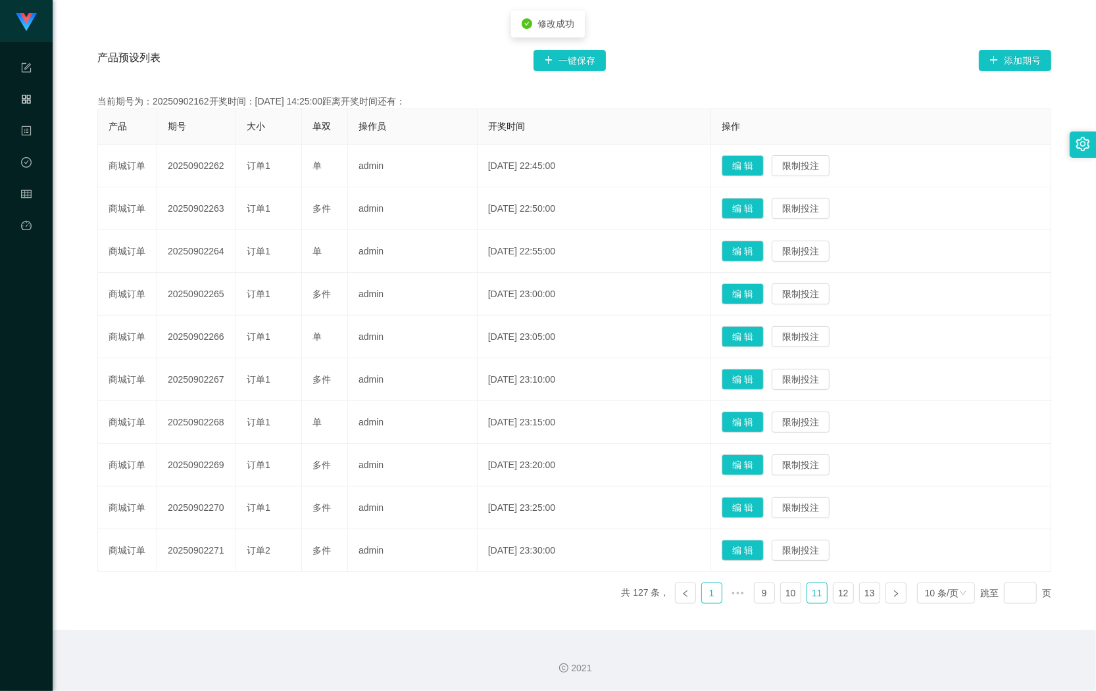
click at [704, 593] on link "1" at bounding box center [712, 593] width 20 height 20
click at [729, 592] on link "2" at bounding box center [738, 593] width 20 height 20
click at [754, 597] on link "3" at bounding box center [764, 593] width 20 height 20
click at [781, 599] on link "4" at bounding box center [791, 593] width 20 height 20
click at [783, 597] on link "5" at bounding box center [791, 593] width 20 height 20
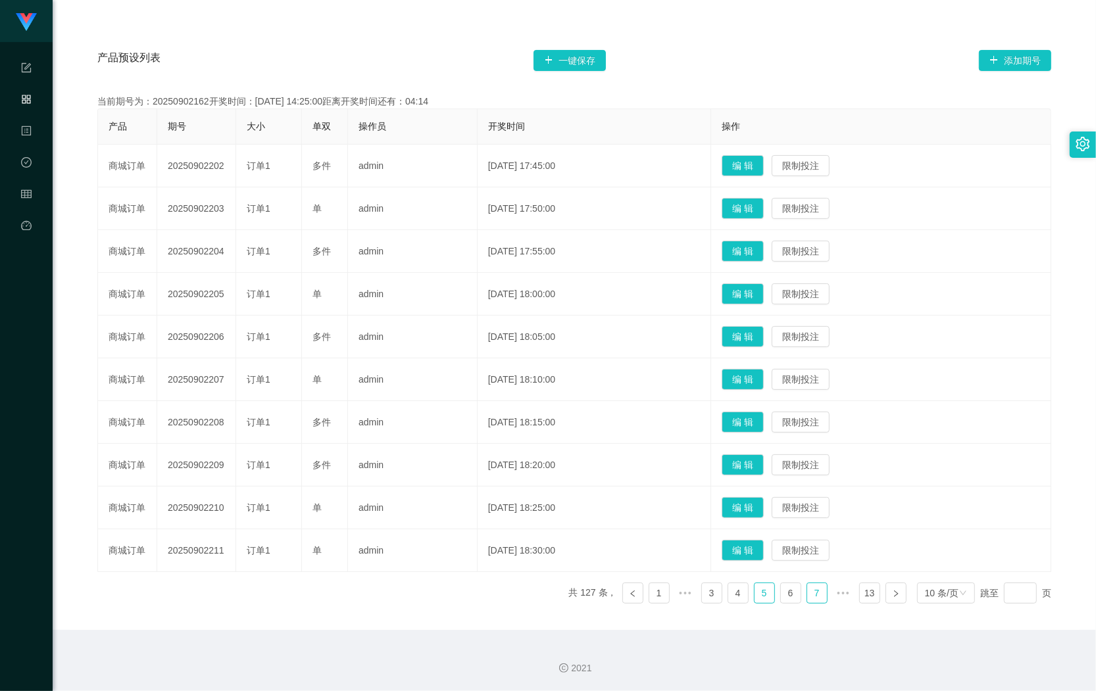
click at [811, 593] on link "7" at bounding box center [817, 593] width 20 height 20
click at [734, 596] on link "6" at bounding box center [738, 593] width 20 height 20
click at [781, 595] on link "7" at bounding box center [791, 593] width 20 height 20
click at [781, 597] on link "8" at bounding box center [791, 593] width 20 height 20
click at [787, 597] on link "9" at bounding box center [791, 593] width 20 height 20
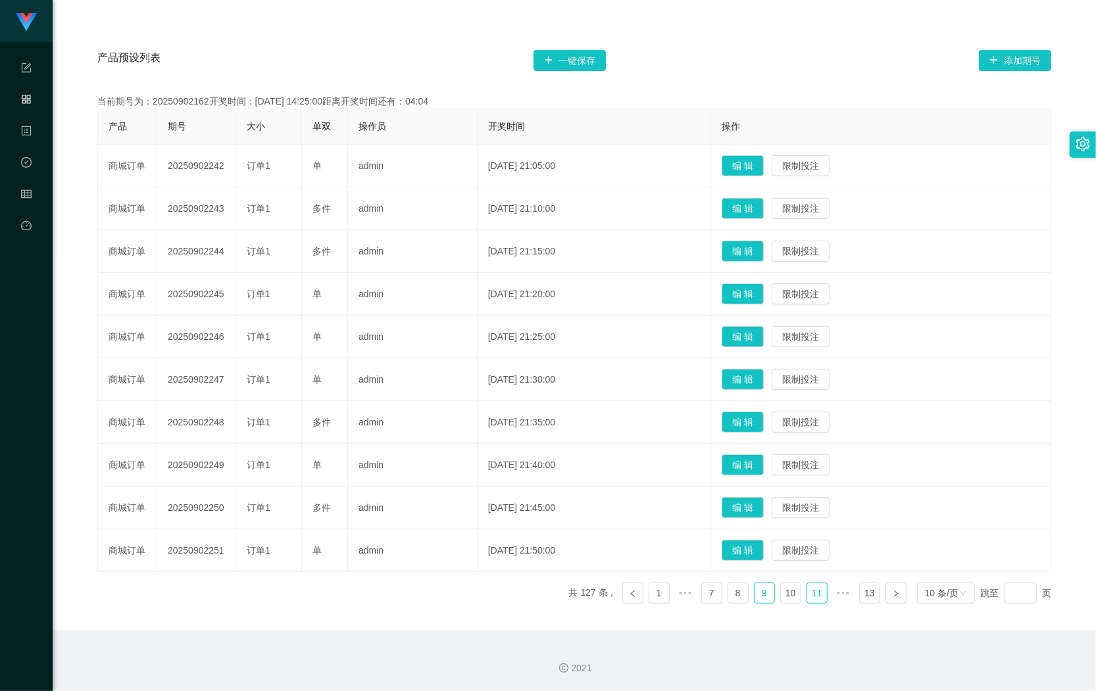
click at [807, 597] on link "11" at bounding box center [817, 593] width 20 height 20
click at [807, 596] on link "11" at bounding box center [817, 593] width 20 height 20
click at [833, 597] on link "12" at bounding box center [843, 593] width 20 height 20
click at [807, 595] on link "11" at bounding box center [817, 593] width 20 height 20
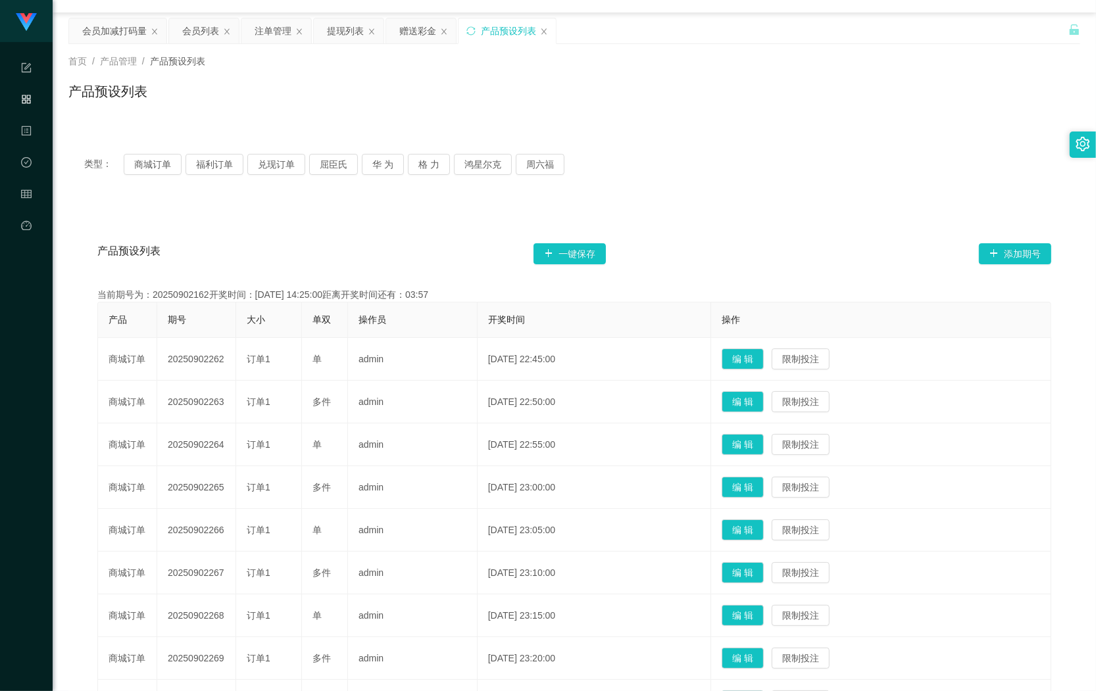
scroll to position [0, 0]
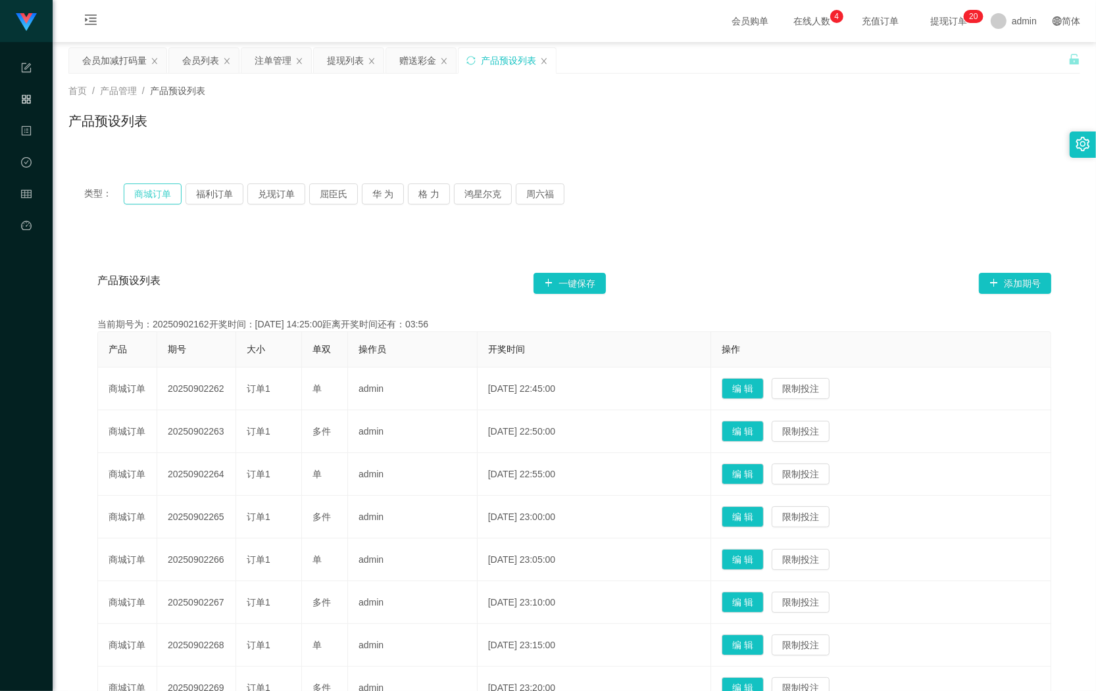
click at [145, 191] on button "商城订单" at bounding box center [153, 194] width 58 height 21
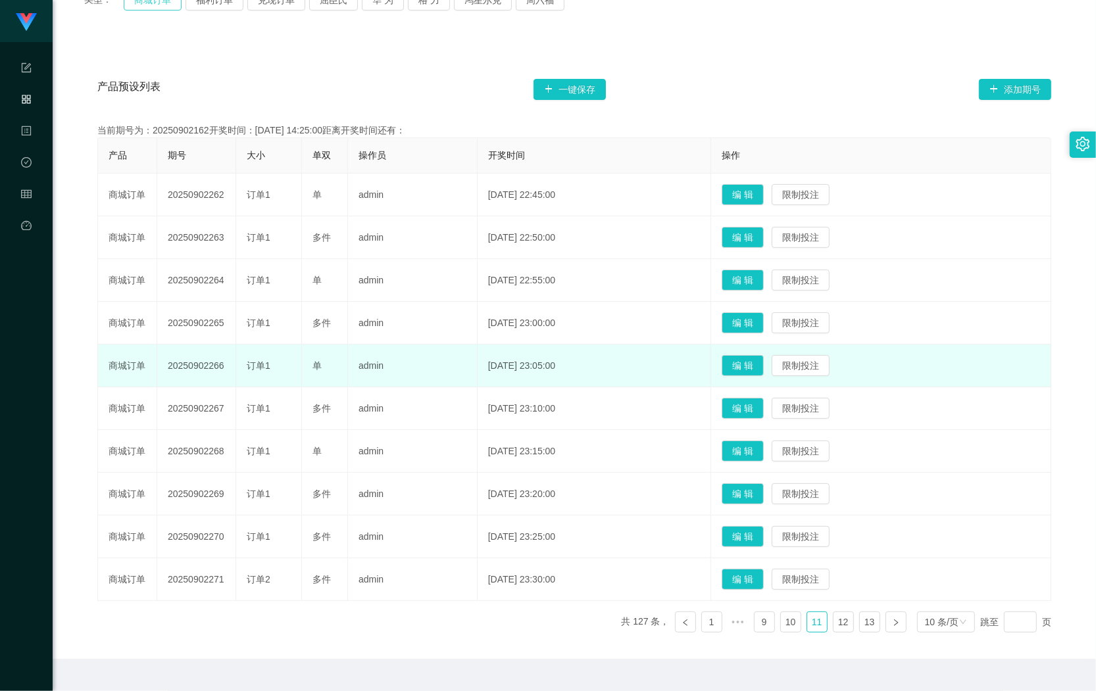
scroll to position [224, 0]
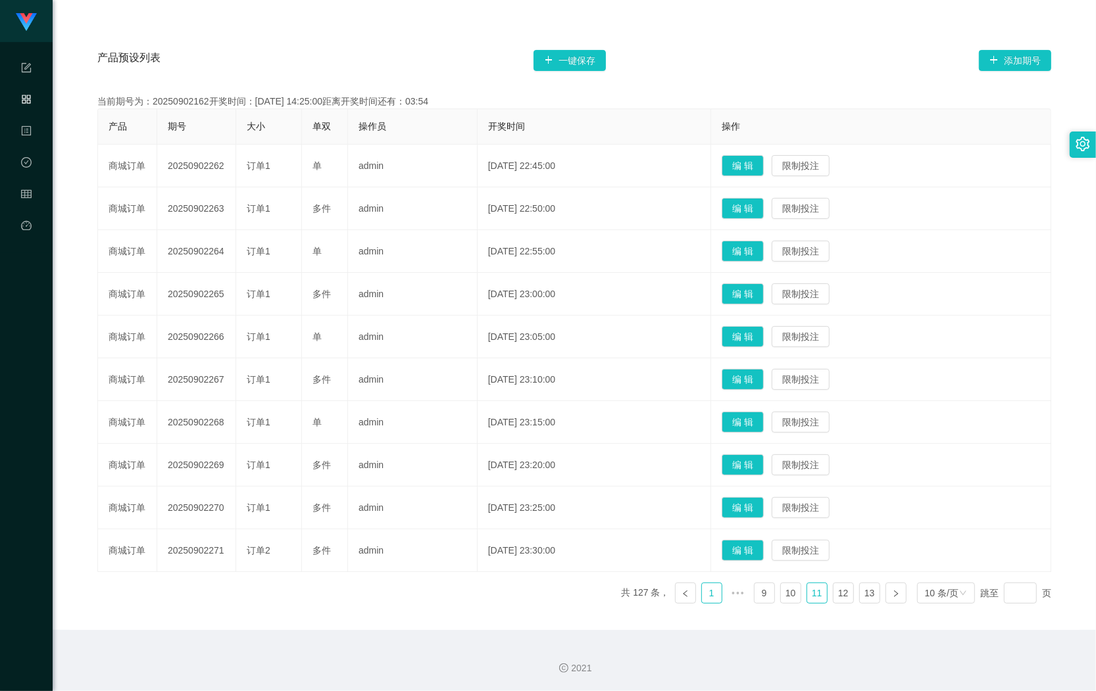
click at [704, 596] on link "1" at bounding box center [712, 593] width 20 height 20
click at [729, 590] on link "2" at bounding box center [738, 593] width 20 height 20
click at [754, 594] on link "3" at bounding box center [764, 593] width 20 height 20
click at [781, 590] on link "4" at bounding box center [791, 593] width 20 height 20
click at [783, 593] on link "5" at bounding box center [791, 593] width 20 height 20
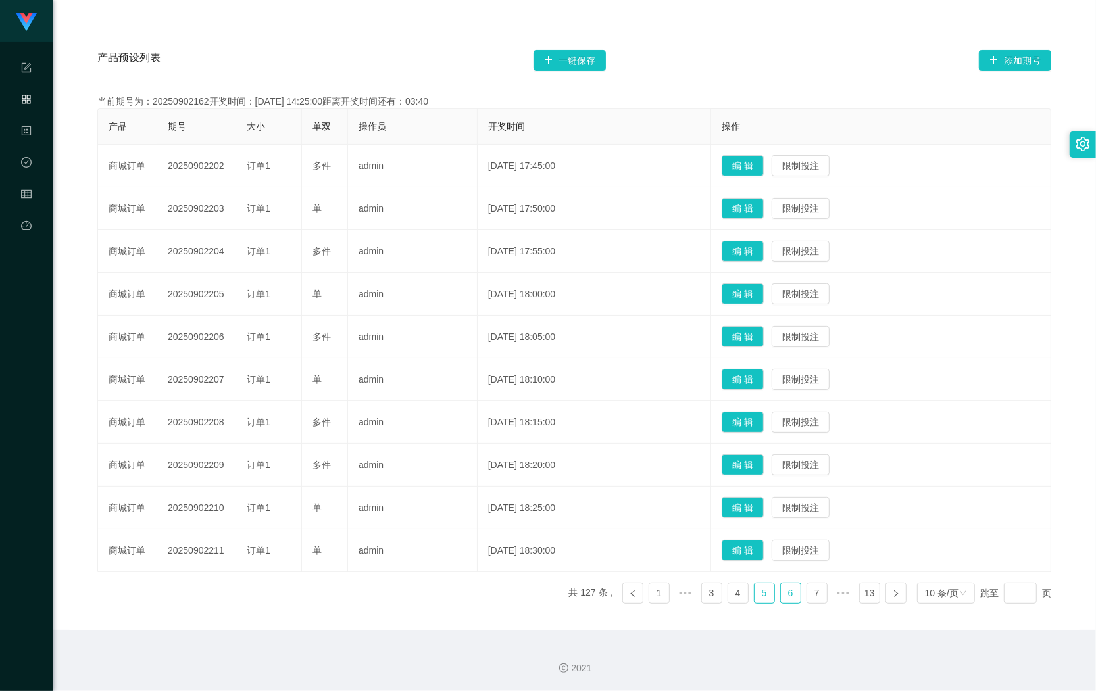
click at [783, 596] on link "6" at bounding box center [791, 593] width 20 height 20
click at [788, 593] on link "7" at bounding box center [791, 593] width 20 height 20
click at [781, 599] on link "8" at bounding box center [791, 593] width 20 height 20
click at [786, 597] on link "9" at bounding box center [791, 593] width 20 height 20
click at [783, 599] on link "10" at bounding box center [791, 593] width 20 height 20
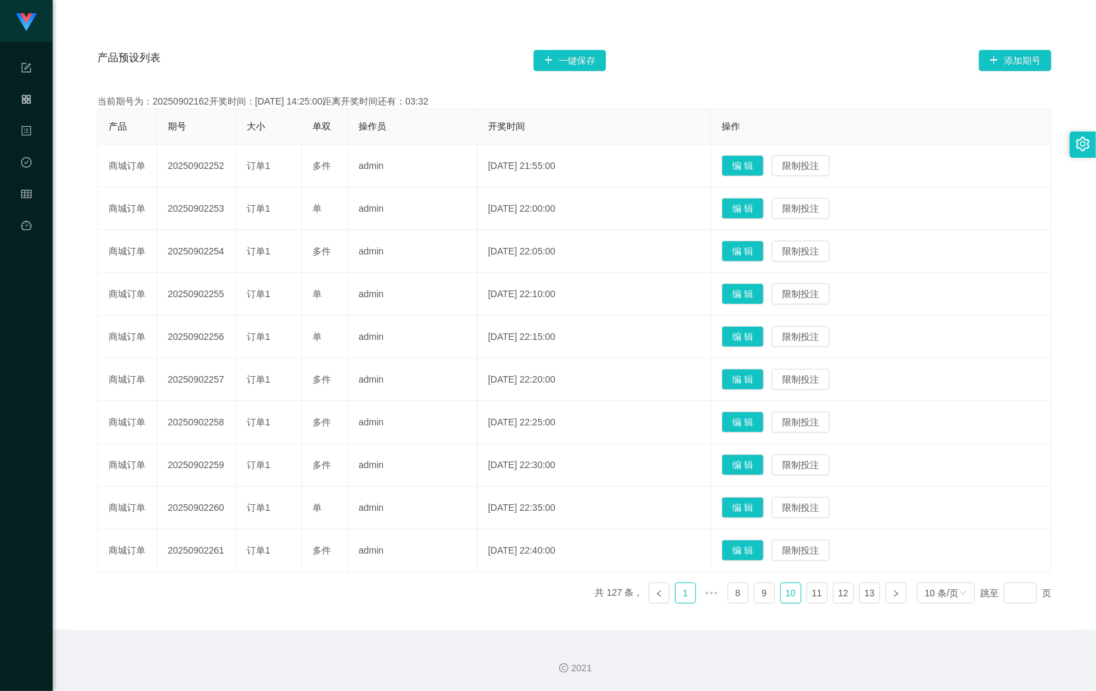
click at [682, 595] on link "1" at bounding box center [685, 593] width 20 height 20
click at [728, 593] on link "2" at bounding box center [738, 593] width 20 height 20
click at [760, 592] on link "3" at bounding box center [764, 593] width 20 height 20
click at [781, 593] on link "4" at bounding box center [791, 593] width 20 height 20
click at [781, 596] on link "5" at bounding box center [791, 593] width 20 height 20
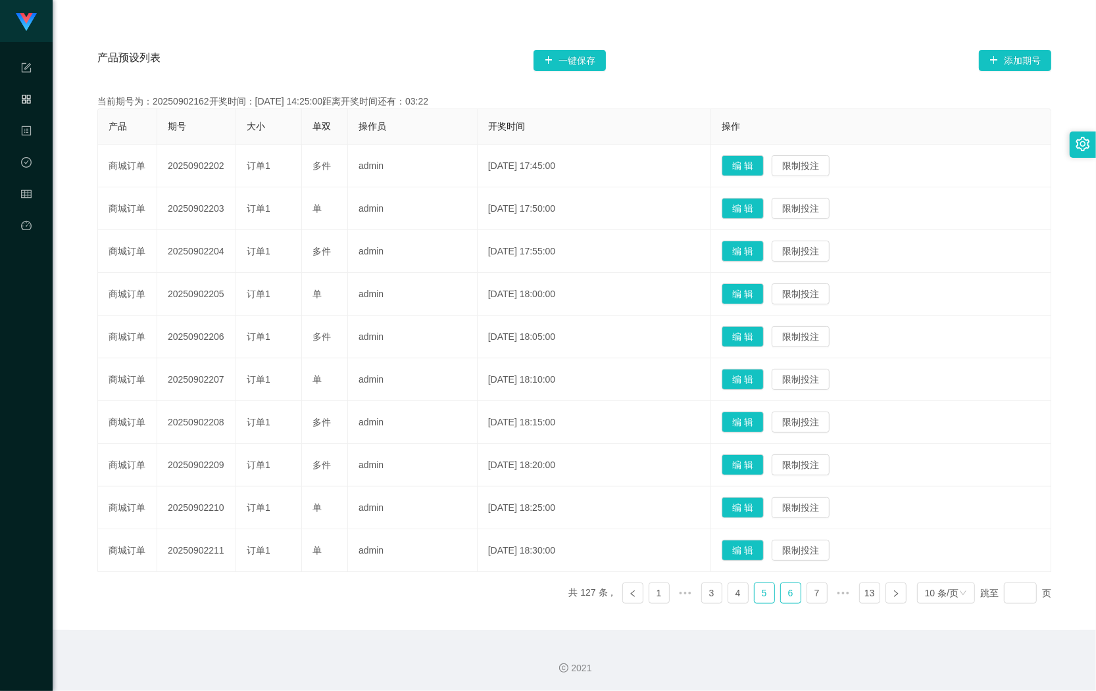
click at [781, 597] on link "6" at bounding box center [791, 593] width 20 height 20
click at [781, 597] on link "7" at bounding box center [791, 593] width 20 height 20
click at [785, 597] on link "8" at bounding box center [791, 593] width 20 height 20
click at [807, 597] on link "10" at bounding box center [817, 593] width 20 height 20
click at [758, 597] on link "9" at bounding box center [764, 593] width 20 height 20
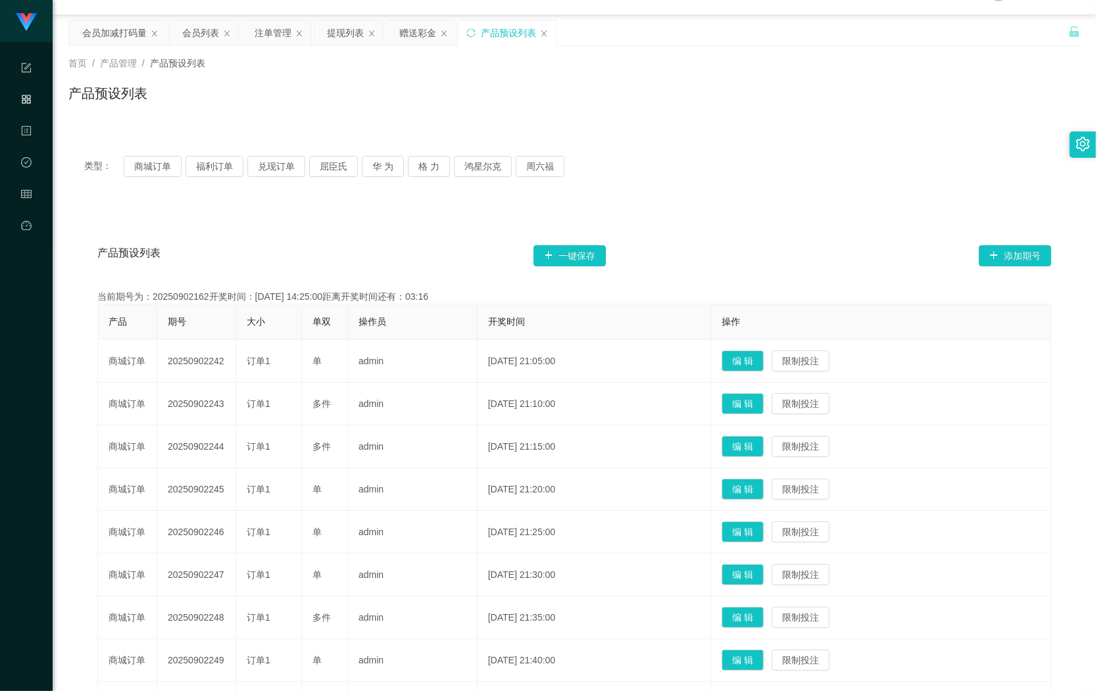
scroll to position [0, 0]
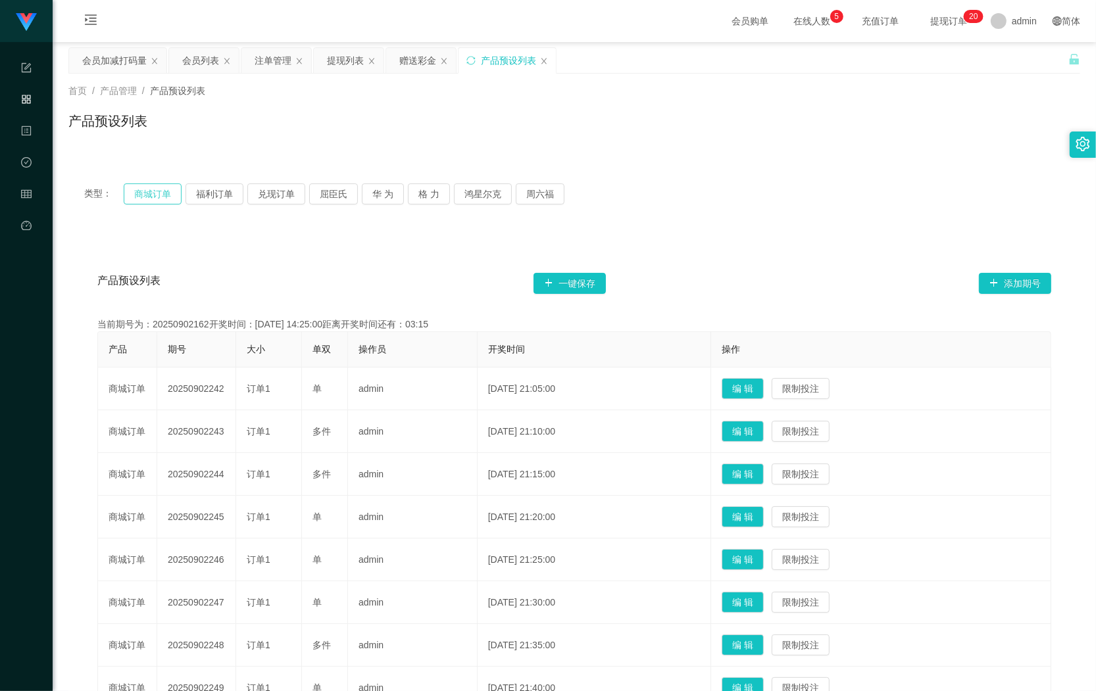
click at [158, 187] on button "商城订单" at bounding box center [153, 194] width 58 height 21
click at [122, 66] on div "会员加减打码量" at bounding box center [114, 60] width 64 height 25
